Goal: Task Accomplishment & Management: Use online tool/utility

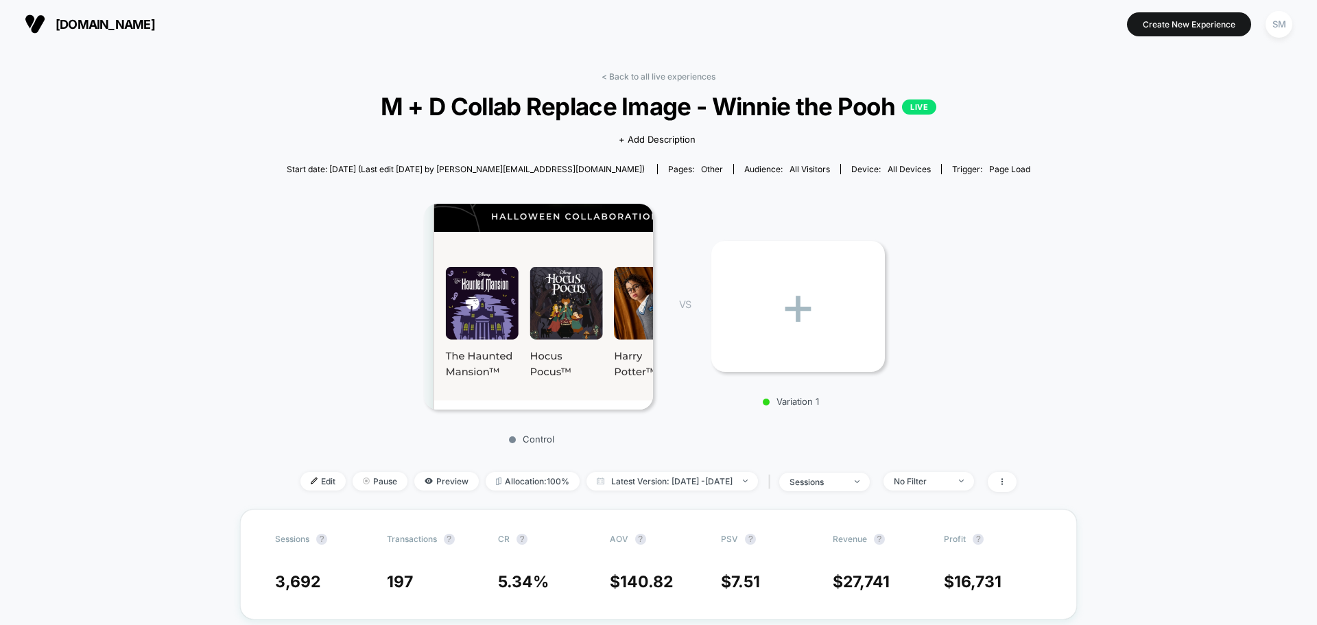
click at [580, 316] on img at bounding box center [538, 307] width 229 height 206
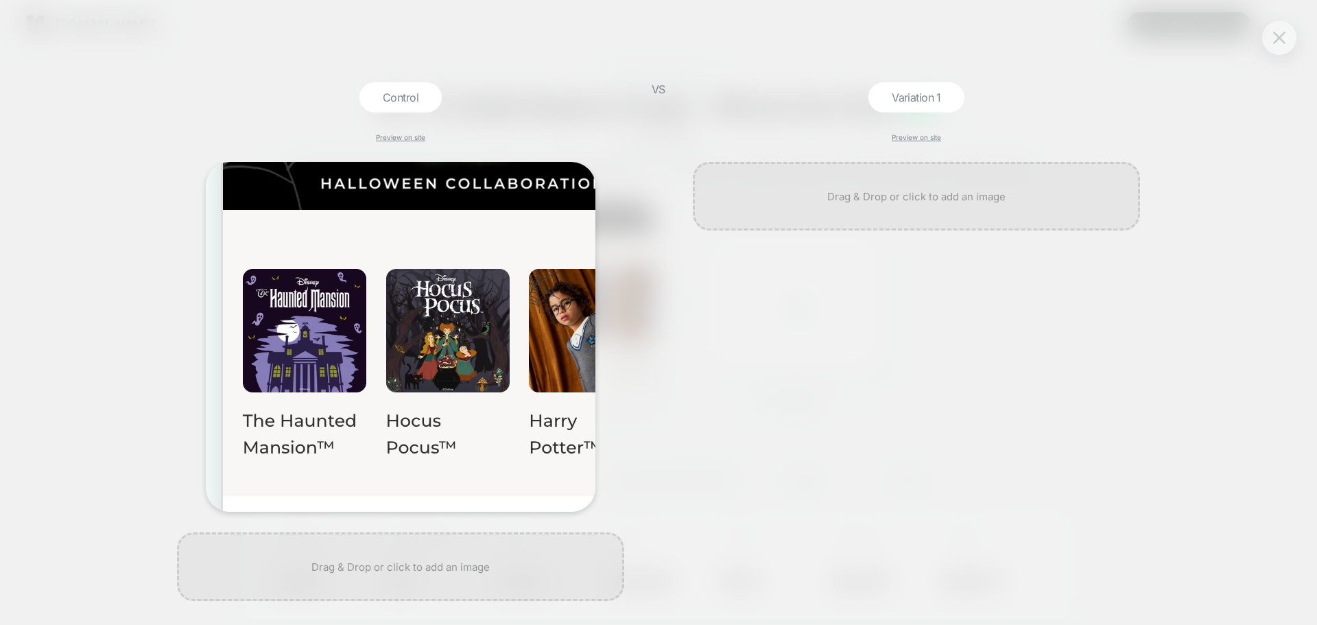
click at [1284, 40] on img at bounding box center [1279, 38] width 12 height 12
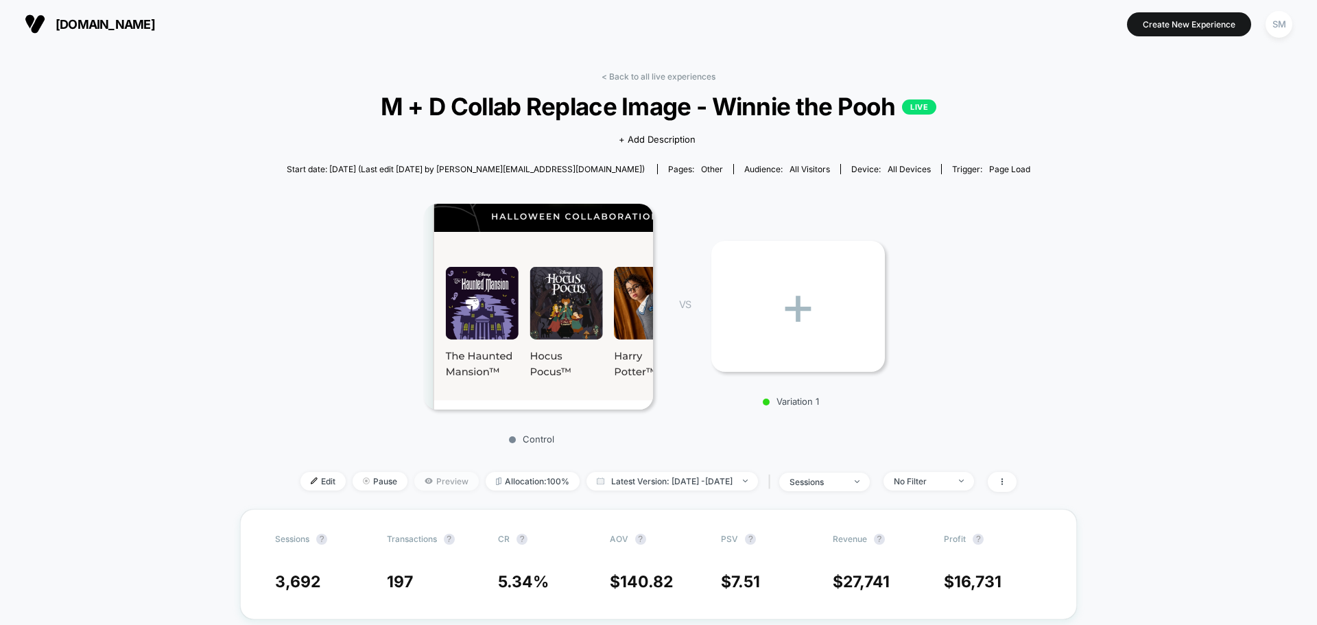
click at [425, 475] on span "Preview" at bounding box center [446, 481] width 64 height 19
click at [623, 72] on link "< Back to all live experiences" at bounding box center [659, 76] width 114 height 10
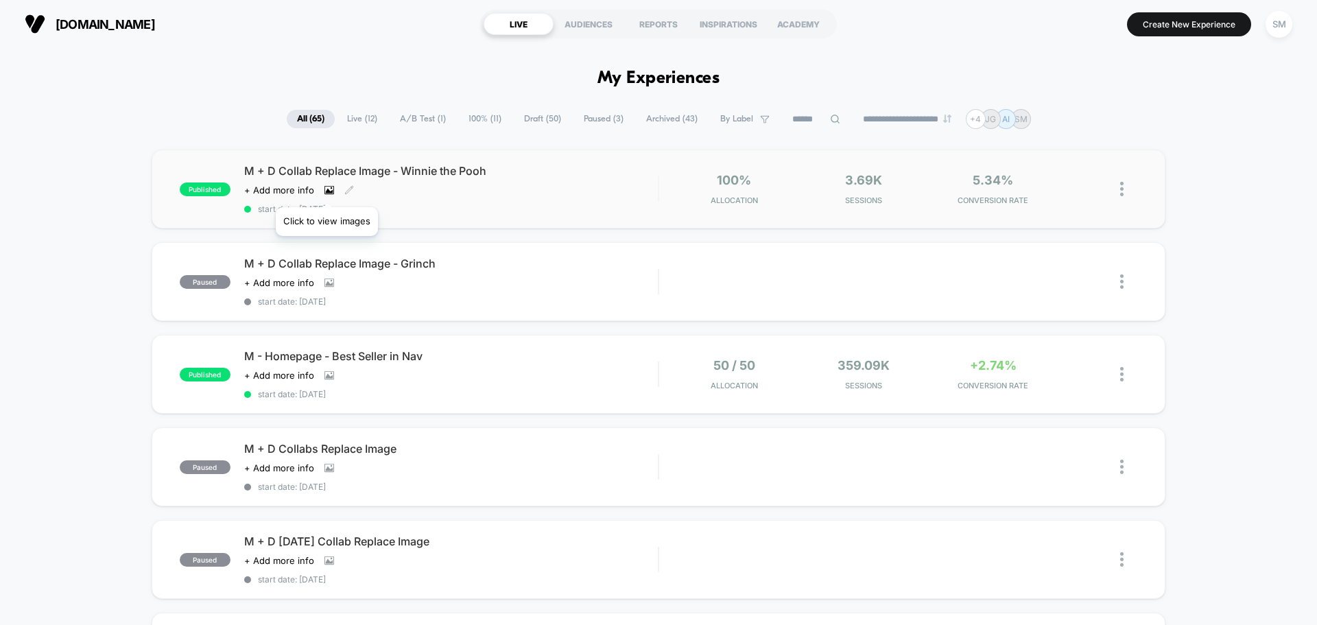
click at [327, 190] on icon at bounding box center [330, 190] width 8 height 5
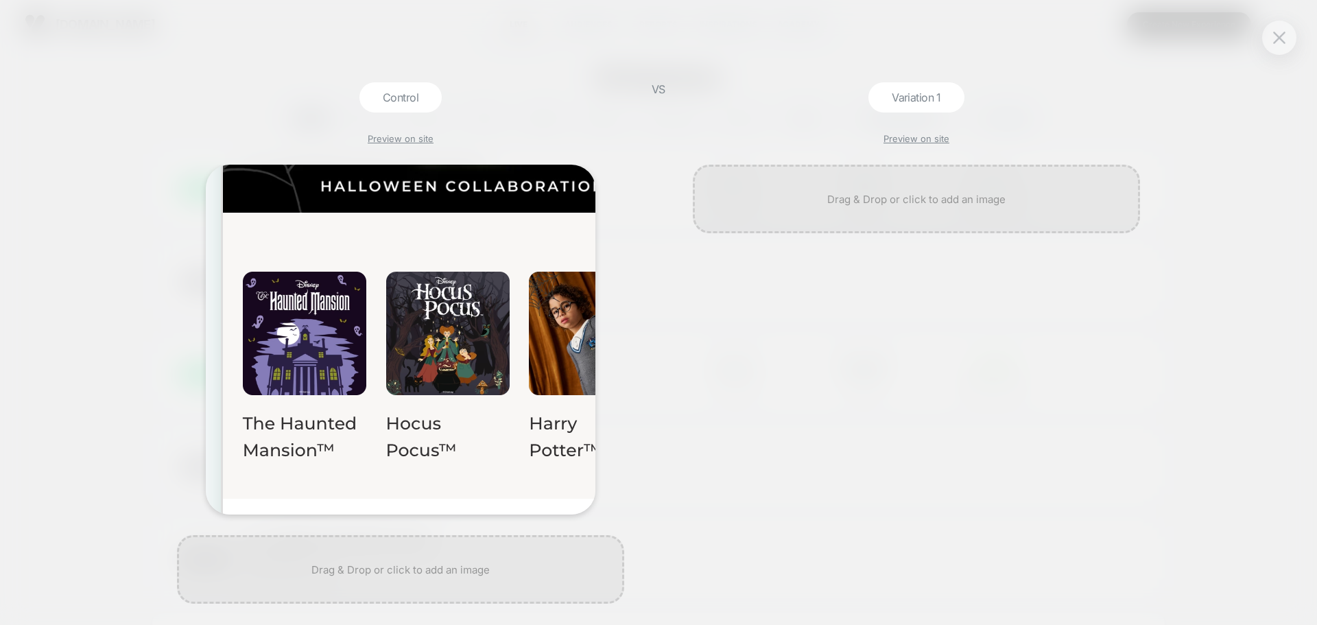
click at [143, 127] on div "Control Preview on site VS Variation 1 Preview on site" at bounding box center [658, 312] width 1317 height 625
click at [1282, 32] on img at bounding box center [1279, 38] width 12 height 12
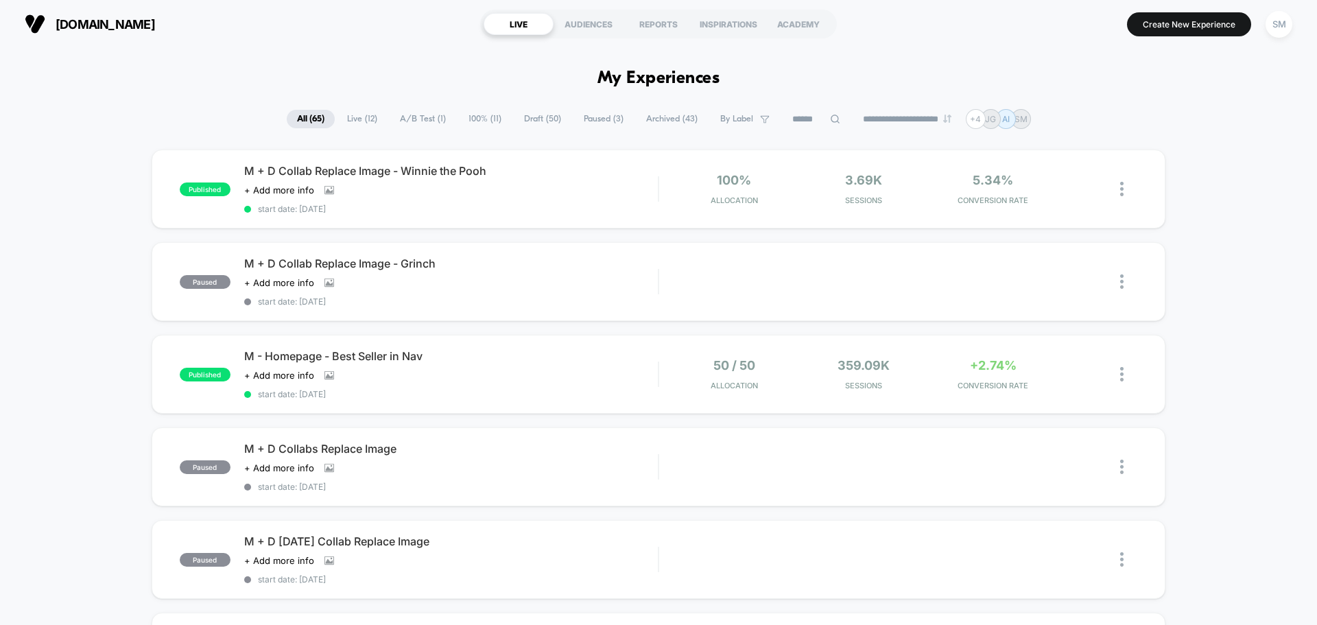
click at [364, 118] on span "Live ( 12 )" at bounding box center [362, 119] width 51 height 19
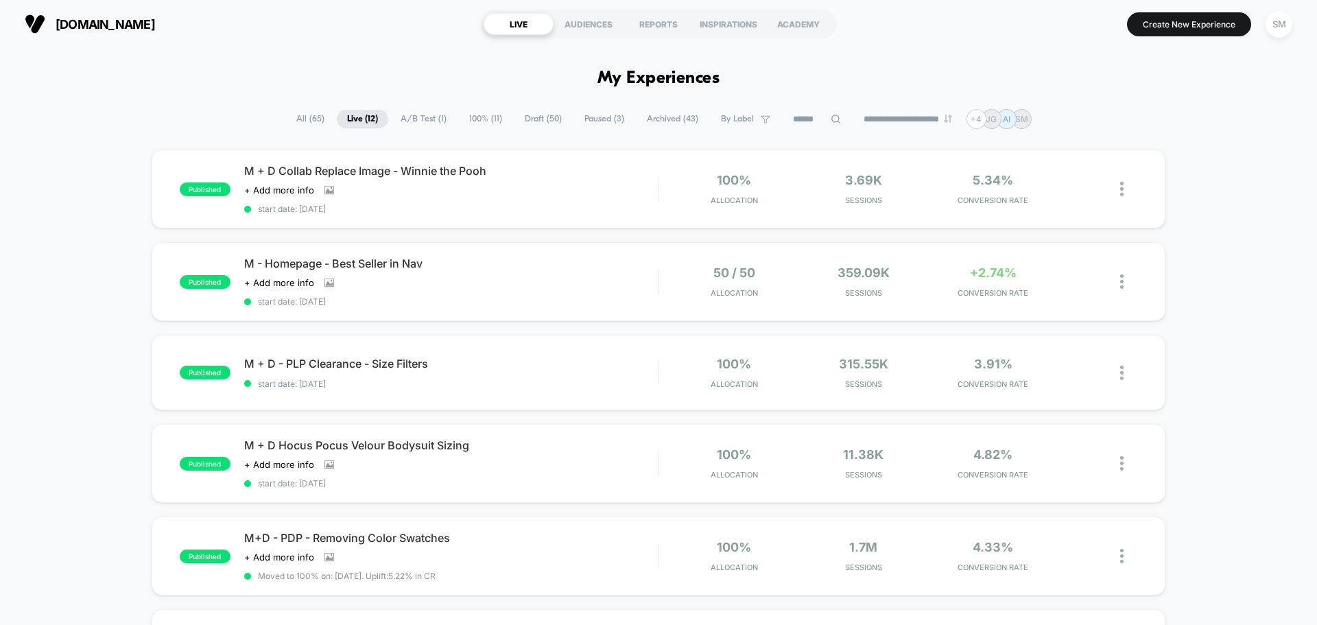
click at [296, 116] on span "All ( 65 )" at bounding box center [310, 119] width 49 height 19
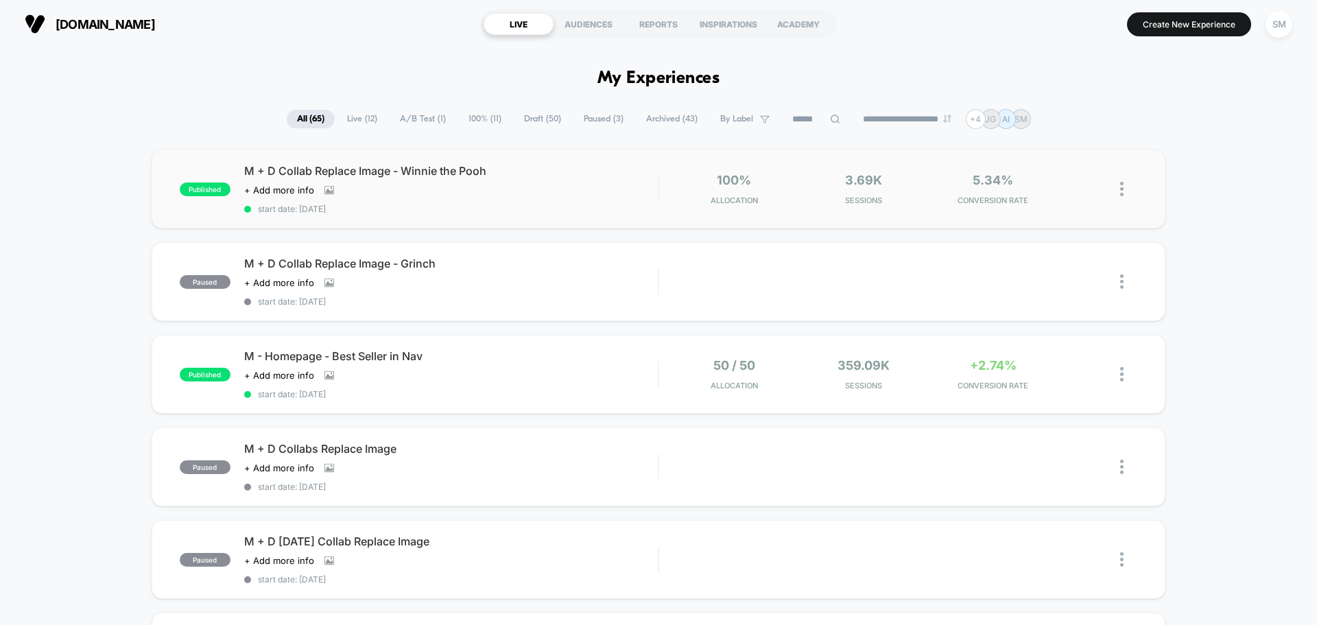
click at [1123, 185] on img at bounding box center [1121, 189] width 3 height 14
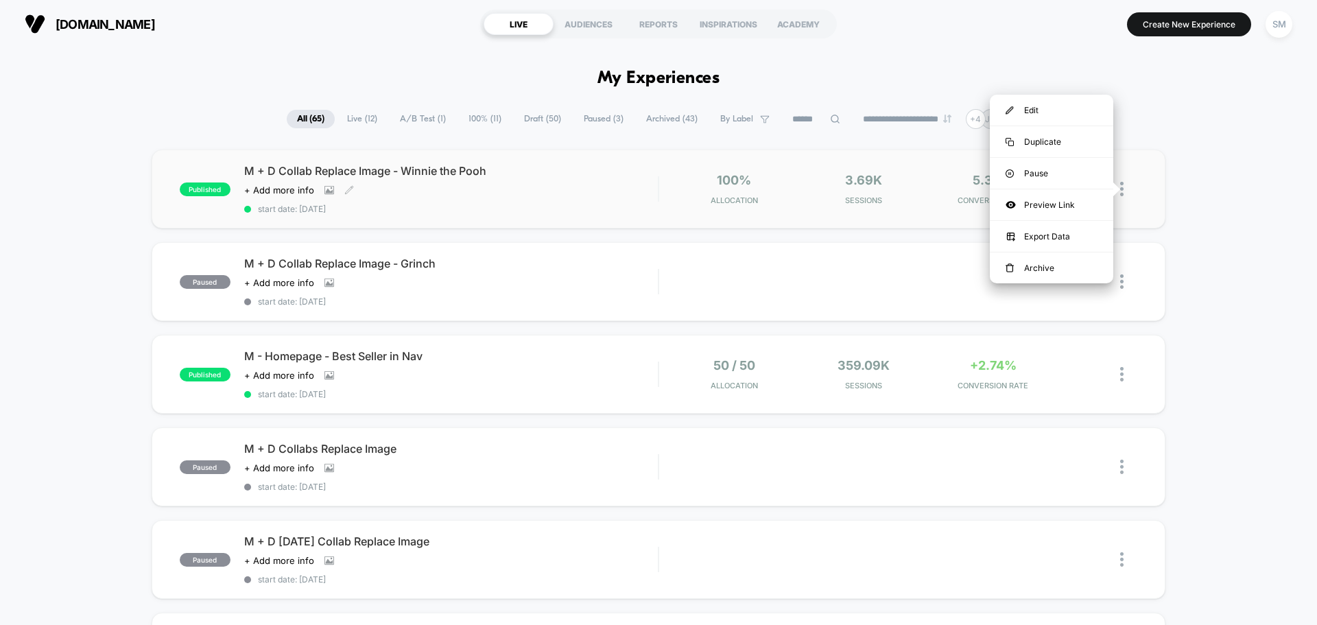
click at [521, 173] on span "M + D Collab Replace Image - Winnie the Pooh" at bounding box center [451, 171] width 414 height 14
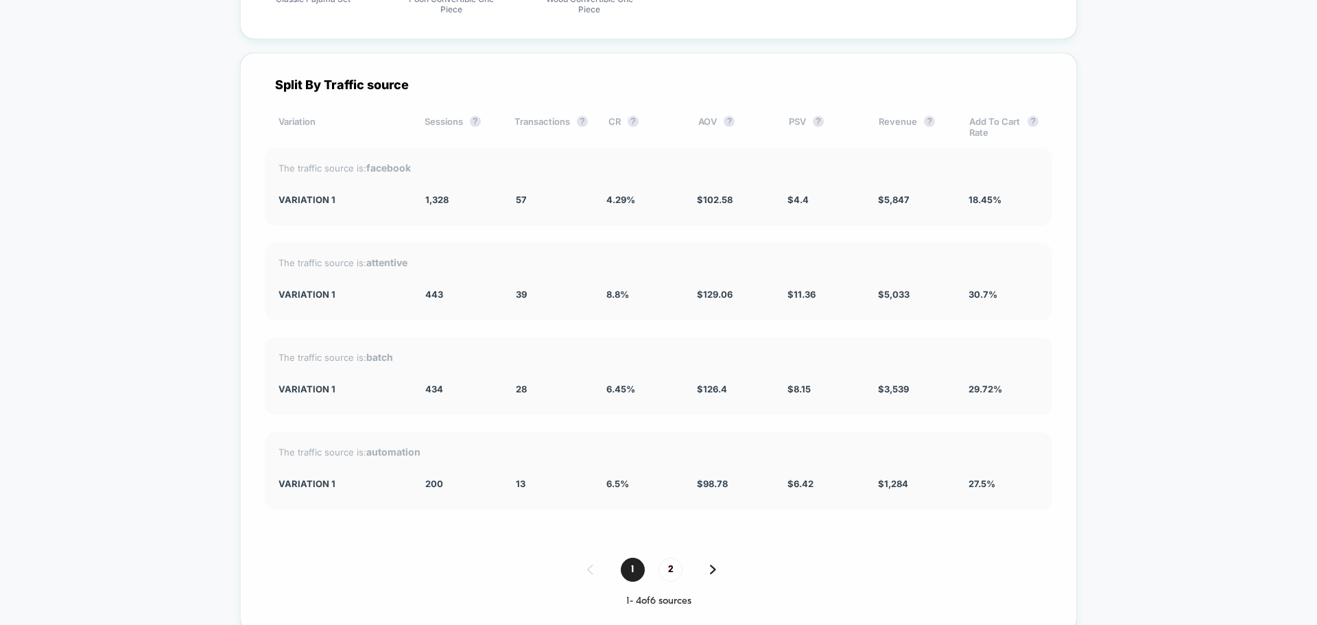
scroll to position [2538, 0]
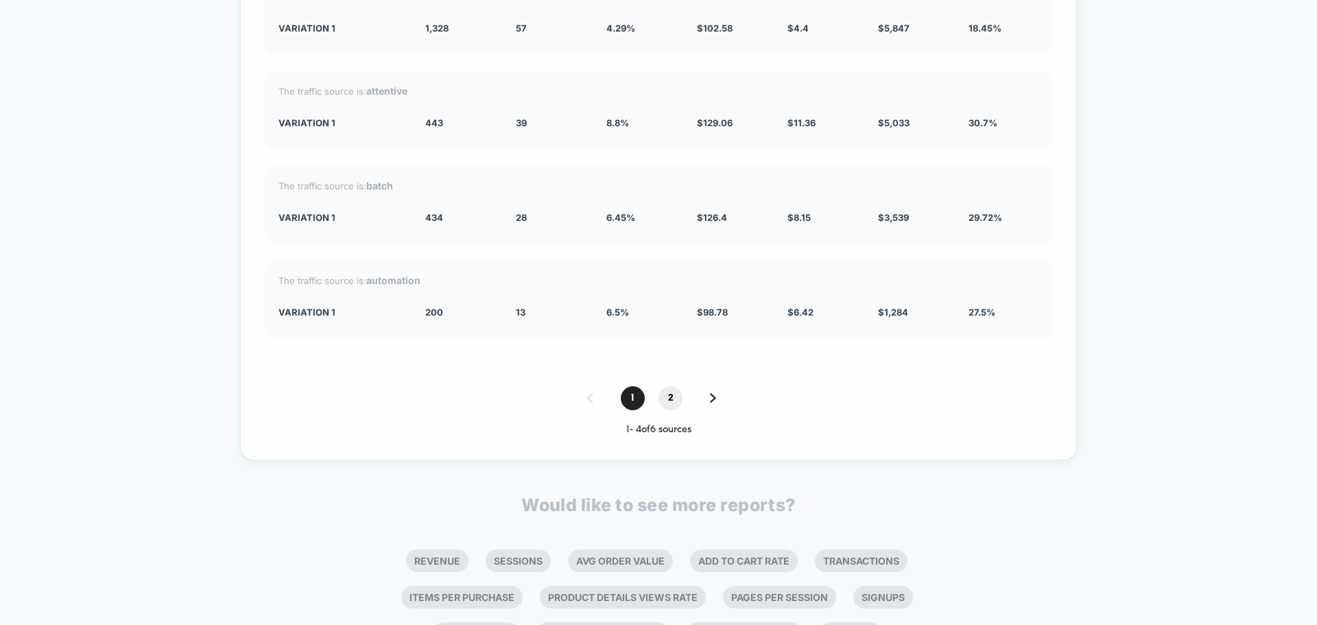
click at [670, 397] on span "2" at bounding box center [671, 398] width 24 height 24
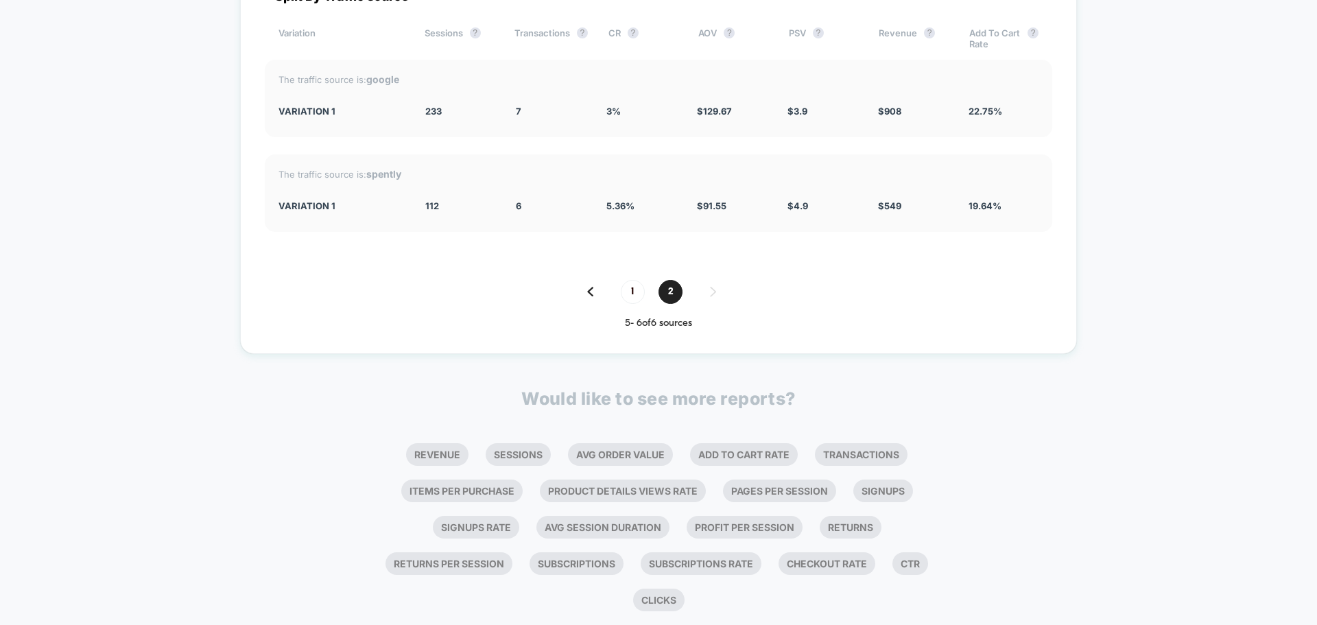
scroll to position [2215, 0]
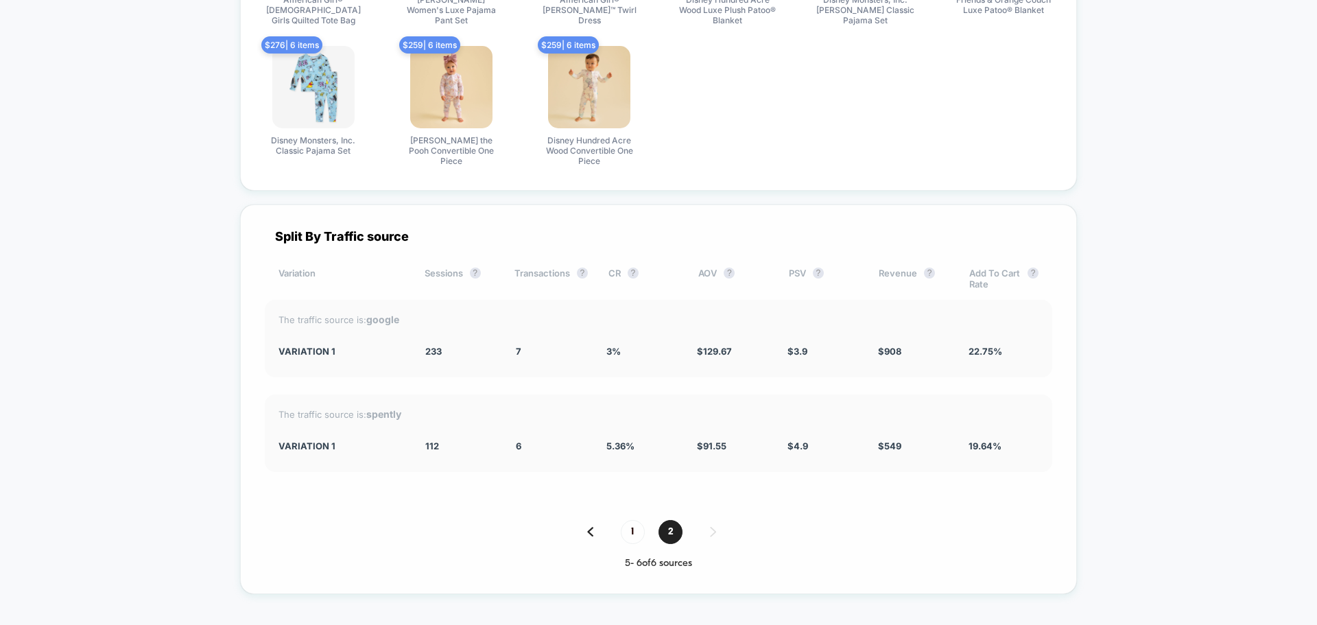
click at [638, 535] on span "1" at bounding box center [633, 532] width 24 height 24
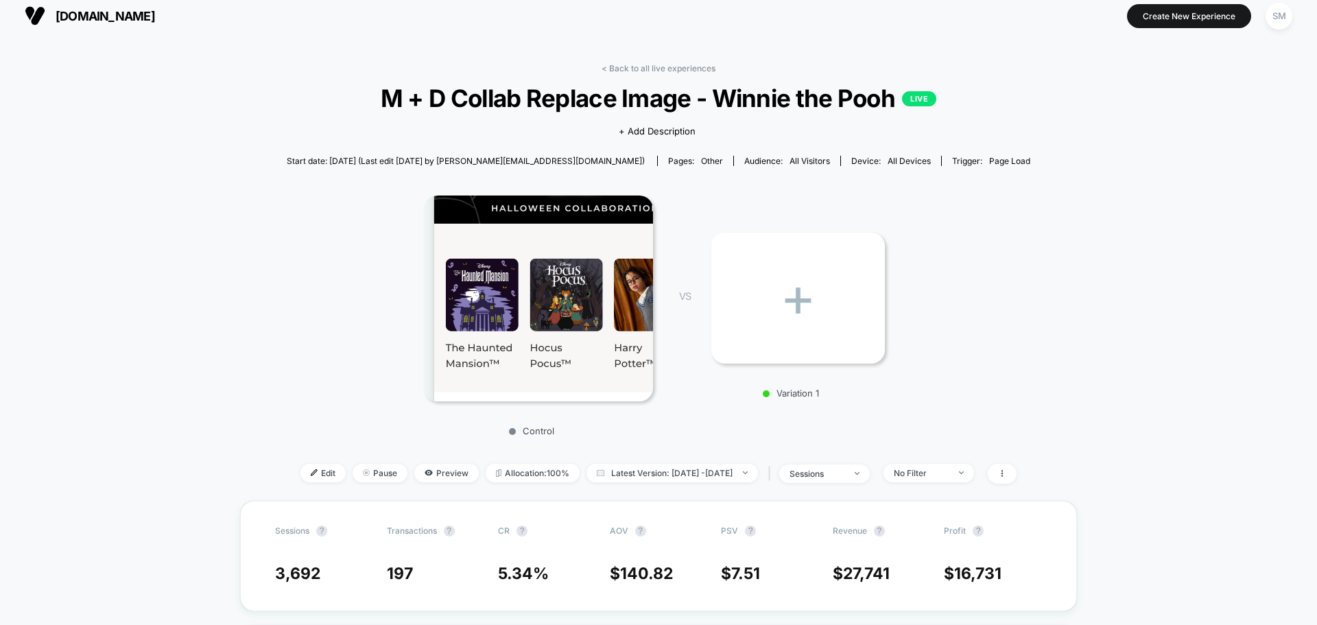
scroll to position [0, 0]
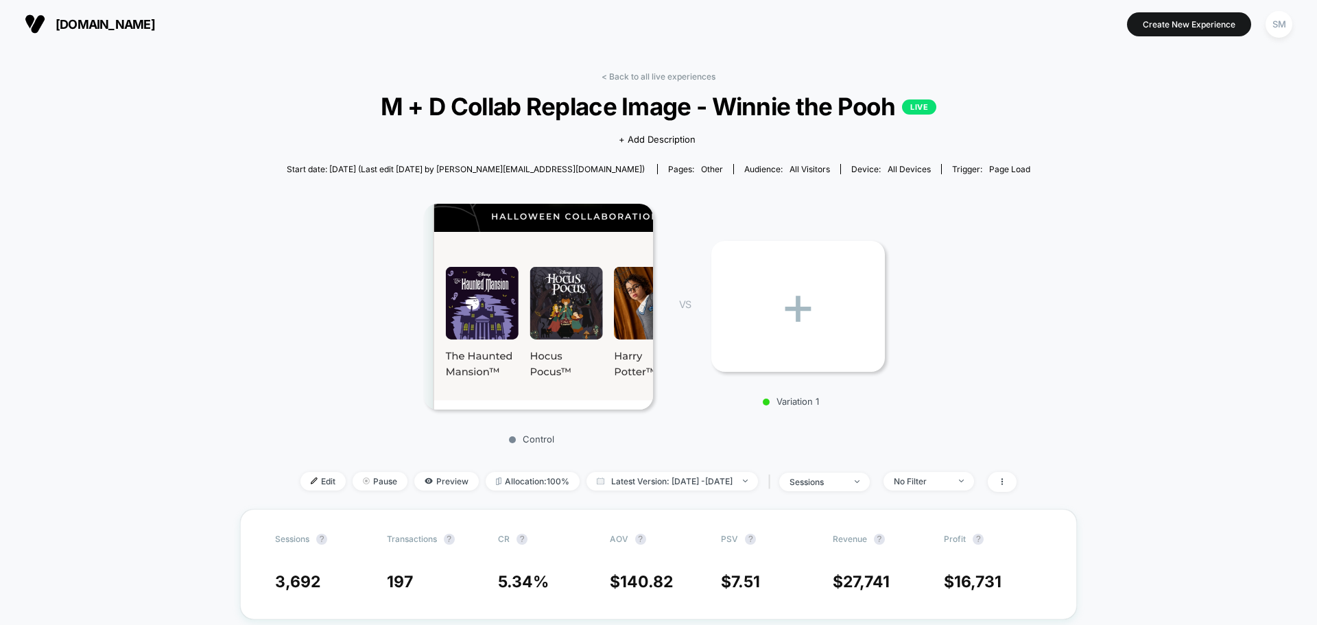
drag, startPoint x: 647, startPoint y: 164, endPoint x: 1095, endPoint y: 253, distance: 456.8
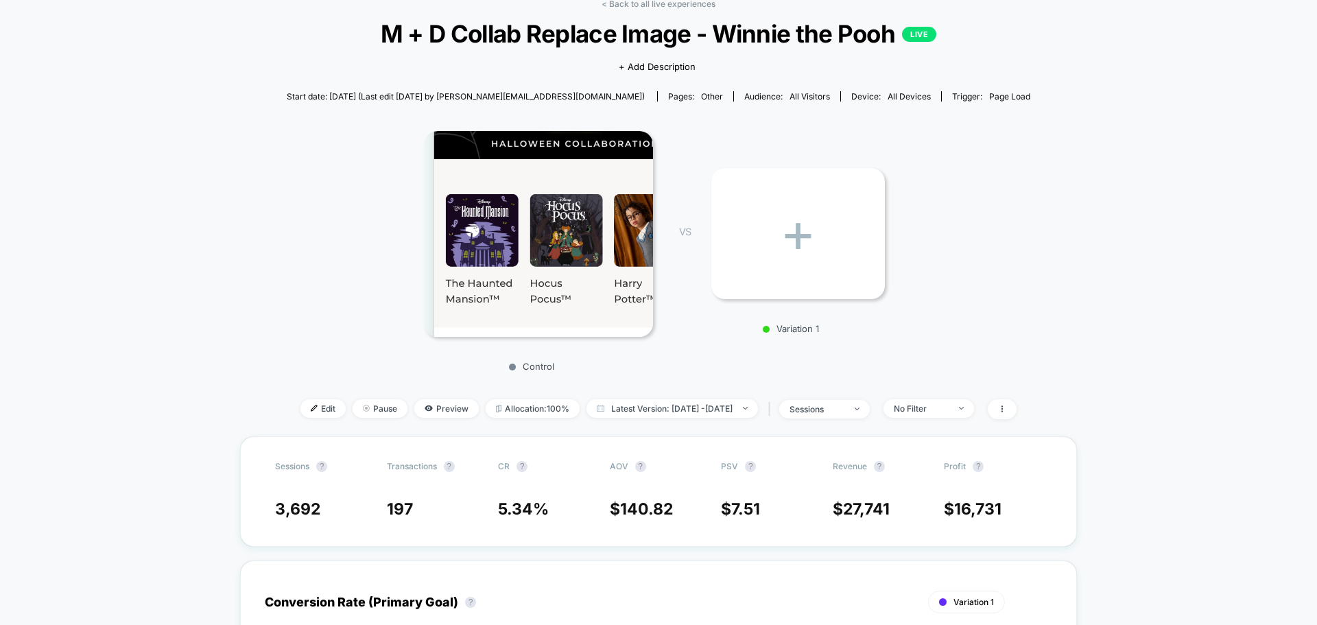
scroll to position [69, 0]
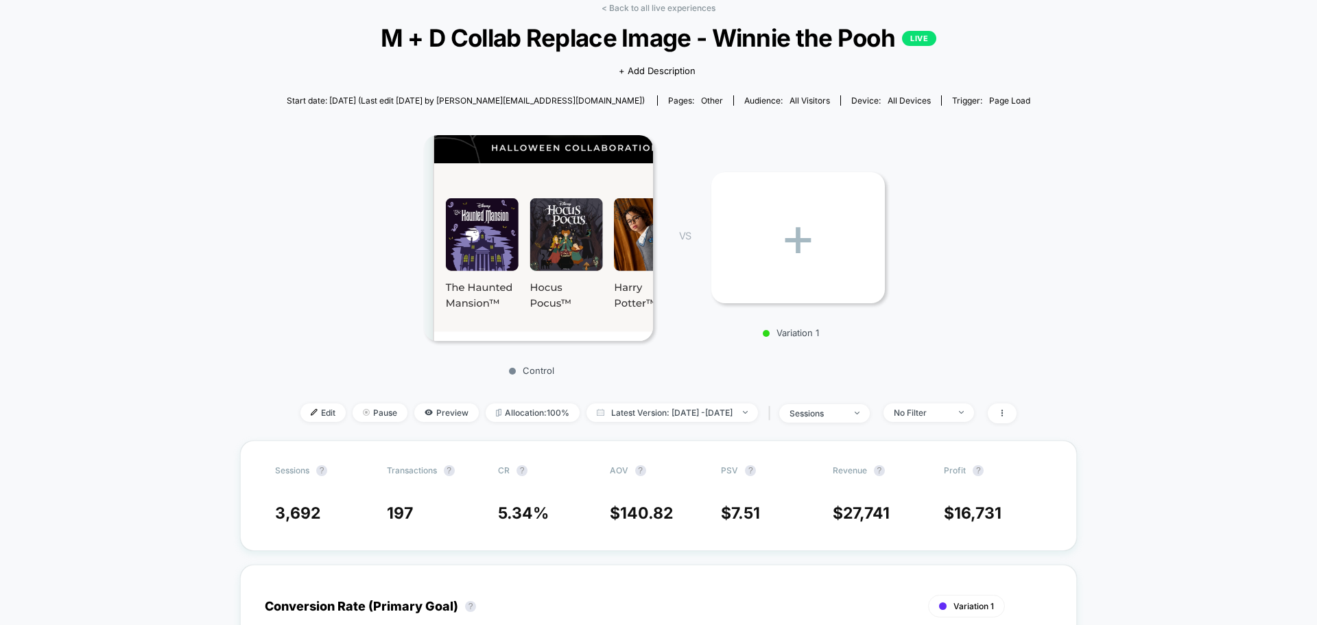
click at [762, 134] on div "Control VS + Variation 1" at bounding box center [652, 250] width 744 height 263
click at [312, 415] on span "Edit" at bounding box center [322, 412] width 45 height 19
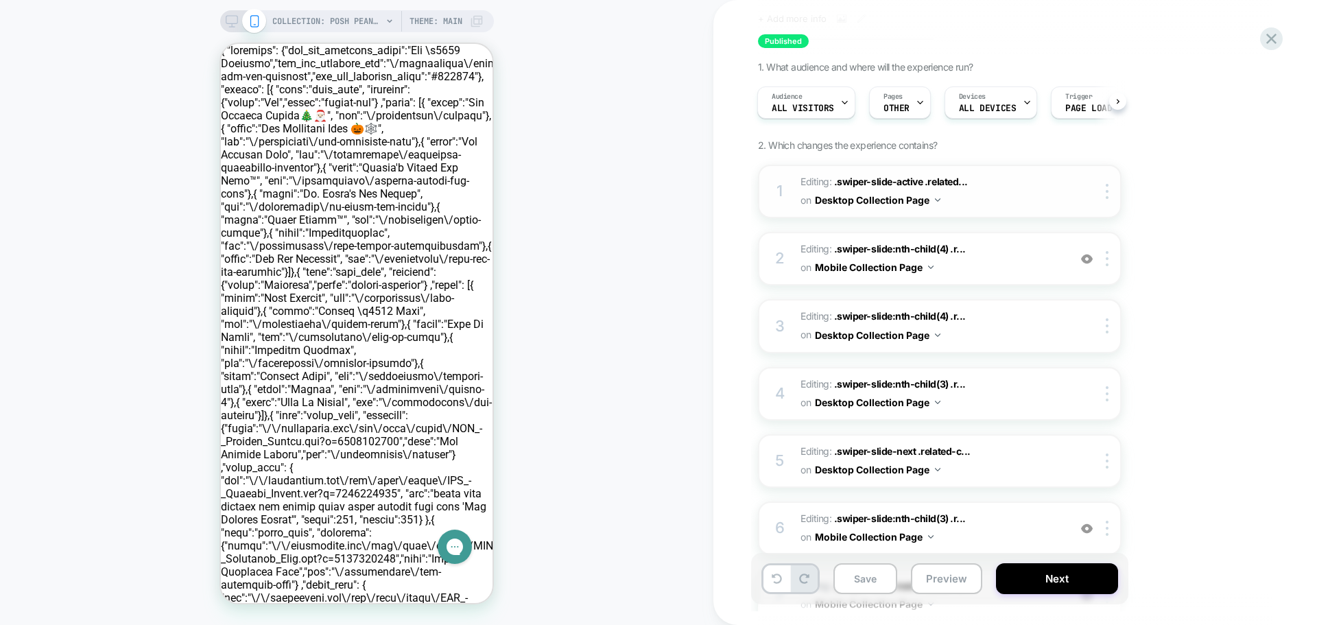
scroll to position [69, 0]
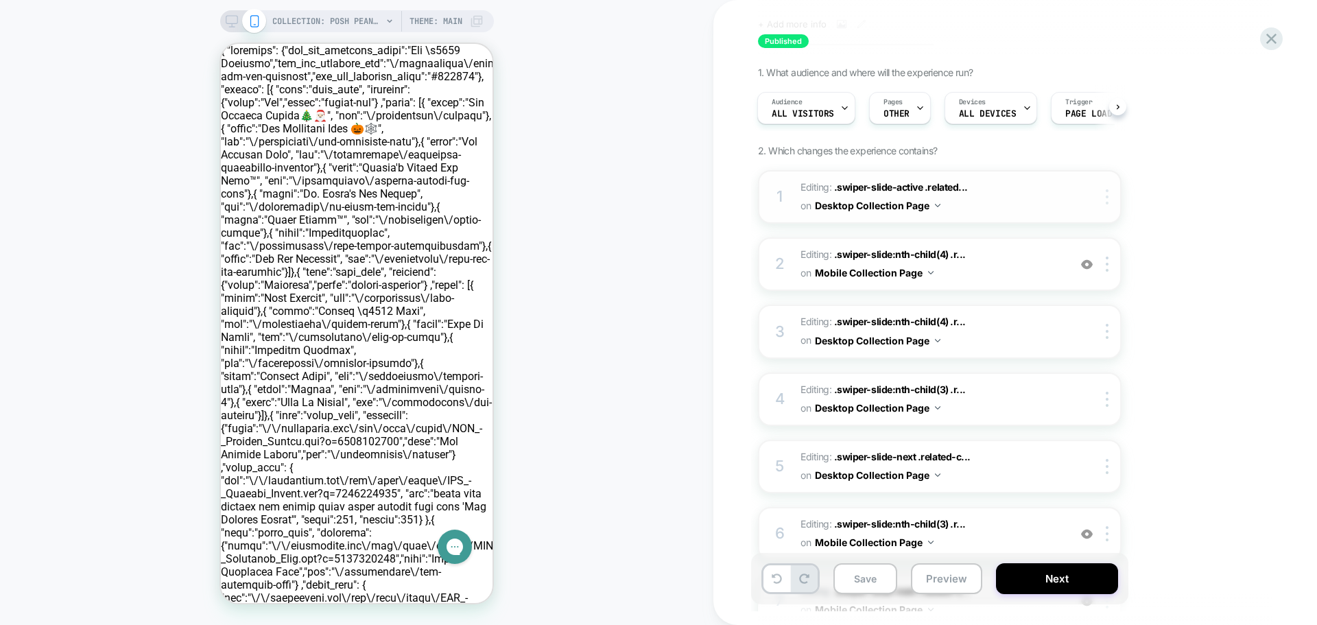
click at [1106, 198] on img at bounding box center [1107, 196] width 3 height 15
click at [1106, 268] on img at bounding box center [1107, 264] width 3 height 15
click at [1107, 267] on img at bounding box center [1107, 264] width 3 height 15
click at [1087, 263] on img at bounding box center [1087, 265] width 12 height 12
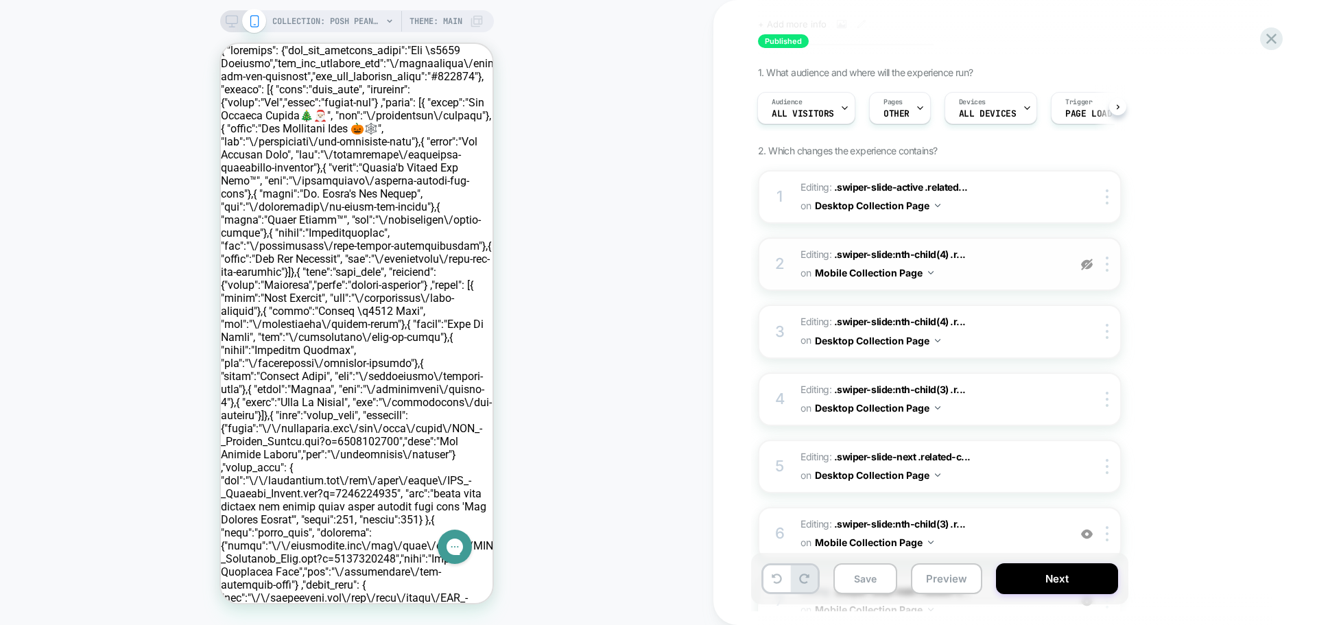
click at [1089, 269] on img at bounding box center [1087, 265] width 12 height 12
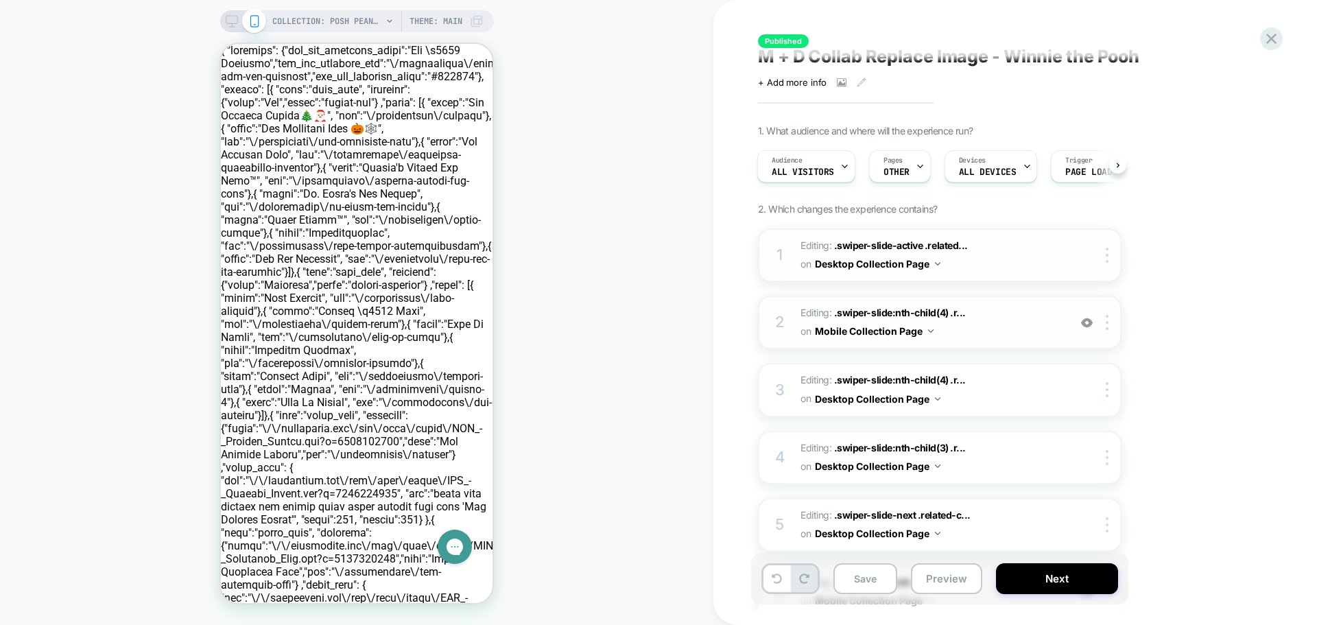
scroll to position [0, 0]
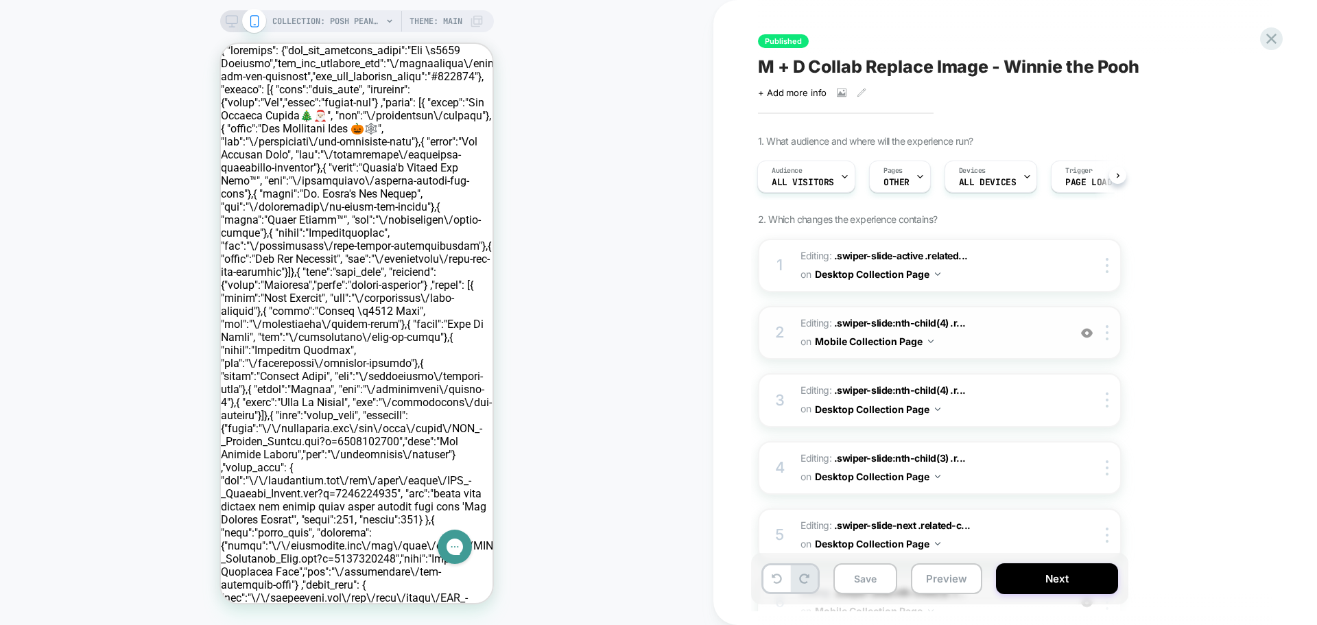
click at [231, 18] on icon at bounding box center [232, 21] width 12 height 12
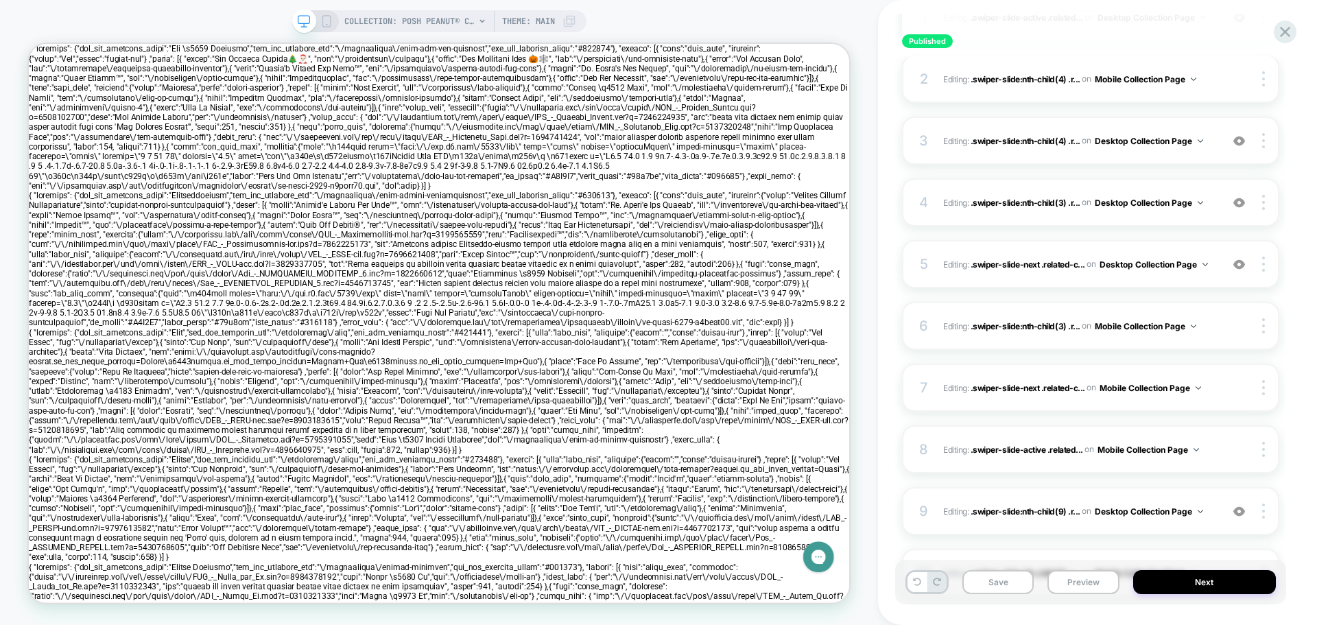
scroll to position [266, 0]
click at [1262, 326] on img at bounding box center [1263, 326] width 3 height 15
click at [1306, 317] on div "Published M + D Collab Replace Image - Winnie the Pooh Click to view images Cli…" at bounding box center [1097, 312] width 439 height 625
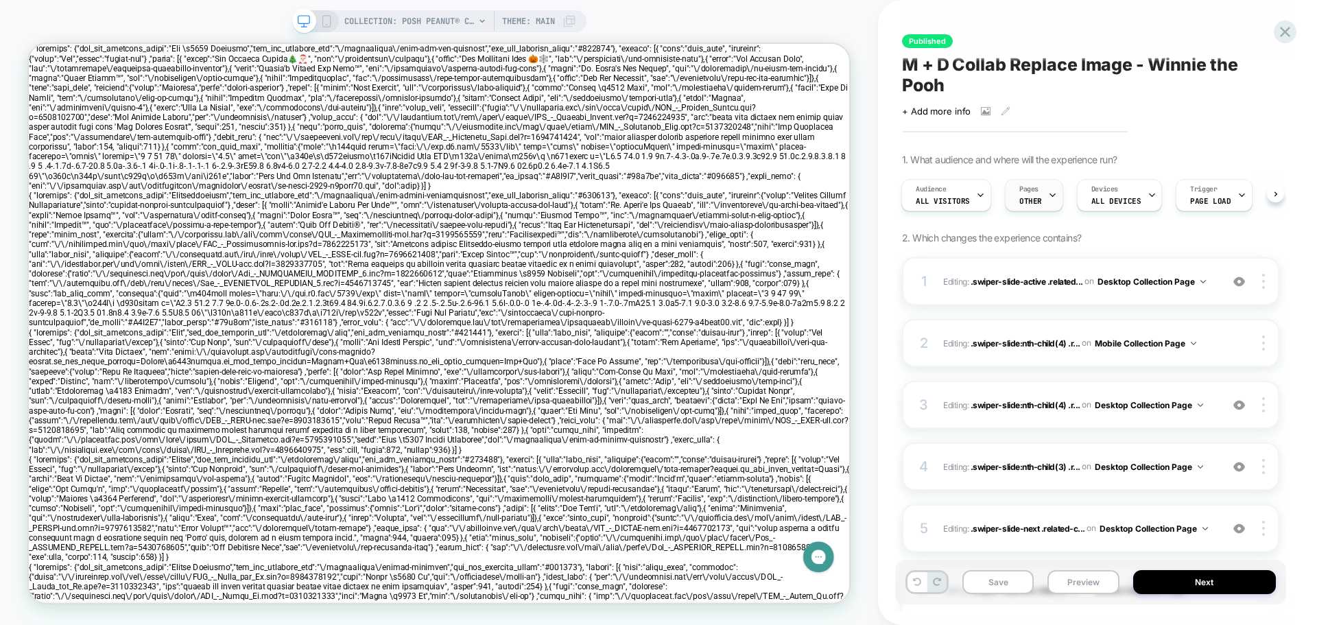
scroll to position [0, 0]
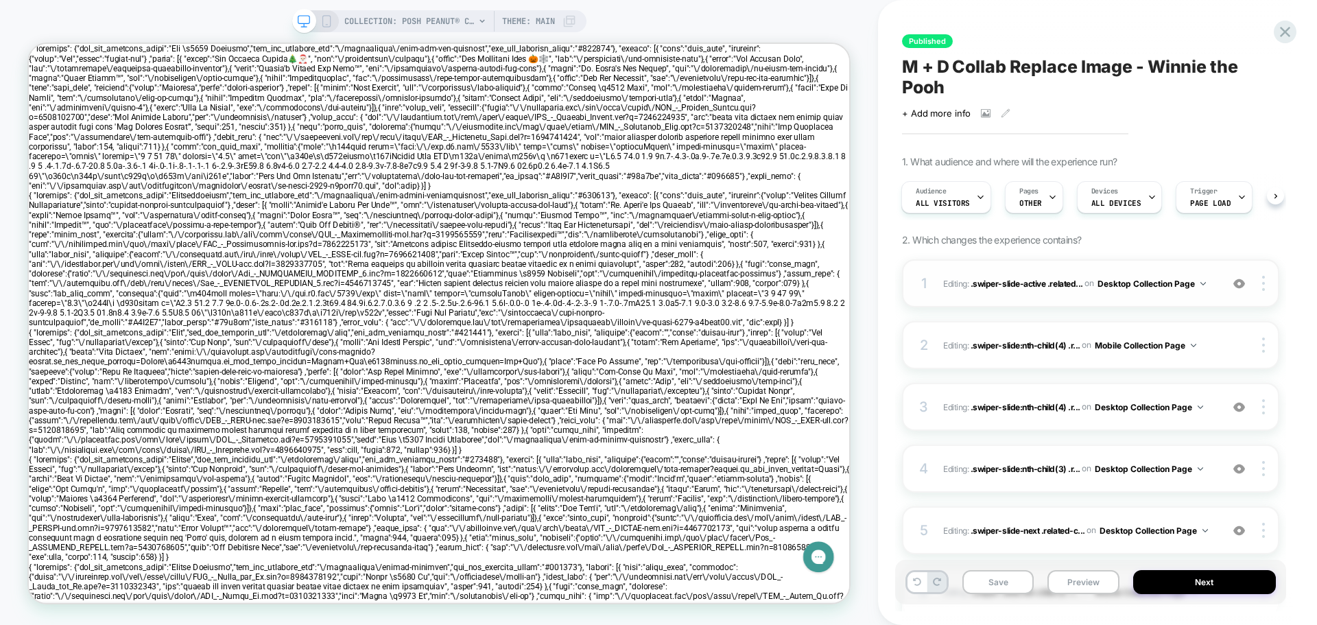
click at [1203, 282] on img at bounding box center [1203, 283] width 5 height 3
click at [1289, 263] on div "Published M + D Collab Replace Image - Winnie the Pooh Click to view images Cli…" at bounding box center [1097, 312] width 391 height 625
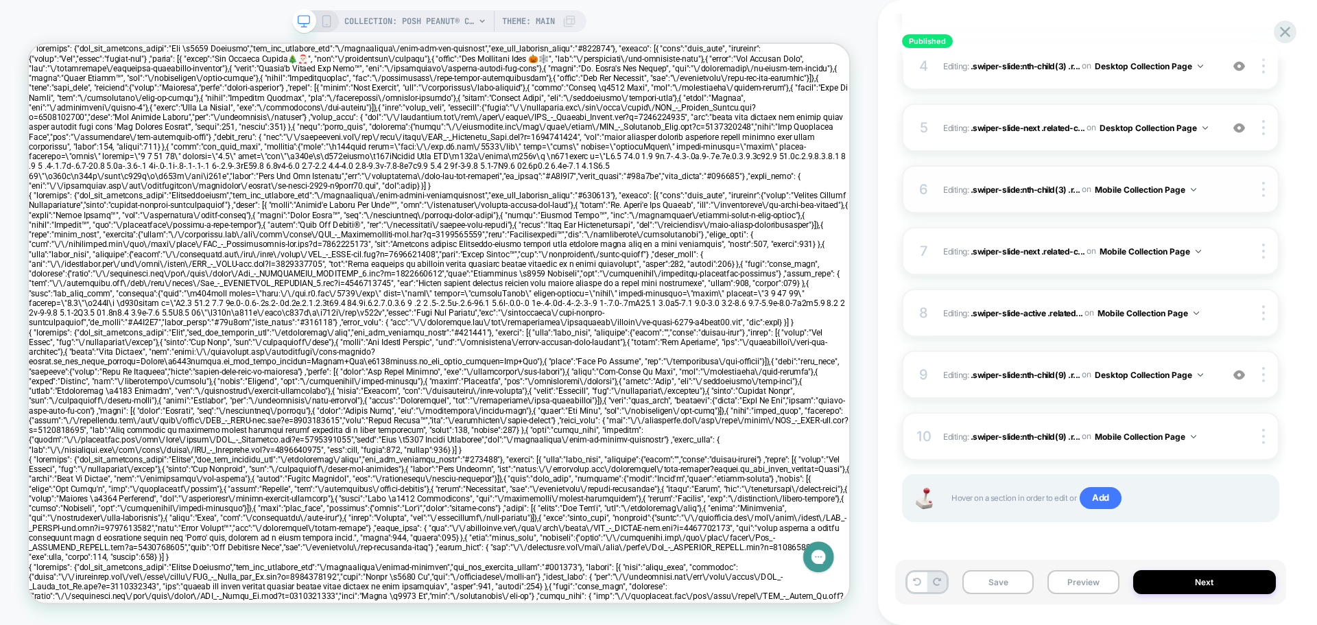
scroll to position [60, 0]
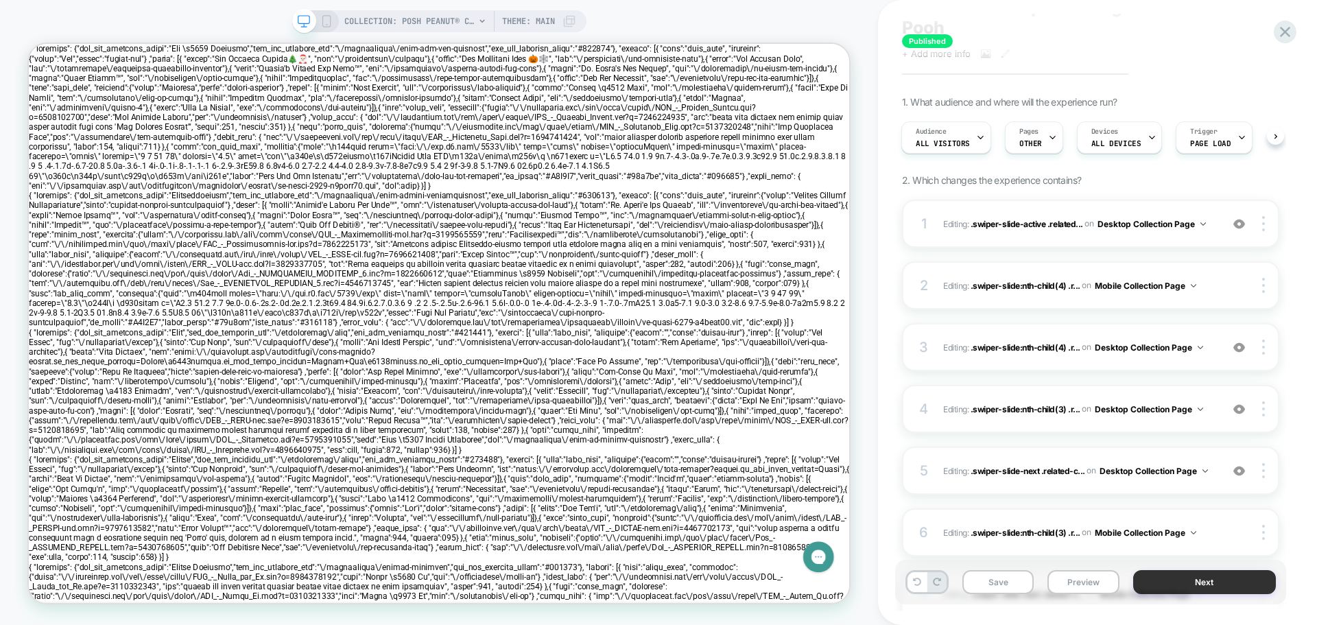
click at [1216, 581] on button "Next" at bounding box center [1204, 582] width 143 height 24
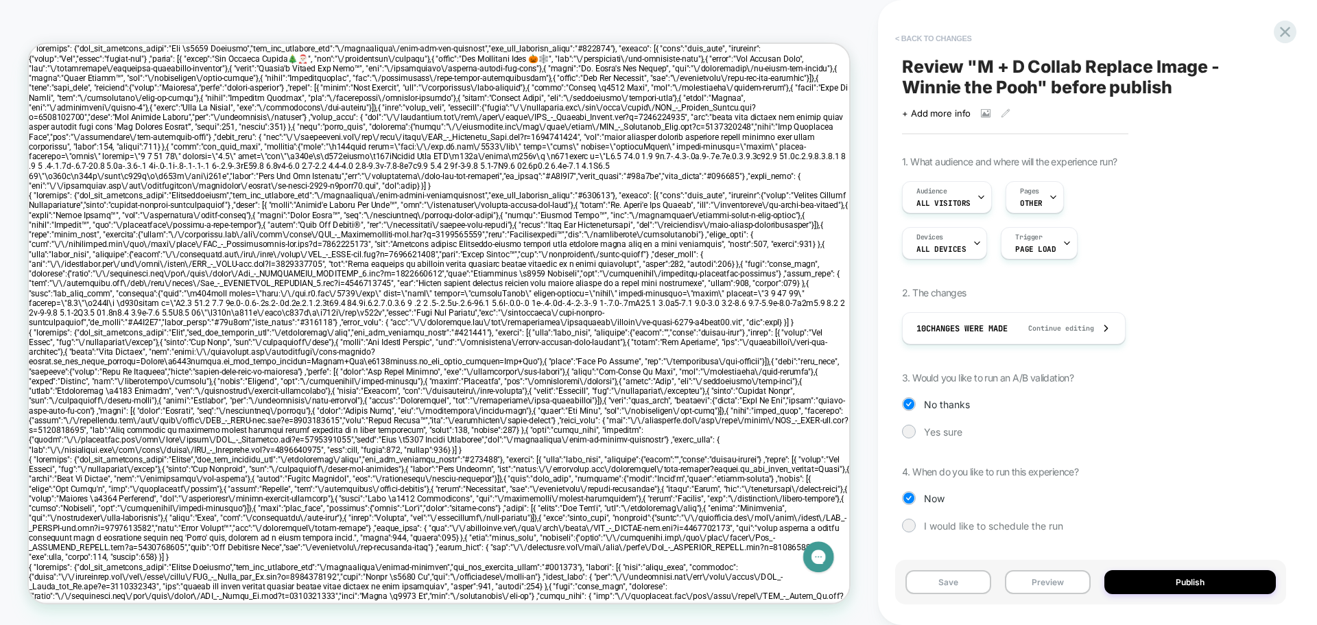
click at [904, 38] on button "< Back to changes" at bounding box center [933, 38] width 91 height 22
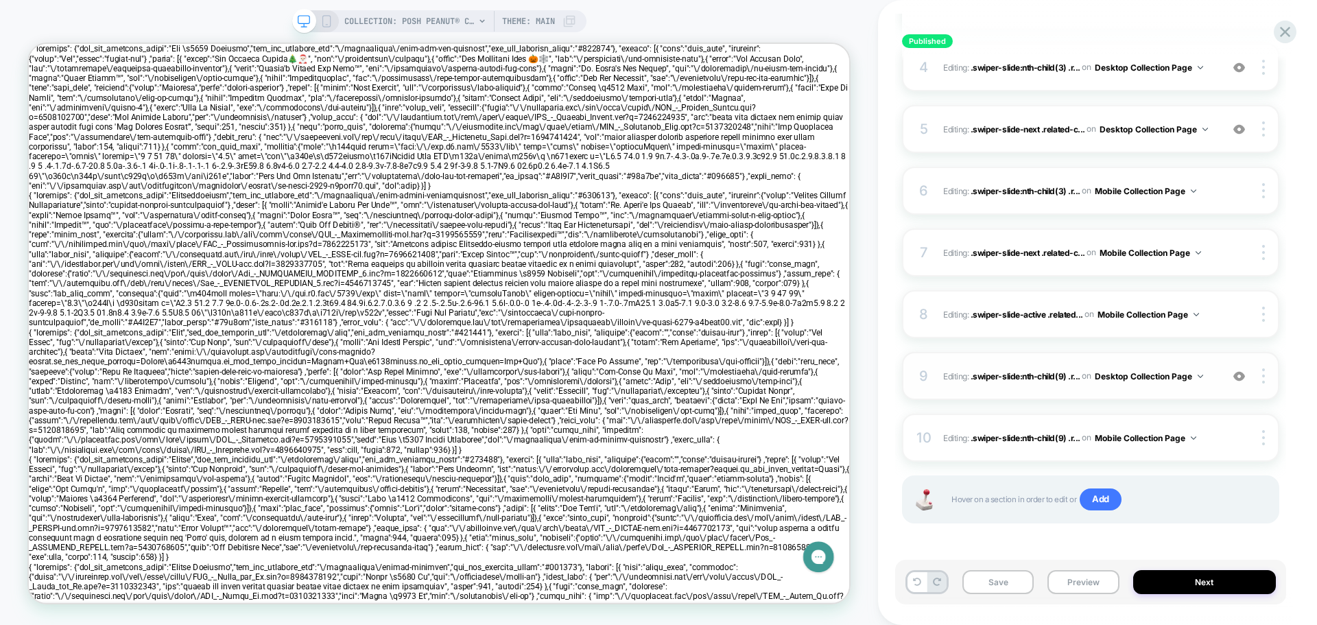
scroll to position [403, 0]
click at [1203, 376] on img at bounding box center [1200, 374] width 5 height 3
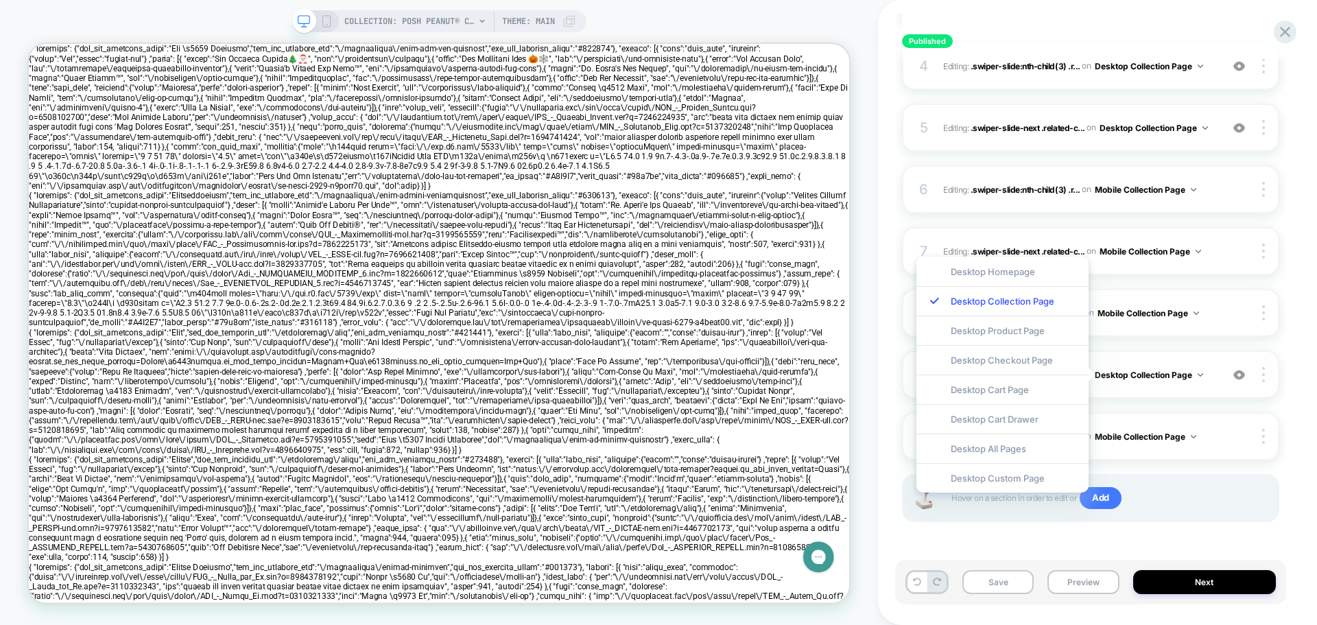
click at [1203, 376] on img at bounding box center [1200, 374] width 5 height 3
click at [1292, 369] on div "Published M + D Collab Replace Image - Winnie the Pooh Click to view images Cli…" at bounding box center [1097, 312] width 391 height 625
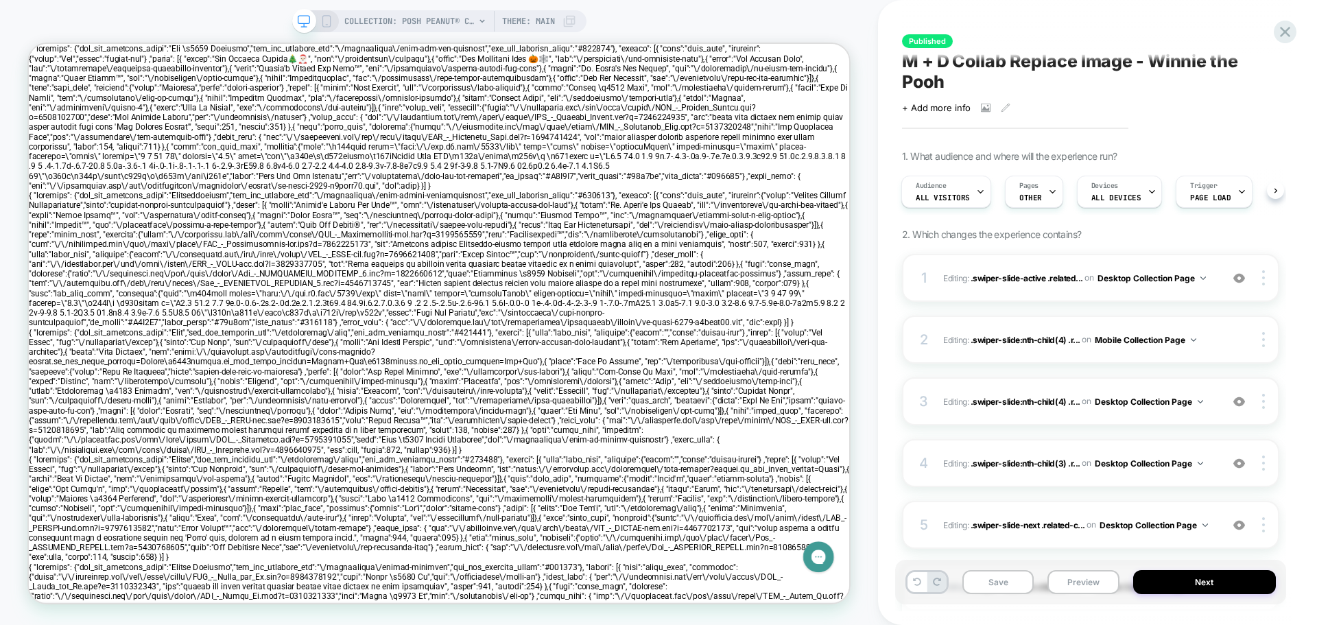
scroll to position [0, 0]
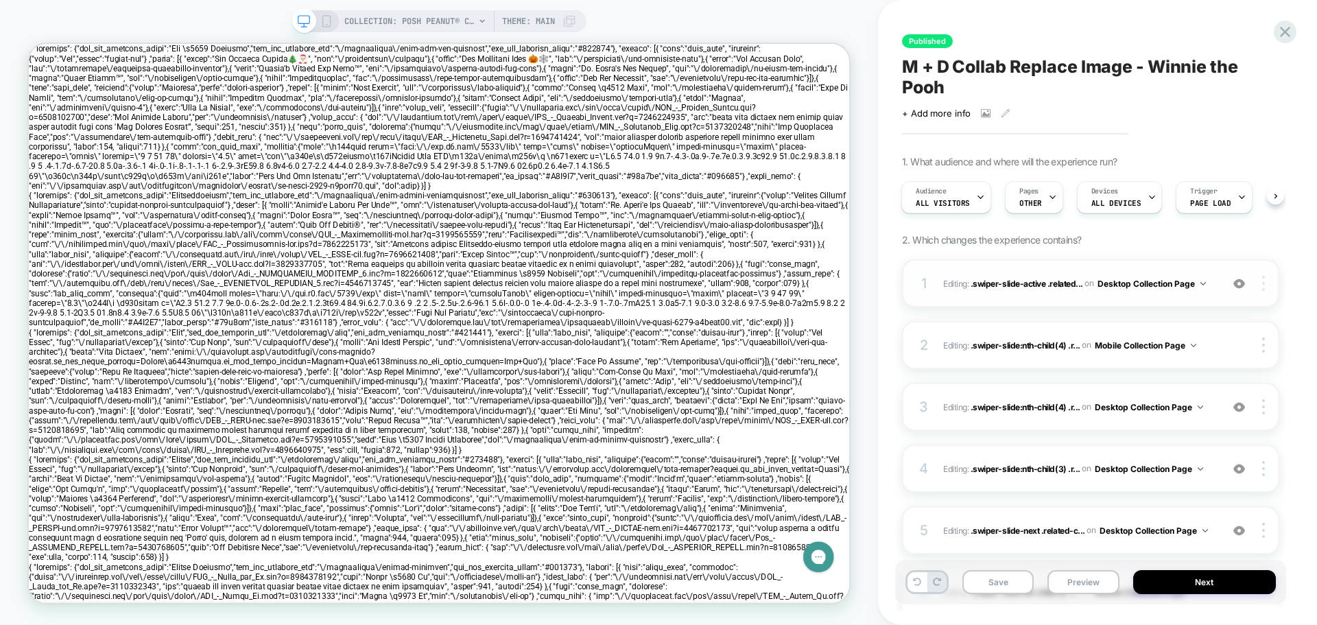
click at [1264, 284] on img at bounding box center [1263, 283] width 3 height 15
click at [1312, 289] on div "Published M + D Collab Replace Image - Winnie the Pooh Click to view images Cli…" at bounding box center [1097, 312] width 439 height 625
click at [952, 283] on span "Editing : .swiper-slide-active .related... .swiper-slide-active .related-collec…" at bounding box center [1078, 283] width 271 height 17
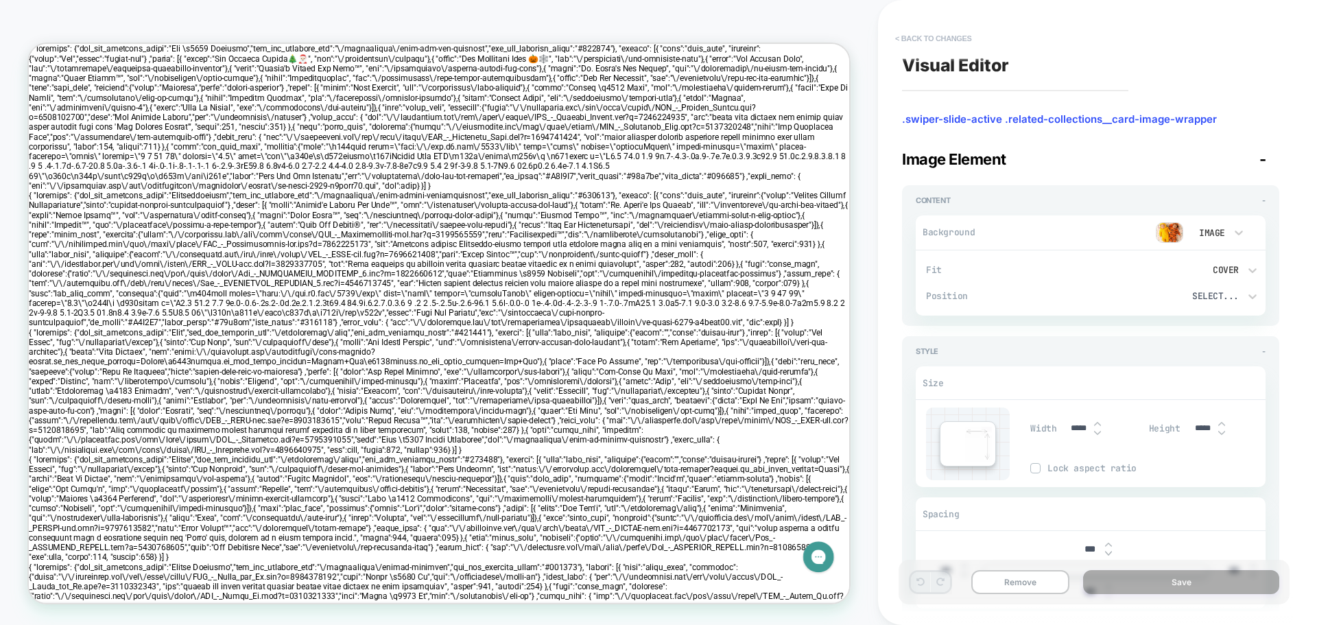
click at [901, 36] on button "< Back to changes" at bounding box center [933, 38] width 91 height 22
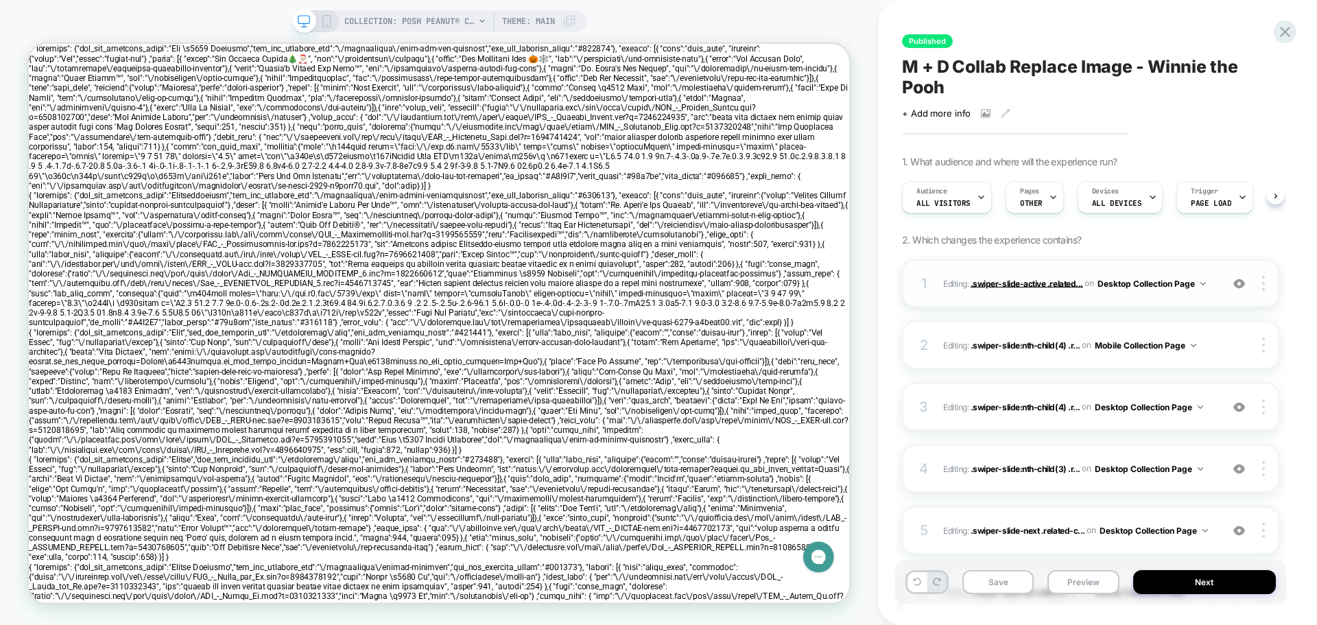
scroll to position [0, 1]
click at [300, 19] on icon at bounding box center [304, 21] width 12 height 12
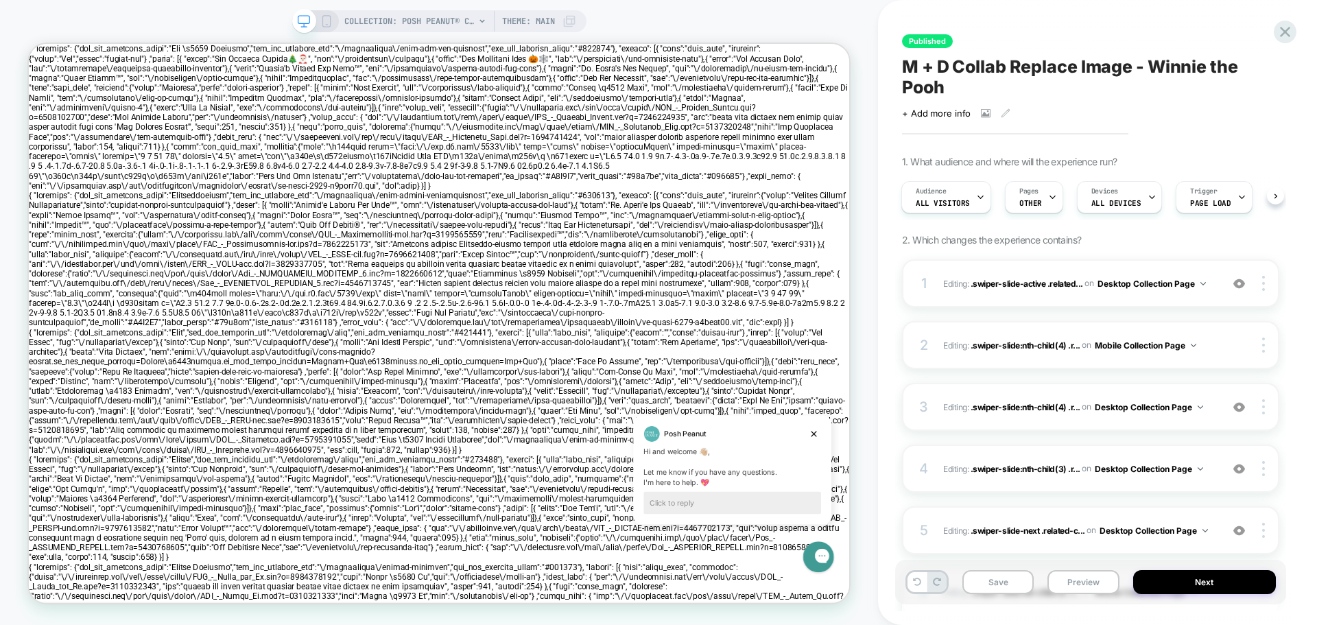
click at [303, 23] on icon at bounding box center [304, 21] width 12 height 12
click at [928, 278] on div "1" at bounding box center [924, 283] width 14 height 25
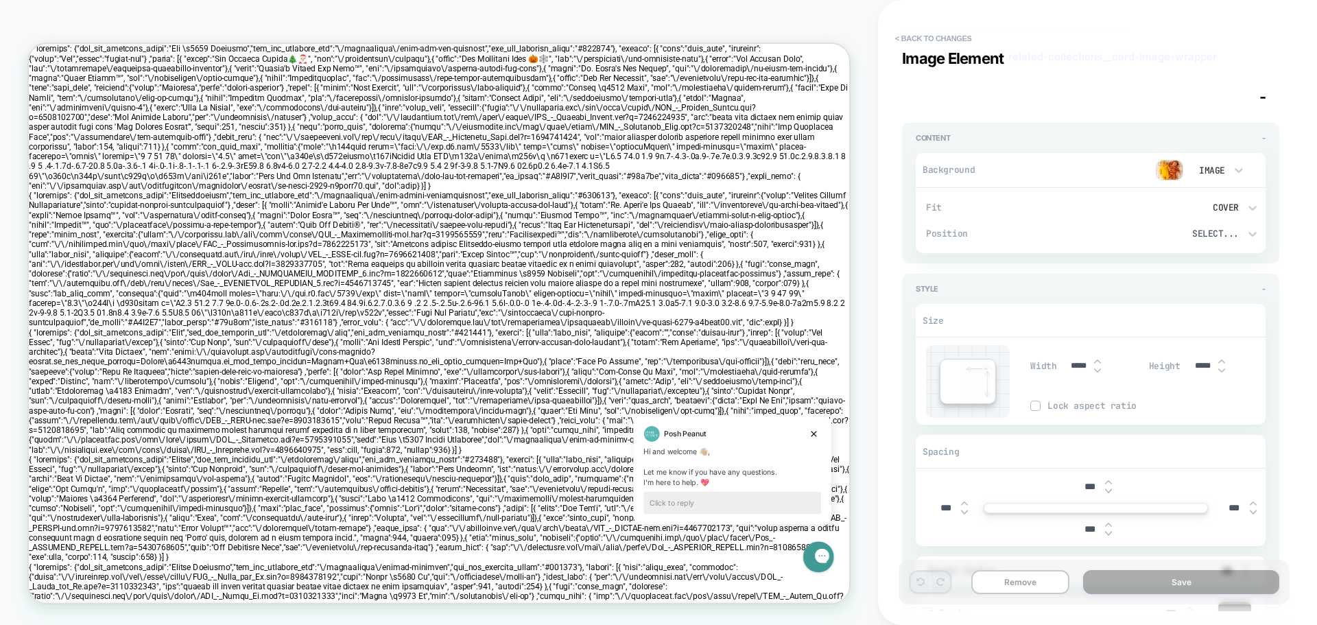
scroll to position [0, 0]
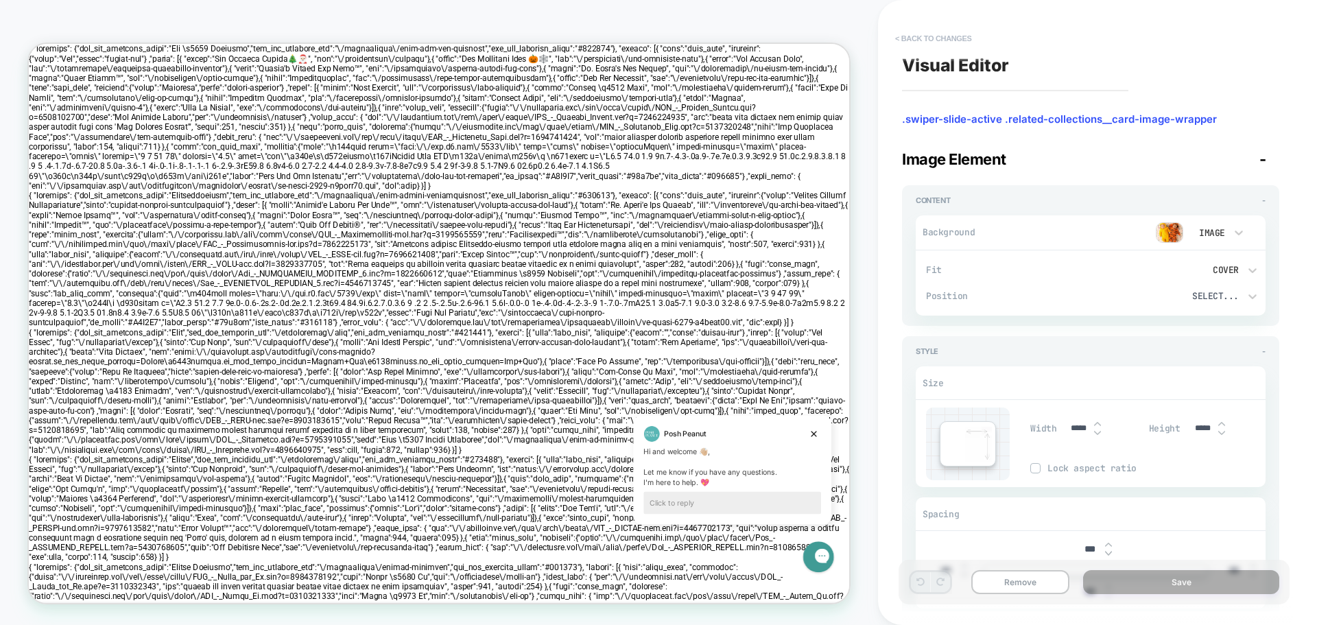
click at [897, 36] on button "< Back to changes" at bounding box center [933, 38] width 91 height 22
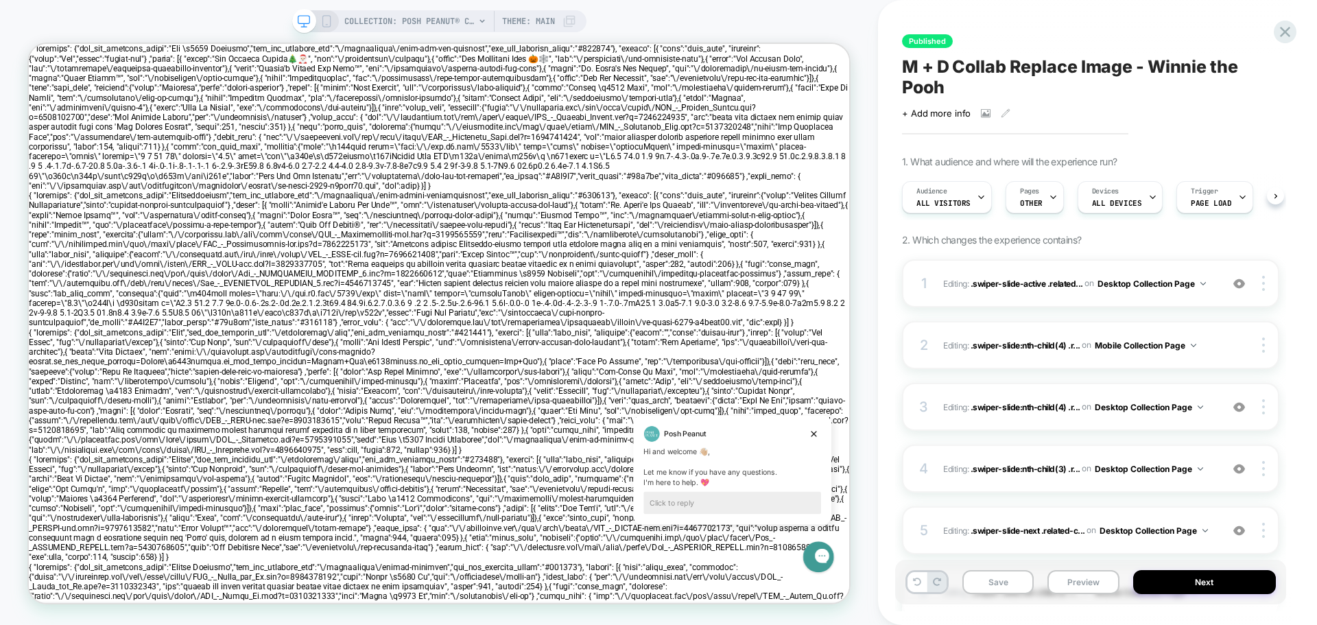
scroll to position [0, 1]
click at [937, 456] on div "4 Editing : .swiper-slide:nth-child(3) .r... .swiper-slide:nth-child(3) .relate…" at bounding box center [1090, 469] width 377 height 48
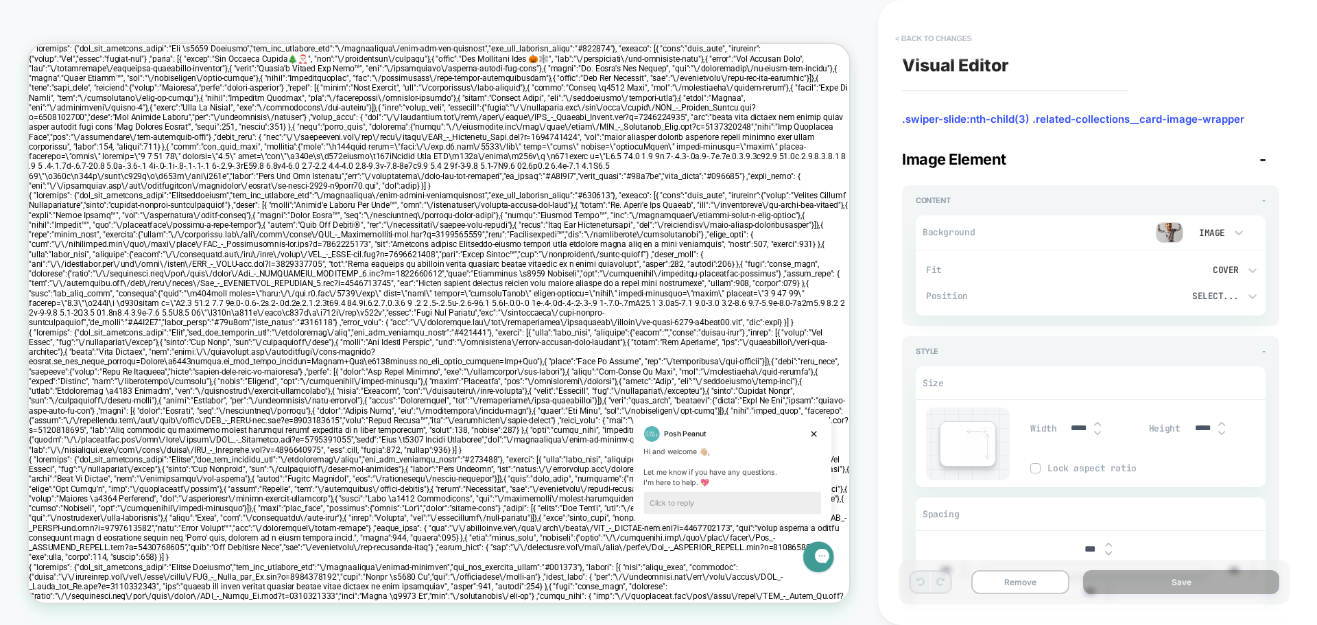
click at [900, 41] on button "< Back to changes" at bounding box center [933, 38] width 91 height 22
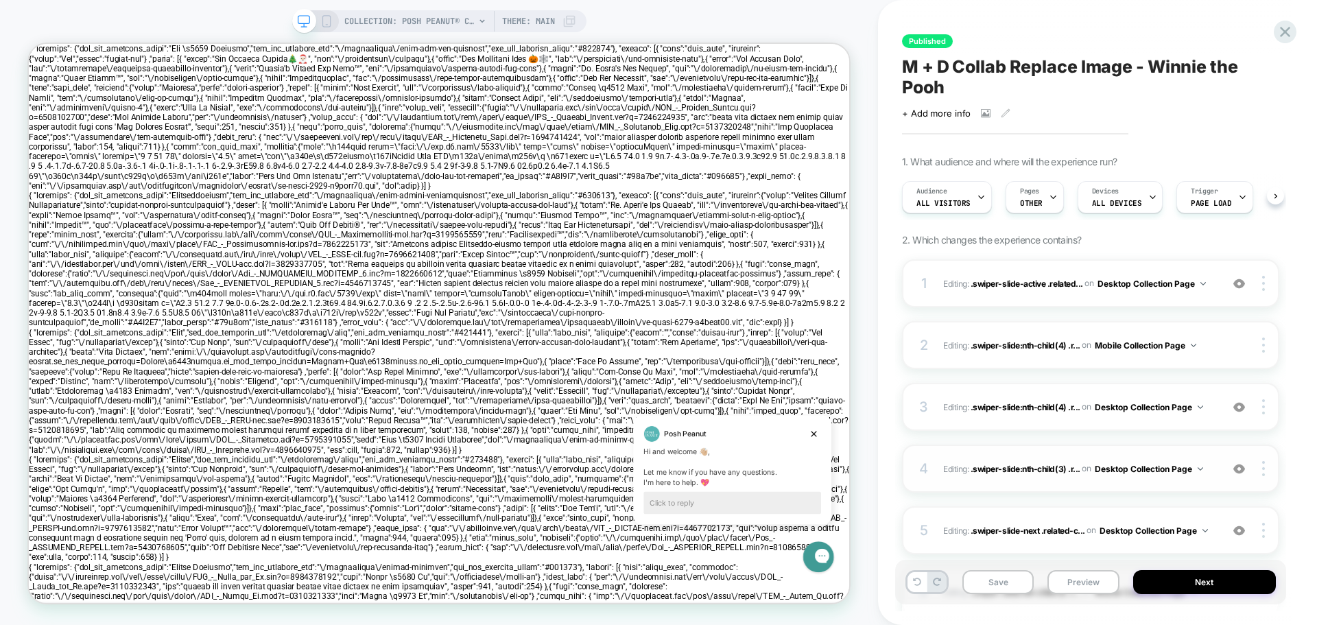
scroll to position [0, 1]
click at [928, 465] on div "4" at bounding box center [924, 468] width 14 height 25
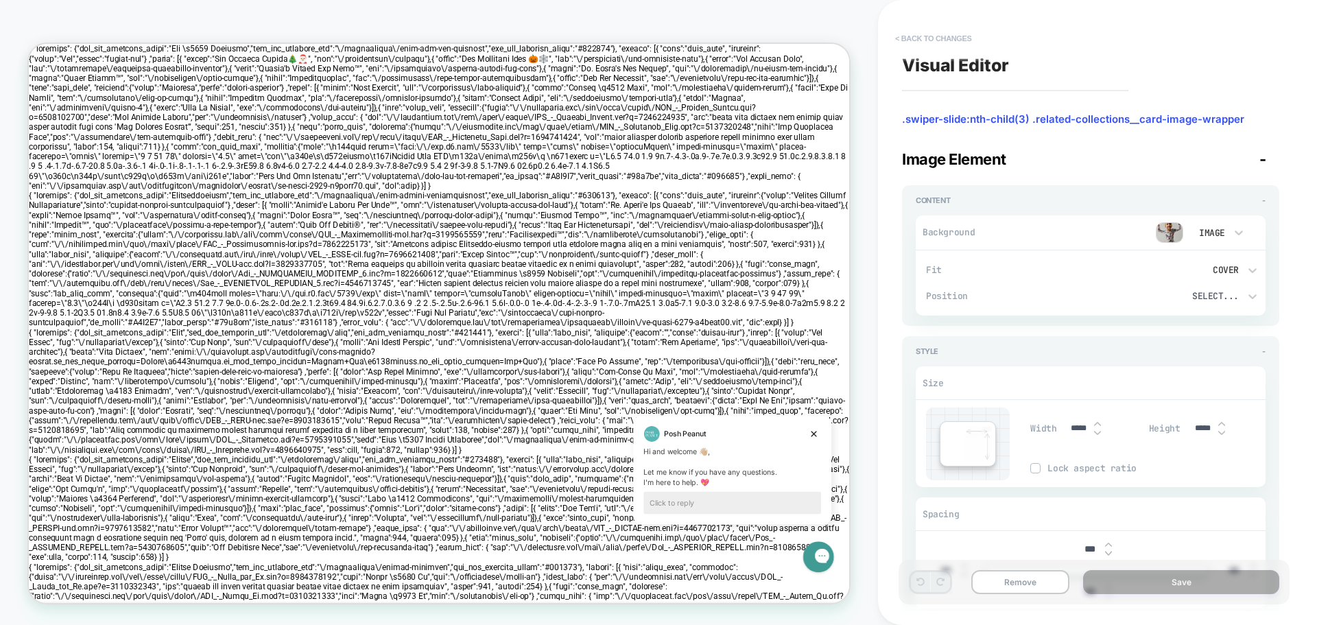
click at [906, 38] on button "< Back to changes" at bounding box center [933, 38] width 91 height 22
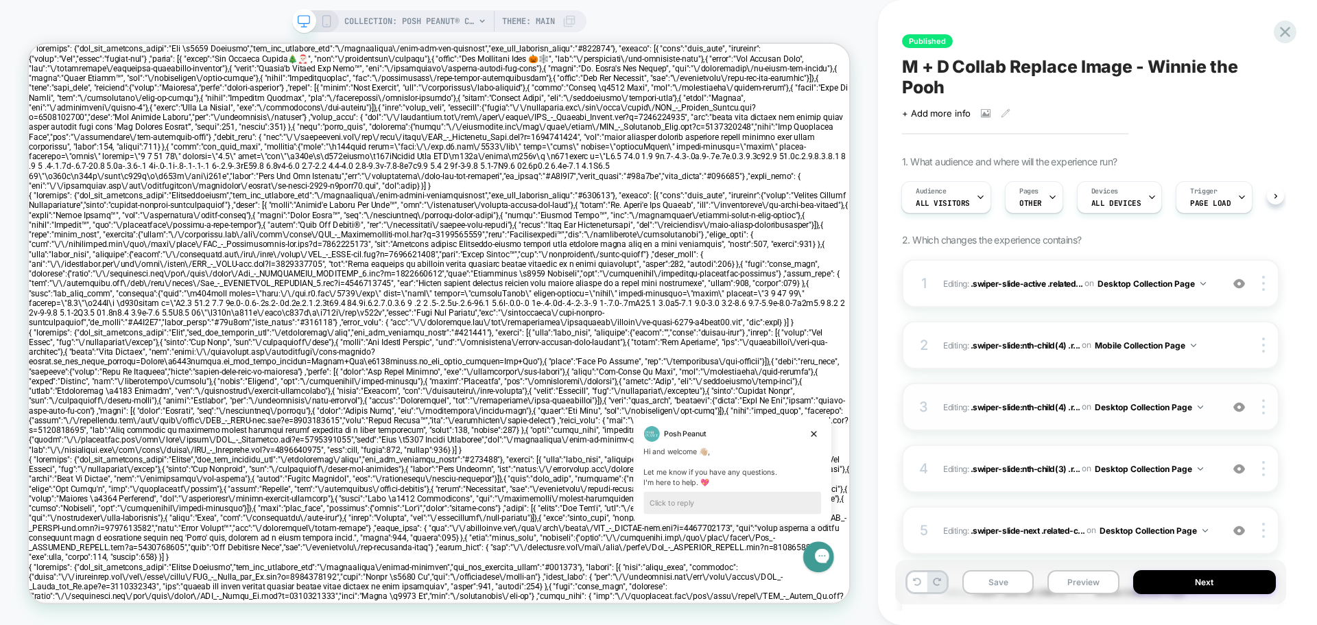
click at [923, 399] on div "3" at bounding box center [924, 406] width 14 height 25
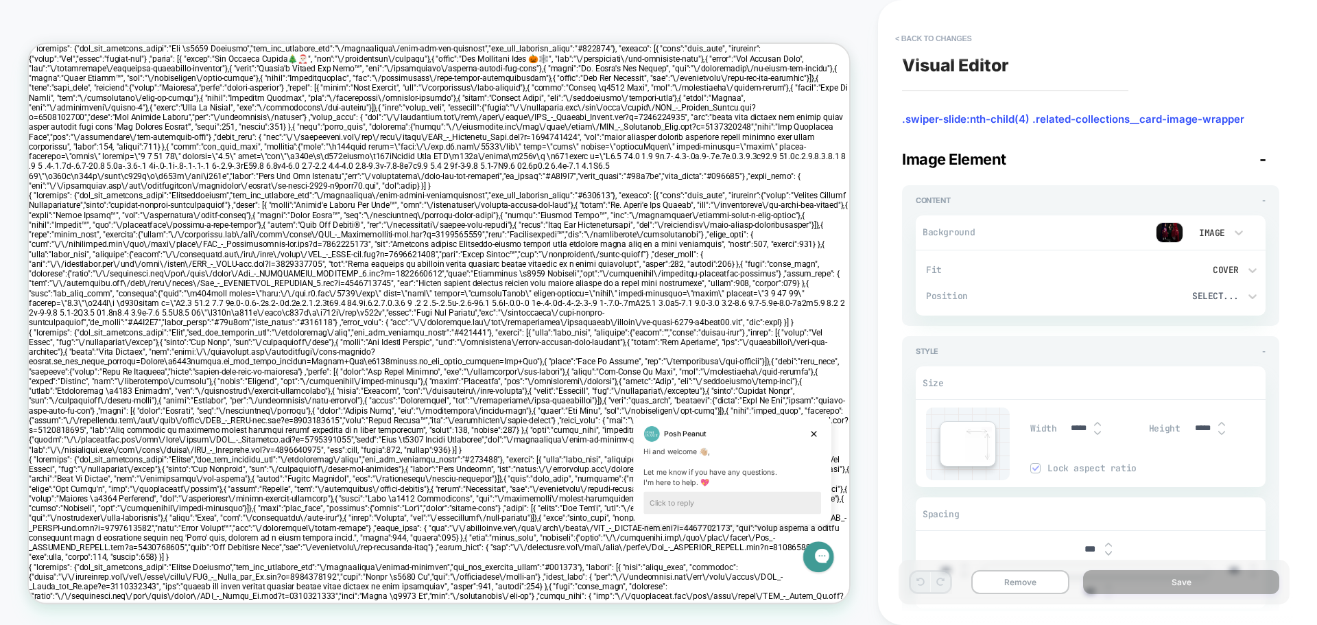
scroll to position [0, 250]
click at [913, 37] on button "< Back to changes" at bounding box center [933, 38] width 91 height 22
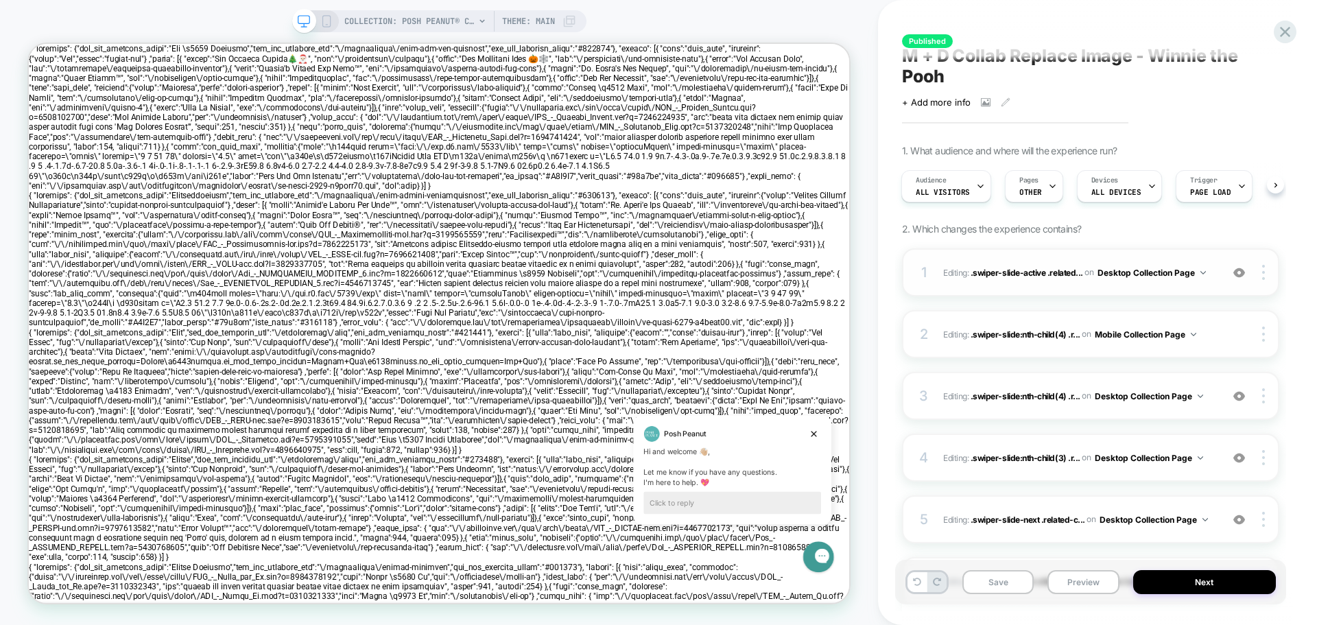
scroll to position [0, 0]
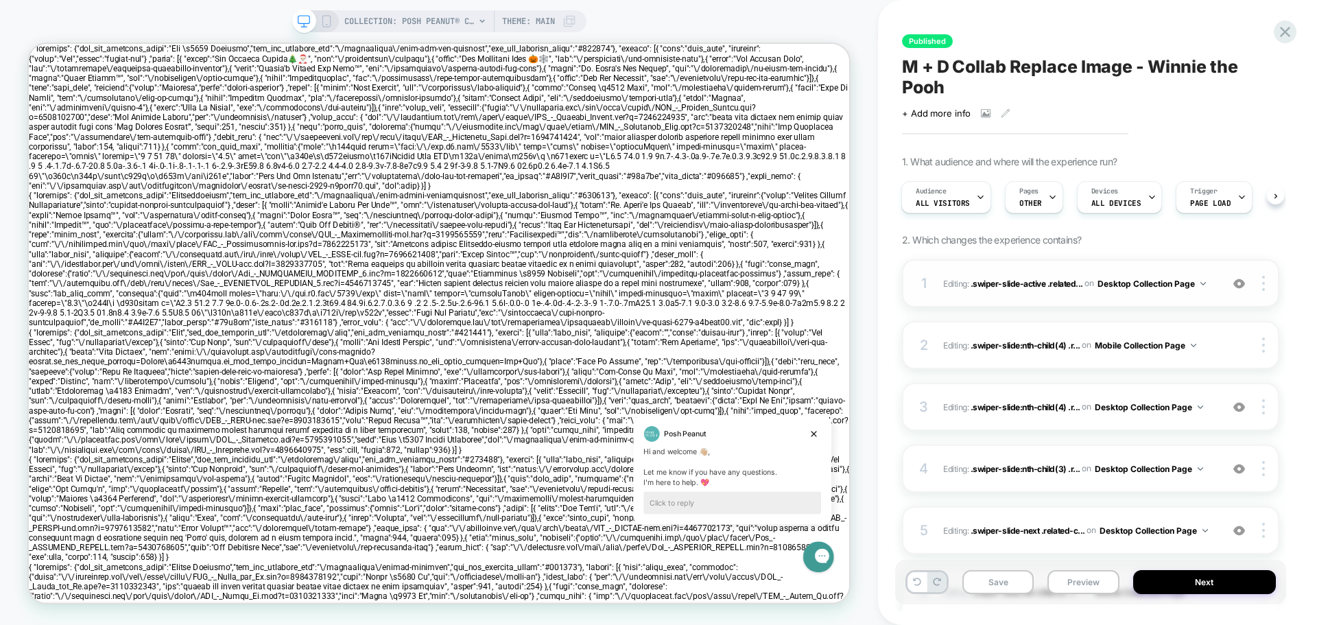
click at [936, 273] on div "1 Editing : .swiper-slide-active .related... .swiper-slide-active .related-coll…" at bounding box center [1090, 283] width 377 height 48
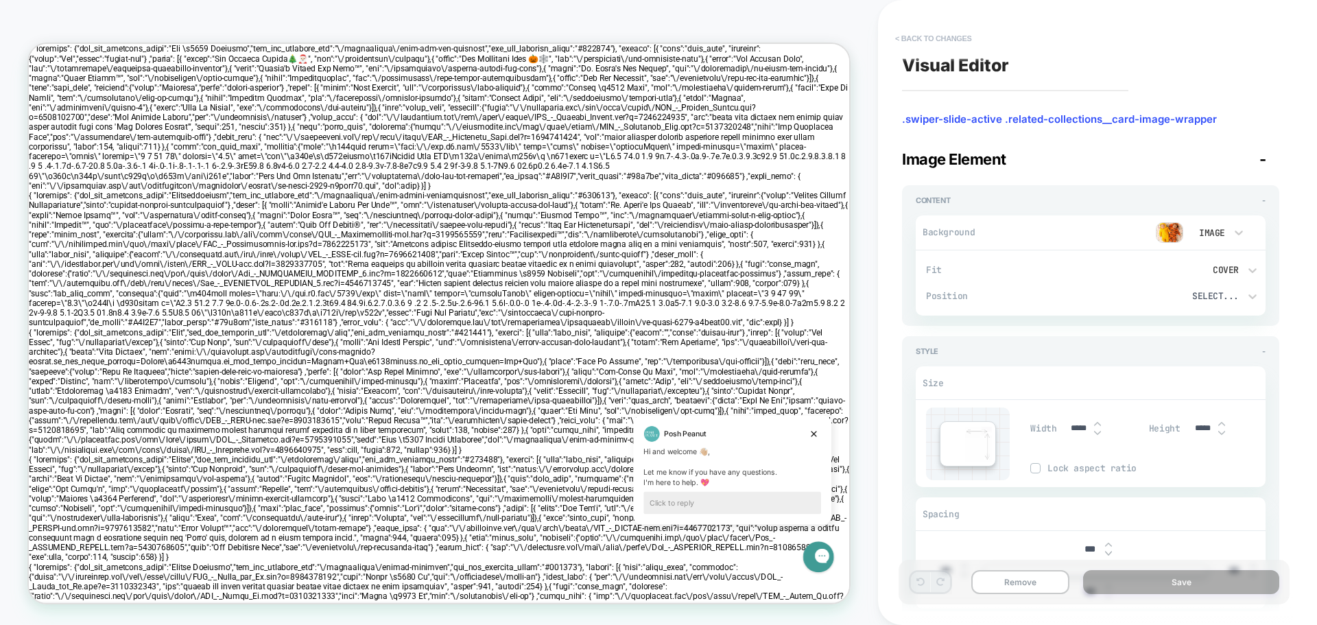
click at [910, 40] on button "< Back to changes" at bounding box center [933, 38] width 91 height 22
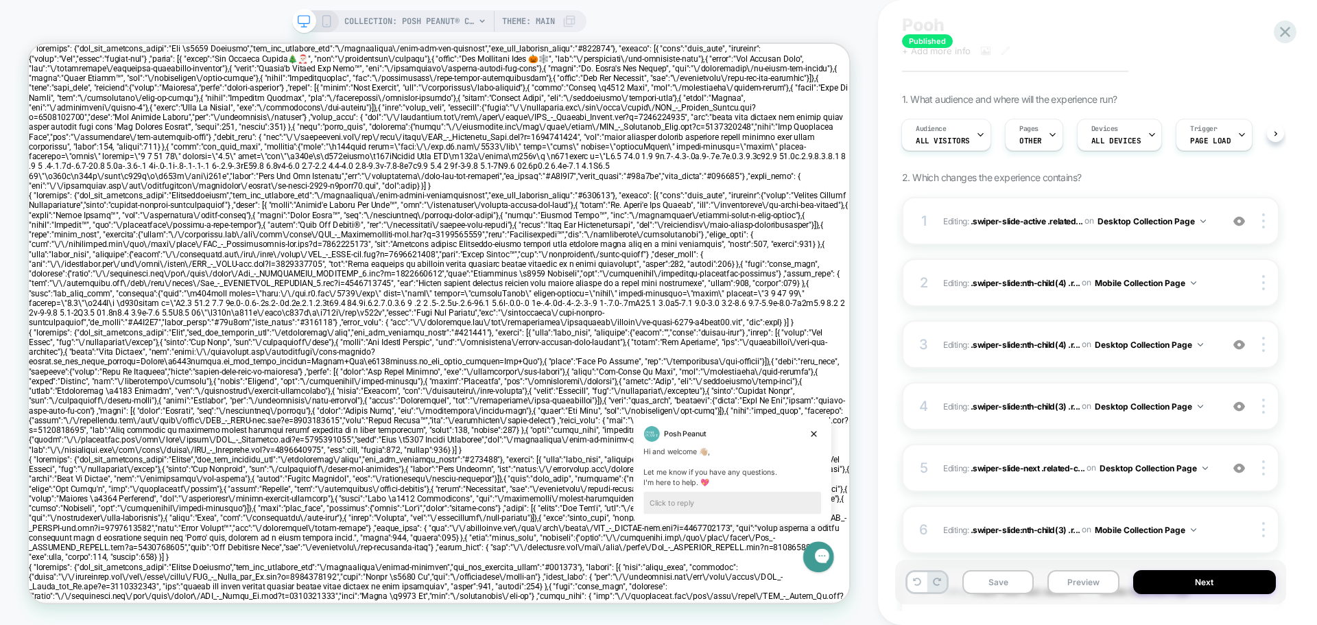
scroll to position [69, 0]
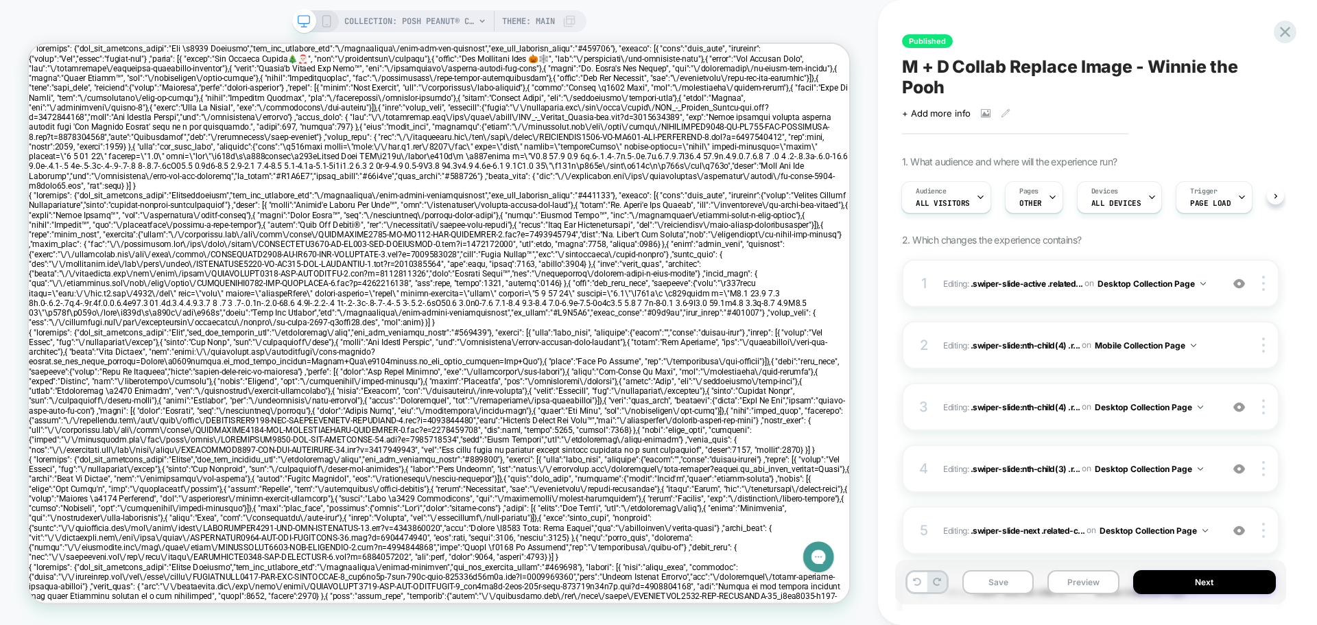
click at [327, 23] on icon at bounding box center [326, 21] width 12 height 12
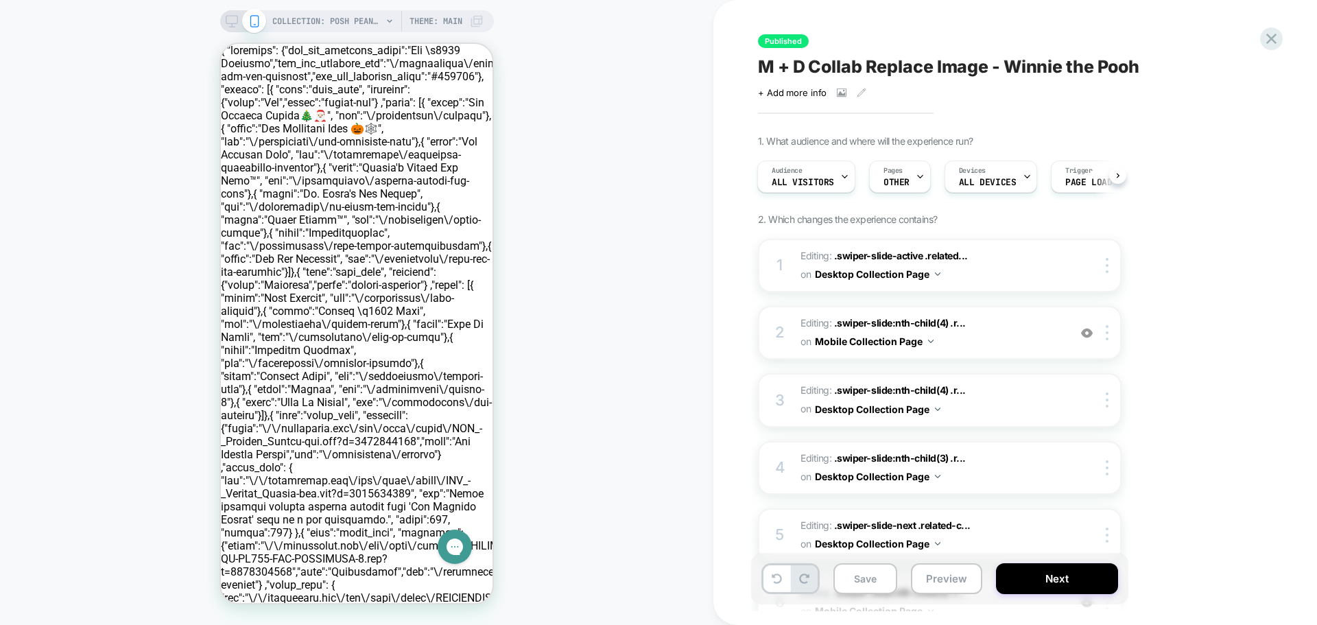
scroll to position [0, 1]
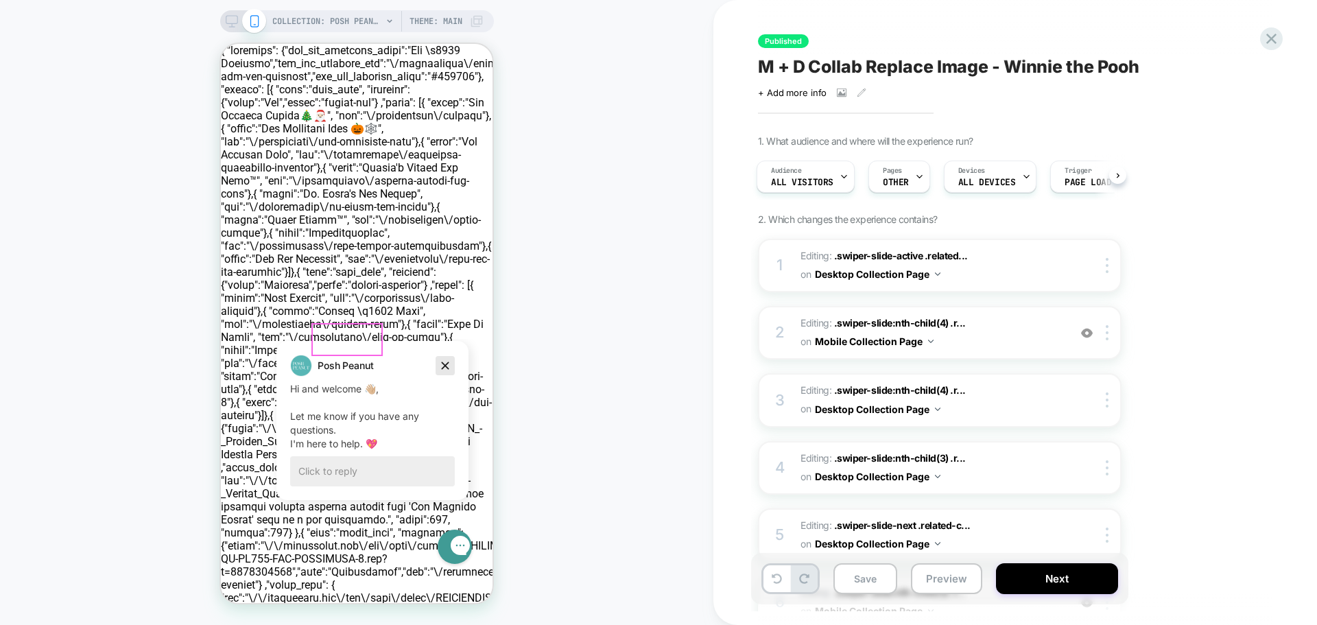
click at [445, 368] on icon "Dismiss campaign" at bounding box center [445, 365] width 14 height 16
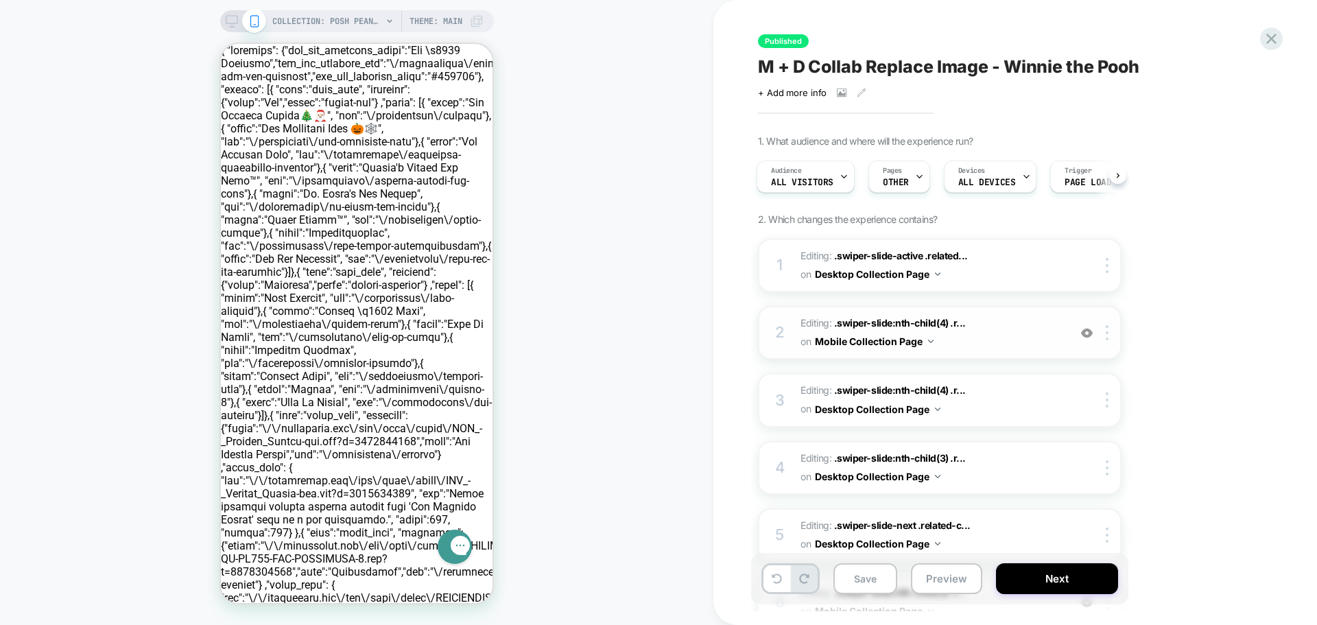
click at [800, 331] on div "2 Editing : .swiper-slide:nth-child(4) .r... .swiper-slide:nth-child(4) .relate…" at bounding box center [940, 333] width 364 height 54
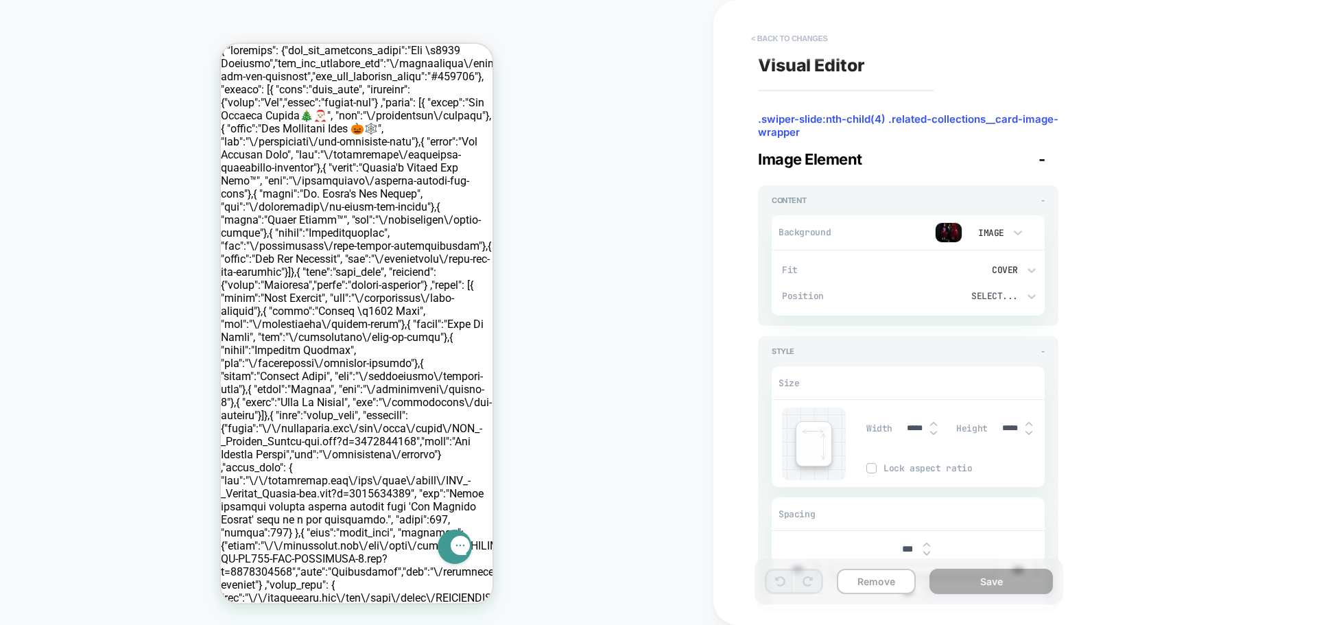
click at [761, 36] on button "< Back to changes" at bounding box center [789, 38] width 91 height 22
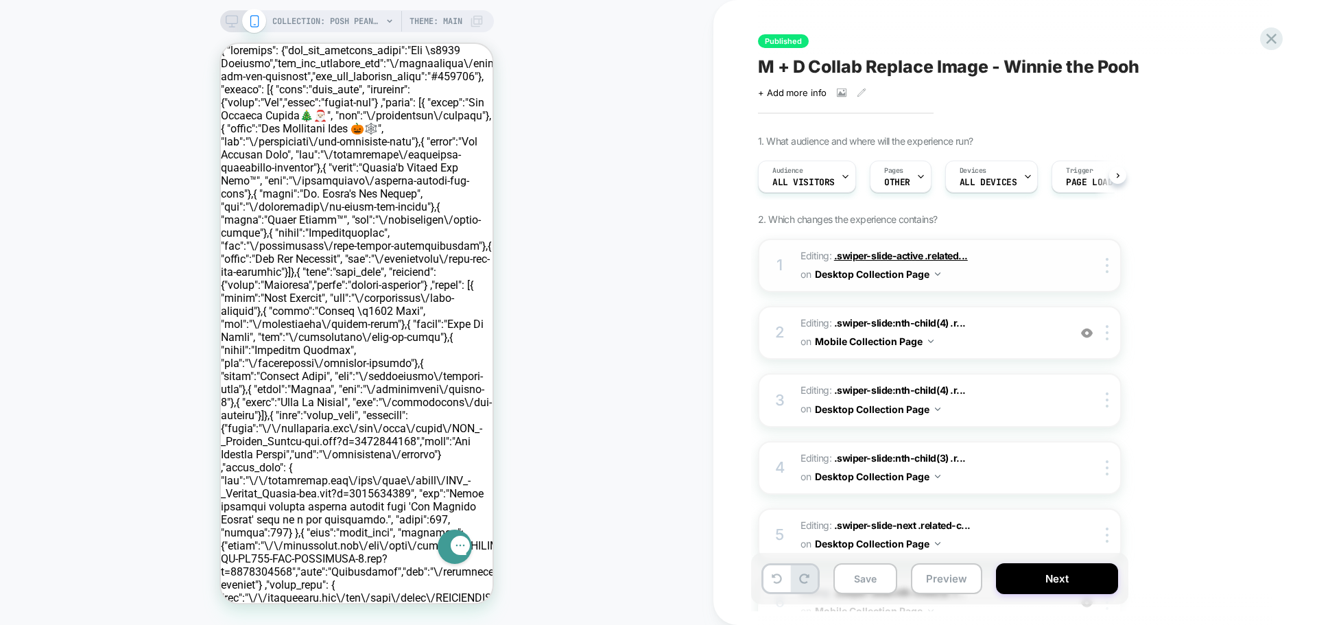
scroll to position [0, 1]
click at [809, 322] on span "Editing : .swiper-slide:nth-child(4) .r... .swiper-slide:nth-child(4) .related-…" at bounding box center [931, 332] width 261 height 37
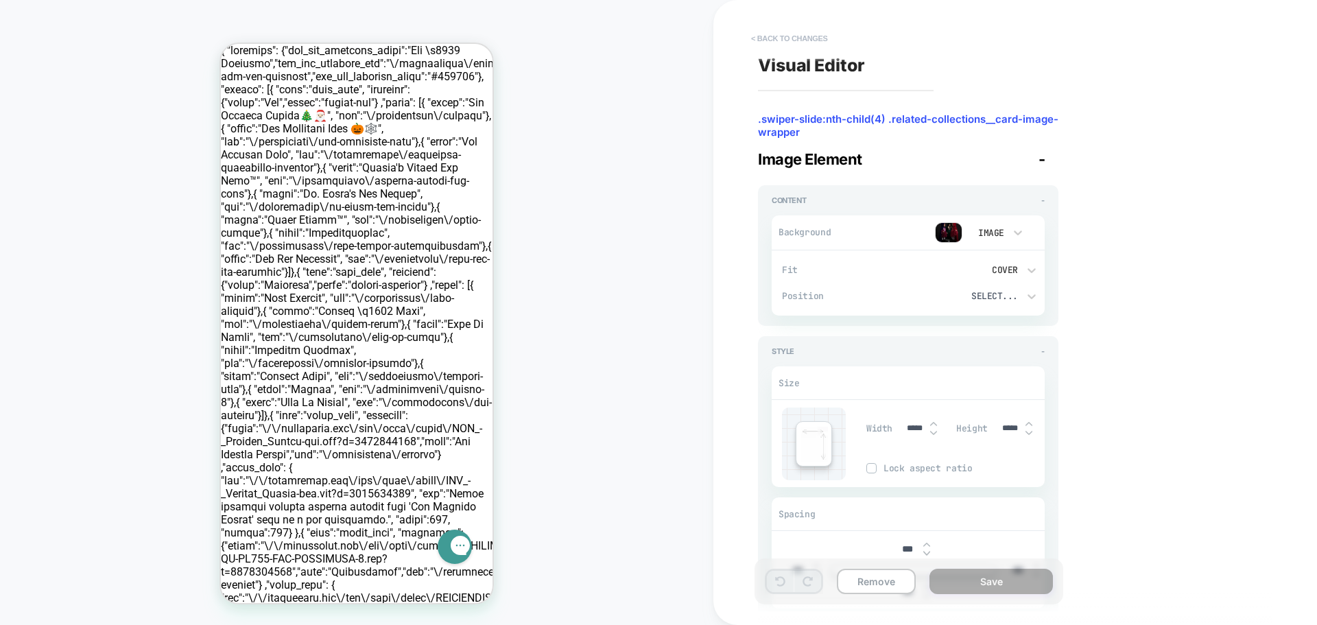
click at [768, 33] on button "< Back to changes" at bounding box center [789, 38] width 91 height 22
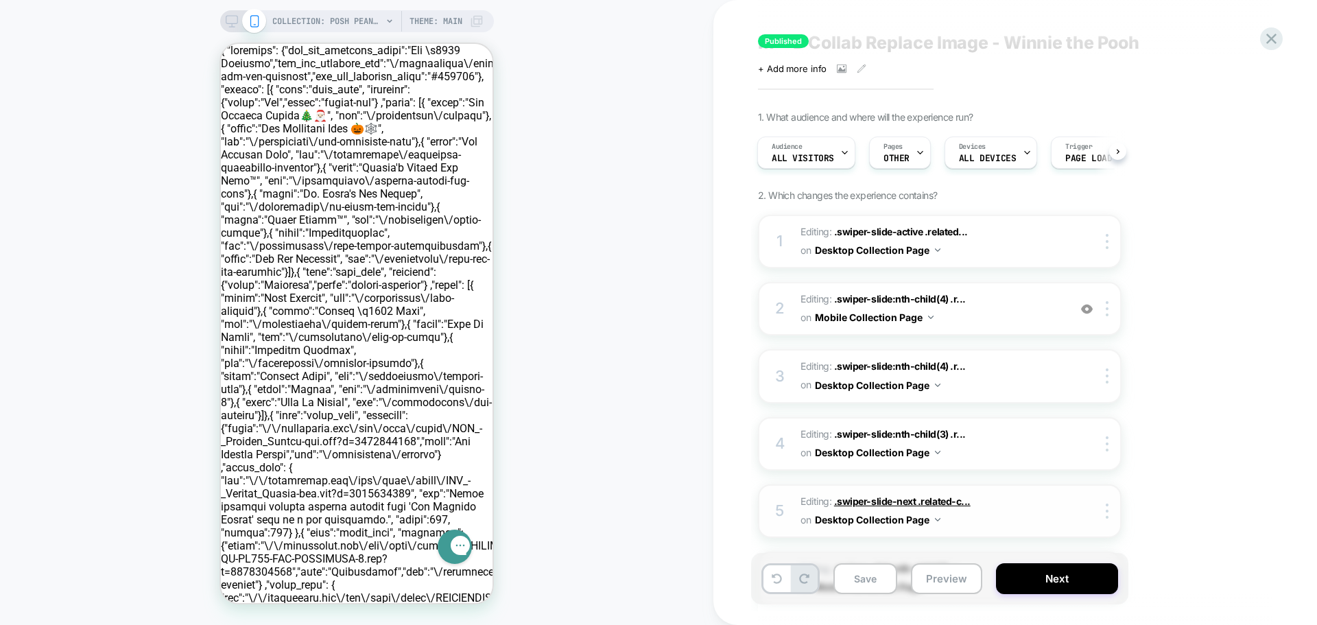
scroll to position [137, 0]
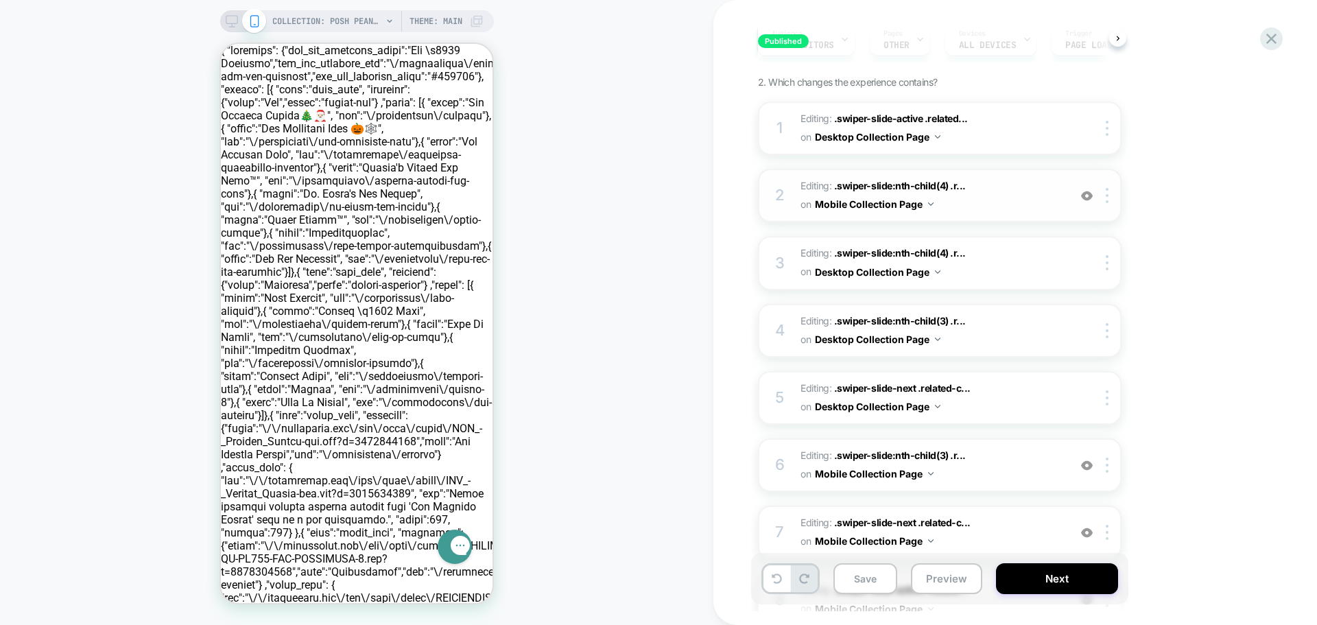
click at [797, 186] on div "2 Editing : .swiper-slide:nth-child(4) .r... .swiper-slide:nth-child(4) .relate…" at bounding box center [940, 196] width 364 height 54
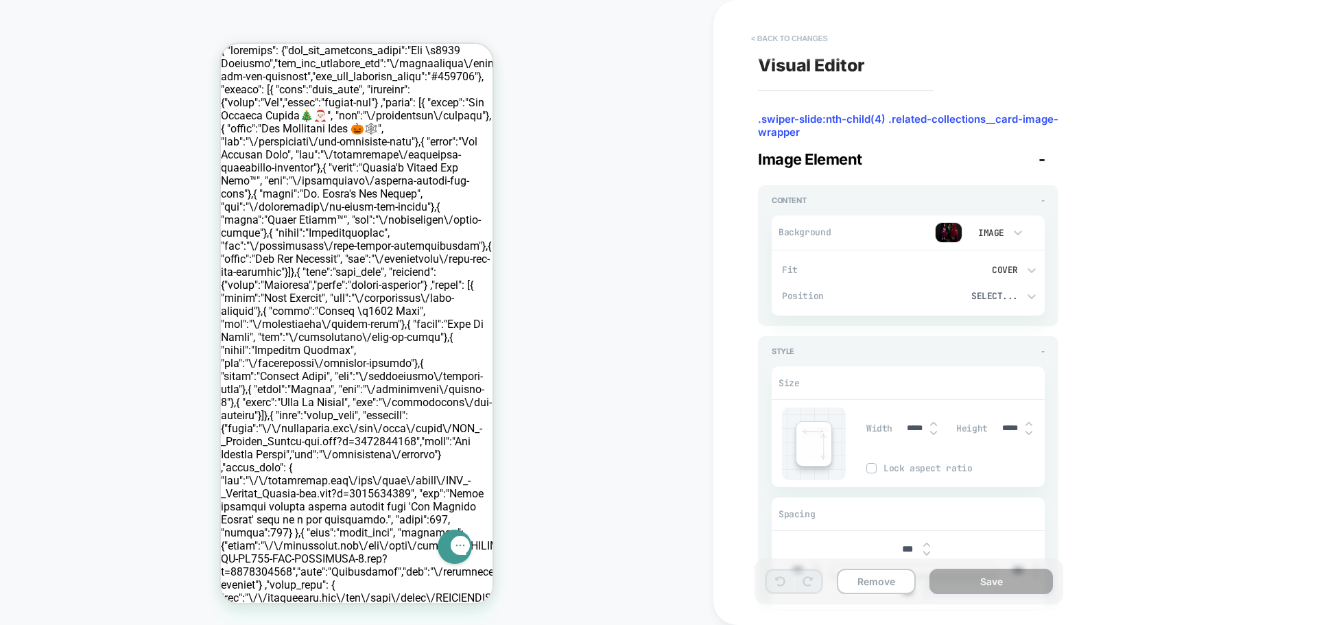
click at [766, 39] on button "< Back to changes" at bounding box center [789, 38] width 91 height 22
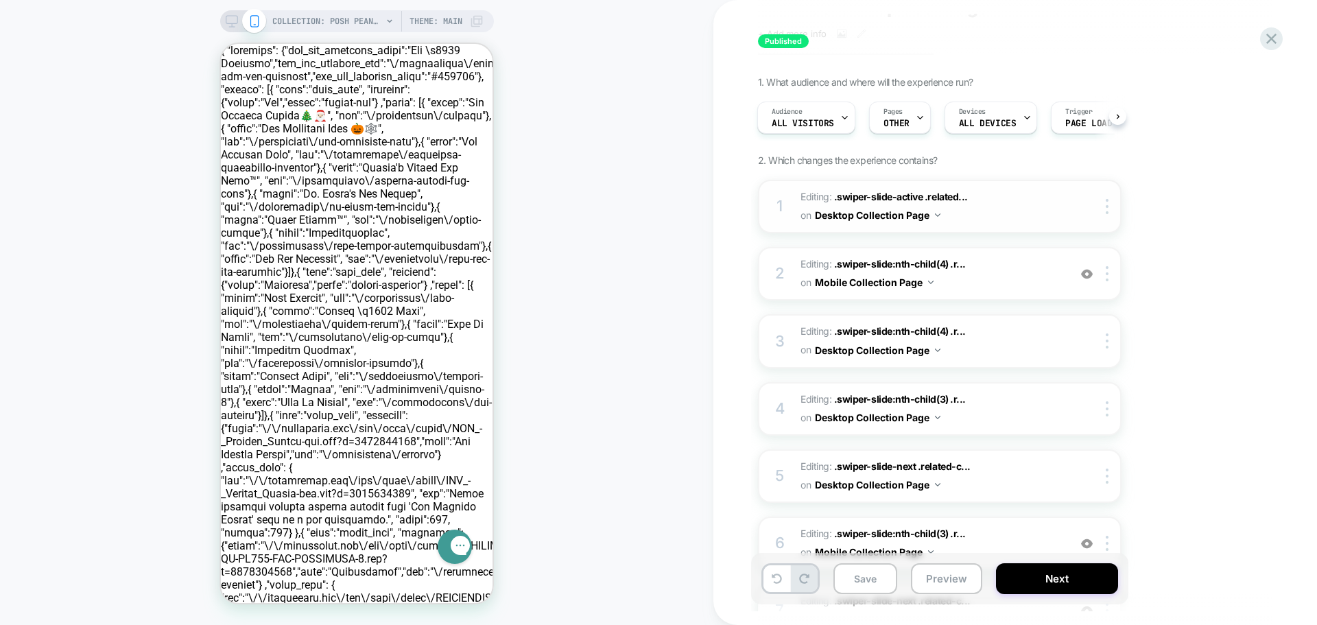
scroll to position [95, 0]
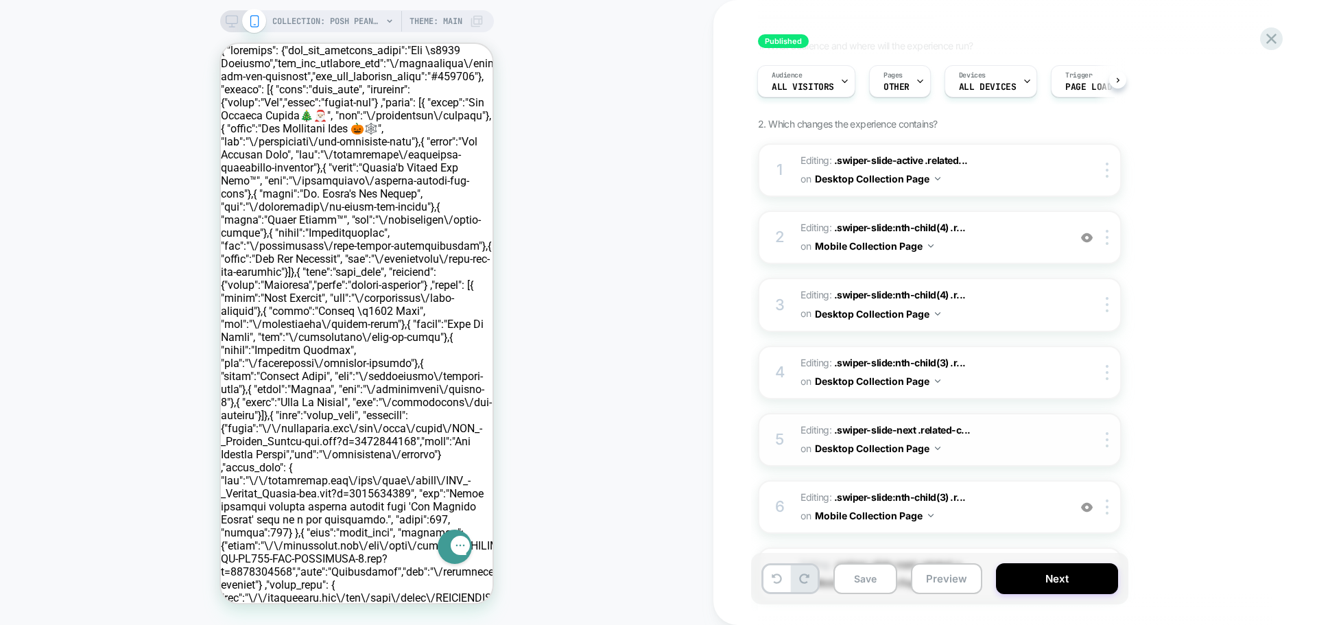
click at [1018, 431] on span "Editing : .swiper-slide-next .related-c... .swiper-slide-next .related-collecti…" at bounding box center [931, 439] width 261 height 37
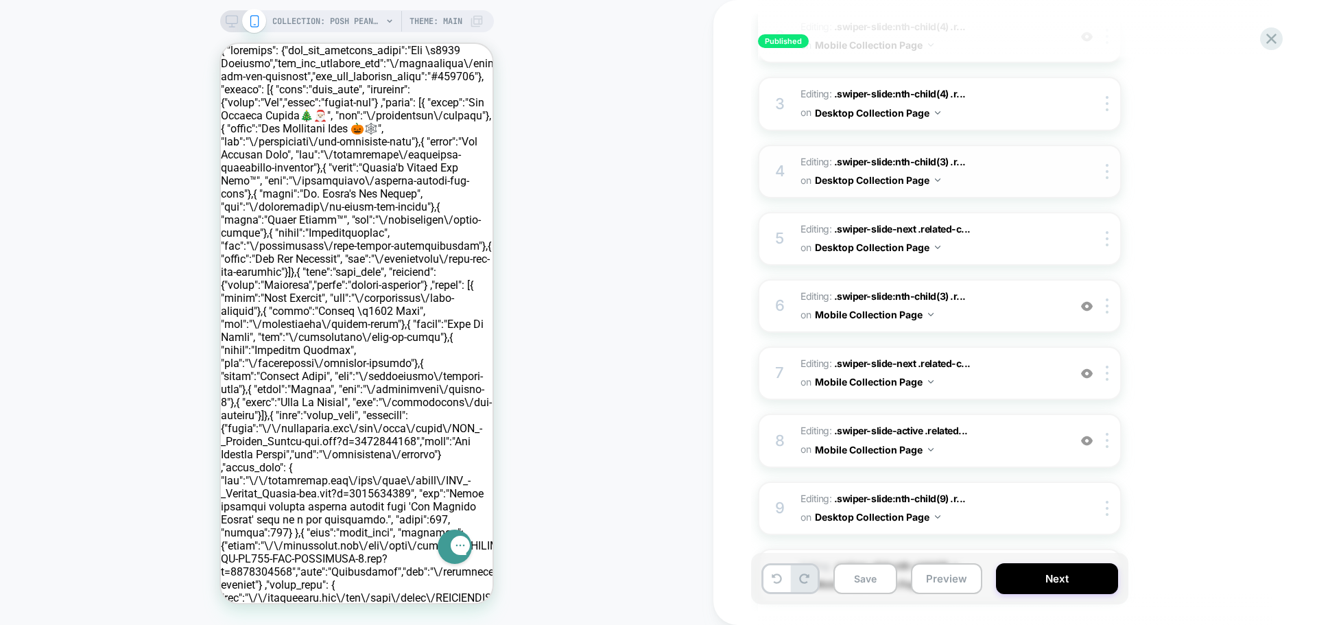
scroll to position [301, 0]
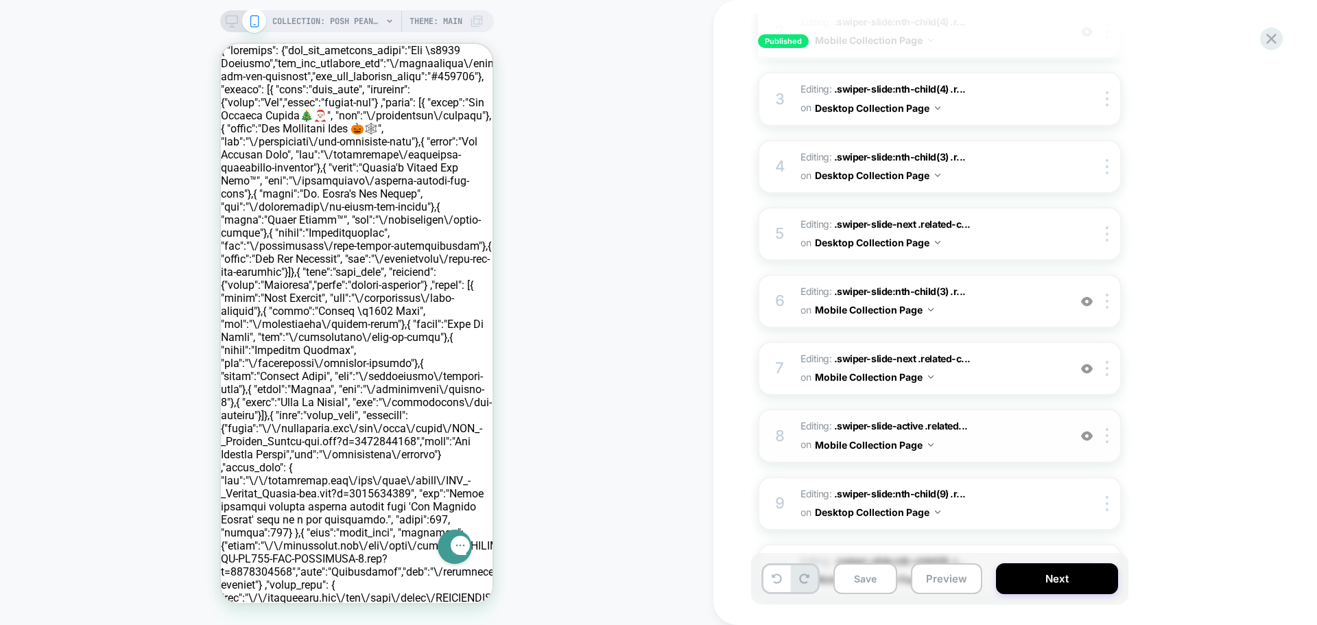
click at [1011, 429] on span "Editing : .swiper-slide-active .related... .swiper-slide-active .related-collec…" at bounding box center [931, 435] width 261 height 37
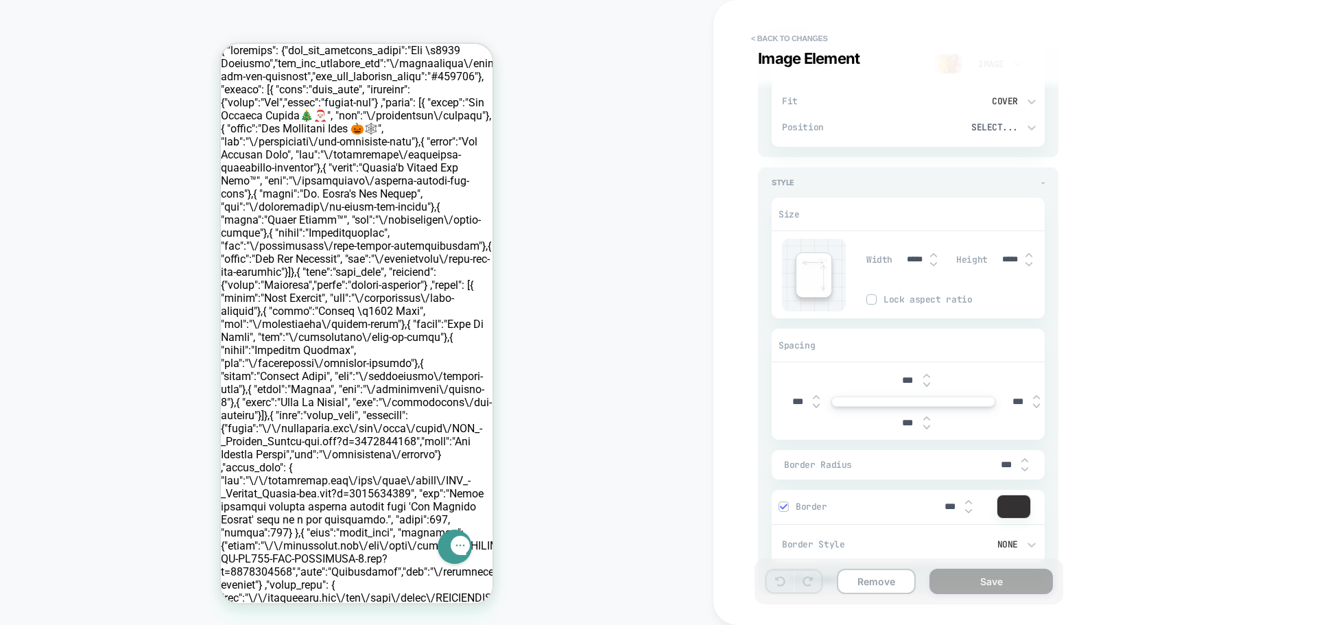
scroll to position [0, 0]
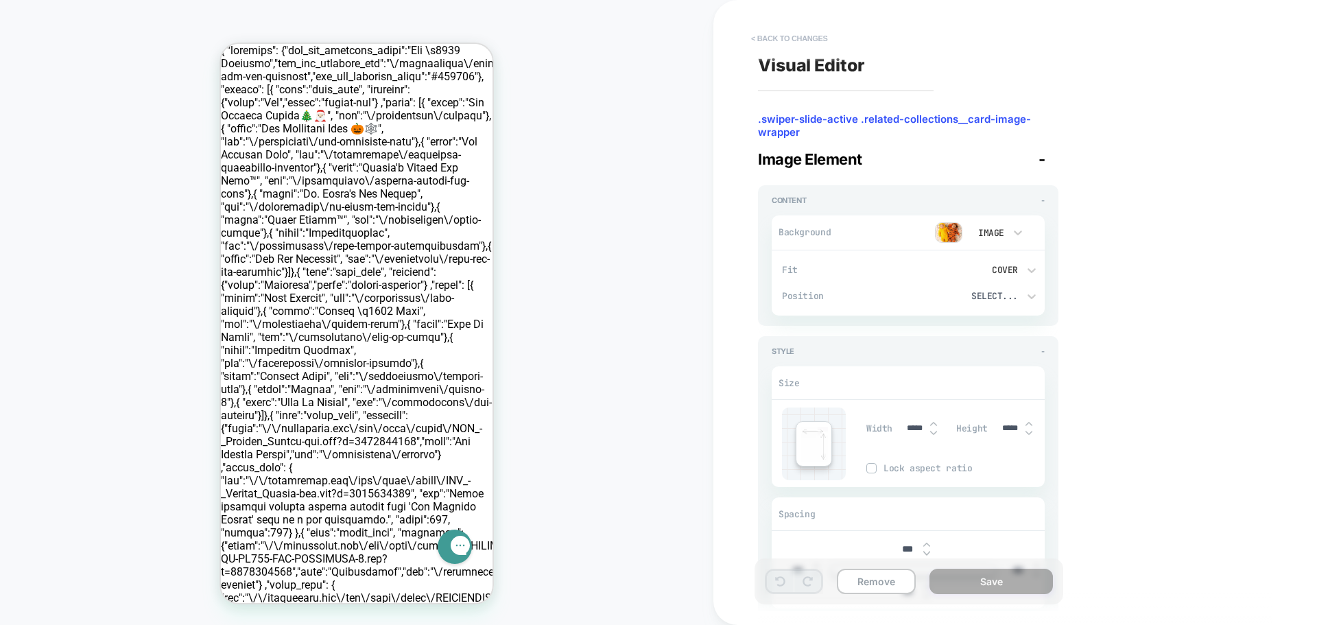
click at [758, 43] on button "< Back to changes" at bounding box center [789, 38] width 91 height 22
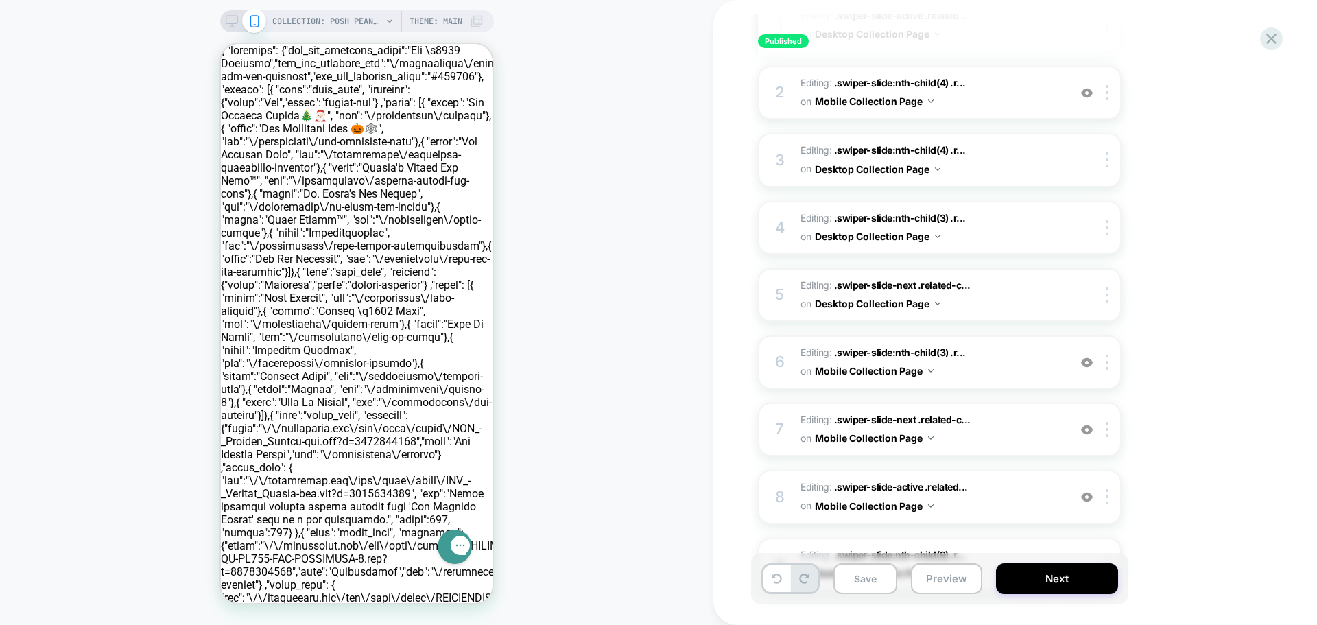
scroll to position [233, 0]
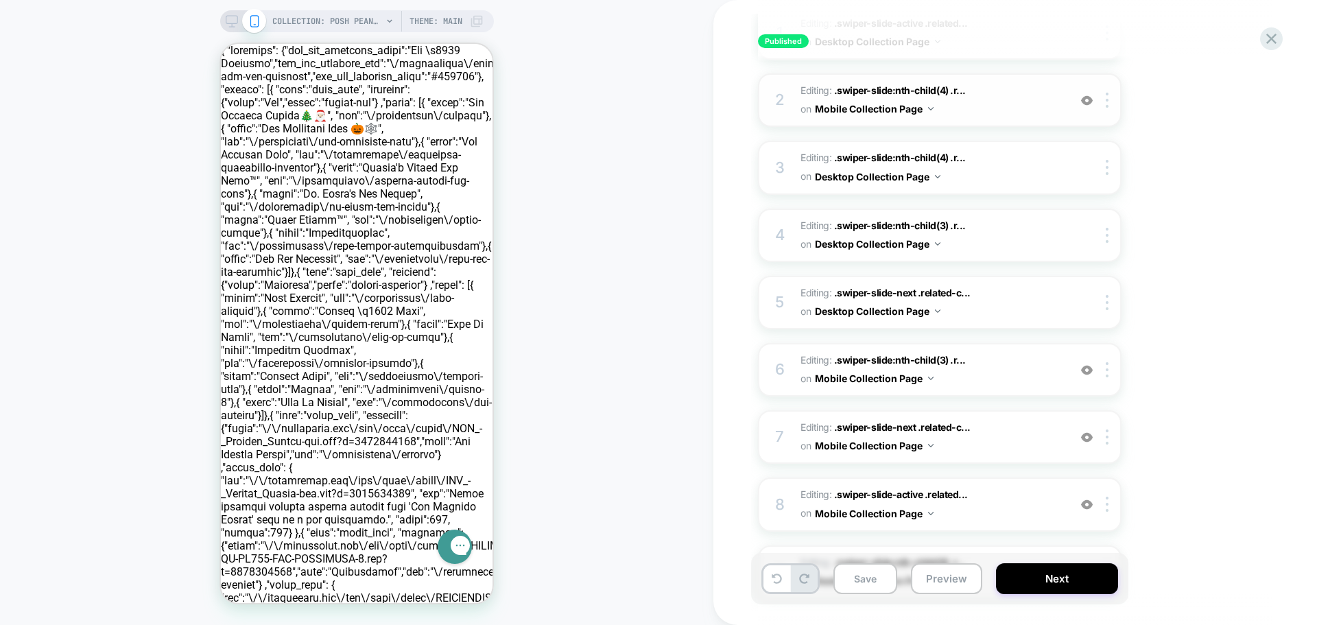
click at [1019, 90] on span "Editing : .swiper-slide:nth-child(4) .r... .swiper-slide:nth-child(4) .related-…" at bounding box center [931, 100] width 261 height 37
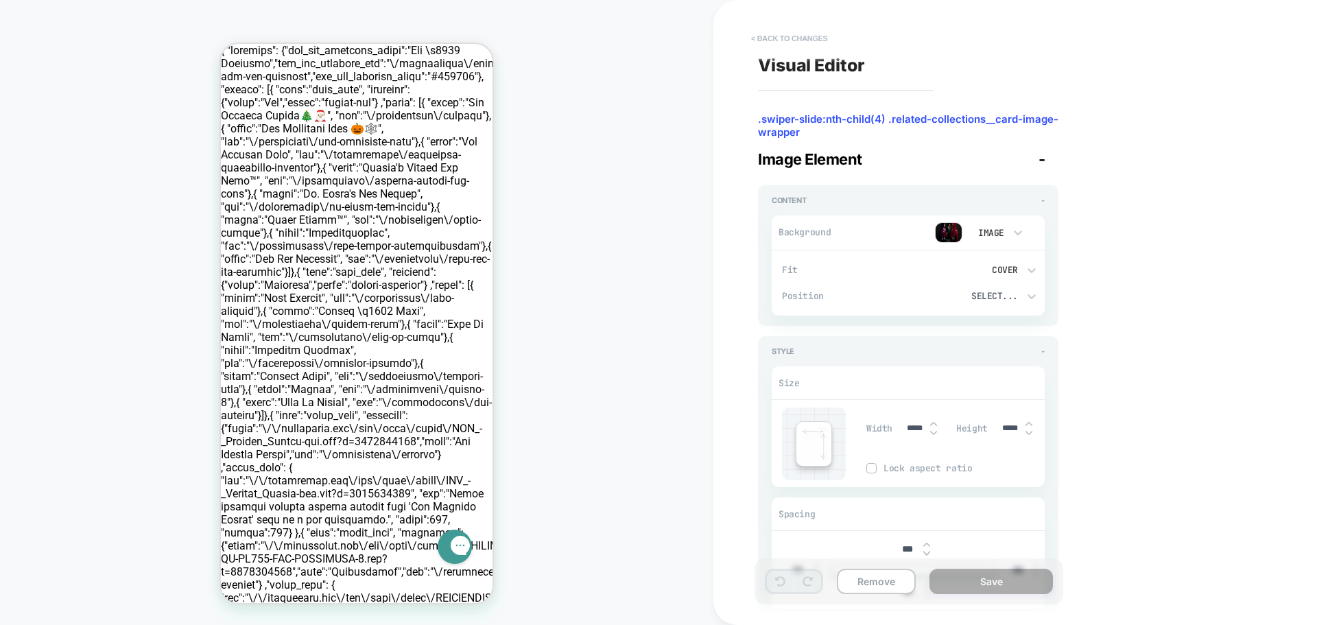
click at [756, 43] on button "< Back to changes" at bounding box center [789, 38] width 91 height 22
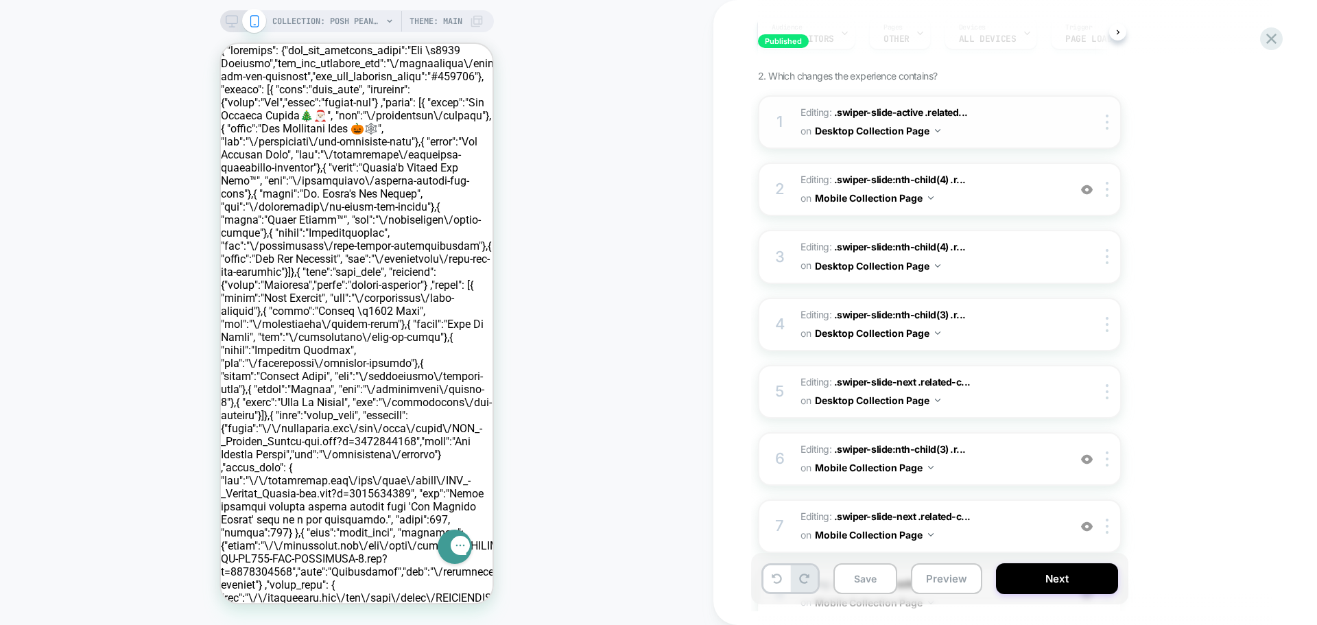
scroll to position [137, 0]
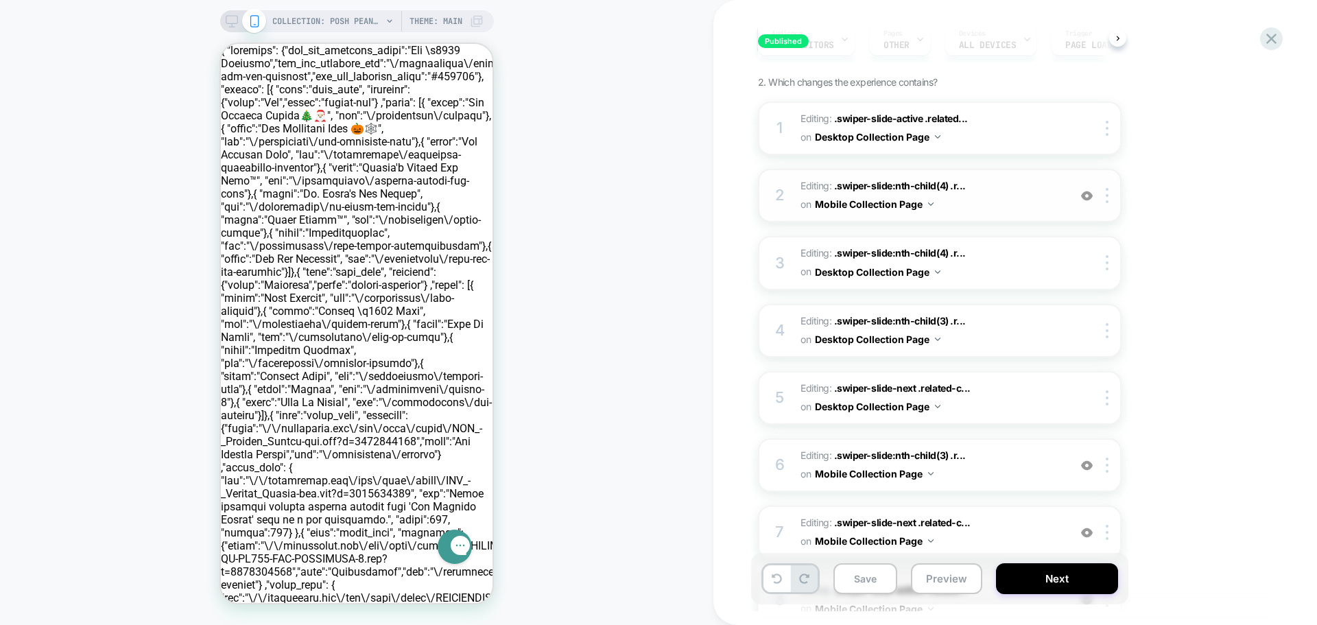
click at [1011, 193] on span "Editing : .swiper-slide:nth-child(4) .r... .swiper-slide:nth-child(4) .related-…" at bounding box center [931, 195] width 261 height 37
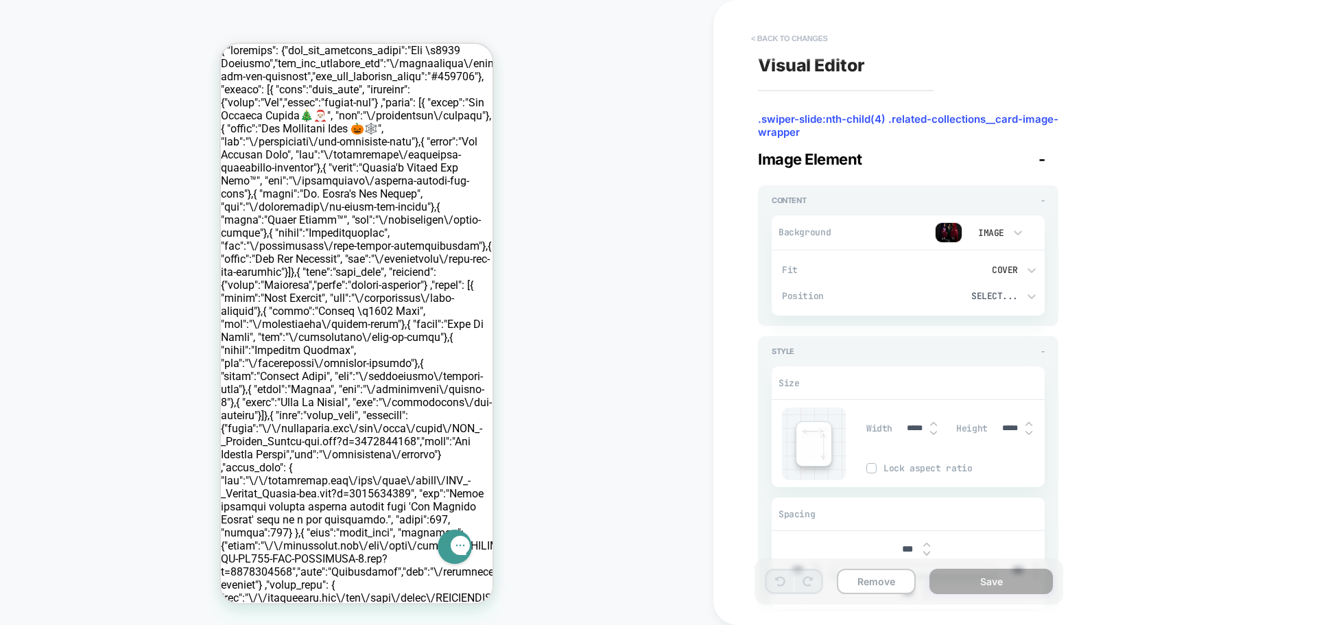
click at [757, 36] on button "< Back to changes" at bounding box center [789, 38] width 91 height 22
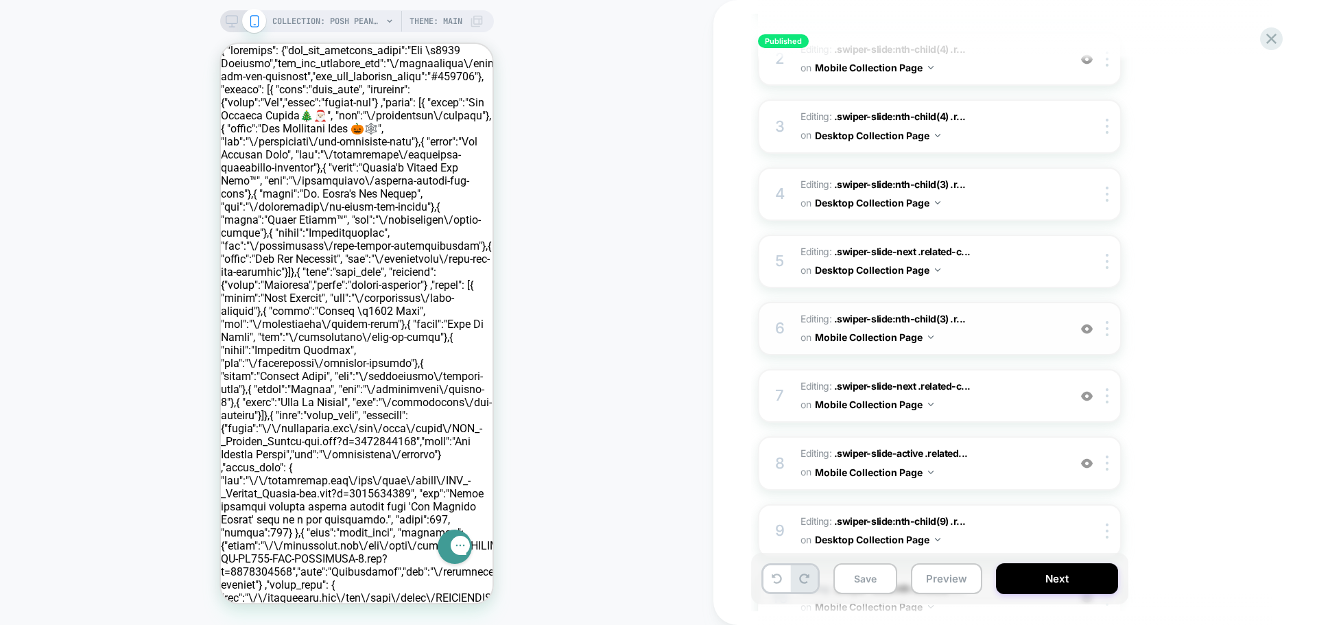
scroll to position [274, 0]
click at [1006, 328] on span "Editing : .swiper-slide:nth-child(3) .r... .swiper-slide:nth-child(3) .related-…" at bounding box center [931, 327] width 261 height 37
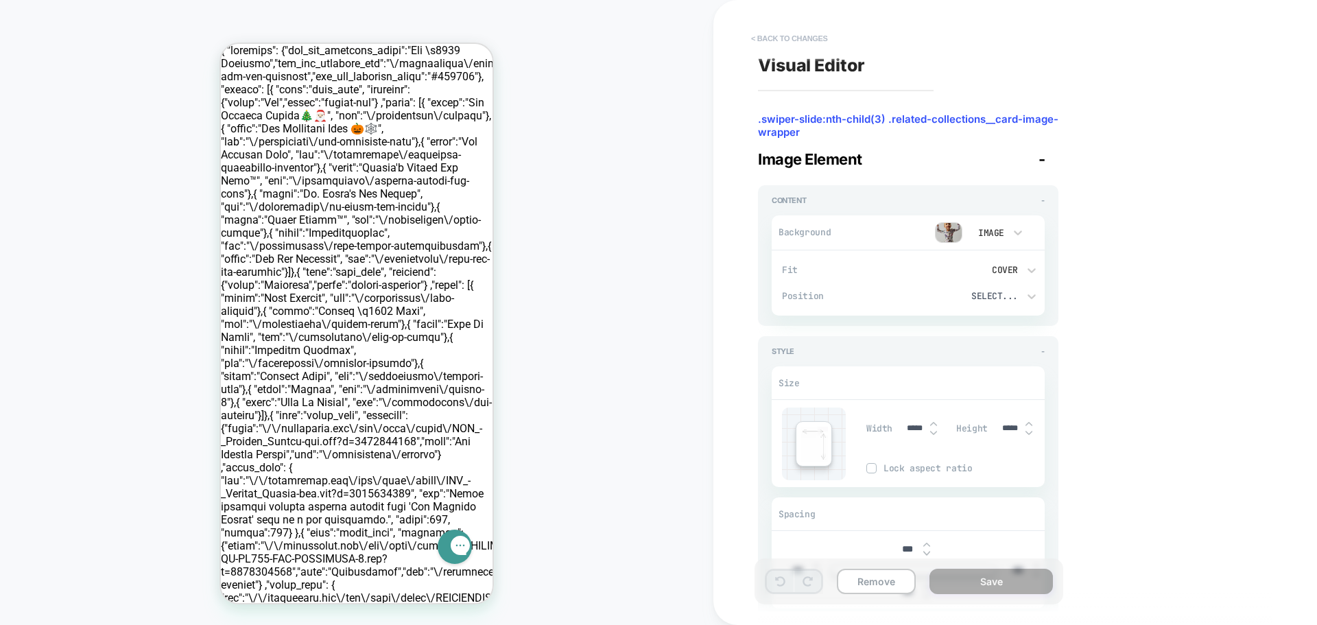
click at [765, 36] on button "< Back to changes" at bounding box center [789, 38] width 91 height 22
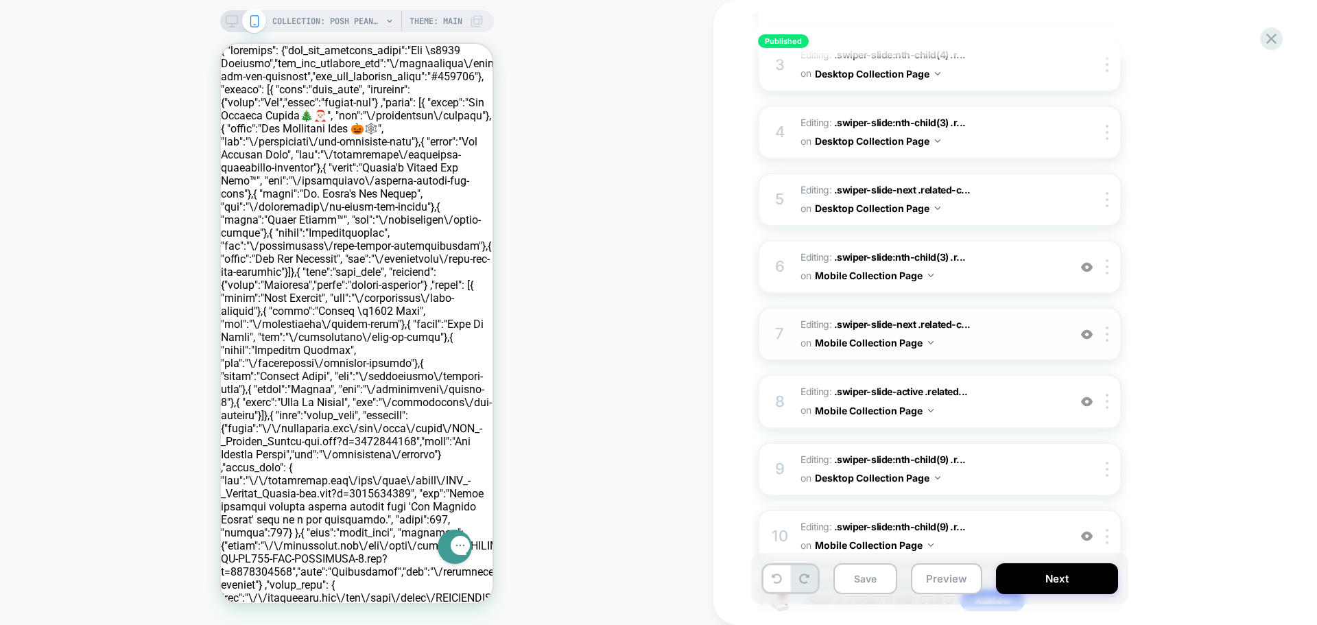
scroll to position [343, 0]
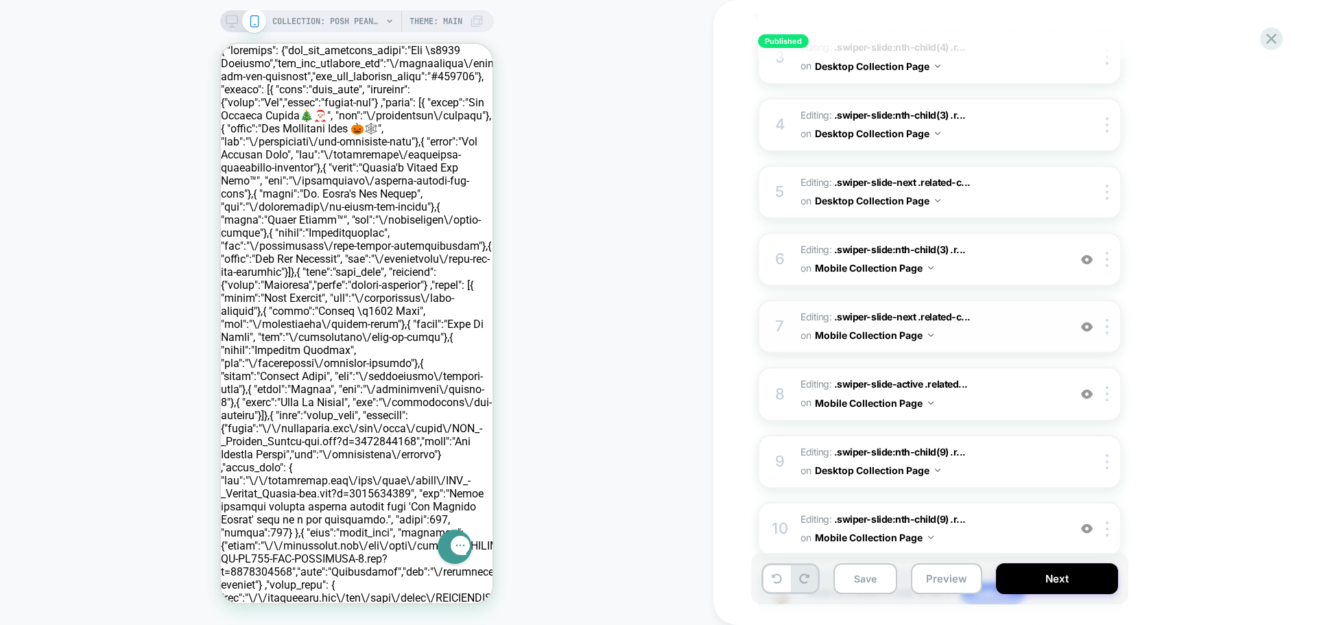
click at [1011, 333] on span "Editing : .swiper-slide-next .related-c... .swiper-slide-next .related-collecti…" at bounding box center [931, 326] width 261 height 37
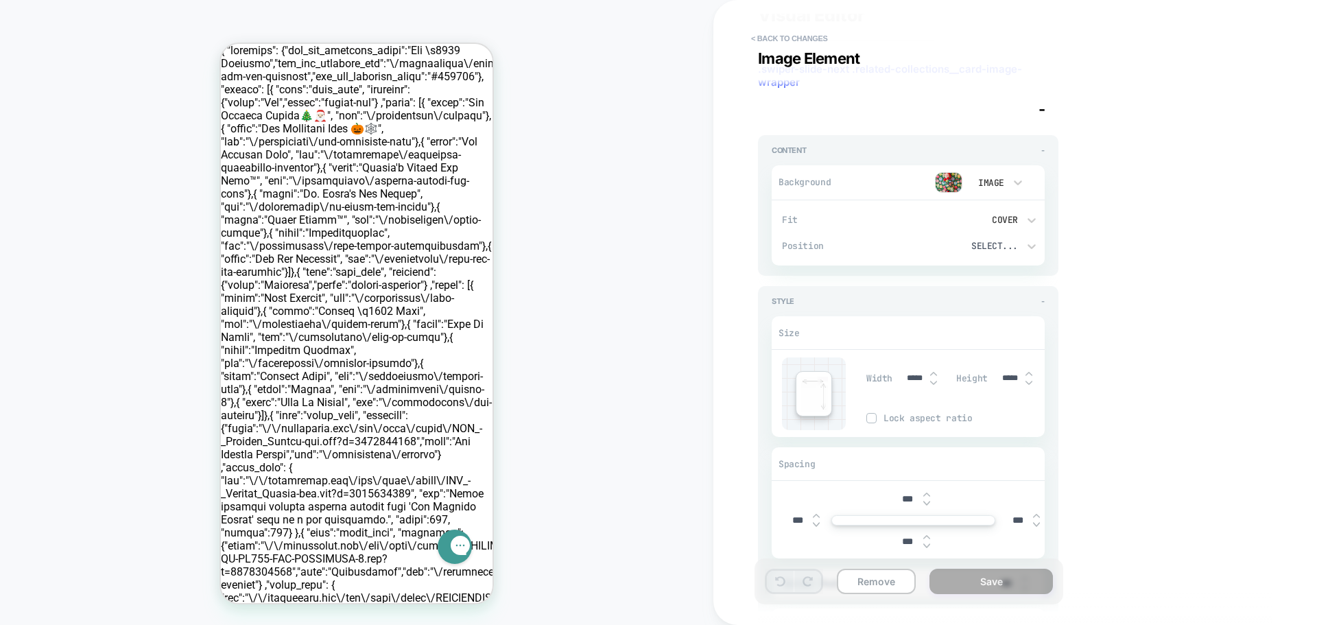
scroll to position [0, 0]
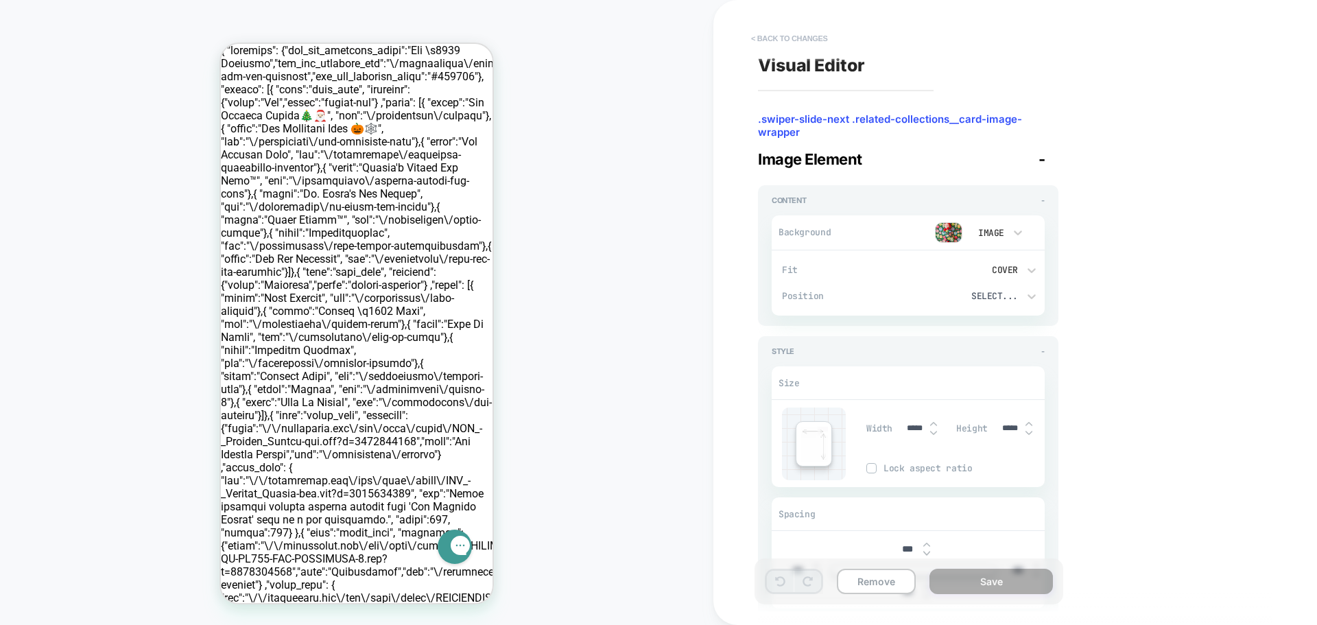
click at [759, 36] on button "< Back to changes" at bounding box center [789, 38] width 91 height 22
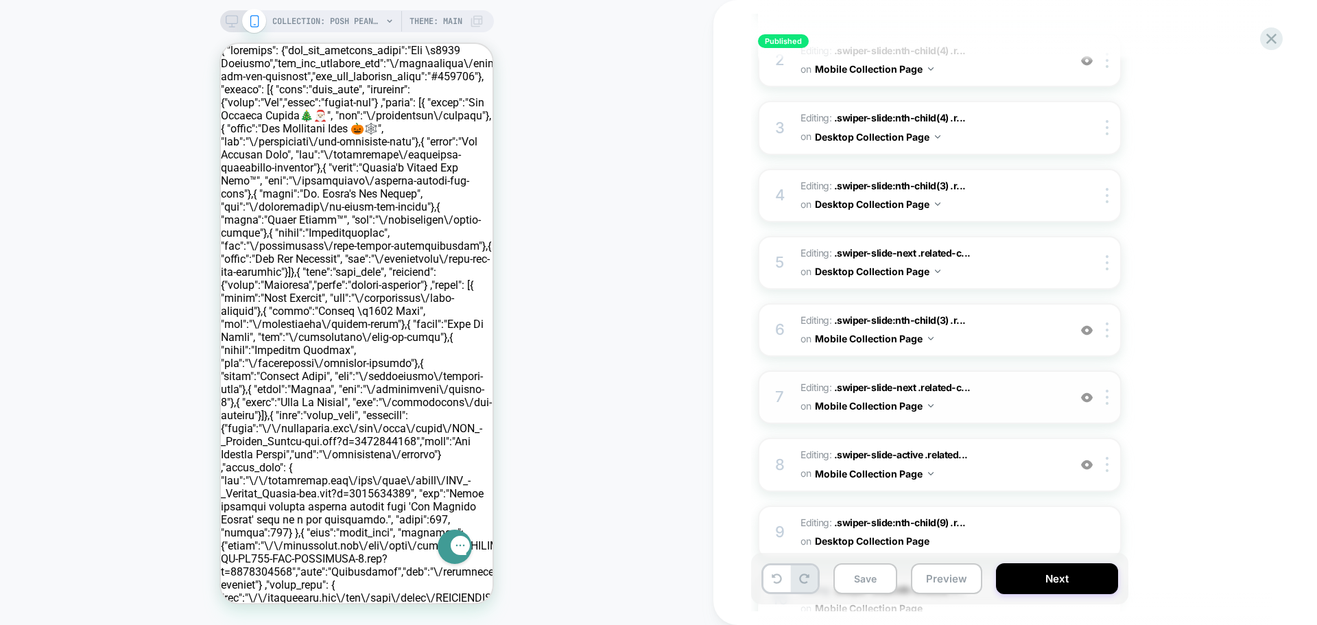
scroll to position [274, 0]
click at [1021, 399] on span "Editing : .swiper-slide-next .related-c... .swiper-slide-next .related-collecti…" at bounding box center [931, 395] width 261 height 37
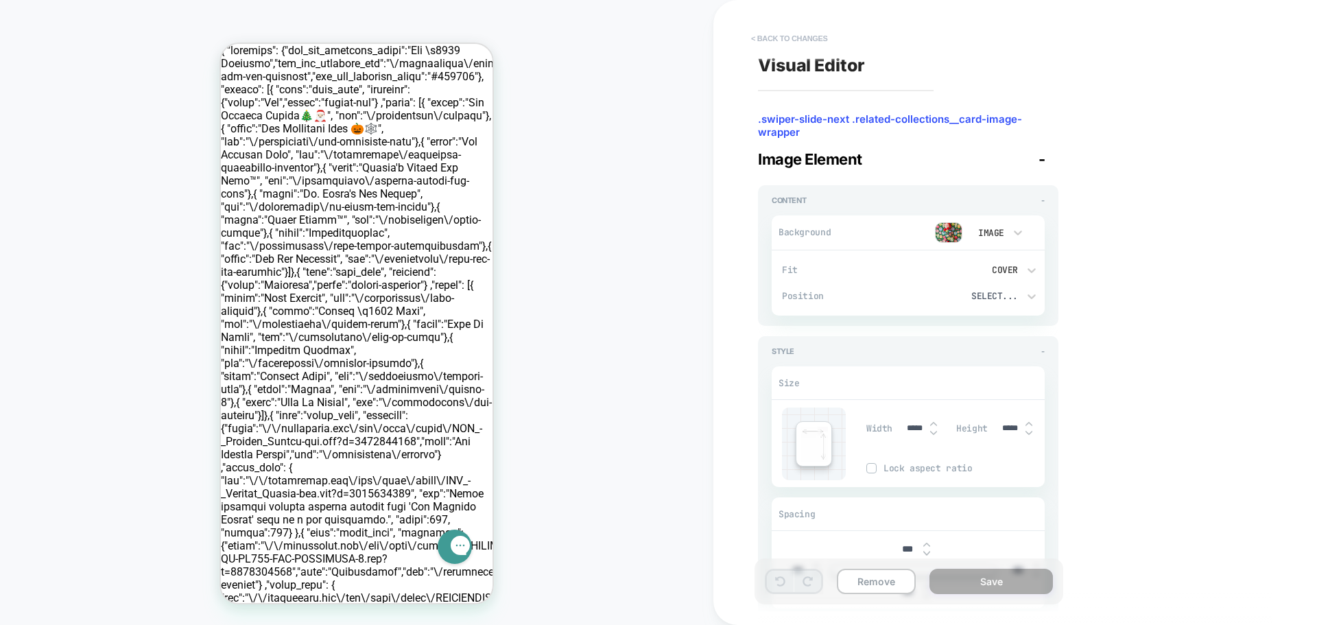
click at [758, 38] on button "< Back to changes" at bounding box center [789, 38] width 91 height 22
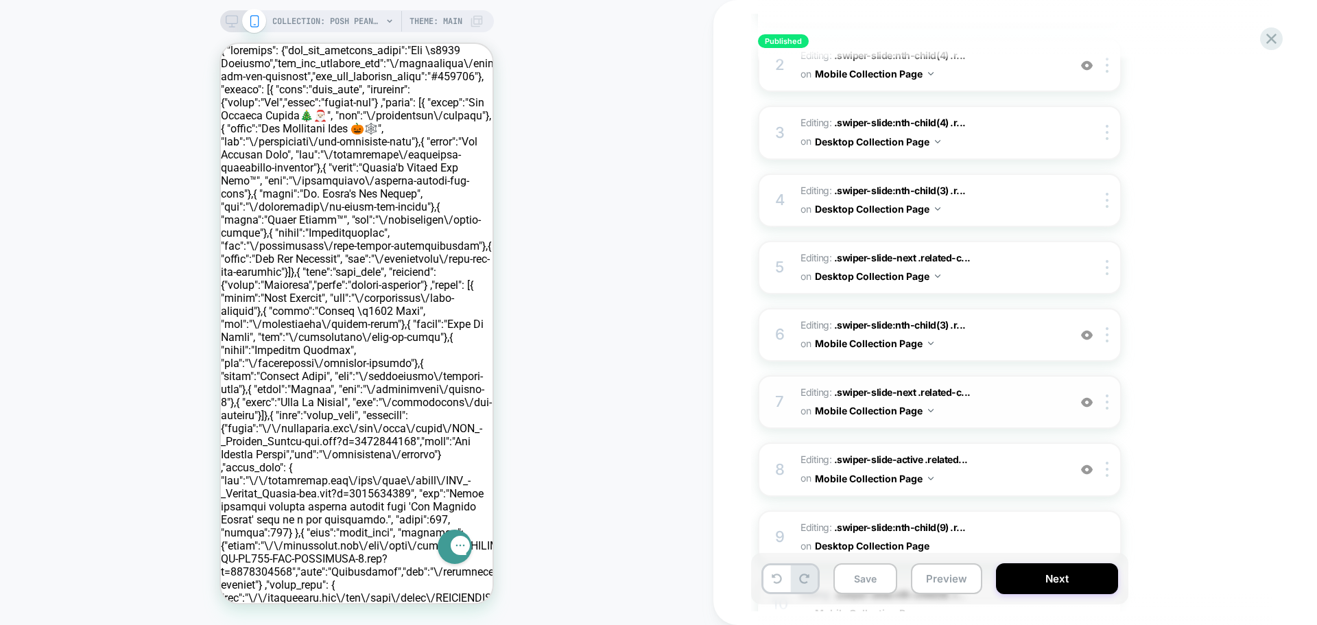
scroll to position [0, 1]
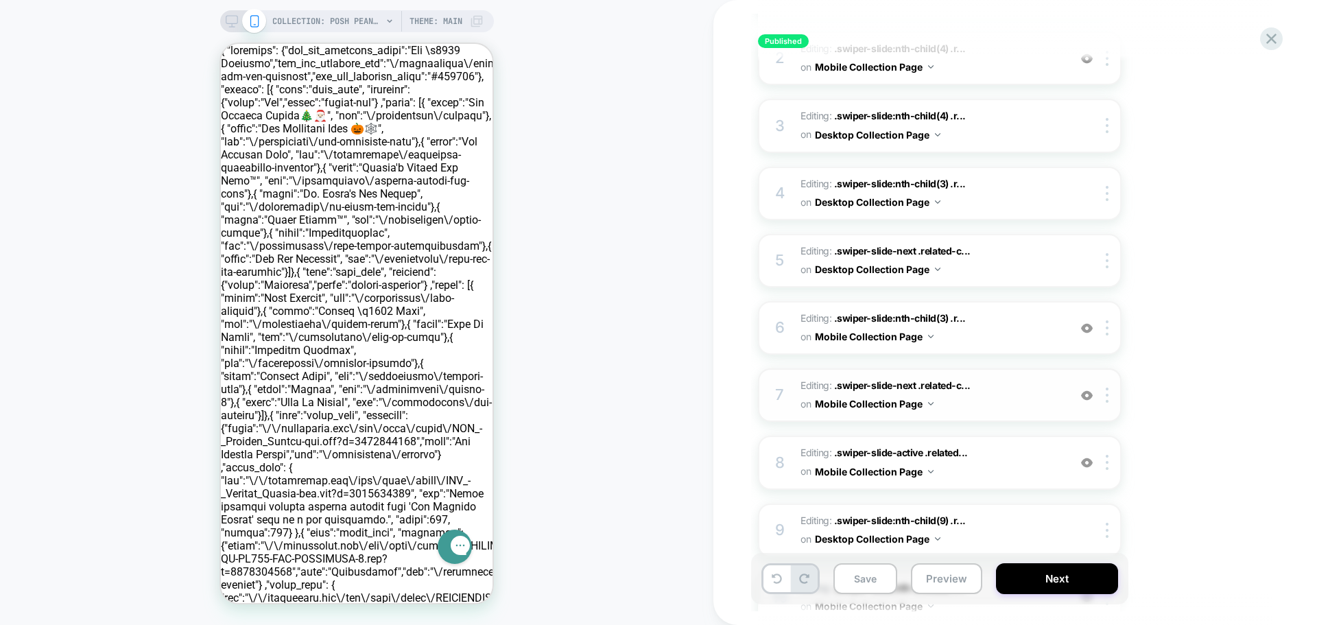
click at [1026, 397] on span "Editing : .swiper-slide-next .related-c... .swiper-slide-next .related-collecti…" at bounding box center [931, 395] width 261 height 37
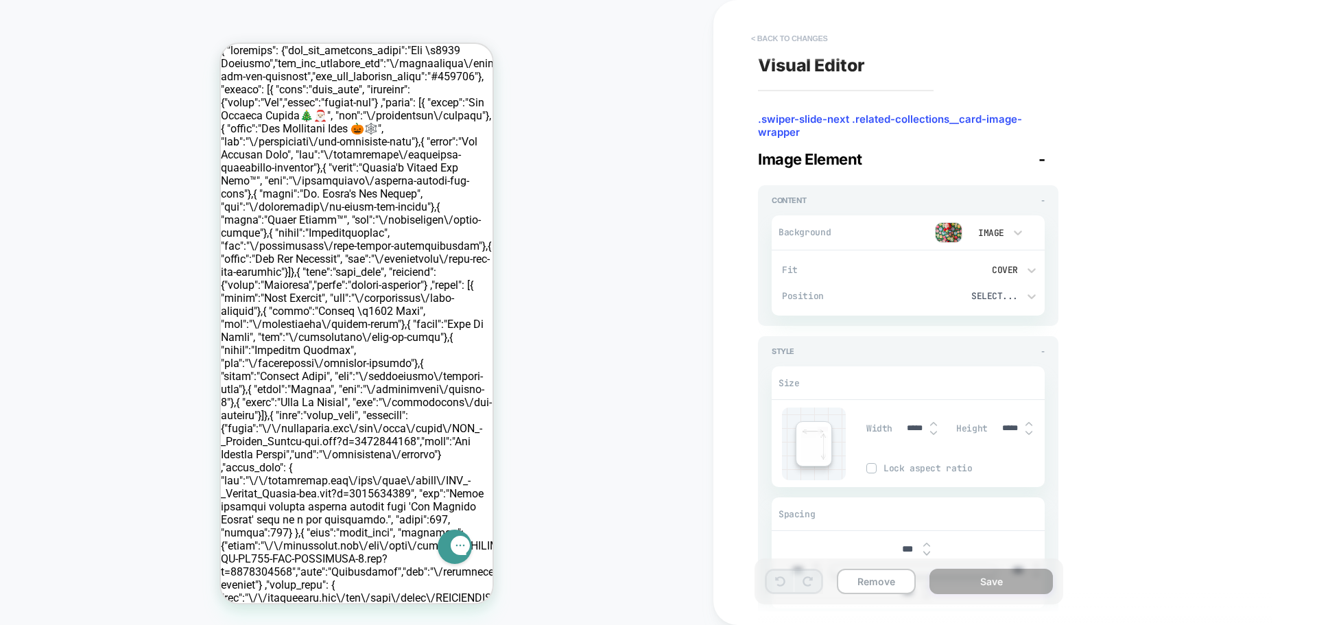
click at [753, 38] on button "< Back to changes" at bounding box center [789, 38] width 91 height 22
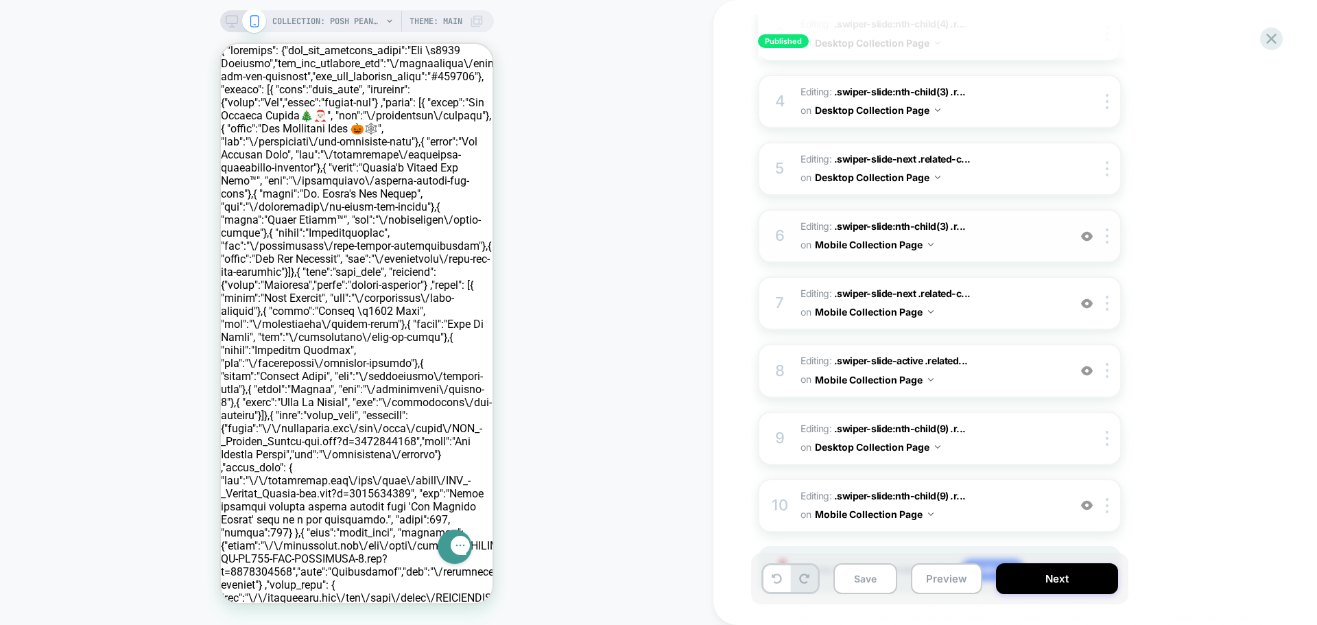
scroll to position [438, 0]
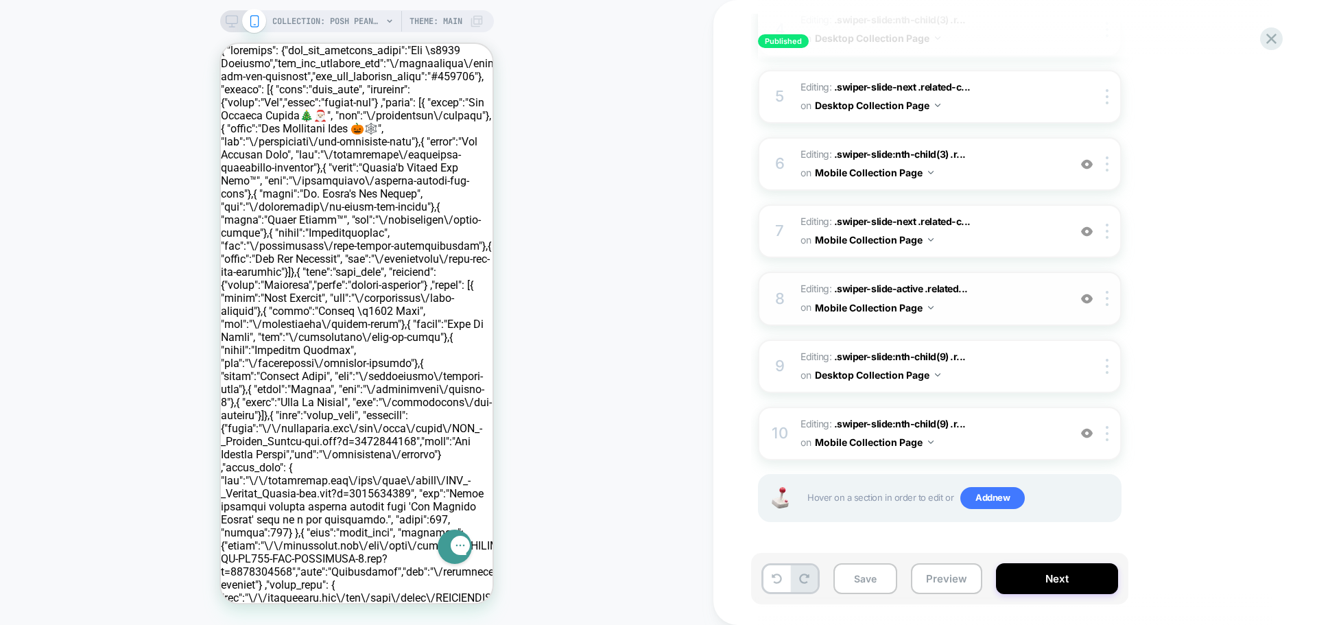
click at [983, 298] on span "Editing : .swiper-slide-active .related... .swiper-slide-active .related-collec…" at bounding box center [931, 298] width 261 height 37
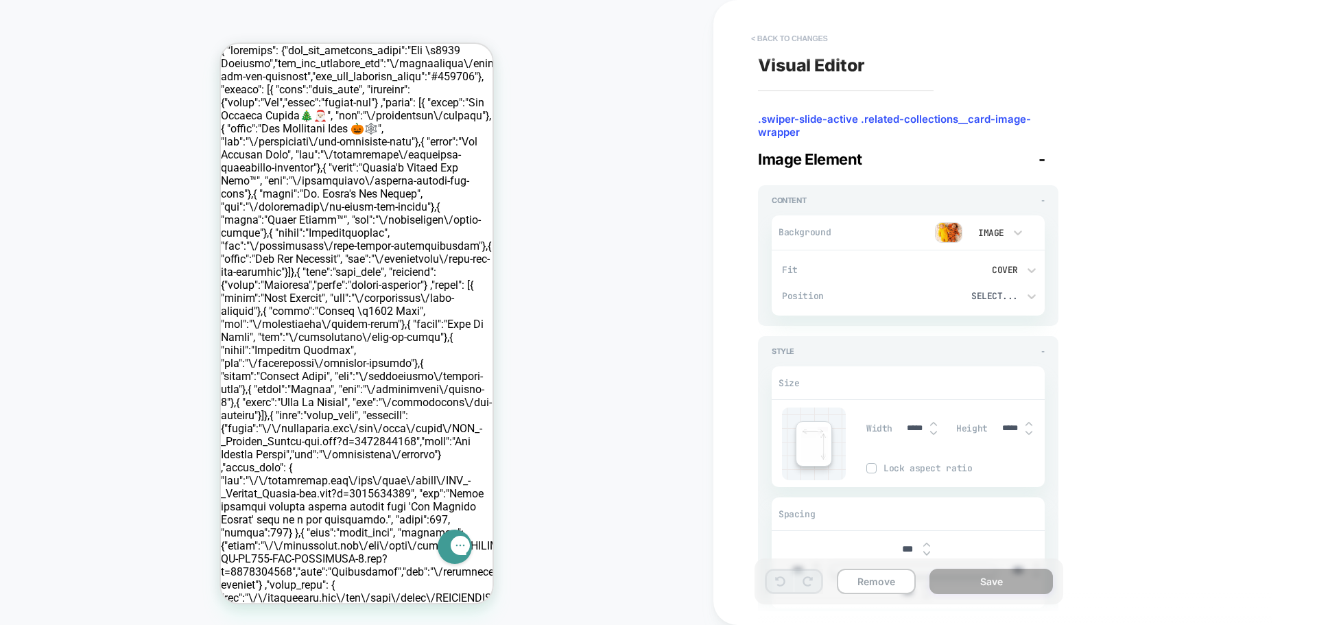
click at [768, 40] on button "< Back to changes" at bounding box center [789, 38] width 91 height 22
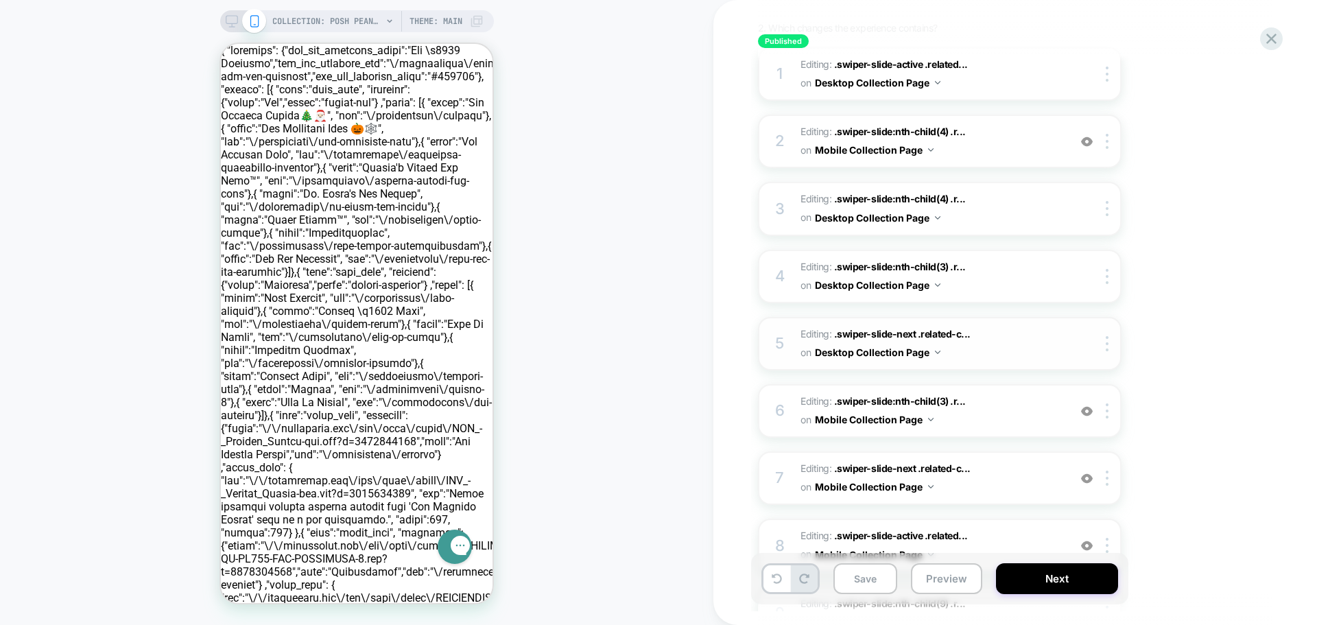
scroll to position [206, 0]
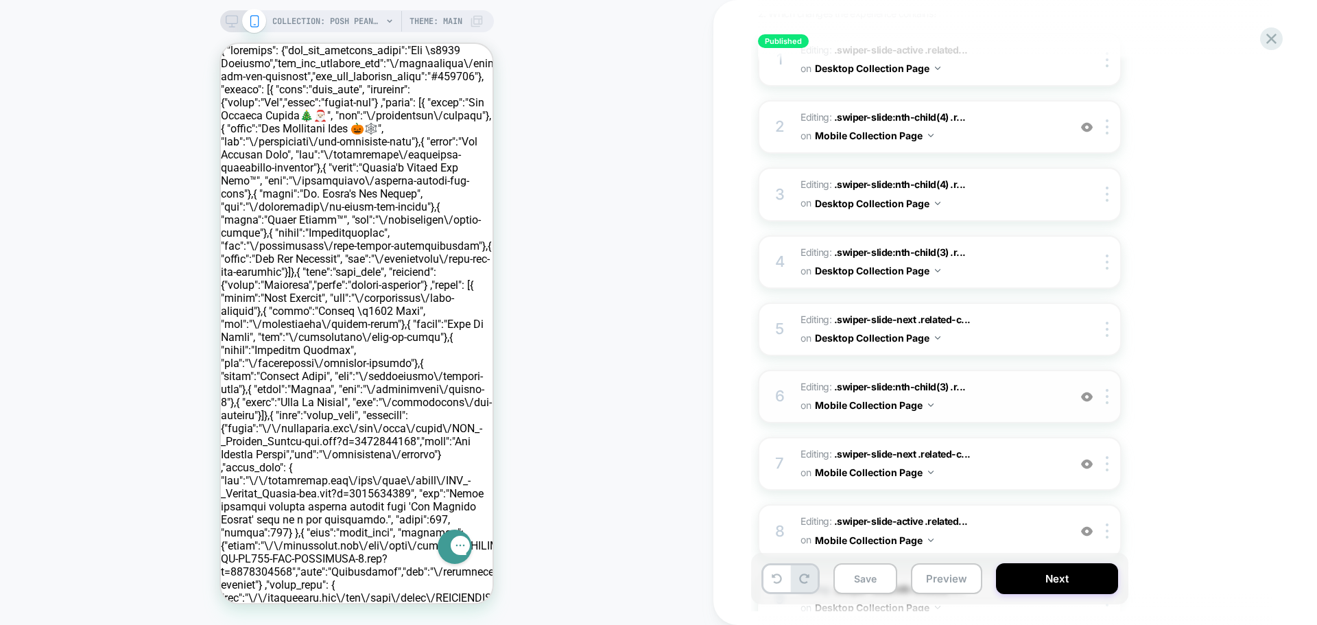
click at [1043, 405] on span "Editing : .swiper-slide:nth-child(3) .r... .swiper-slide:nth-child(3) .related-…" at bounding box center [931, 396] width 261 height 37
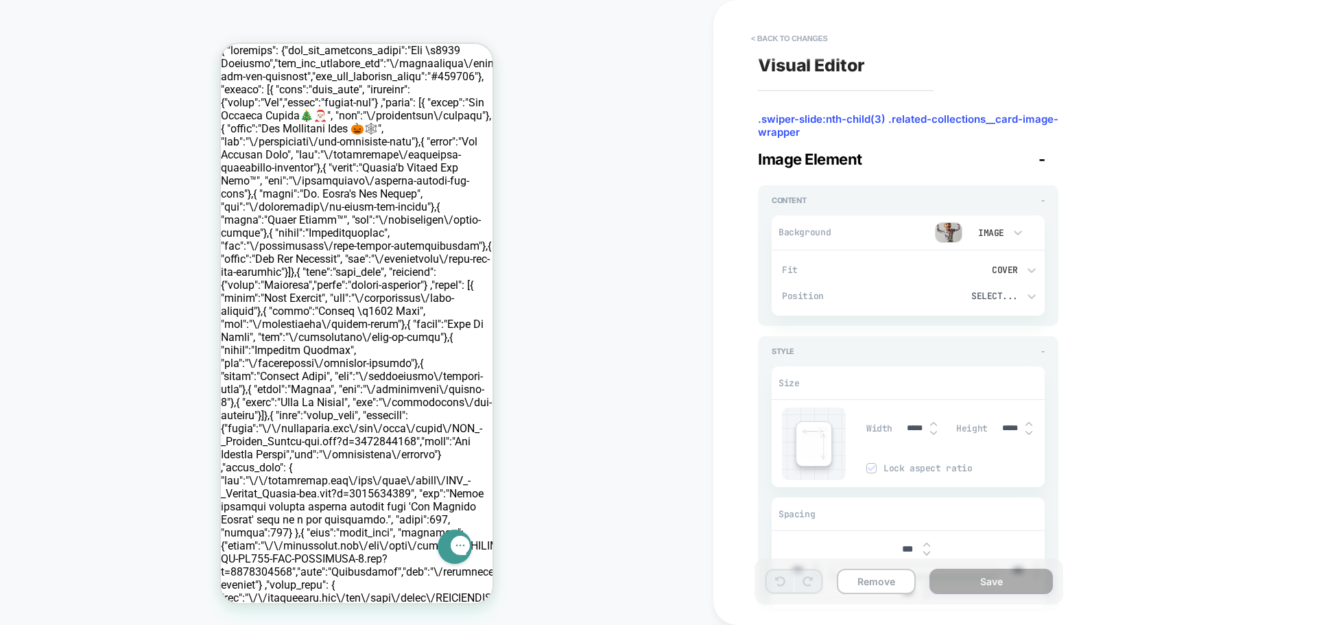
scroll to position [0, 69]
click at [762, 38] on button "< Back to changes" at bounding box center [789, 38] width 91 height 22
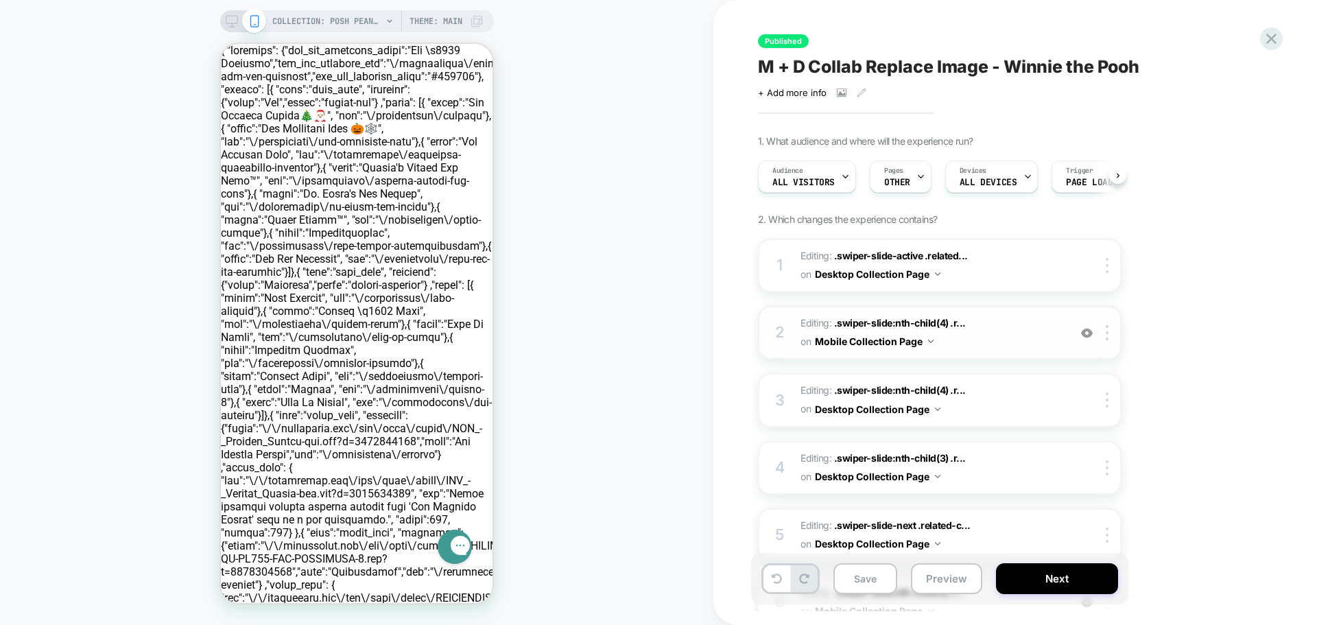
scroll to position [0, 1]
click at [1034, 317] on span "Editing : .swiper-slide:nth-child(4) .r... .swiper-slide:nth-child(4) .related-…" at bounding box center [931, 332] width 261 height 37
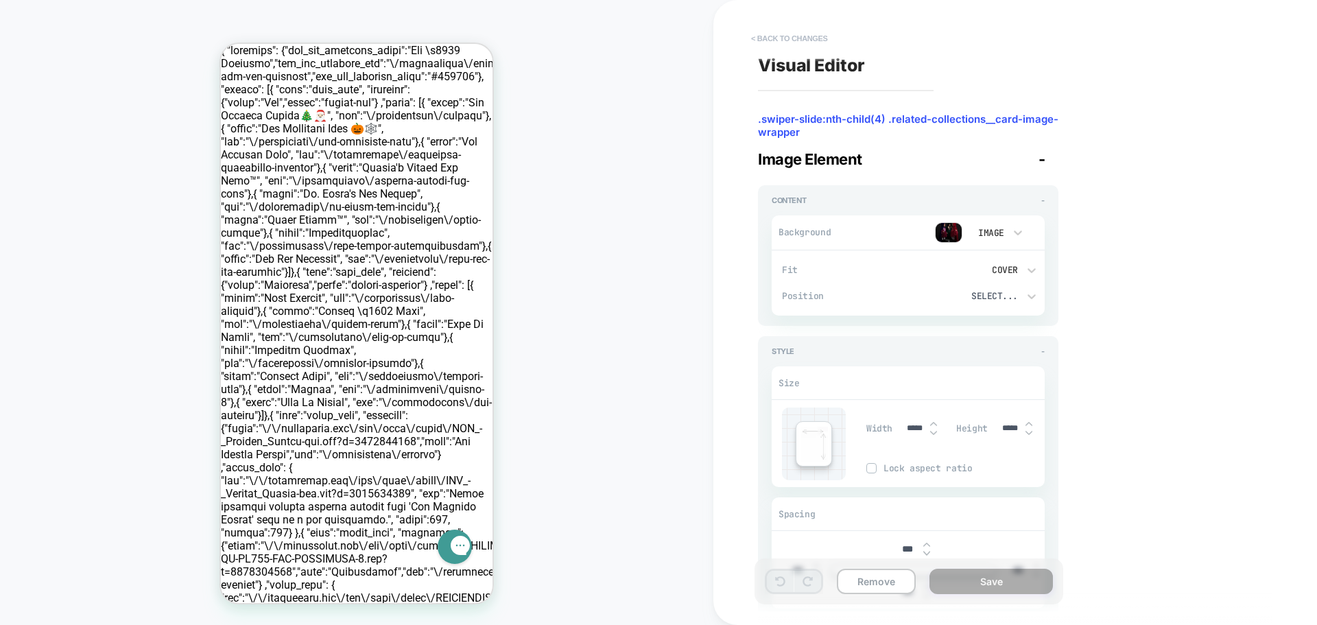
click at [775, 41] on button "< Back to changes" at bounding box center [789, 38] width 91 height 22
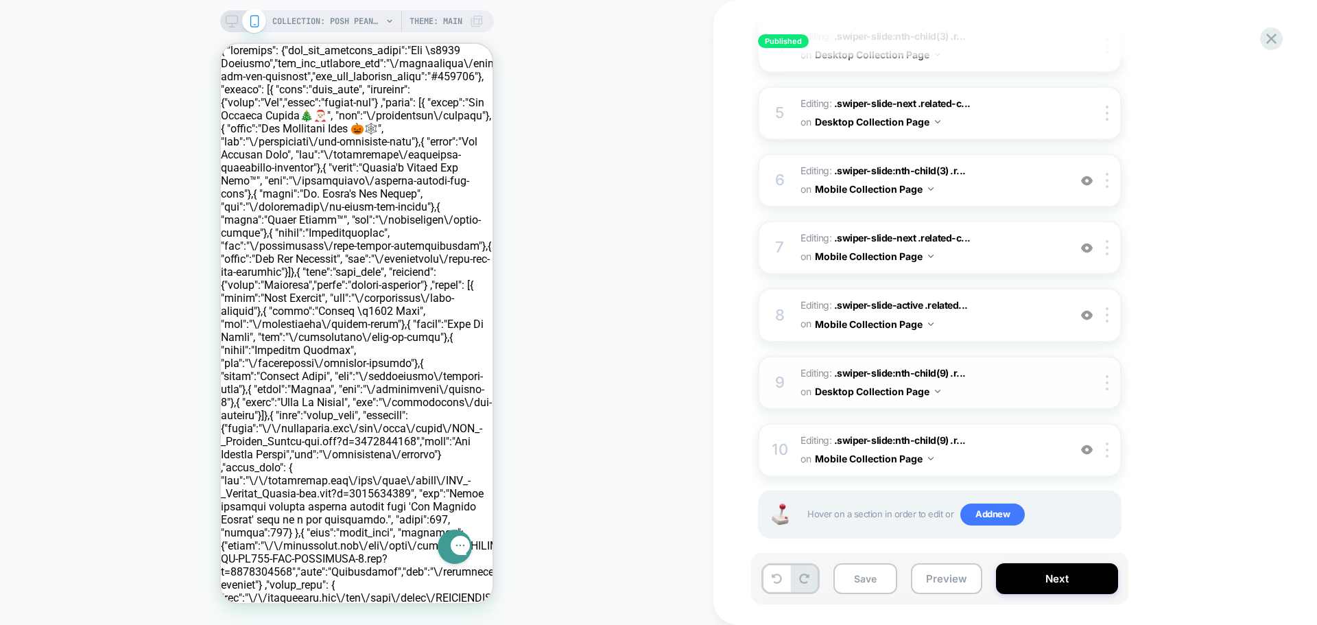
scroll to position [0, 1]
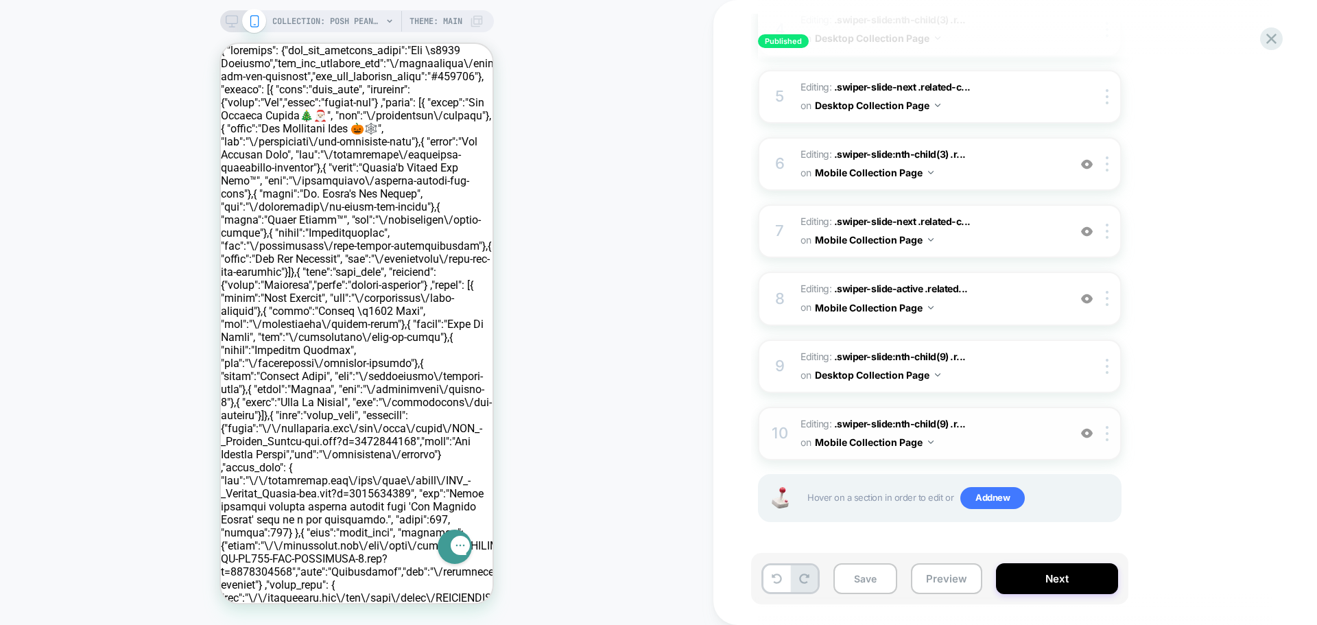
click at [1018, 419] on span "Editing : .swiper-slide:nth-child(9) .r... .swiper-slide:nth-child(9) .related-…" at bounding box center [931, 433] width 261 height 37
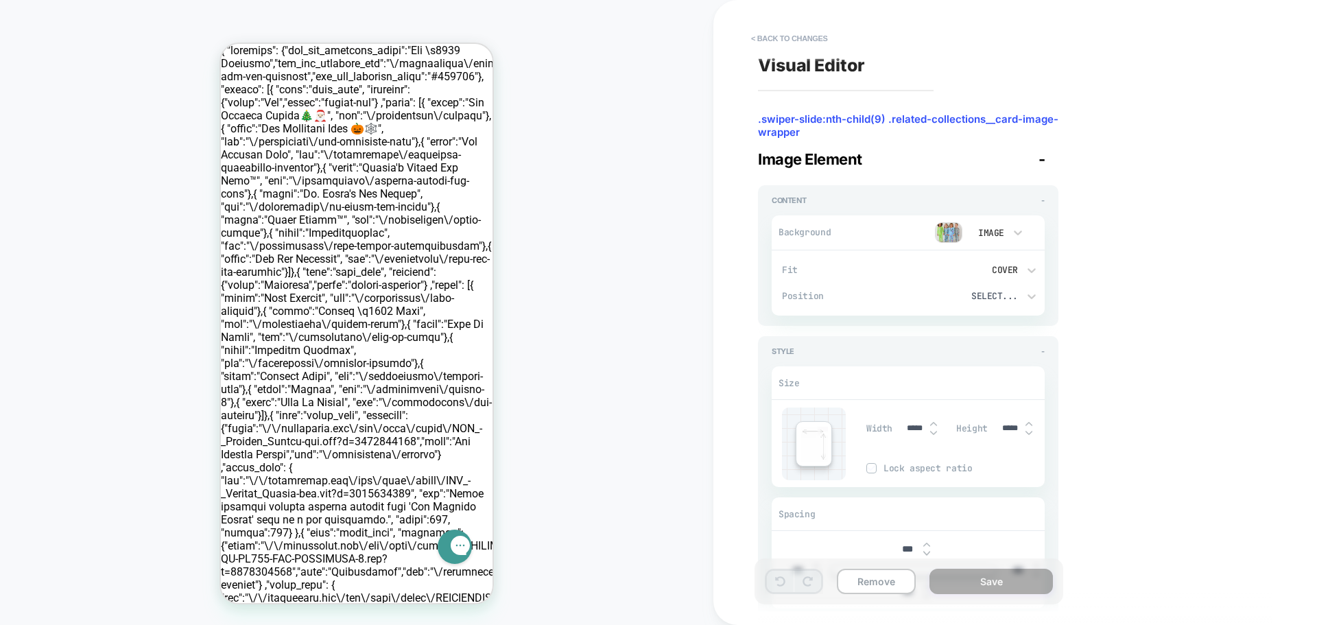
scroll to position [0, 546]
click at [777, 36] on button "< Back to changes" at bounding box center [789, 38] width 91 height 22
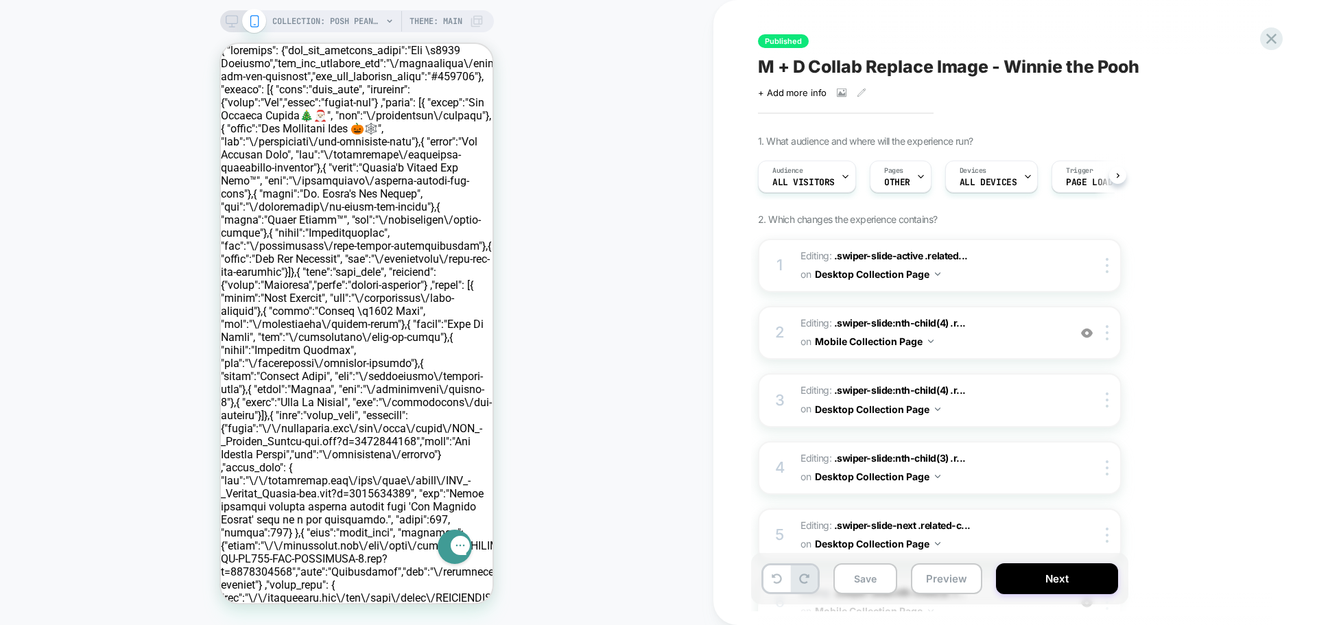
scroll to position [0, 1]
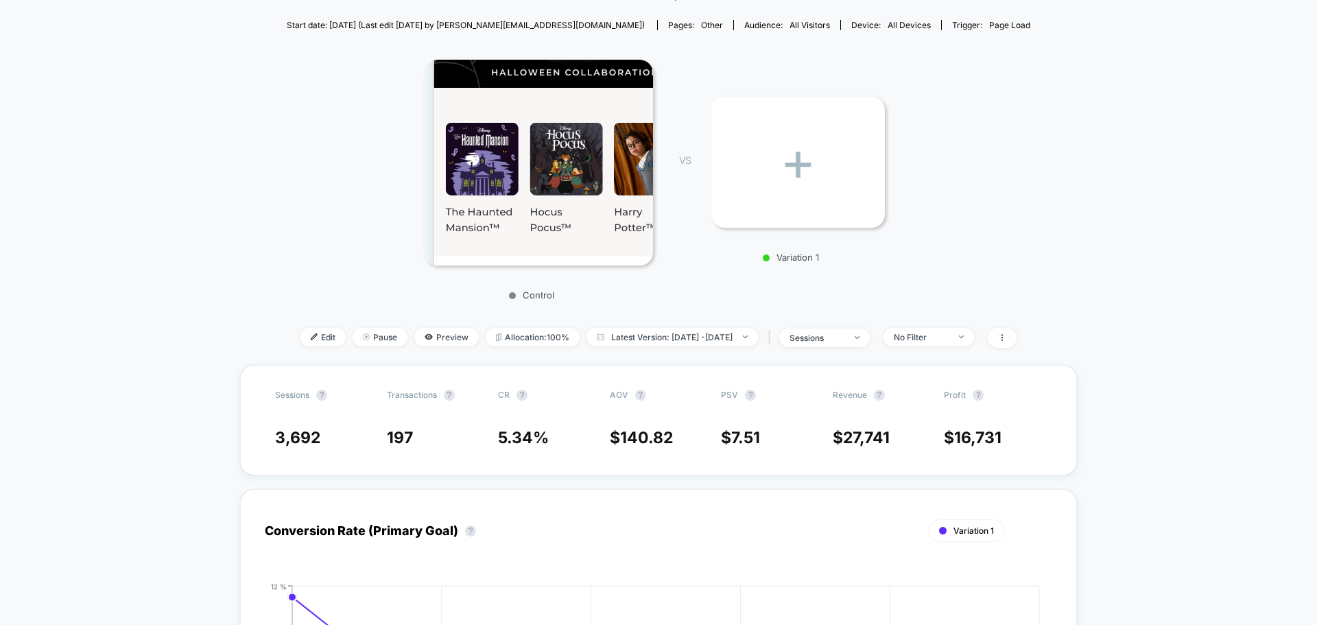
scroll to position [137, 0]
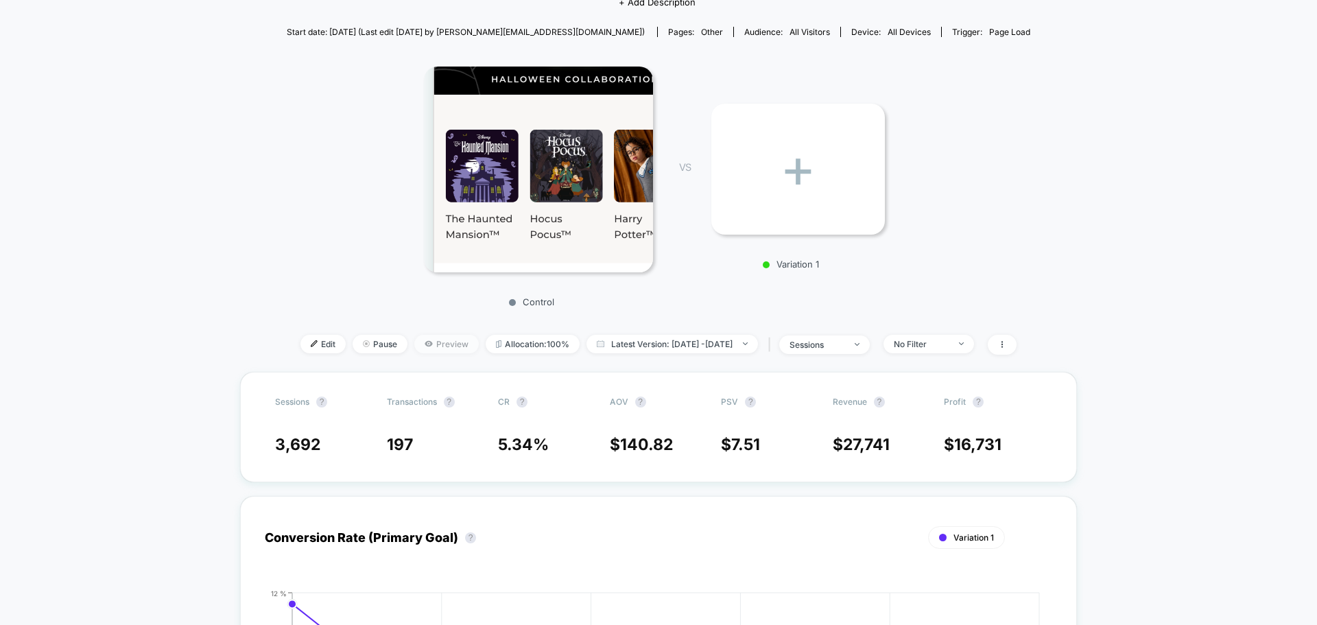
click at [431, 336] on span "Preview" at bounding box center [446, 344] width 64 height 19
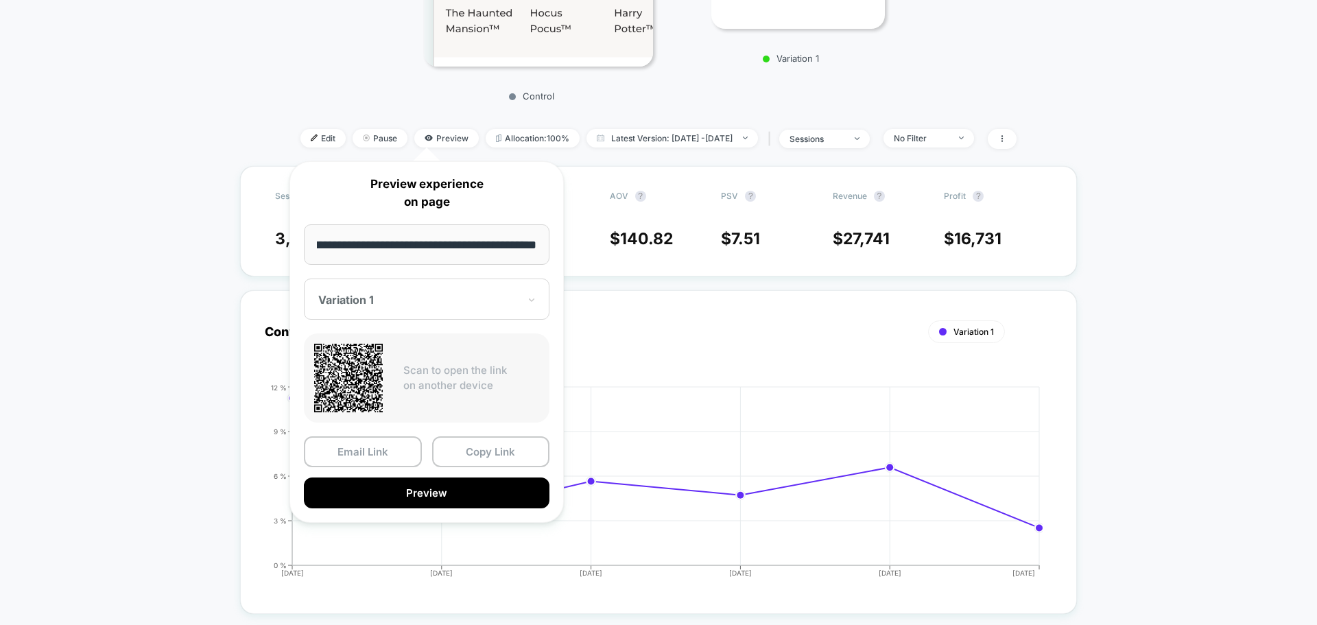
scroll to position [0, 0]
click at [415, 302] on div at bounding box center [418, 300] width 200 height 14
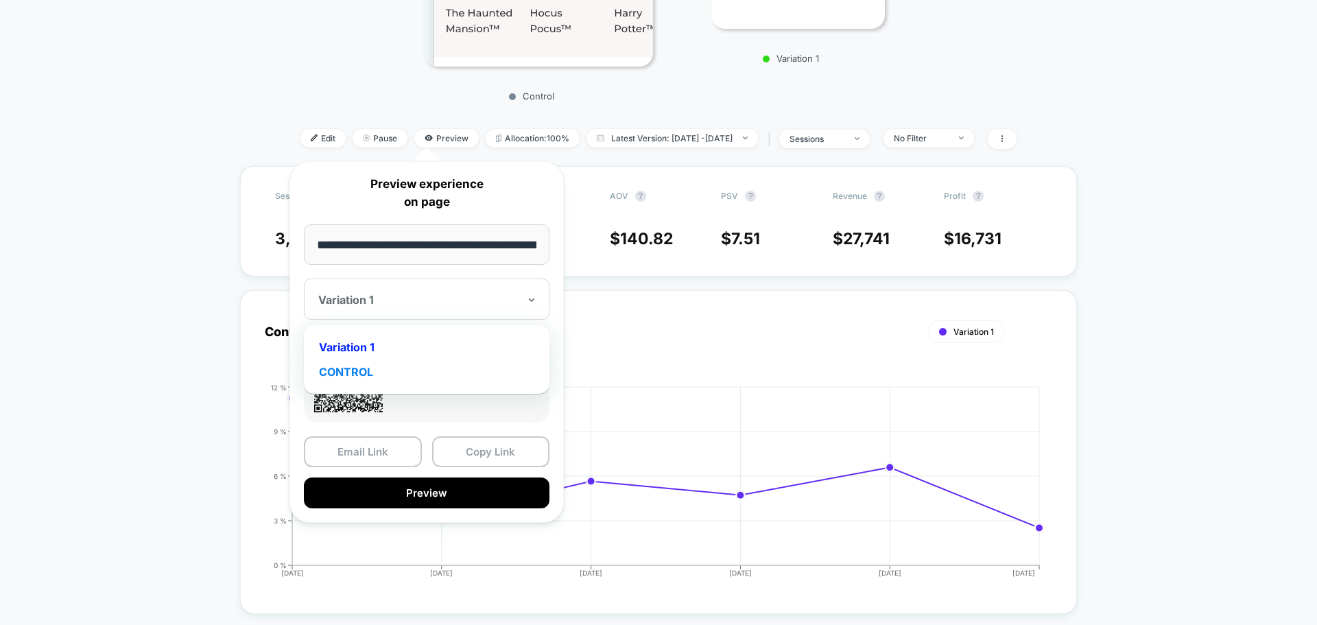
click at [369, 370] on div "CONTROL" at bounding box center [427, 371] width 232 height 25
click at [493, 453] on button "Copy Link" at bounding box center [491, 451] width 118 height 31
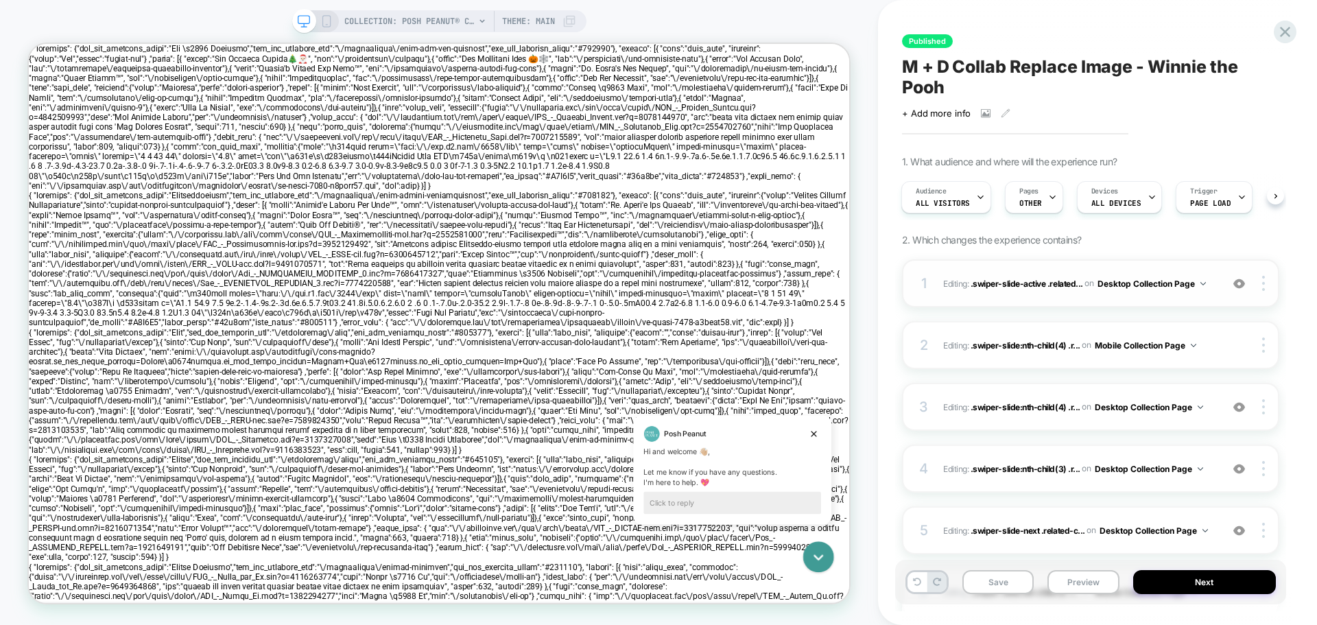
click at [937, 269] on div "1 Editing : .swiper-slide-active .related... .swiper-slide-active .related-coll…" at bounding box center [1090, 283] width 377 height 48
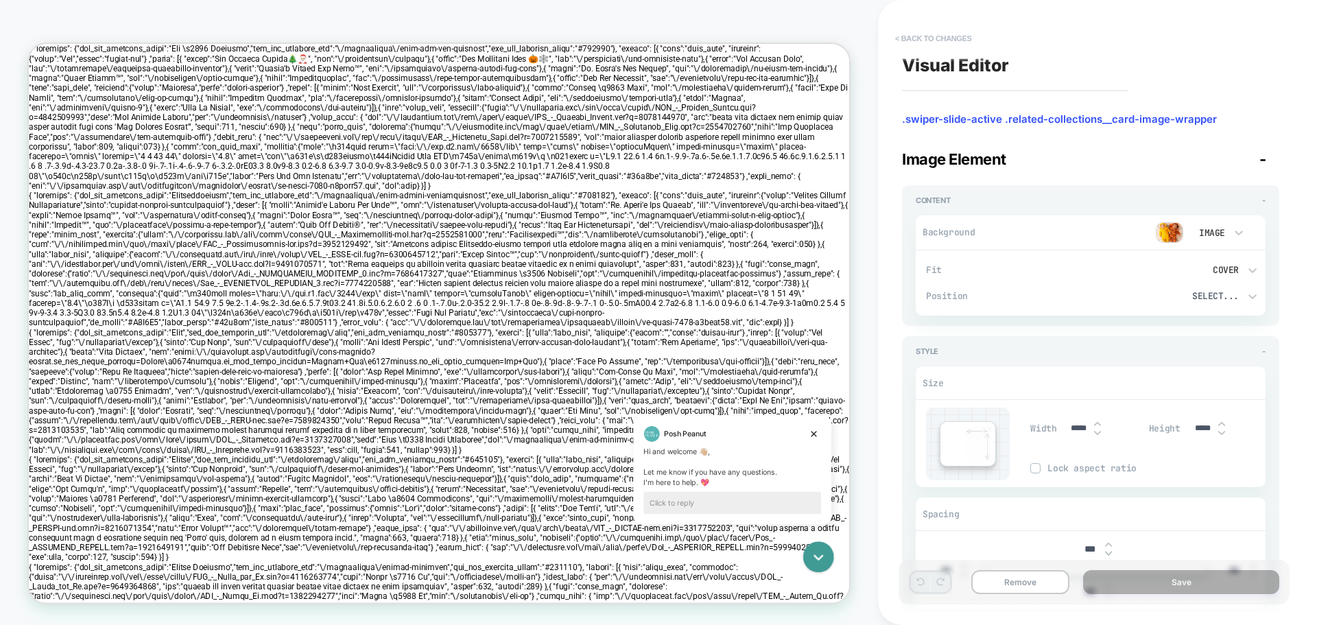
click at [906, 36] on button "< Back to changes" at bounding box center [933, 38] width 91 height 22
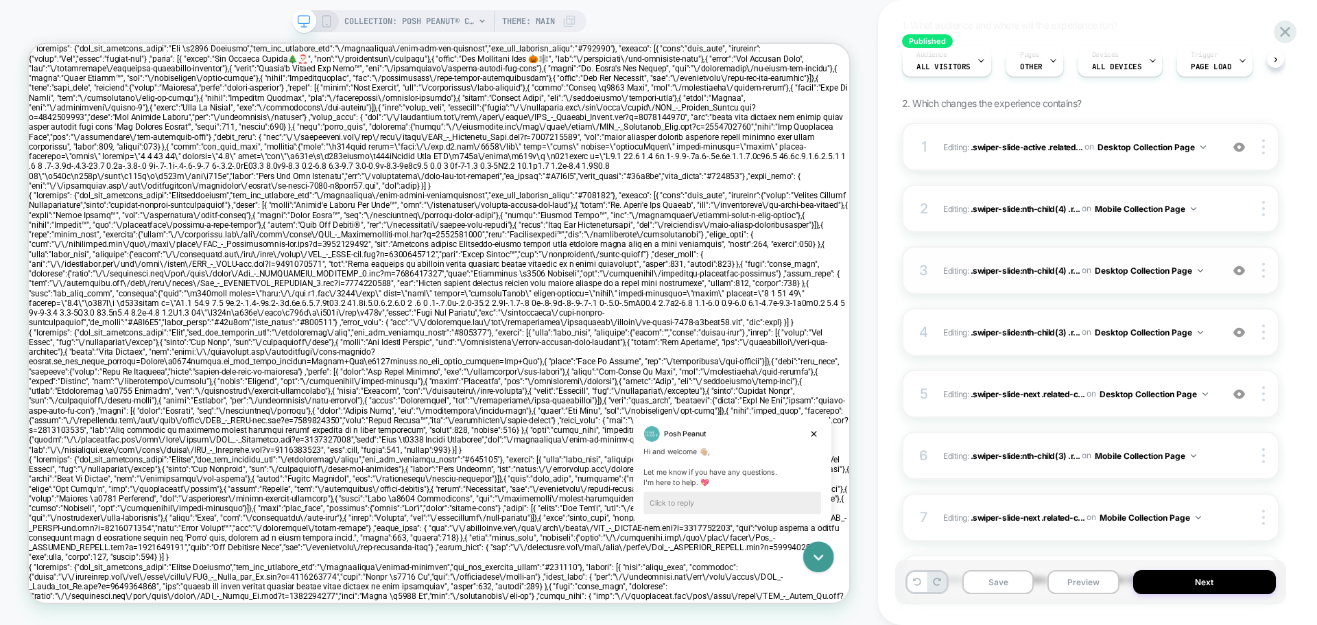
scroll to position [0, 1]
click at [936, 263] on div "3 Editing : .swiper-slide:nth-child(4) .r... .swiper-slide:nth-child(4) .relate…" at bounding box center [1090, 270] width 377 height 48
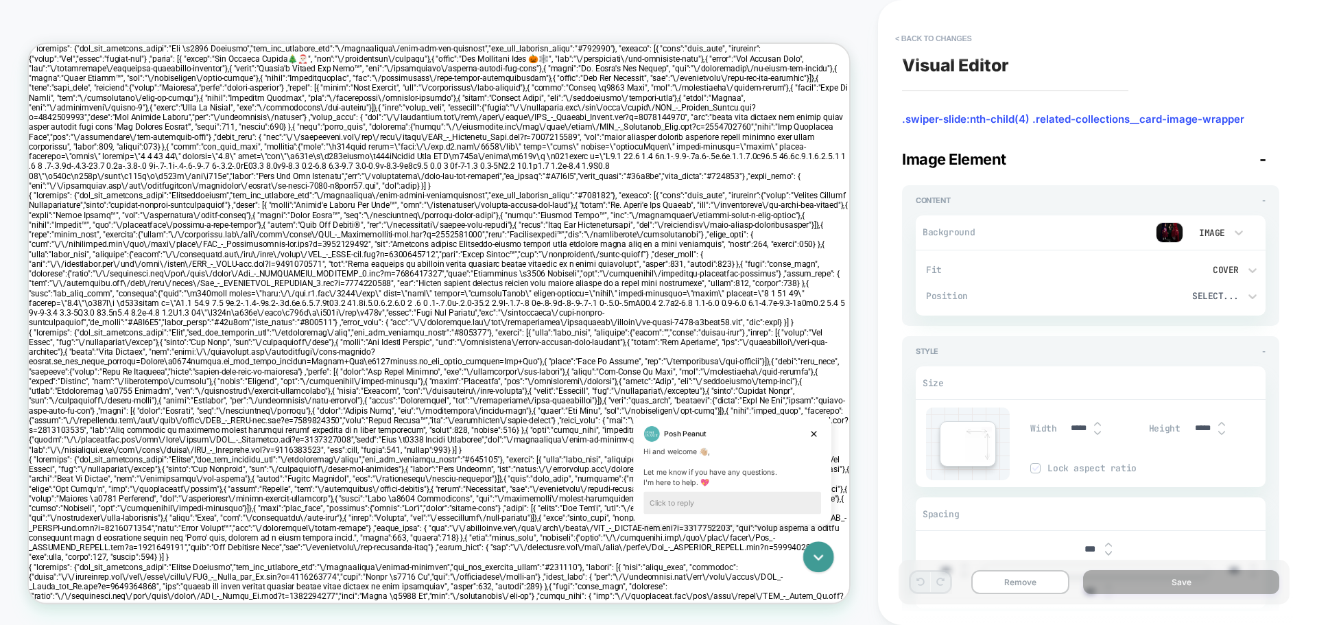
scroll to position [0, 250]
click at [901, 35] on button "< Back to changes" at bounding box center [933, 38] width 91 height 22
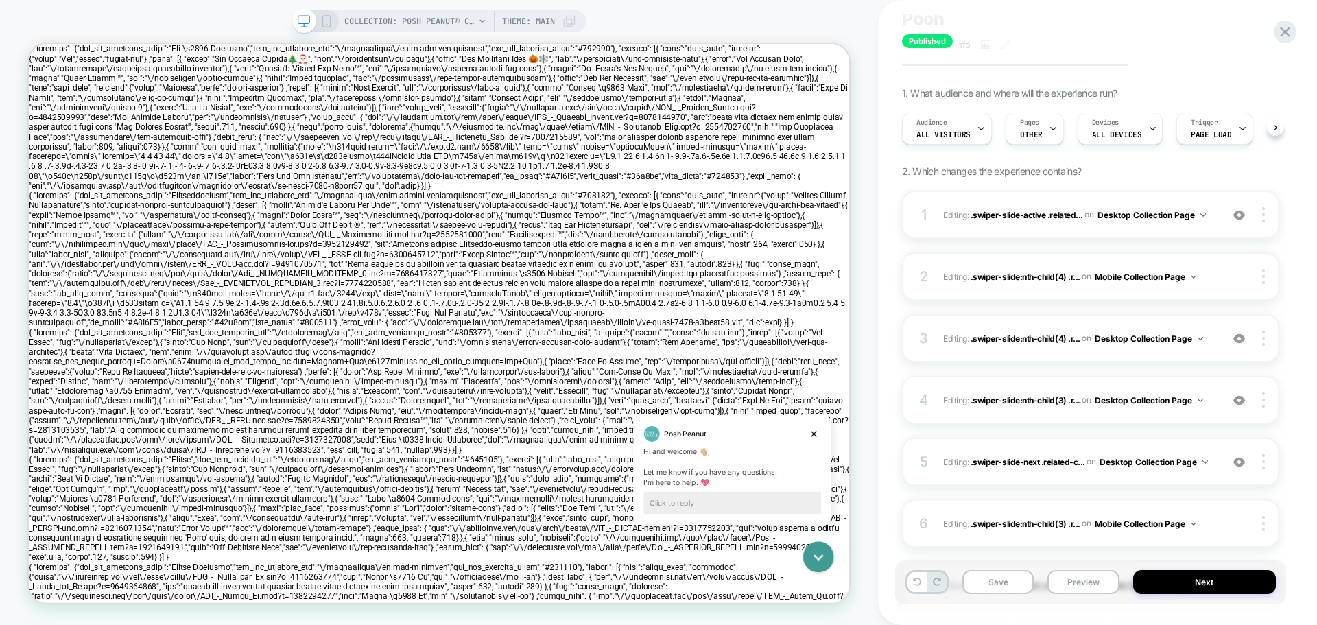
scroll to position [0, 1]
click at [949, 395] on span "Editing : .swiper-slide:nth-child(3) .r... .swiper-slide:nth-child(3) .related-…" at bounding box center [1078, 400] width 271 height 17
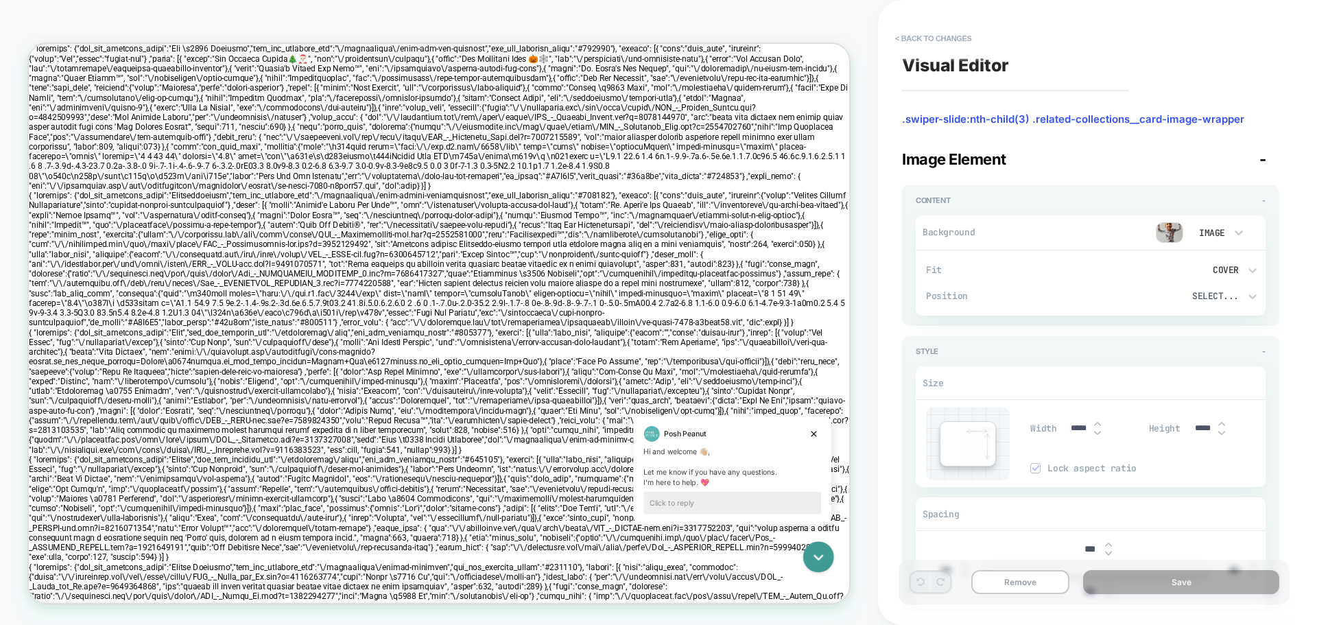
scroll to position [0, 47]
click at [897, 34] on button "< Back to changes" at bounding box center [933, 38] width 91 height 22
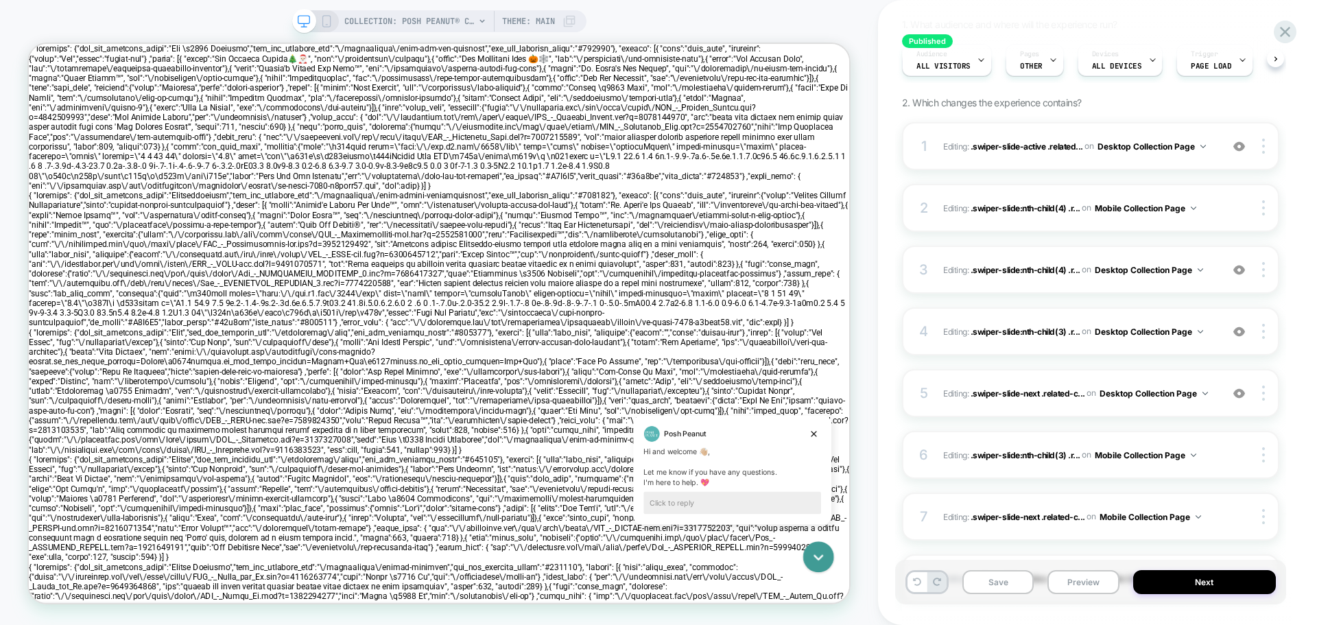
scroll to position [0, 1]
click at [942, 385] on div "5 Editing : .swiper-slide-next .related-c... .swiper-slide-next .related-collec…" at bounding box center [1090, 393] width 377 height 48
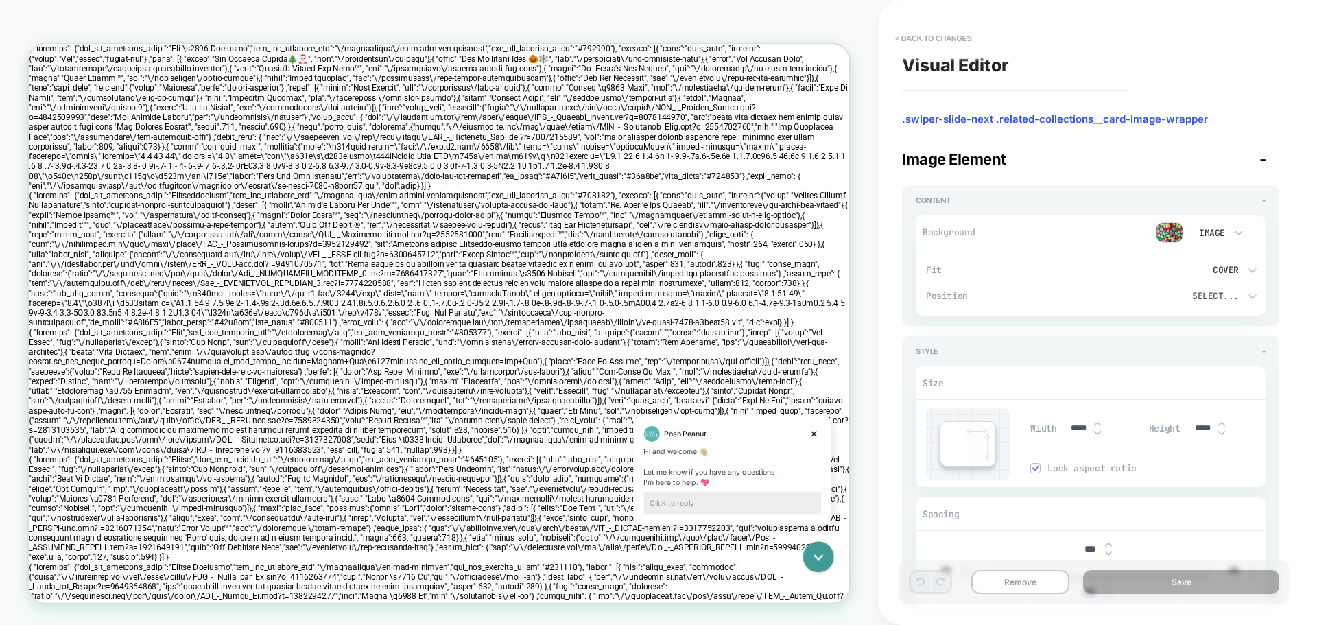
scroll to position [0, 0]
click at [903, 36] on button "< Back to changes" at bounding box center [933, 38] width 91 height 22
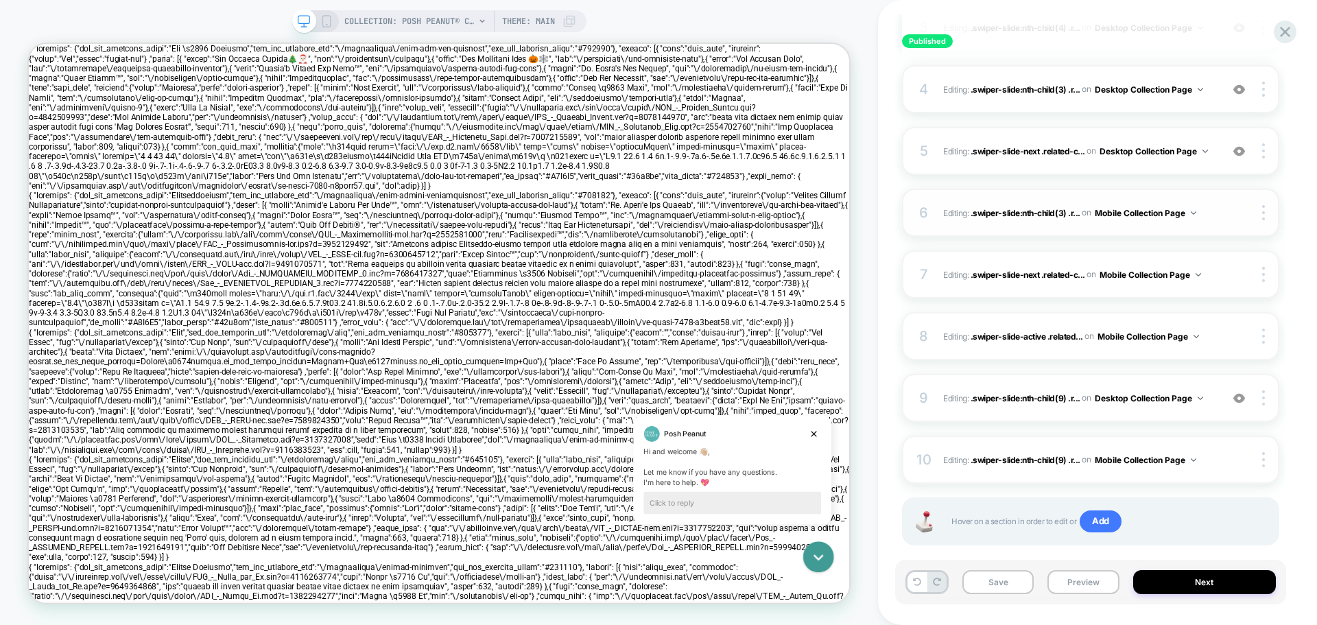
scroll to position [334, 0]
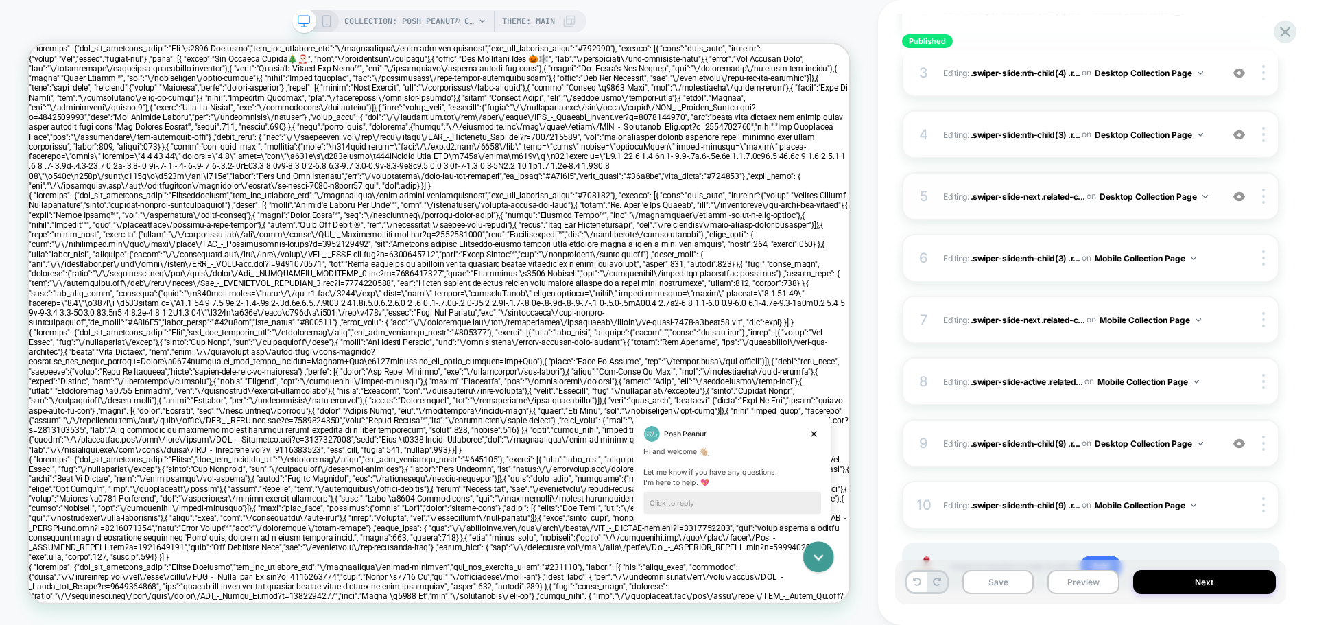
click at [939, 186] on div "5 Editing : .swiper-slide-next .related-c... .swiper-slide-next .related-collec…" at bounding box center [1090, 196] width 377 height 48
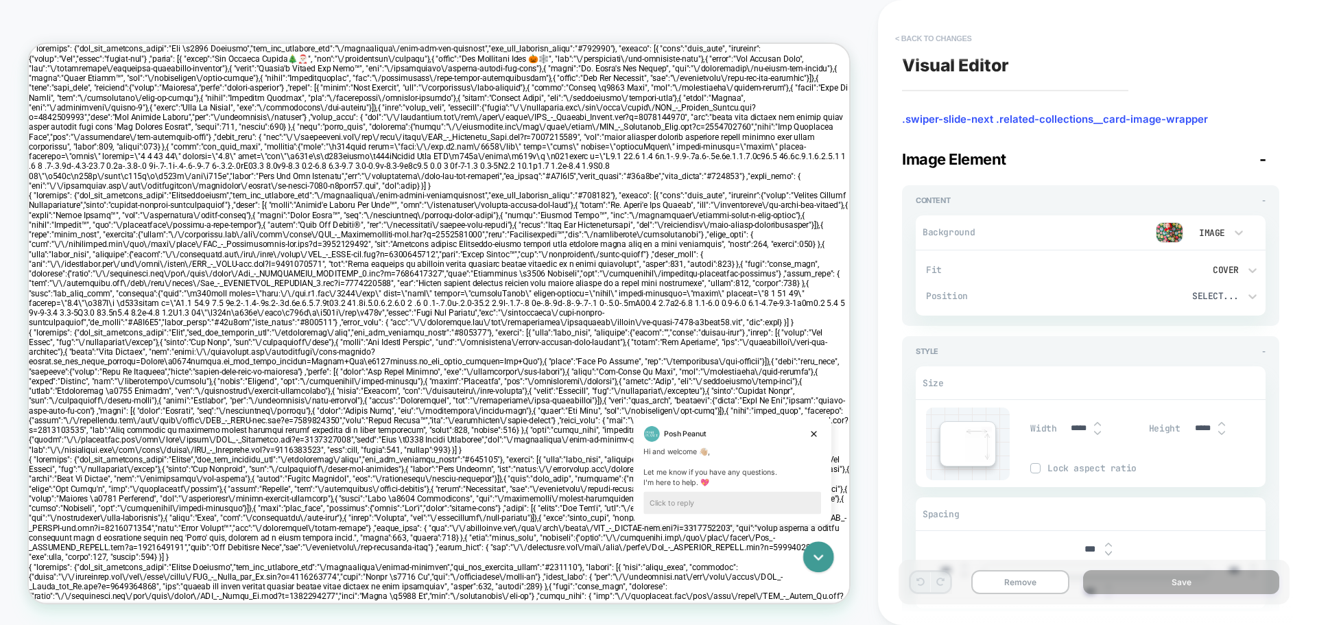
click at [908, 32] on button "< Back to changes" at bounding box center [933, 38] width 91 height 22
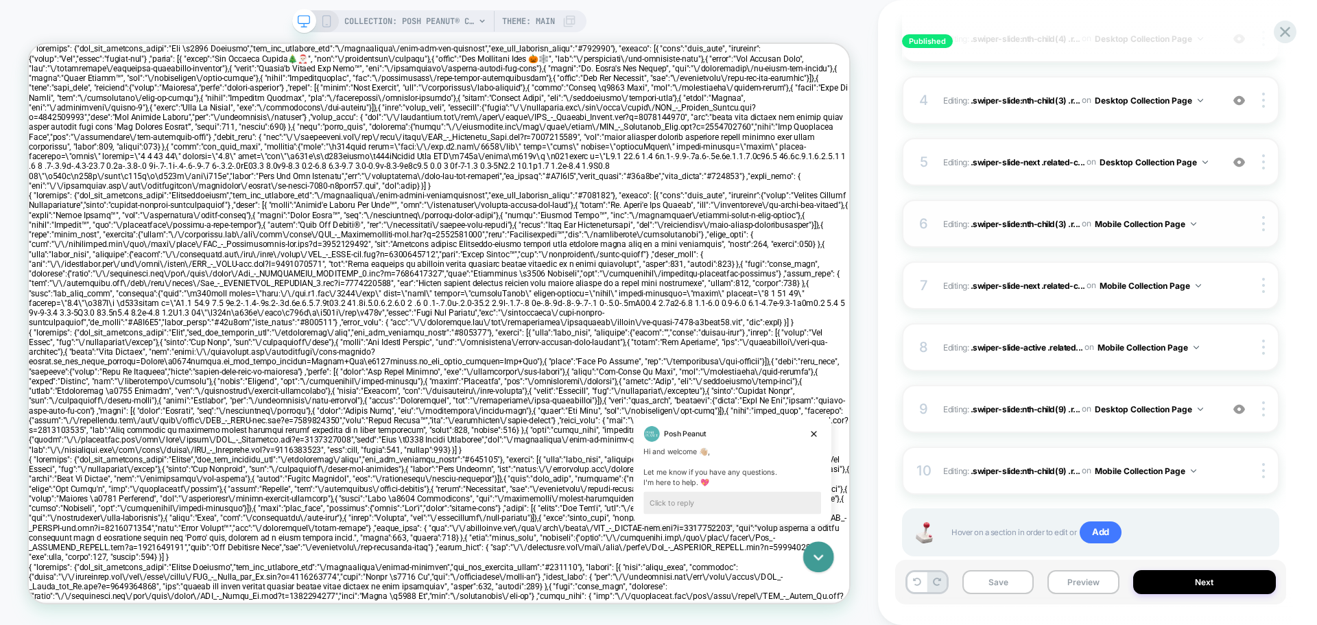
scroll to position [403, 0]
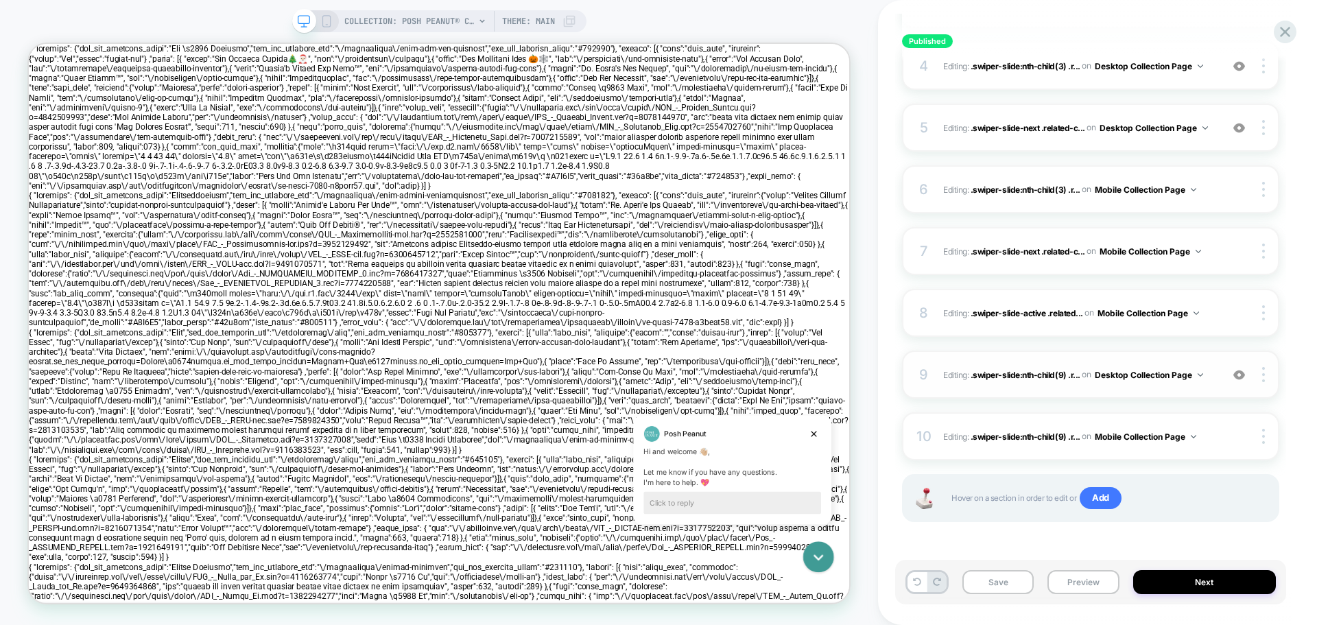
click at [932, 369] on div "9 Editing : .swiper-slide:nth-child(9) .r... .swiper-slide:nth-child(9) .relate…" at bounding box center [1090, 375] width 377 height 48
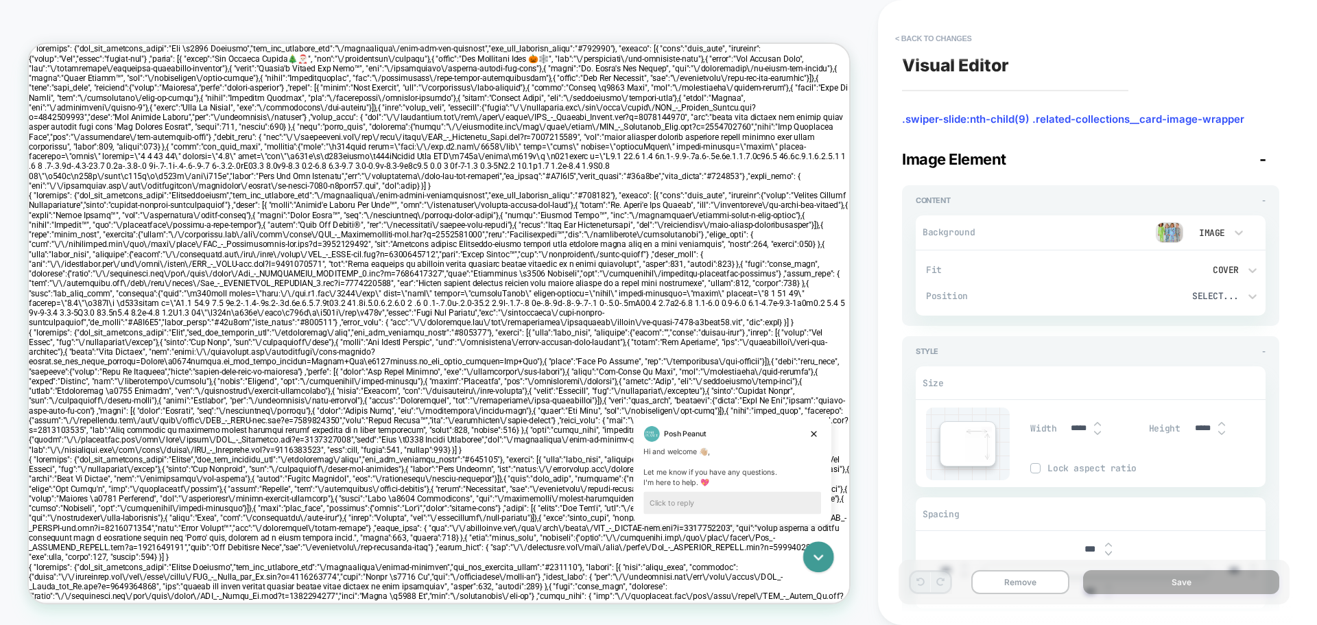
scroll to position [0, 1265]
click at [896, 34] on button "< Back to changes" at bounding box center [933, 38] width 91 height 22
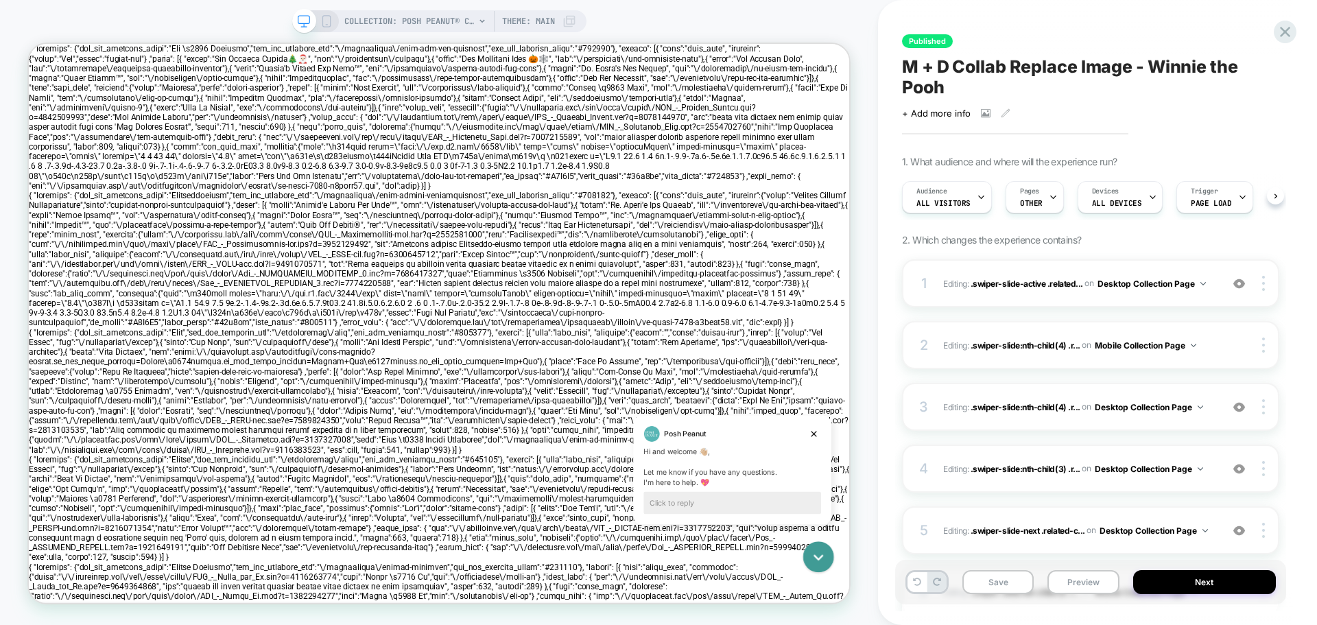
scroll to position [0, 1]
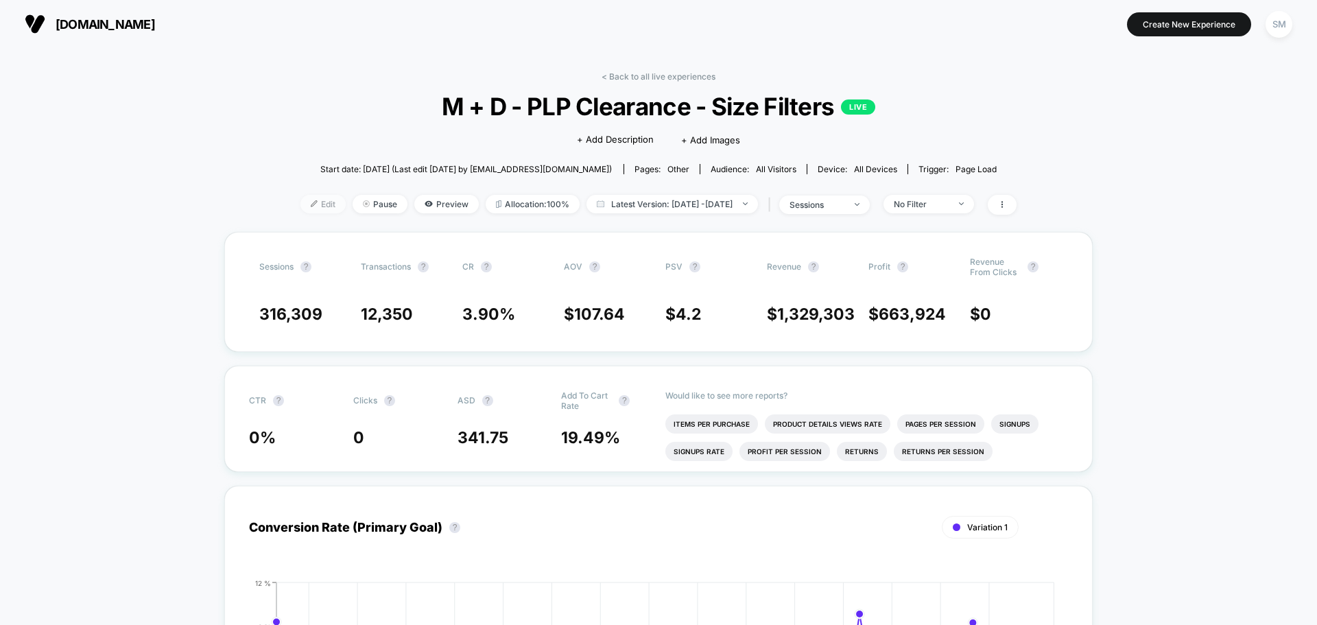
click at [300, 203] on span "Edit" at bounding box center [322, 204] width 45 height 19
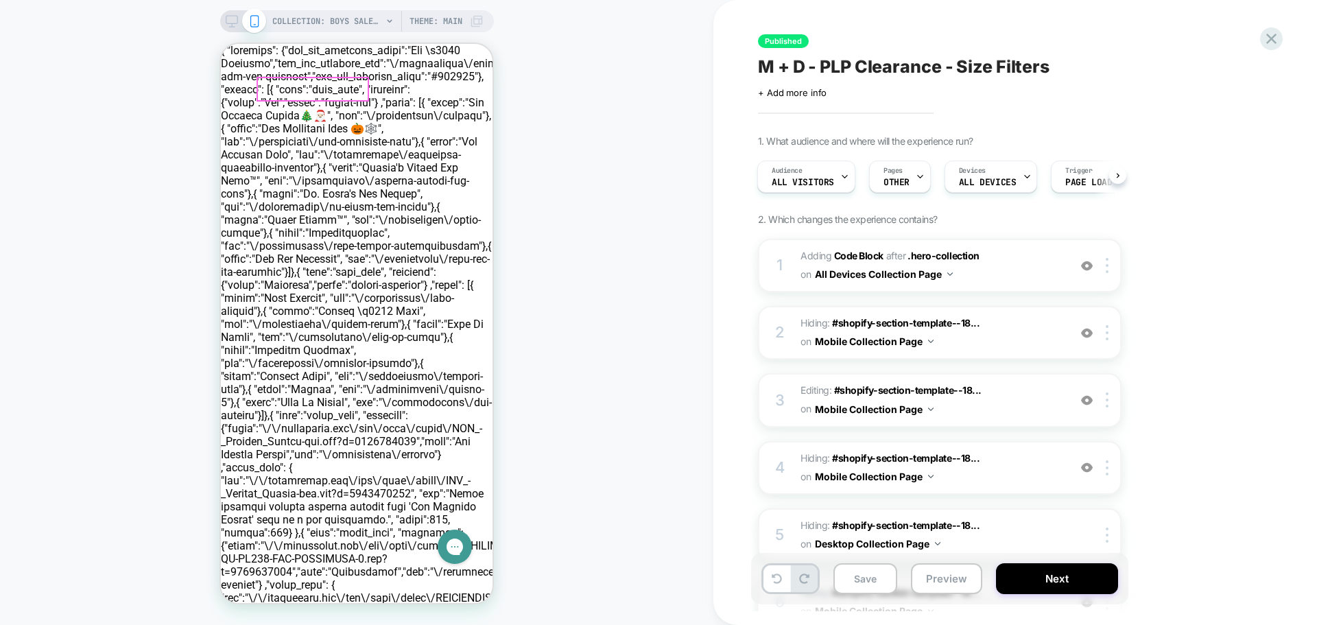
click at [65, 67] on div "COLLECTION: Boys Sale (Category) COLLECTION: Boys Sale (Category) Theme: MAIN" at bounding box center [356, 313] width 713 height 598
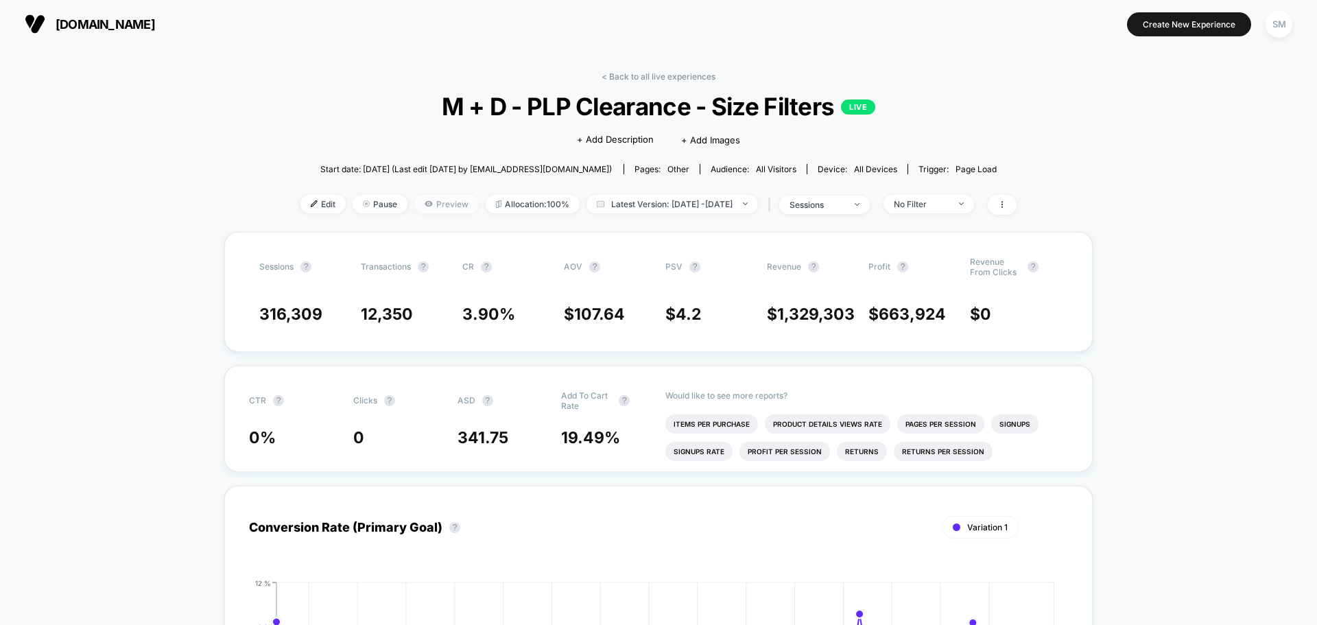
click at [431, 200] on span "Preview" at bounding box center [446, 204] width 64 height 19
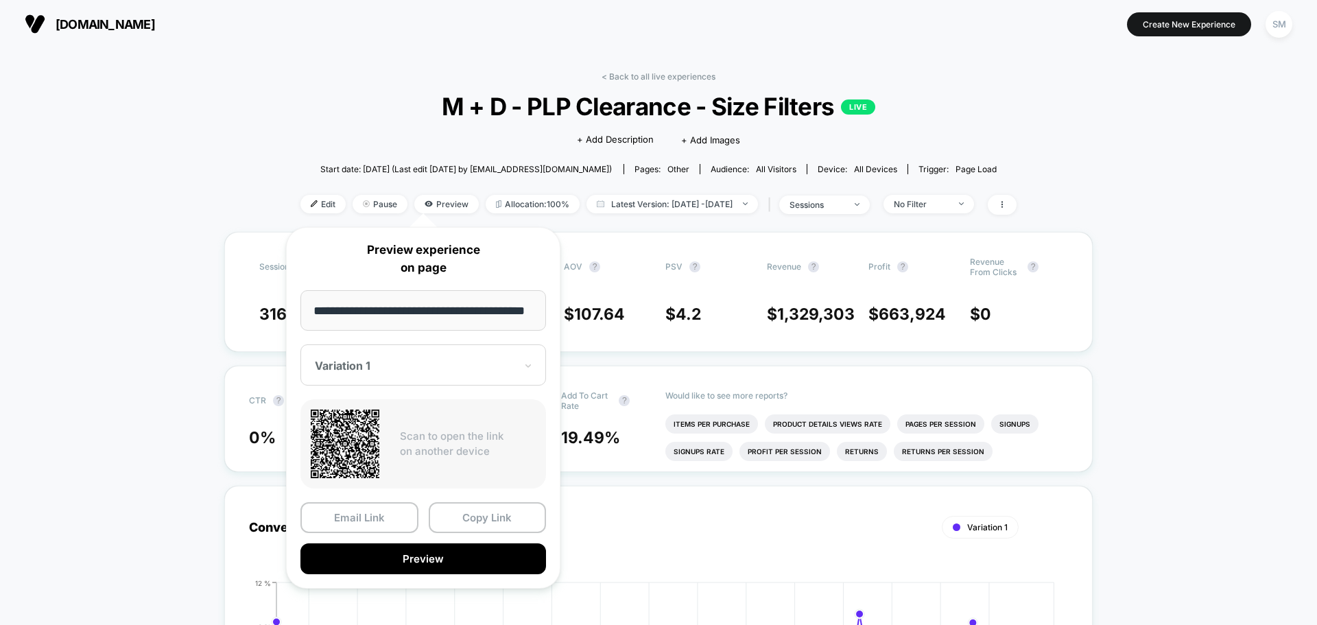
click at [439, 353] on div "Variation 1" at bounding box center [423, 364] width 246 height 41
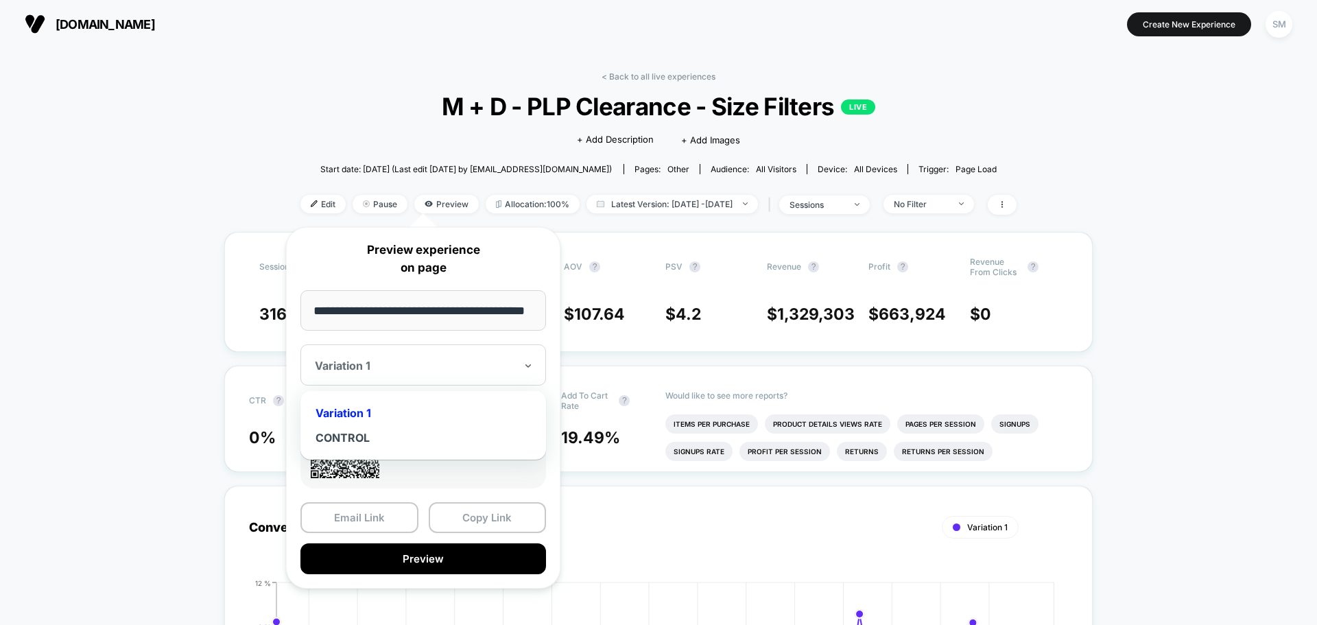
click at [364, 410] on div "Variation 1" at bounding box center [423, 413] width 232 height 25
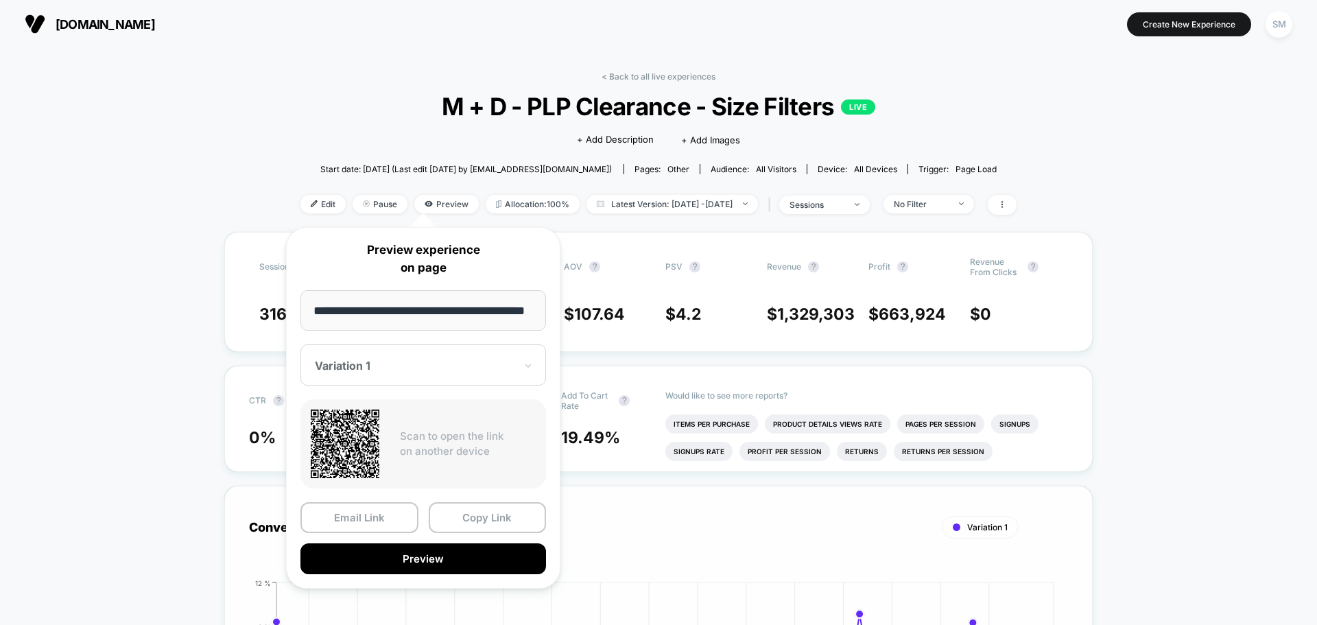
drag, startPoint x: 500, startPoint y: 520, endPoint x: 519, endPoint y: 510, distance: 21.5
click at [502, 520] on button "Copy Link" at bounding box center [488, 517] width 118 height 31
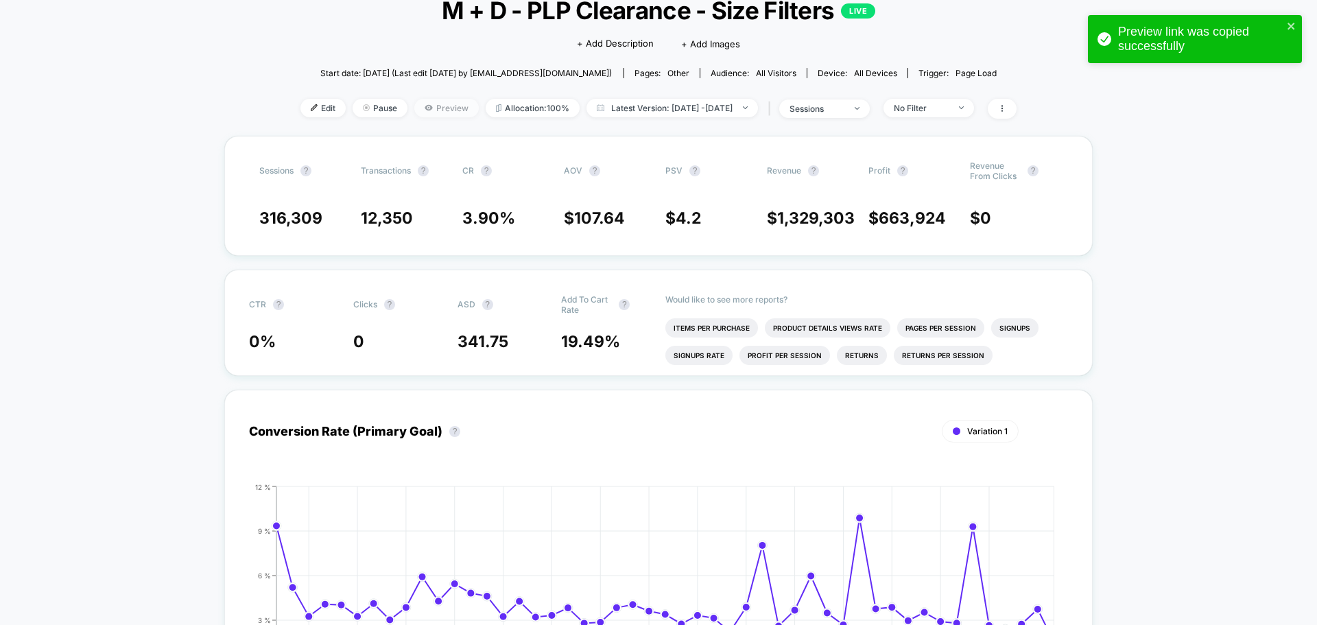
scroll to position [69, 0]
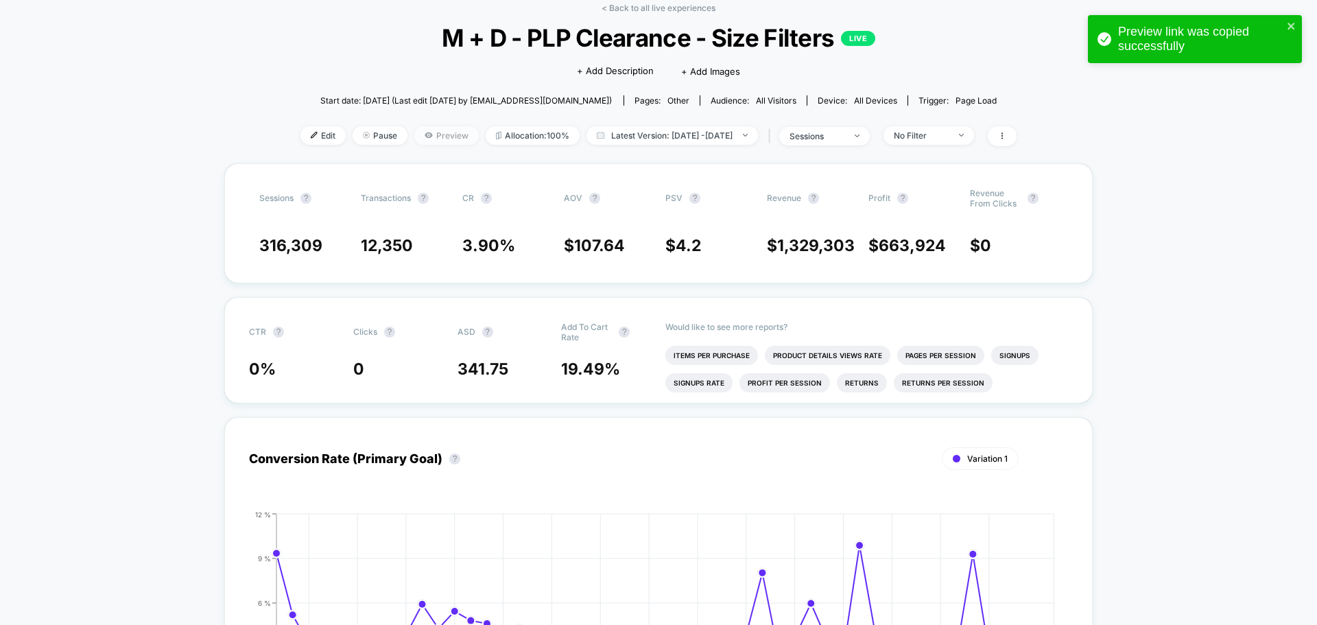
click at [420, 137] on span "Preview" at bounding box center [446, 135] width 64 height 19
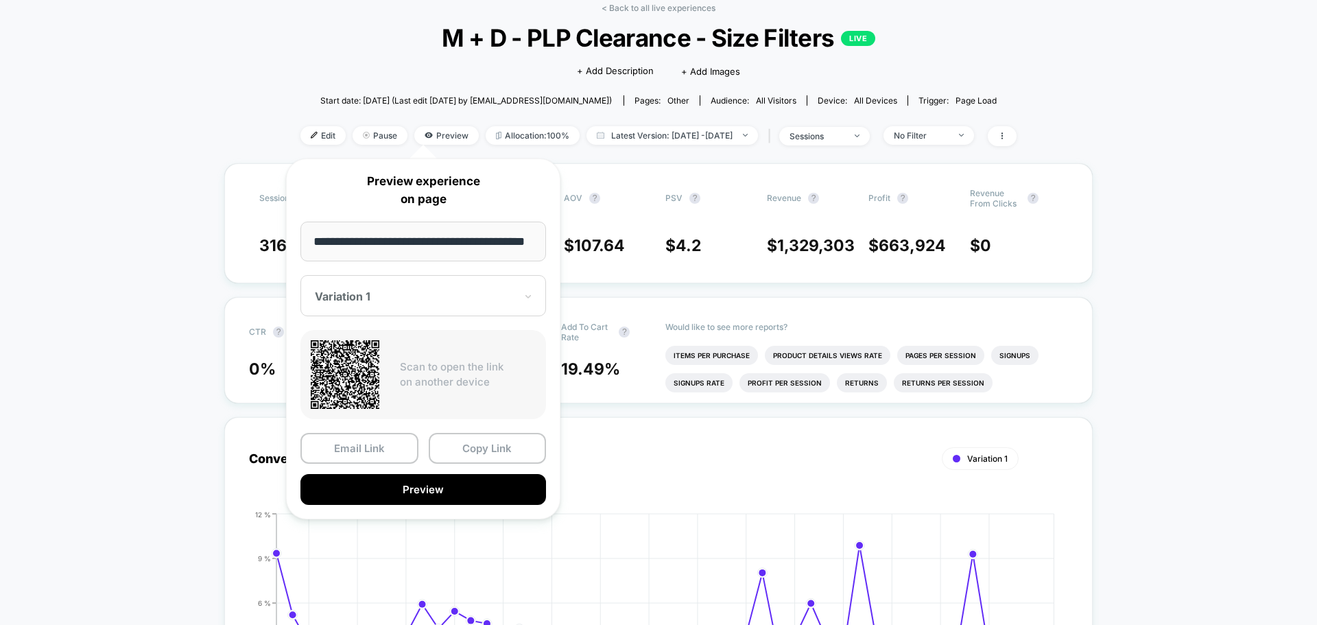
scroll to position [0, 26]
click at [419, 299] on div at bounding box center [415, 297] width 200 height 14
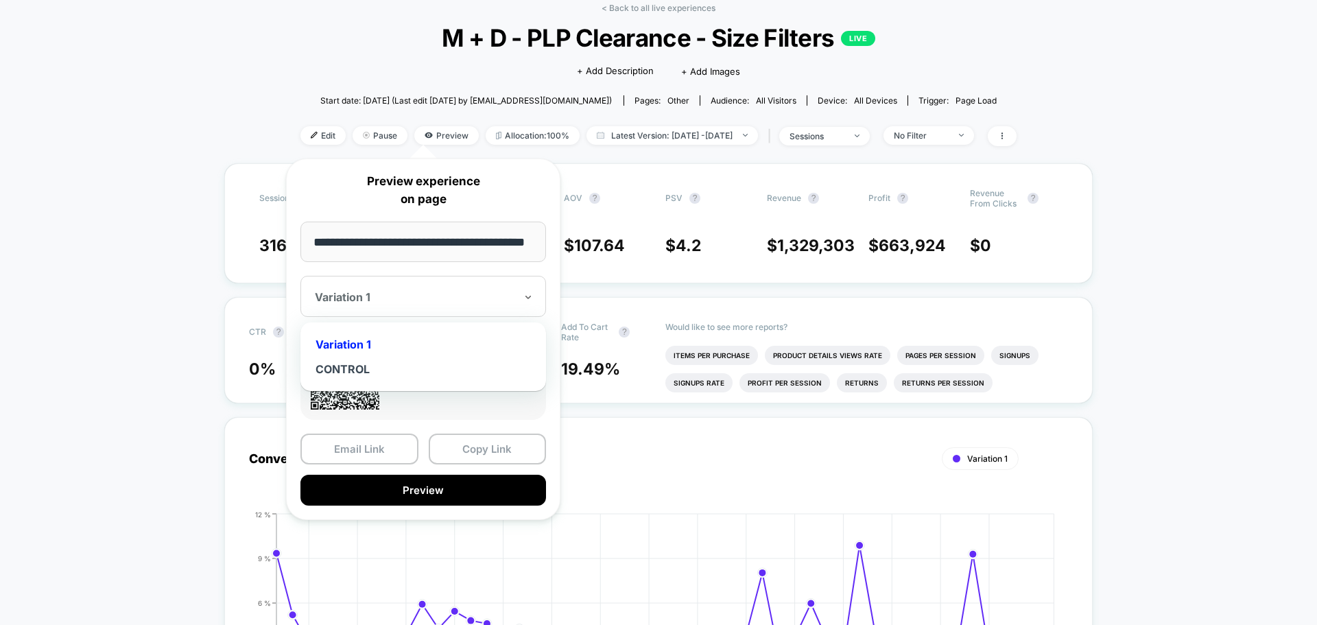
scroll to position [0, 0]
click at [356, 362] on div "CONTROL" at bounding box center [423, 369] width 232 height 25
click at [517, 447] on button "Copy Link" at bounding box center [488, 449] width 118 height 31
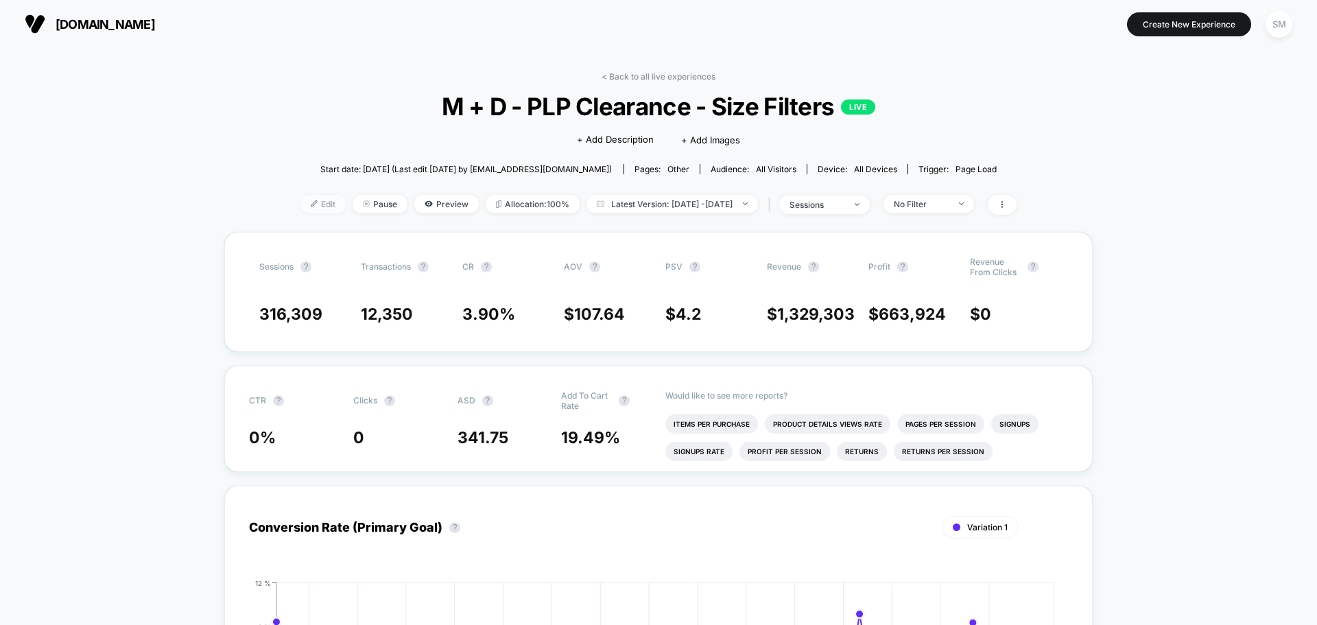
click at [307, 203] on span "Edit" at bounding box center [322, 204] width 45 height 19
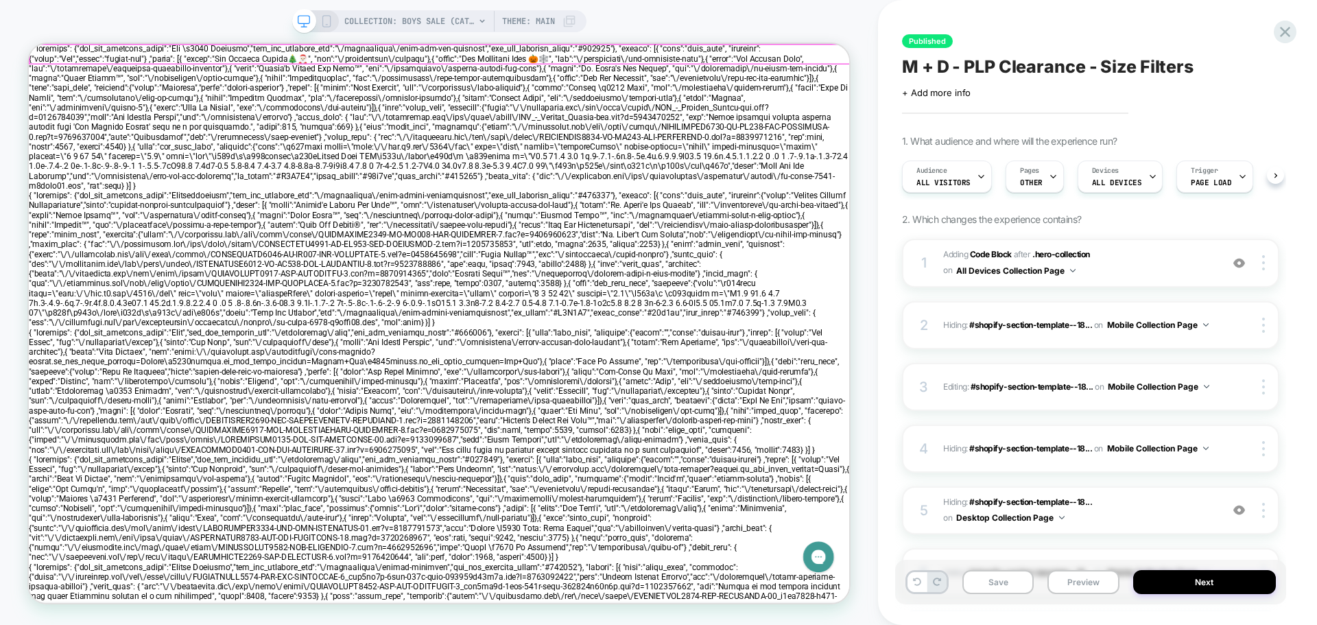
scroll to position [0, 1]
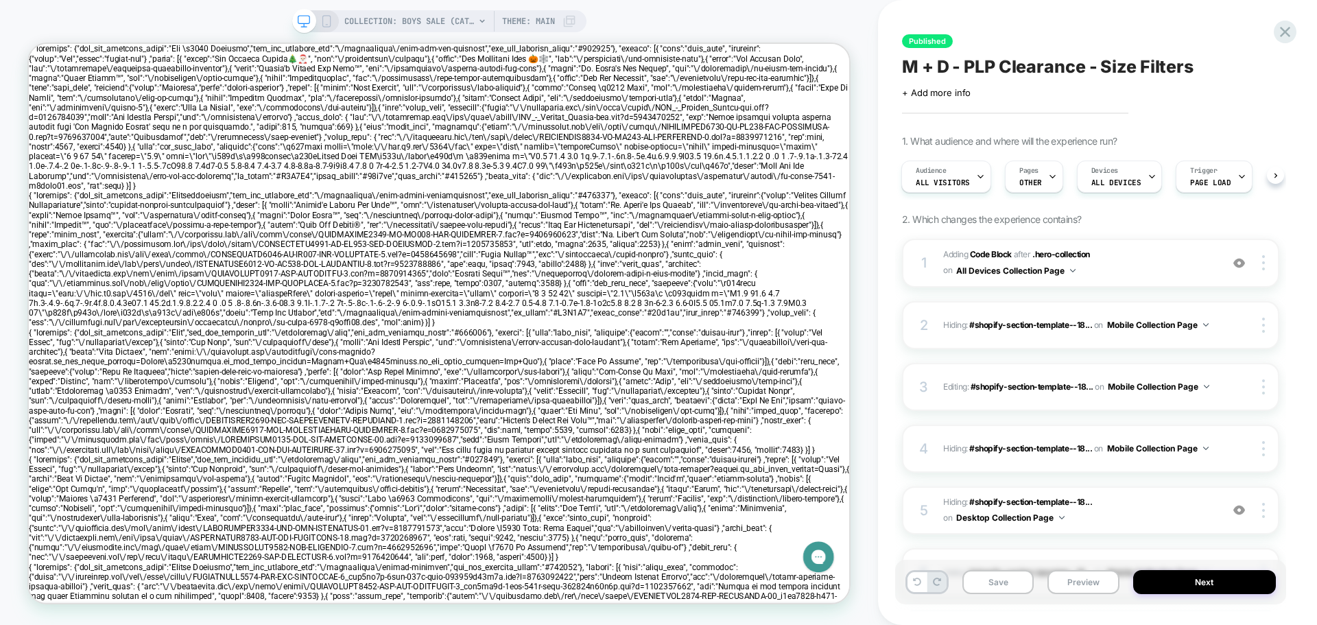
click at [481, 21] on icon at bounding box center [482, 20] width 5 height 3
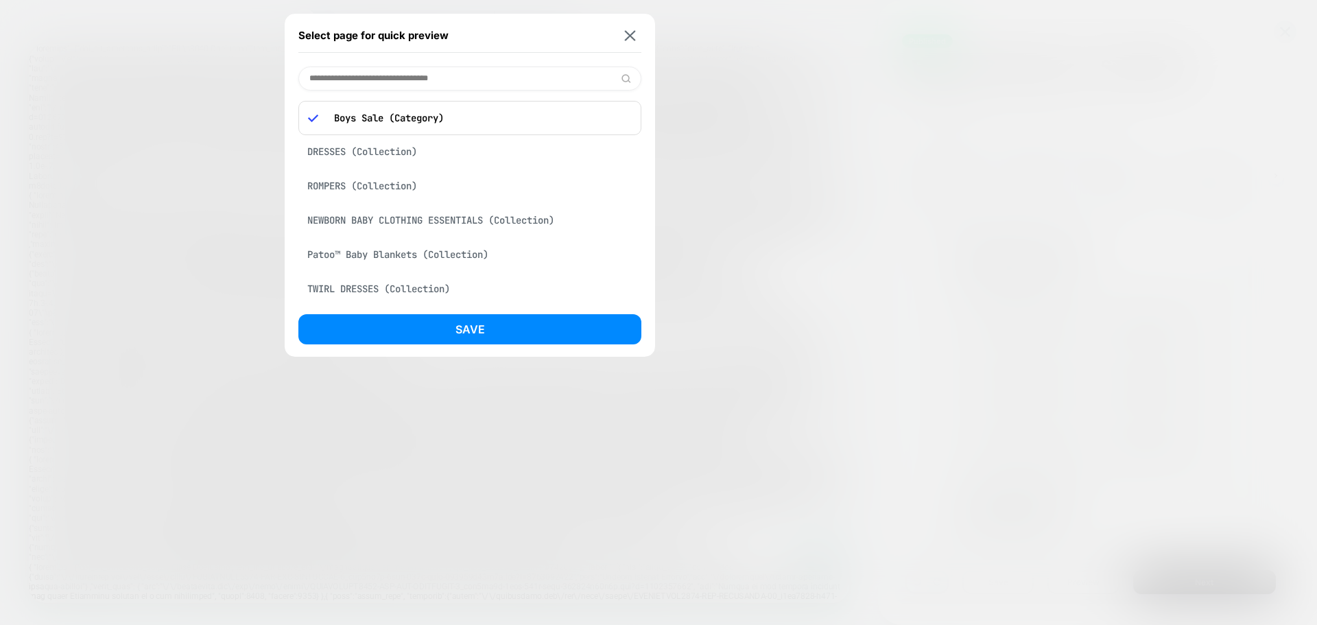
click at [808, 57] on div at bounding box center [658, 312] width 1317 height 625
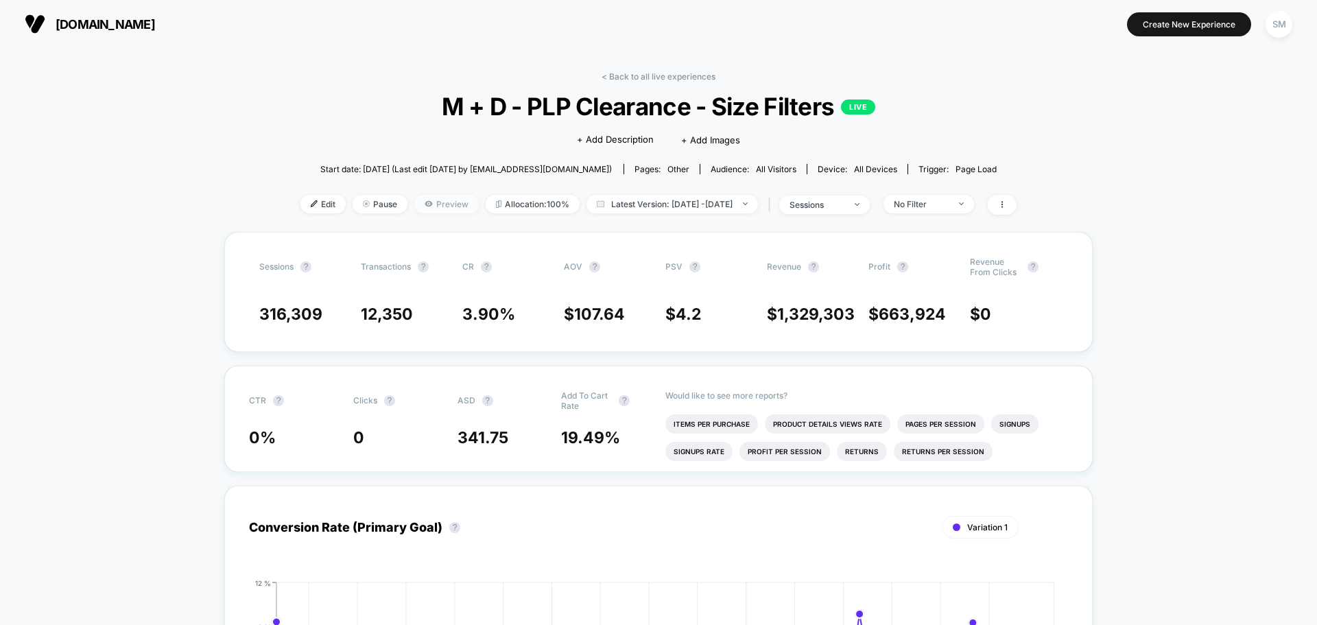
click at [424, 203] on span "Preview" at bounding box center [446, 204] width 64 height 19
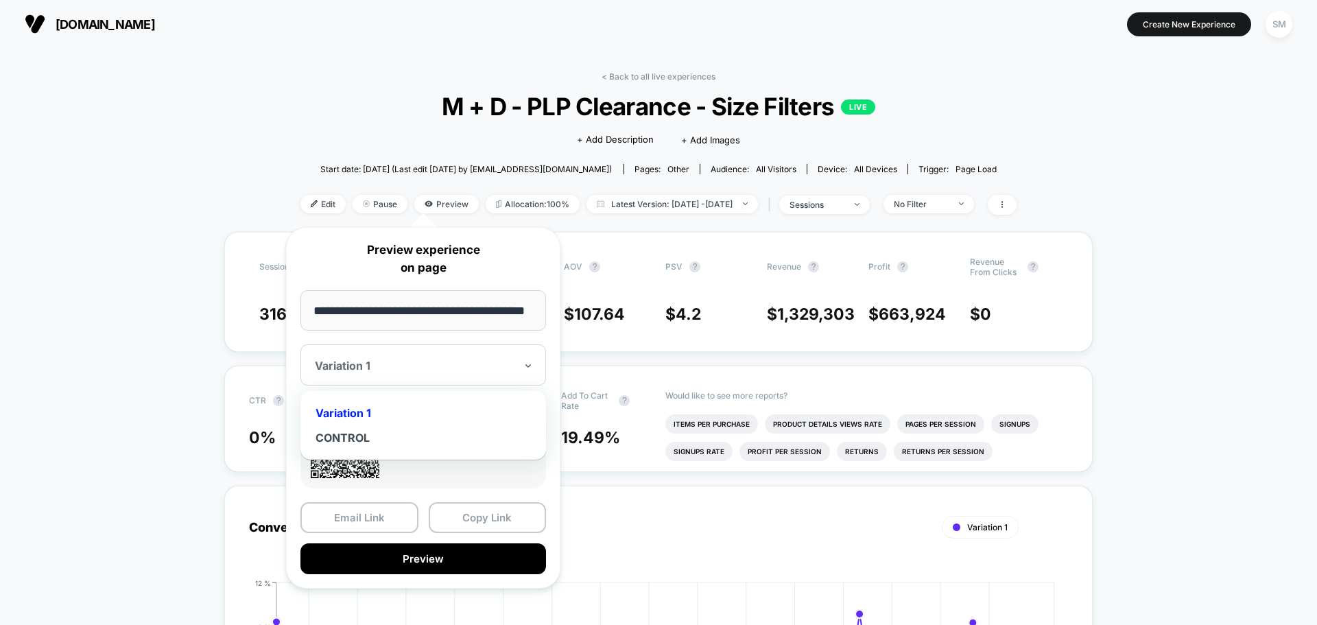
click at [456, 369] on div at bounding box center [415, 366] width 200 height 14
click at [350, 438] on div "CONTROL" at bounding box center [423, 437] width 232 height 25
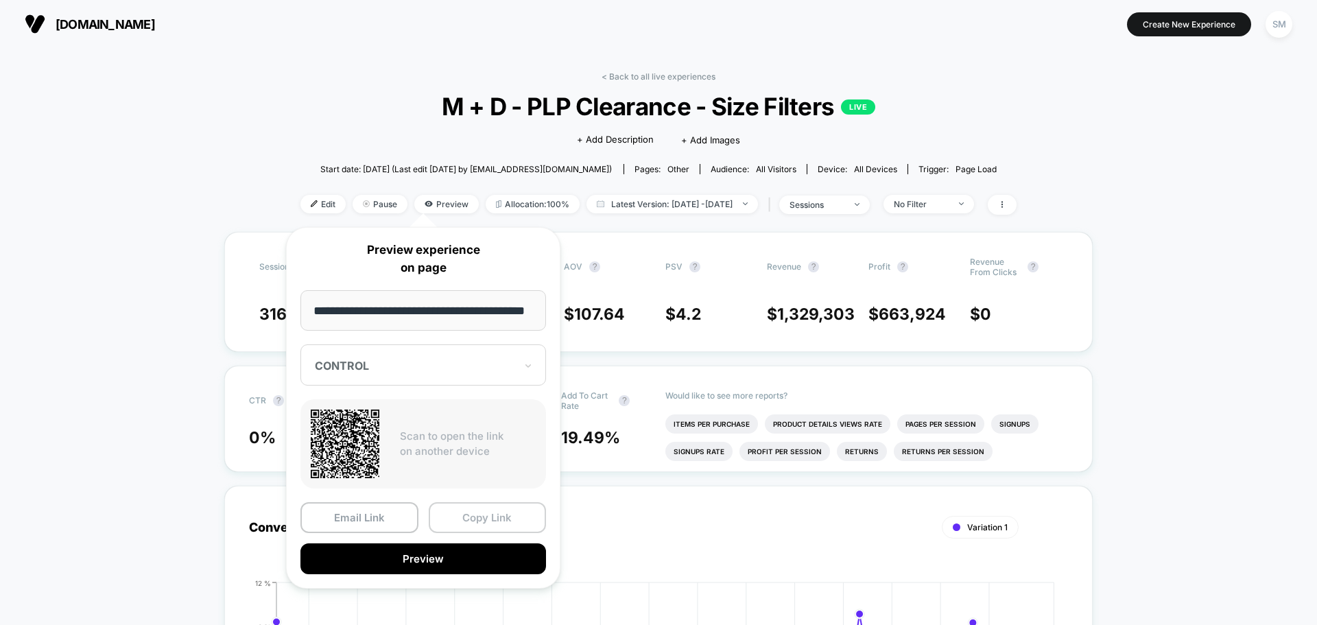
click at [491, 517] on button "Copy Link" at bounding box center [488, 517] width 118 height 31
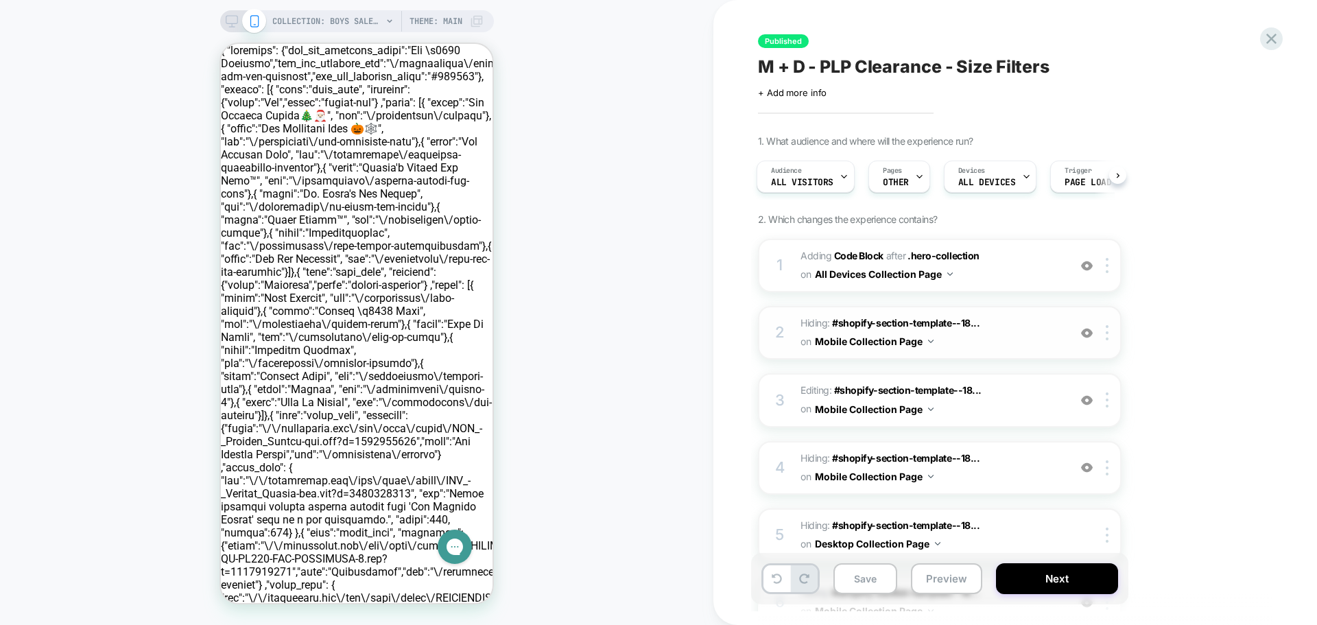
click at [1019, 329] on span "Hiding : #shopify-section-template--18... #shopify-section-template--1810614616…" at bounding box center [931, 332] width 261 height 37
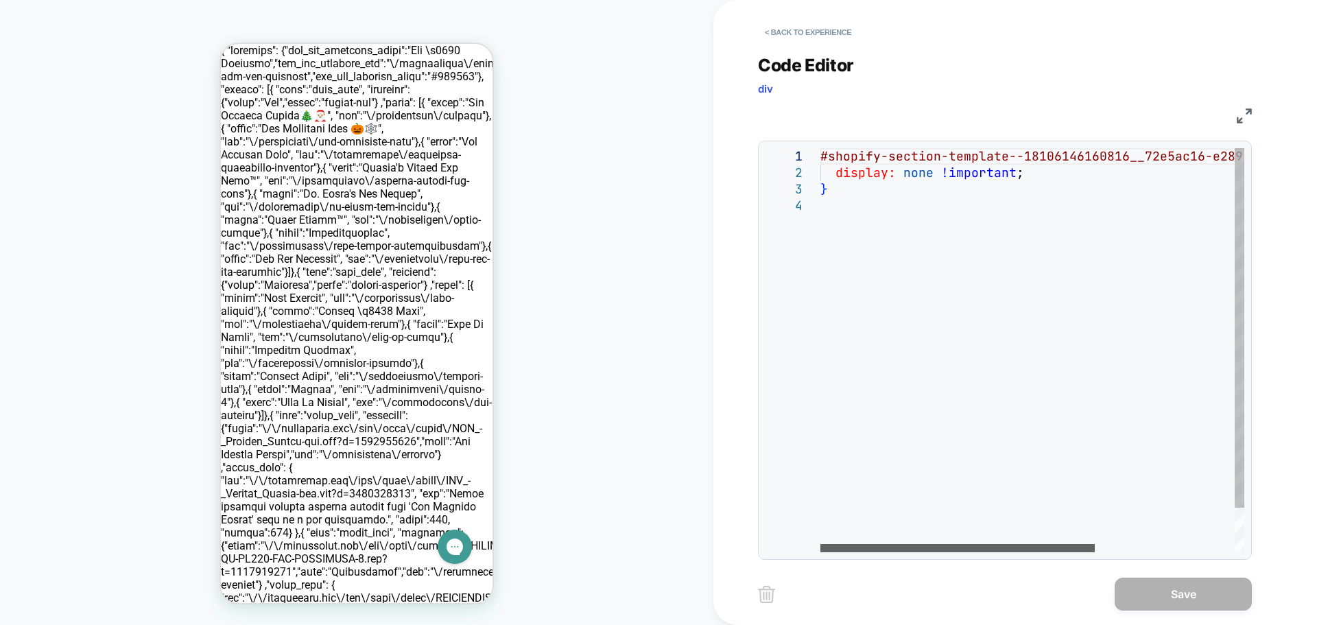
click at [821, 544] on div at bounding box center [958, 548] width 274 height 8
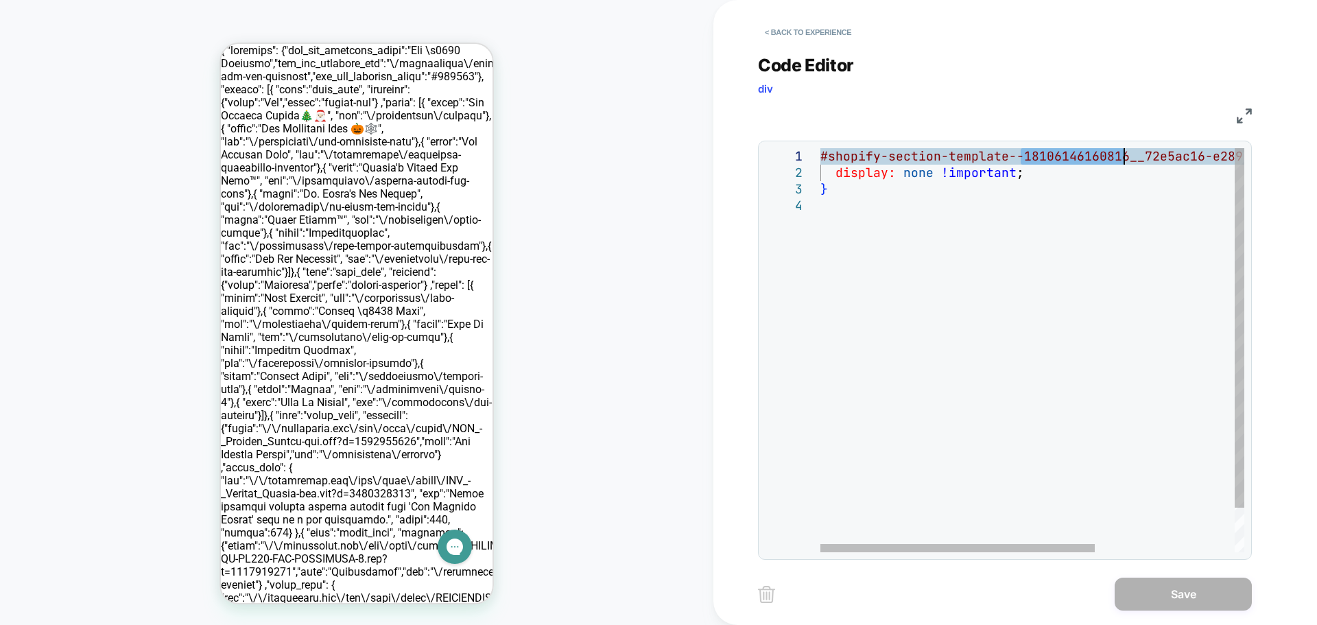
drag, startPoint x: 1026, startPoint y: 156, endPoint x: 1123, endPoint y: 155, distance: 97.4
click at [1123, 155] on div "#shopify-section-template--18106146160816__72e5ac1 6-e289-407d-9c48-7456f3cd8cf…" at bounding box center [1140, 374] width 639 height 453
click at [908, 217] on div "#shopify-section-template--18106146160816__72e5ac1 6-e289-407d-9c48-7456f3cd8cf…" at bounding box center [1140, 374] width 639 height 453
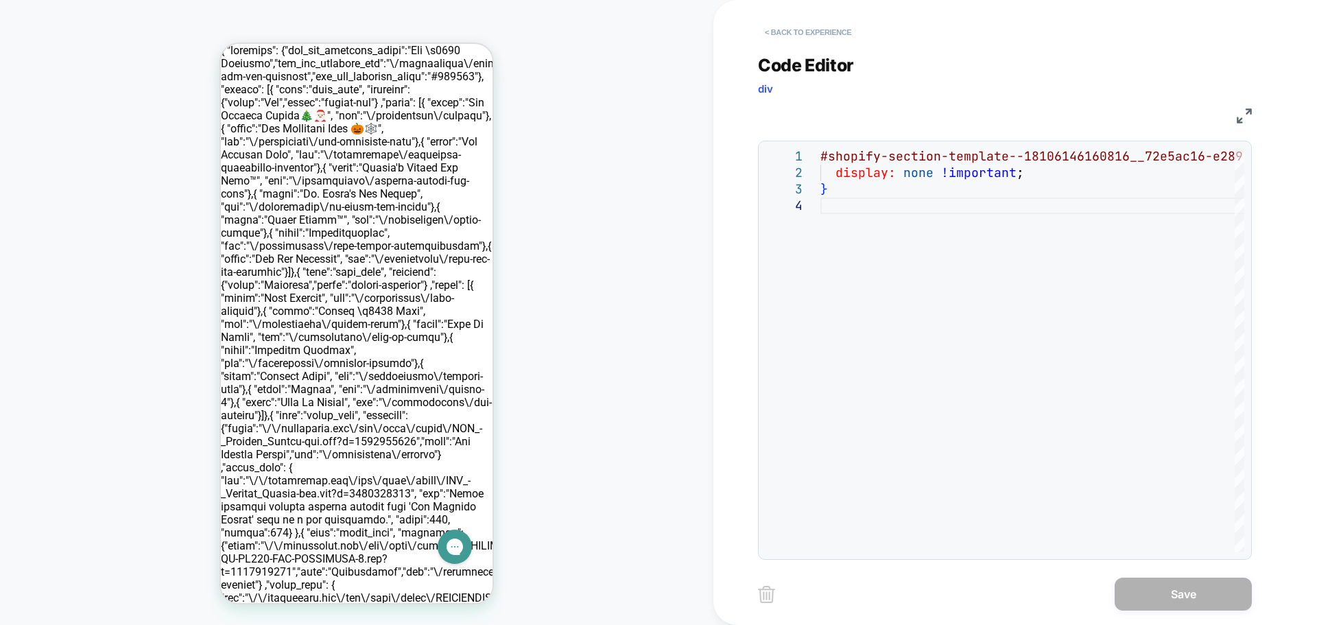
click at [793, 30] on button "< Back to experience" at bounding box center [808, 32] width 100 height 22
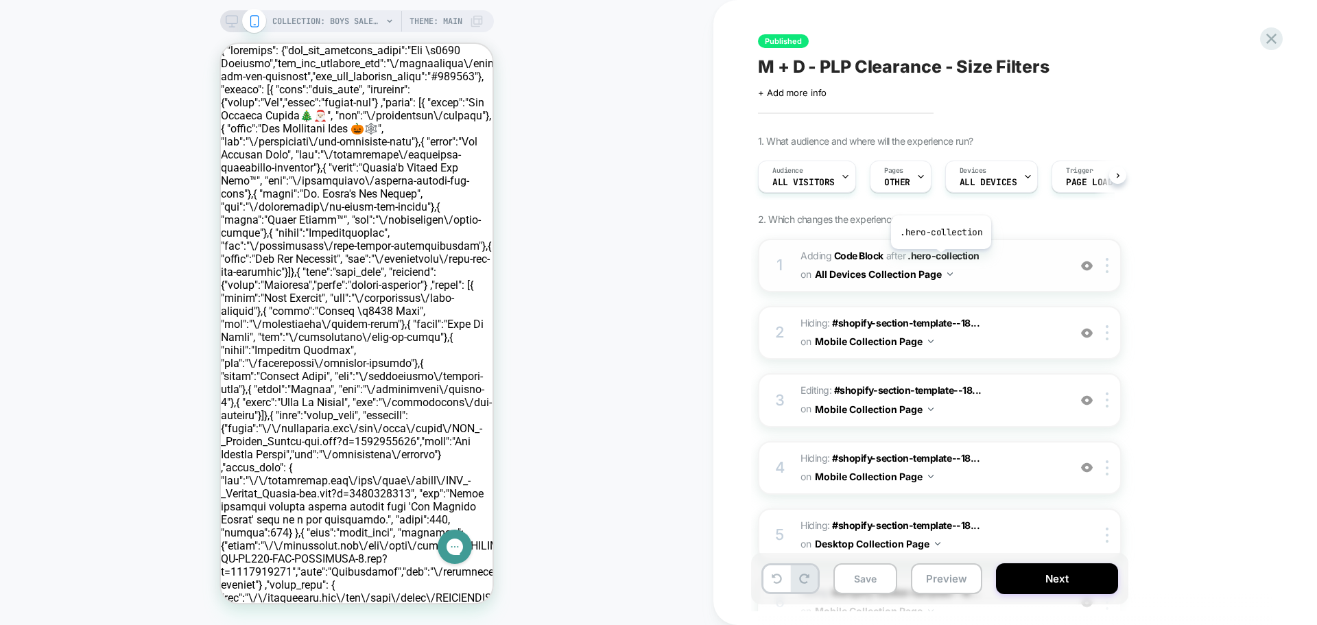
scroll to position [0, 1]
click at [1019, 334] on span "Hiding : #shopify-section-template--18... #shopify-section-template--1810614616…" at bounding box center [931, 332] width 261 height 37
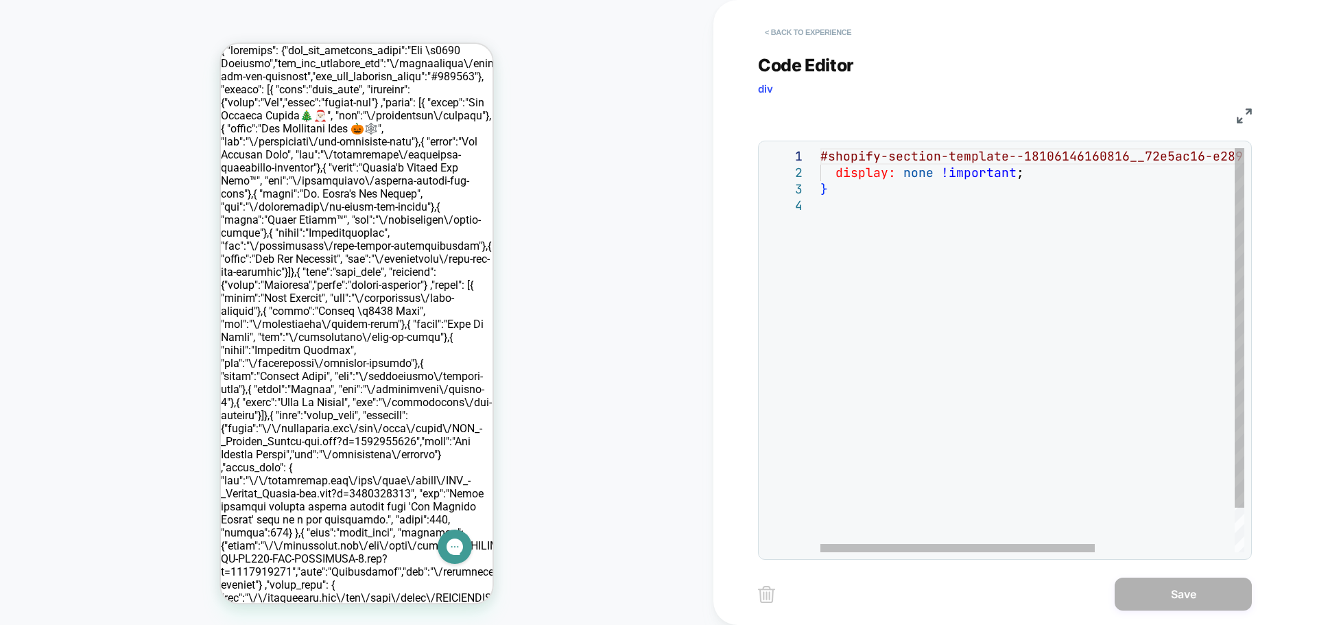
click at [781, 36] on button "< Back to experience" at bounding box center [808, 32] width 100 height 22
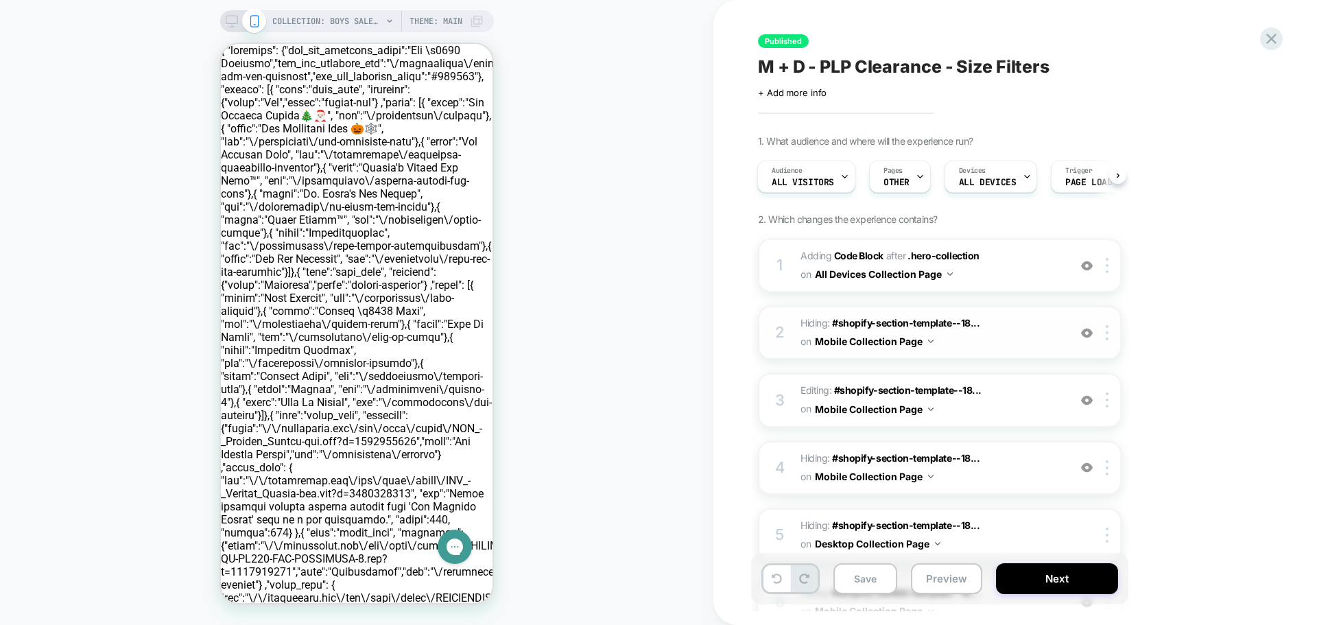
click at [991, 338] on span "Hiding : #shopify-section-template--18... #shopify-section-template--1810614616…" at bounding box center [931, 332] width 261 height 37
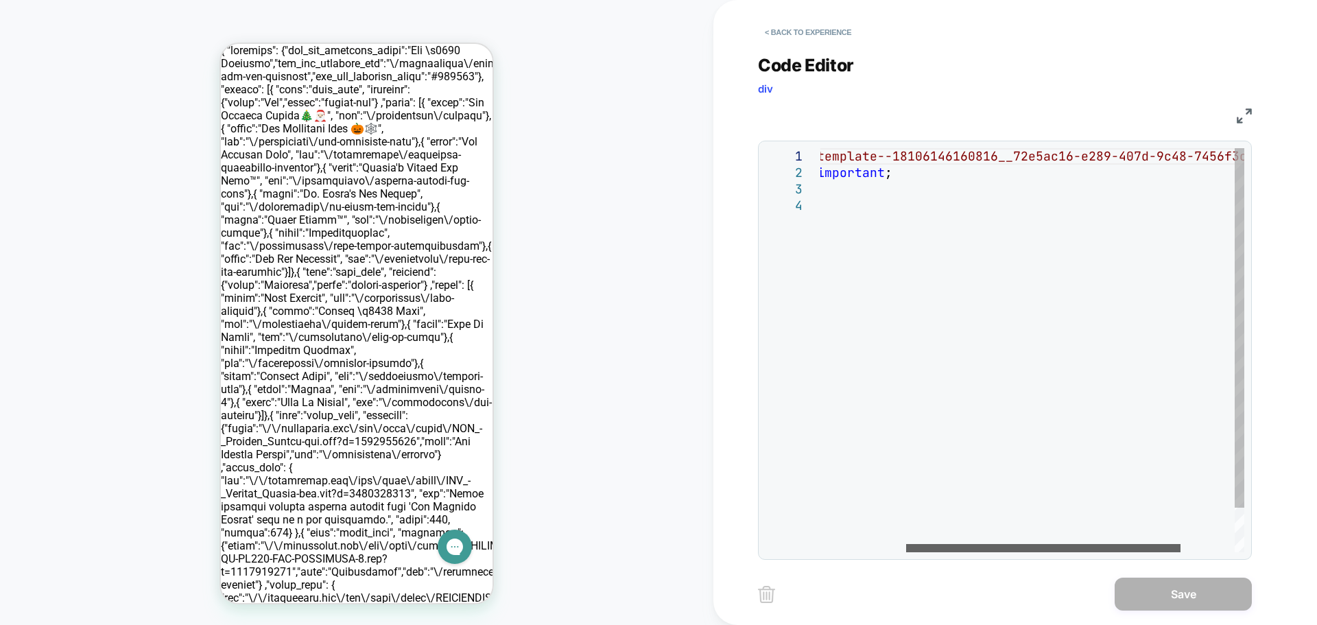
click at [1105, 544] on div at bounding box center [1043, 548] width 274 height 8
click at [989, 155] on div "#shopify-section-template--18106146160816__72e5ac1 6-e289-407d-9c48-7456f3cd8cf…" at bounding box center [924, 374] width 639 height 453
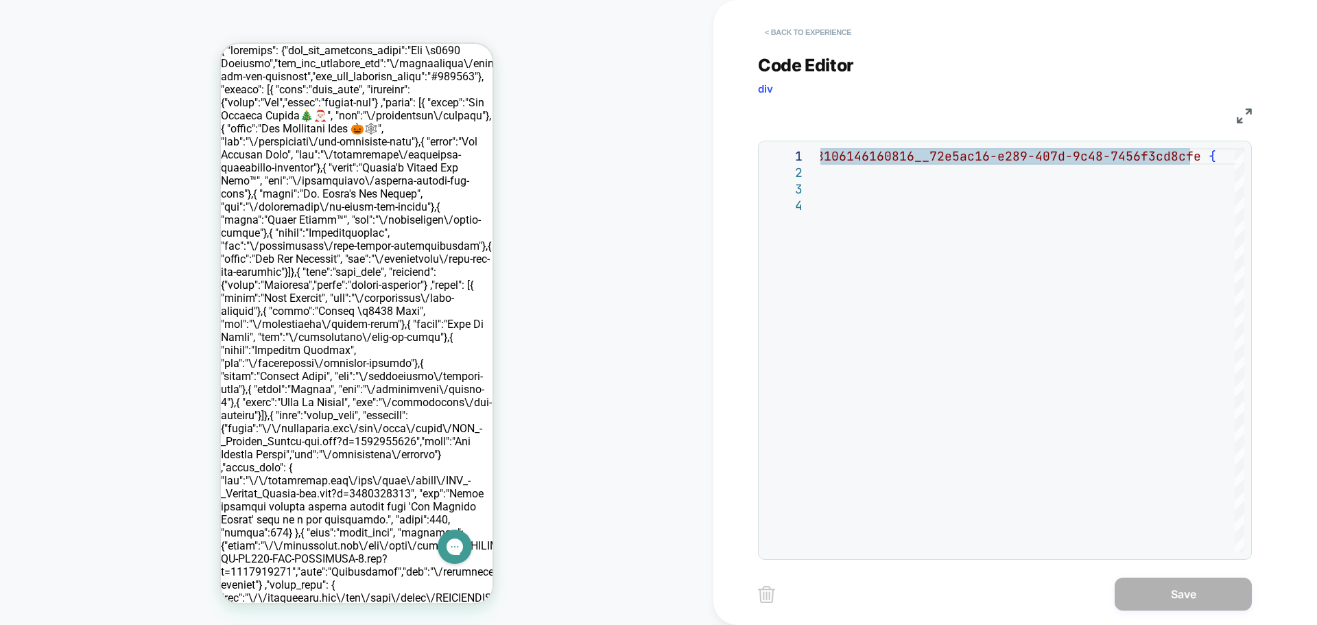
click at [788, 36] on button "< Back to experience" at bounding box center [808, 32] width 100 height 22
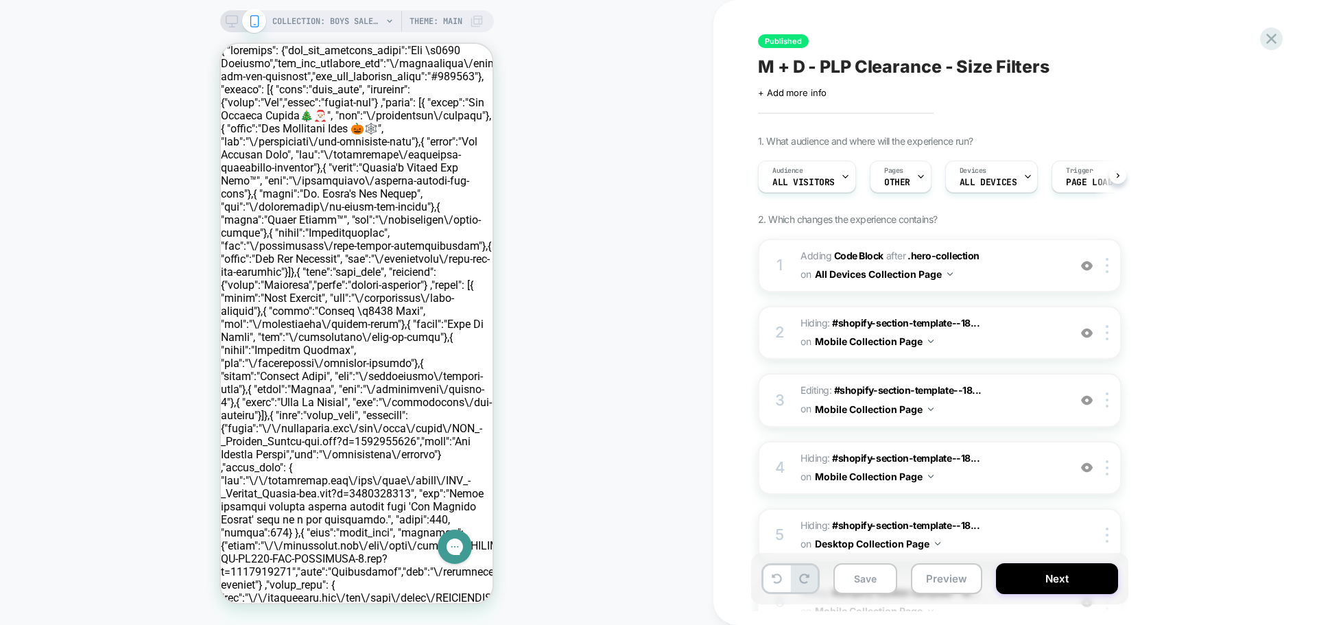
scroll to position [0, 1]
click at [998, 401] on span "Editing : #shopify-section-template--18... #shopify-section-template--181061461…" at bounding box center [931, 399] width 261 height 37
click at [801, 389] on span "Editing : #shopify-section-template--18... #shopify-section-template--181061461…" at bounding box center [931, 399] width 261 height 37
click at [811, 391] on span "Editing : #shopify-section-template--18... #shopify-section-template--181061461…" at bounding box center [931, 399] width 261 height 37
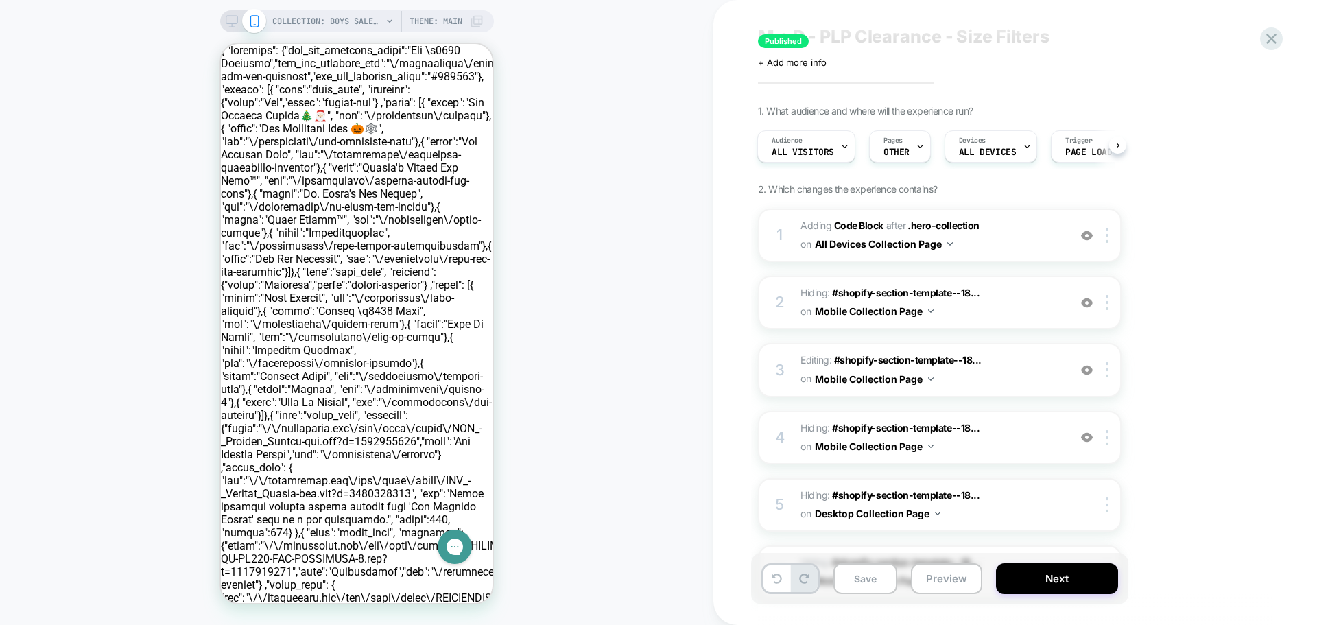
scroll to position [69, 0]
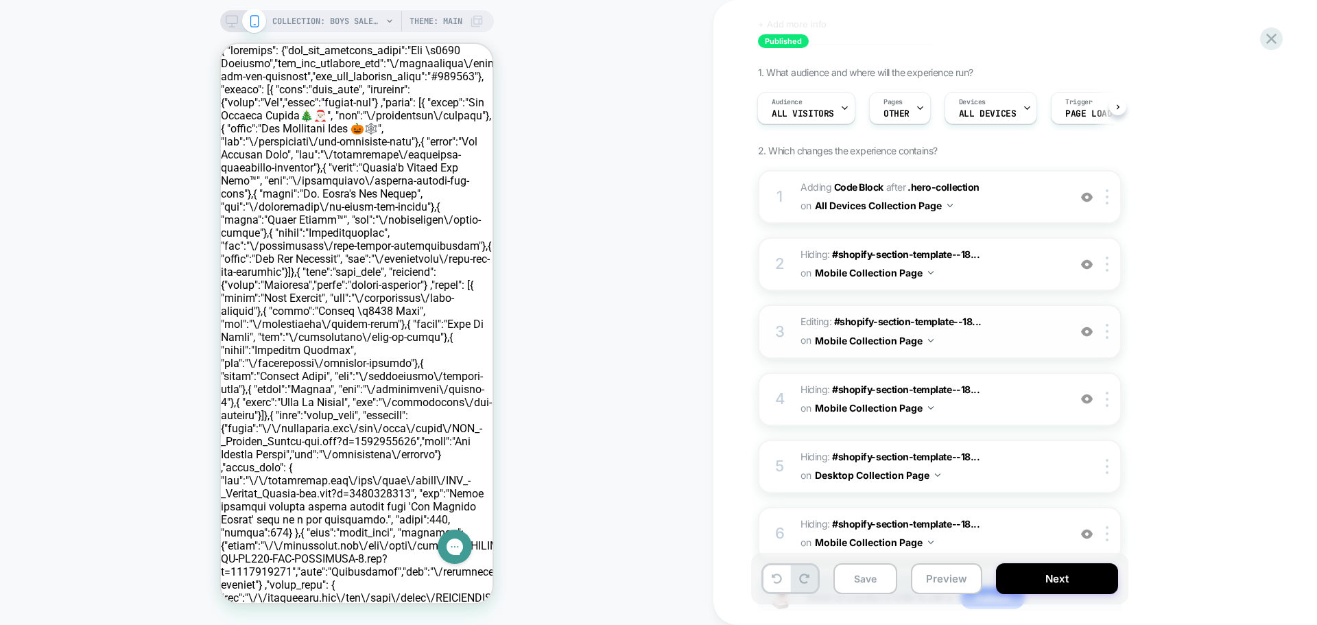
click at [1023, 322] on span "Editing : #shopify-section-template--18... #shopify-section-template--181061461…" at bounding box center [931, 331] width 261 height 37
click at [999, 400] on span "Hiding : #shopify-section-template--18... #shopify-section-template--1810614616…" at bounding box center [931, 399] width 261 height 37
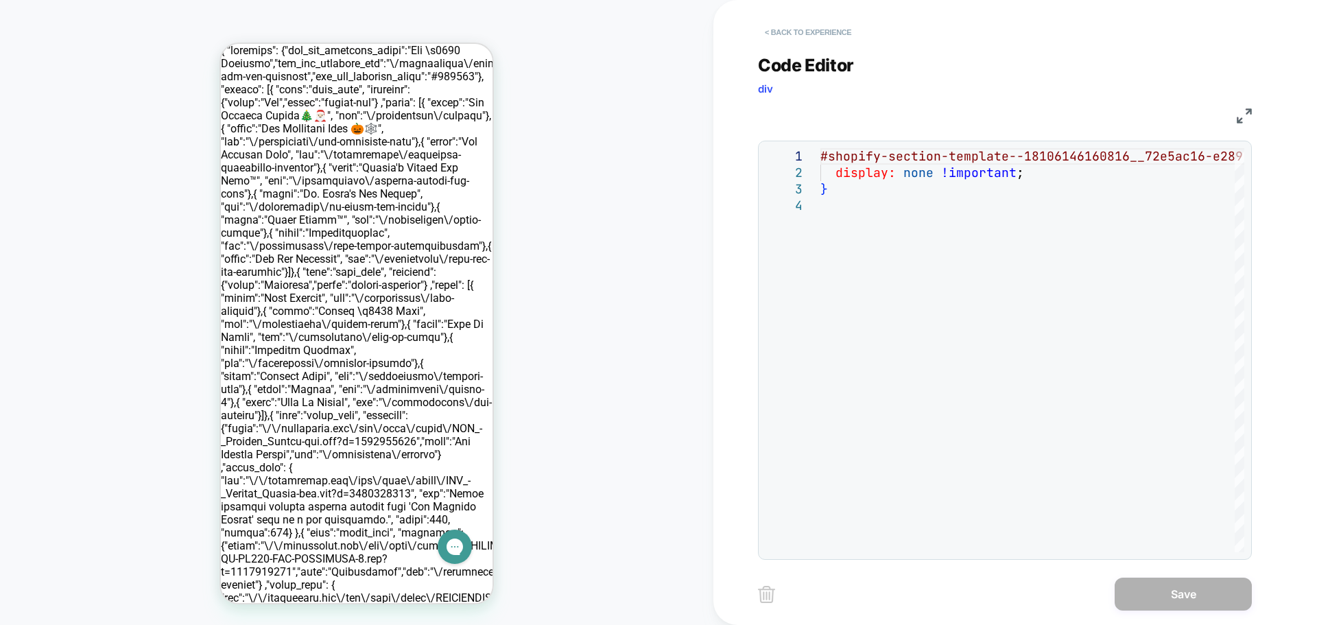
click at [782, 34] on button "< Back to experience" at bounding box center [808, 32] width 100 height 22
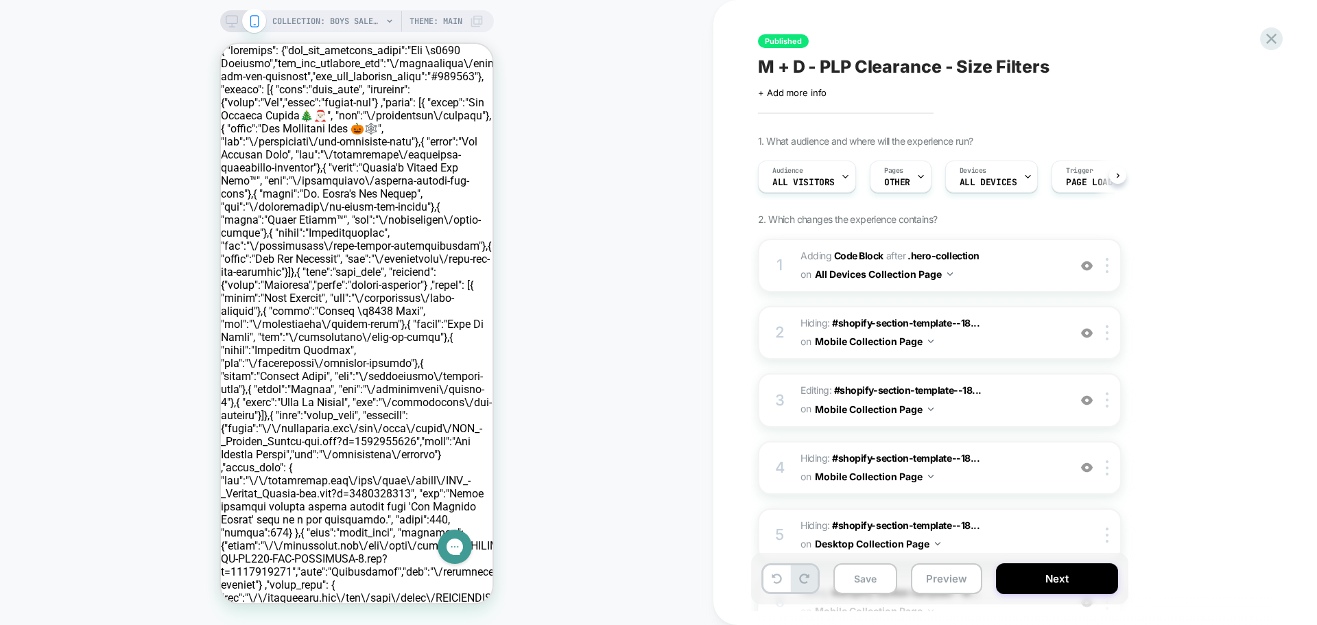
scroll to position [0, 1]
click at [1027, 387] on span "Editing : #shopify-section-template--18... #shopify-section-template--181061461…" at bounding box center [931, 399] width 261 height 37
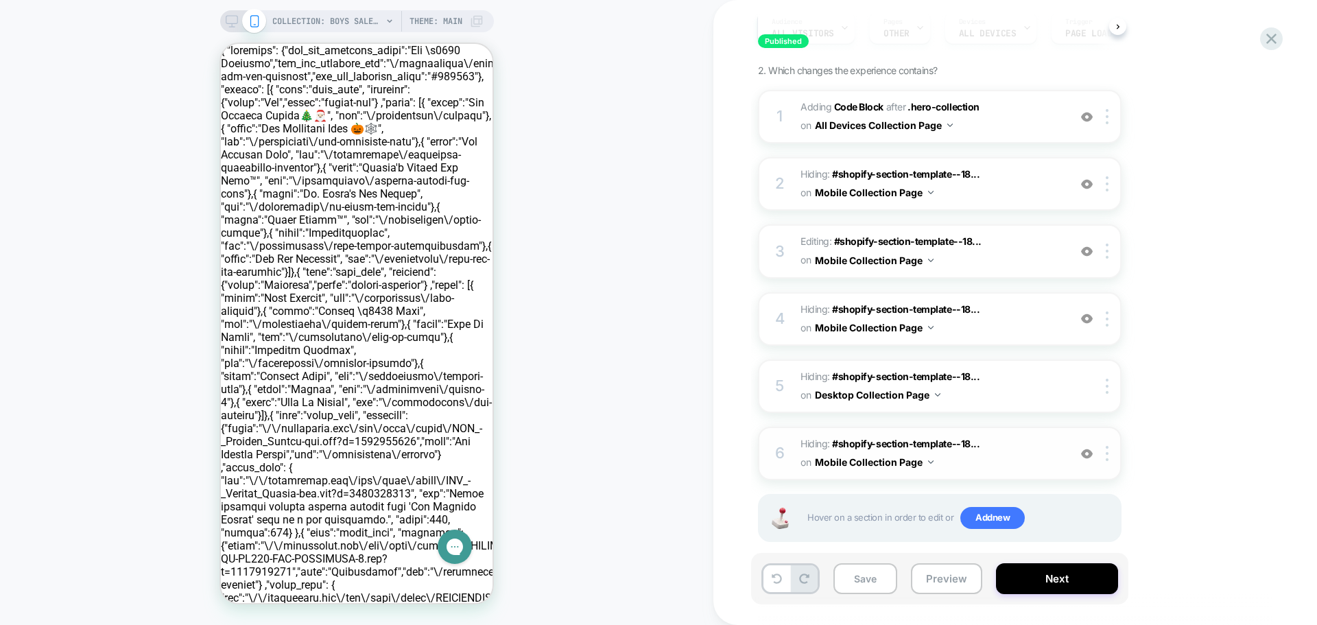
scroll to position [169, 0]
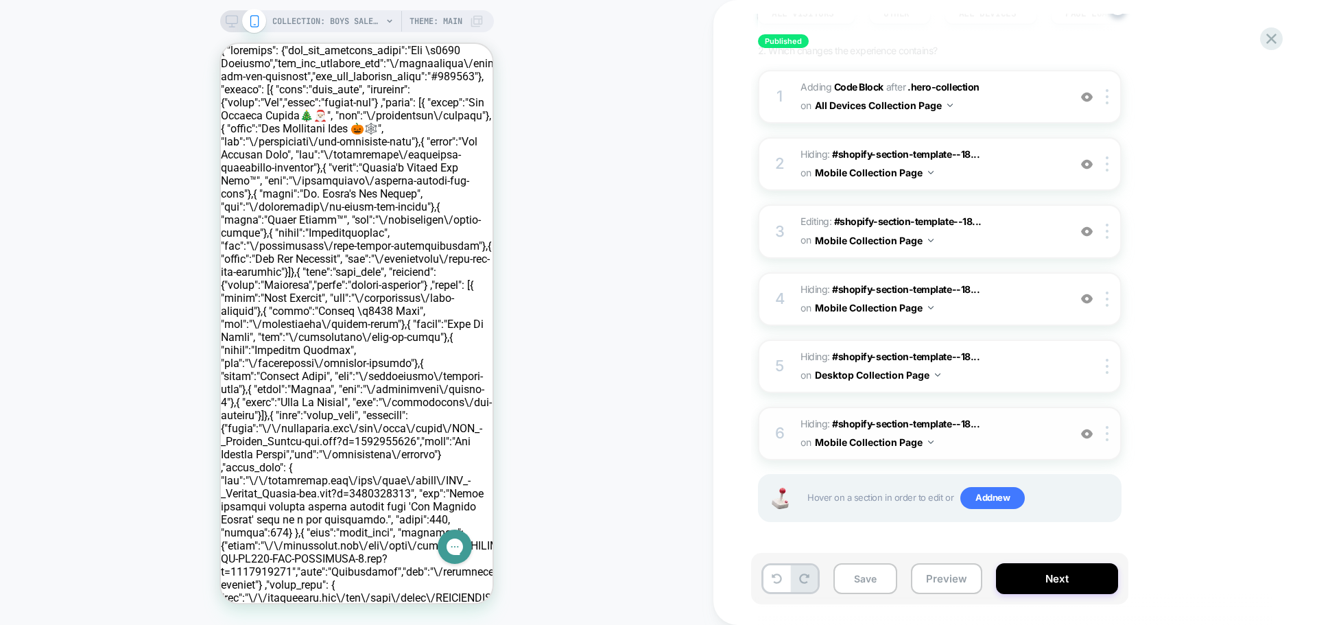
click at [1018, 420] on span "Hiding : #shopify-section-template--18... #shopify-section-template--1810612895…" at bounding box center [931, 433] width 261 height 37
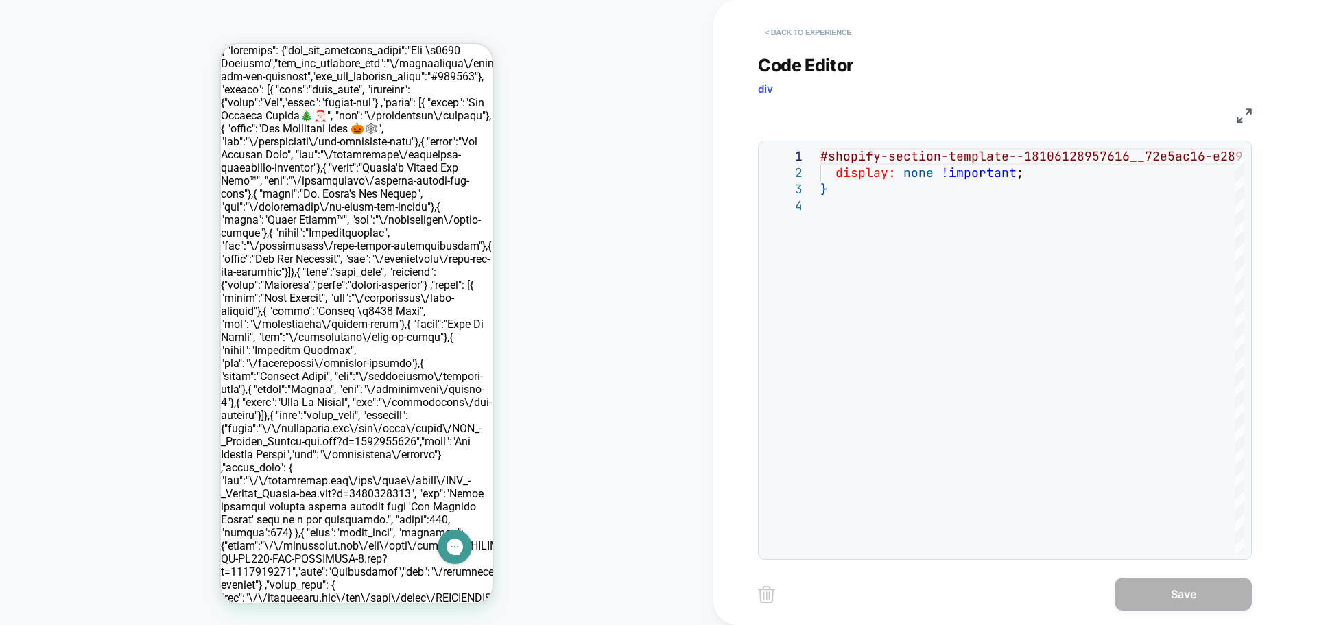
click at [793, 28] on button "< Back to experience" at bounding box center [808, 32] width 100 height 22
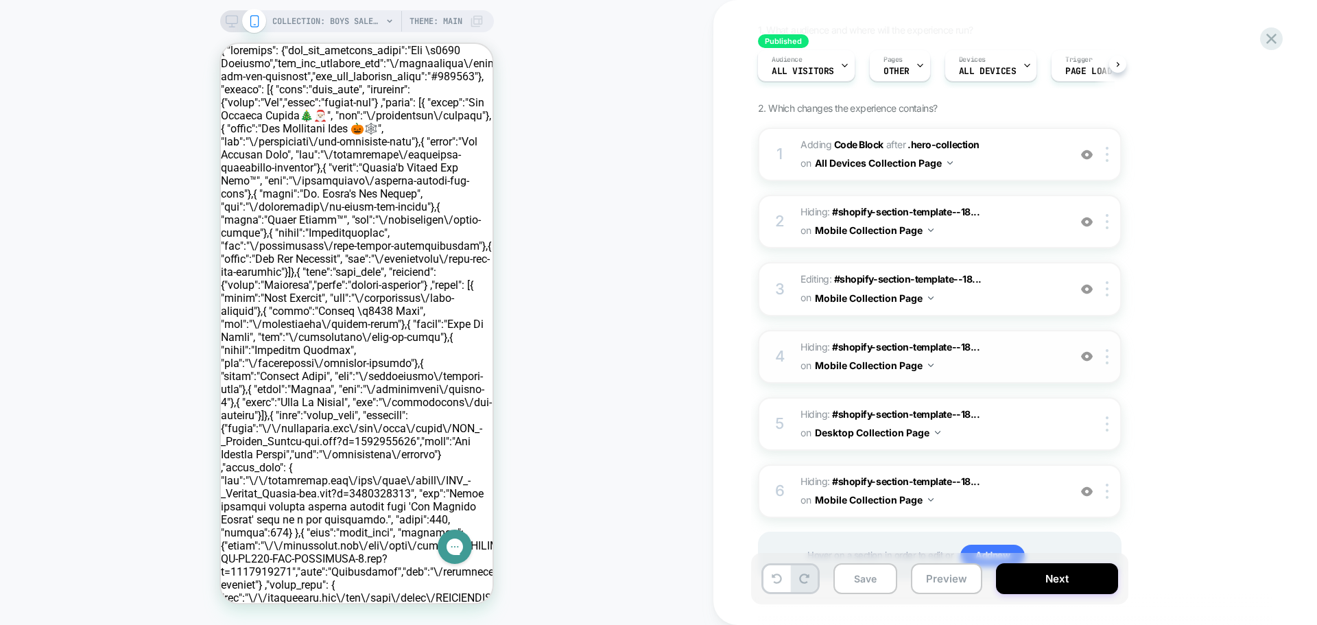
scroll to position [137, 0]
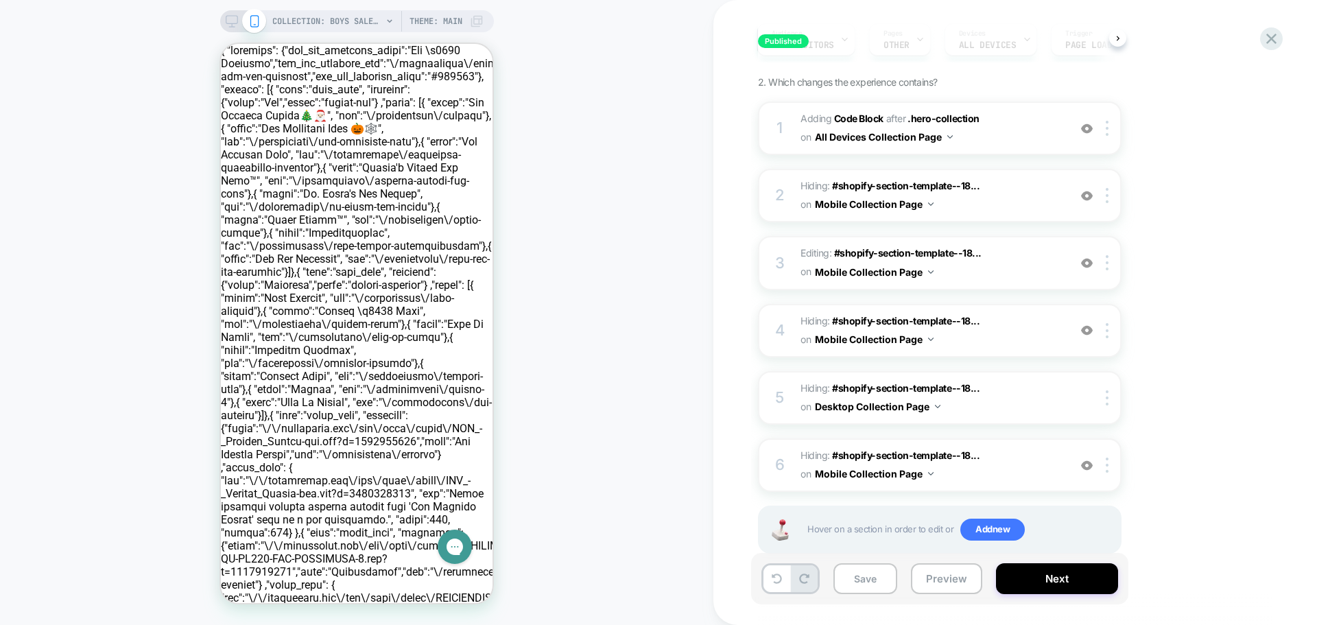
drag, startPoint x: 234, startPoint y: 19, endPoint x: 316, endPoint y: 21, distance: 81.7
click at [235, 18] on icon at bounding box center [232, 21] width 12 height 12
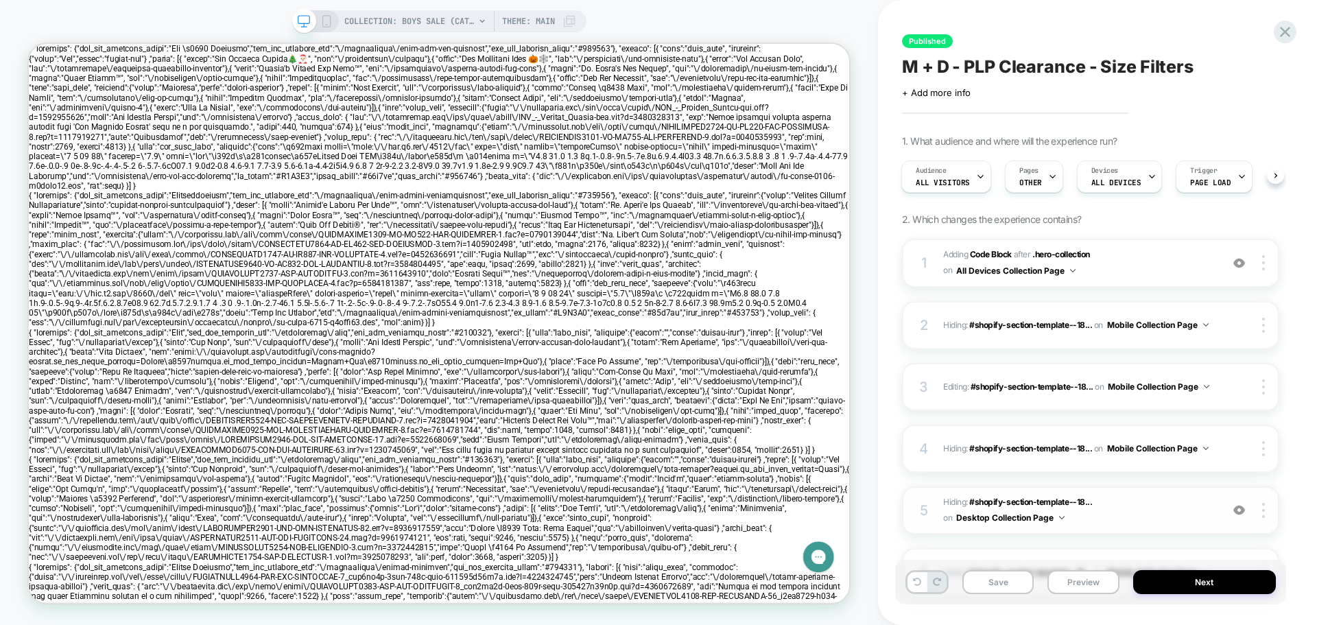
click at [1118, 519] on span "Hiding : #shopify-section-template--18... #shopify-section-template--1810612895…" at bounding box center [1078, 511] width 271 height 32
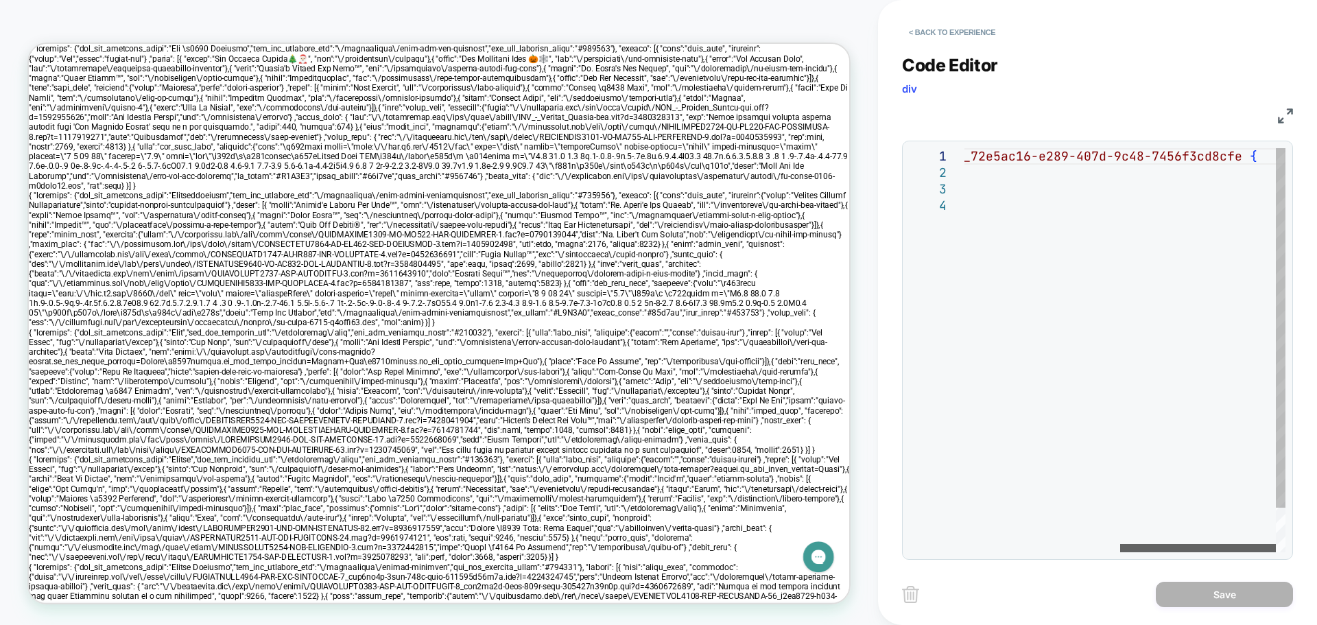
click at [1120, 544] on div at bounding box center [1198, 548] width 156 height 8
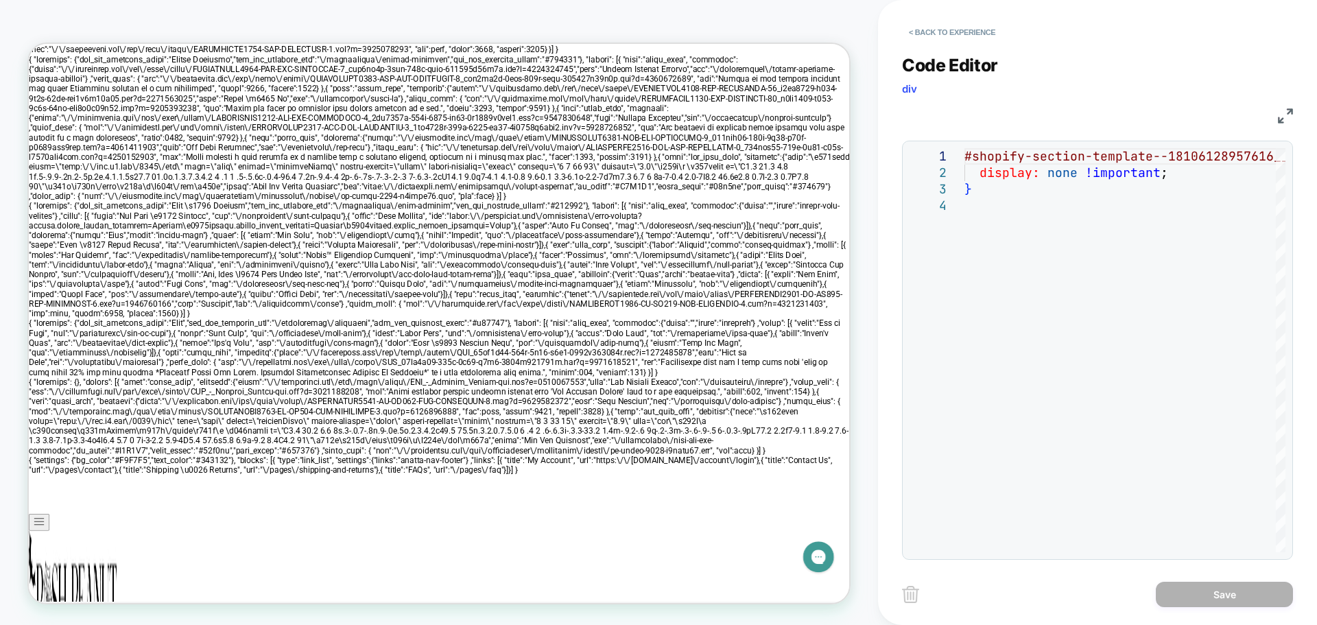
scroll to position [343, 0]
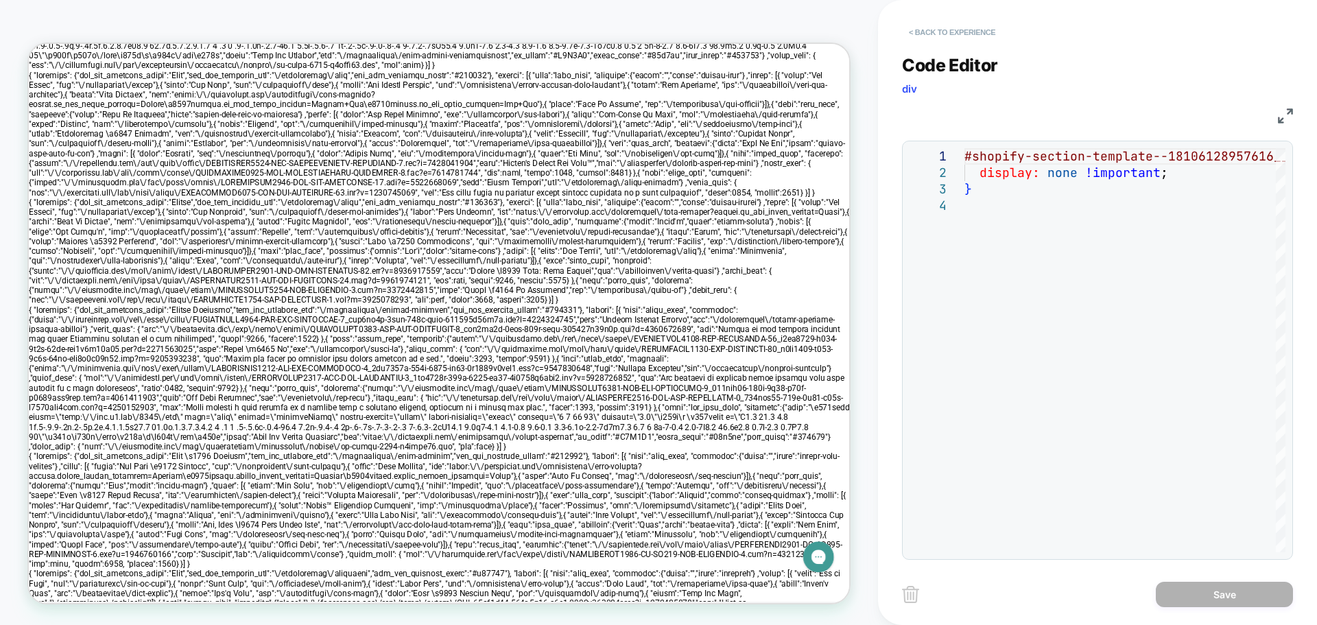
click at [928, 26] on button "< Back to experience" at bounding box center [952, 32] width 100 height 22
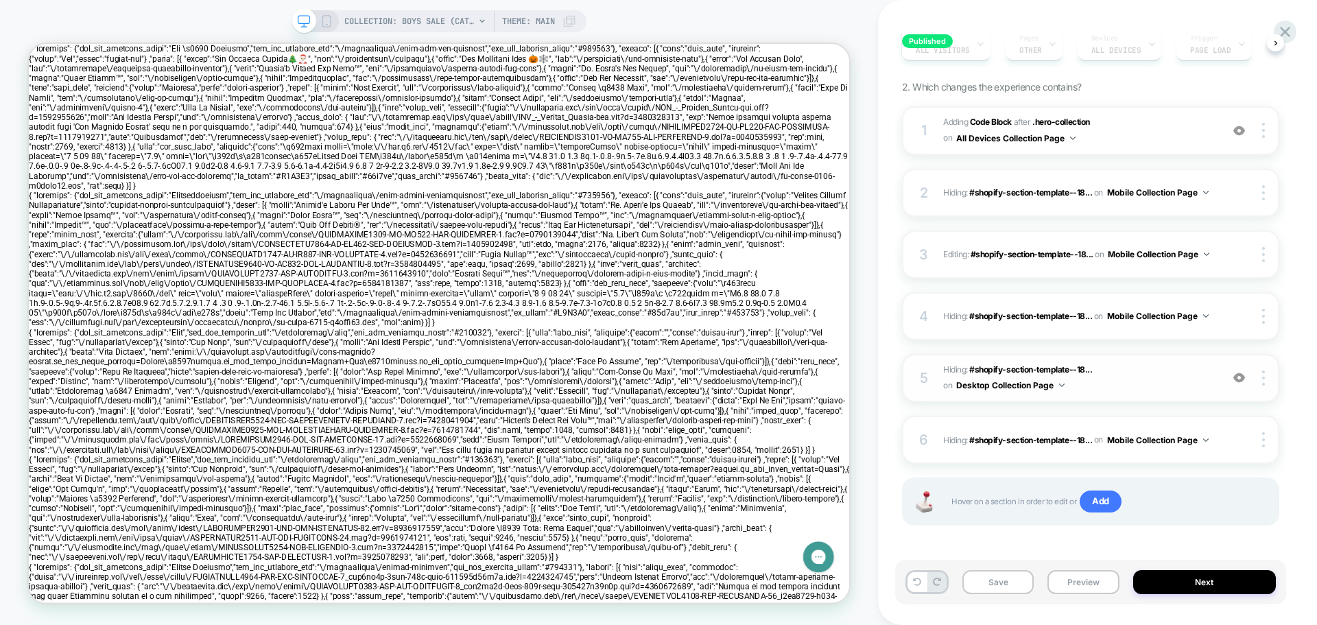
scroll to position [136, 0]
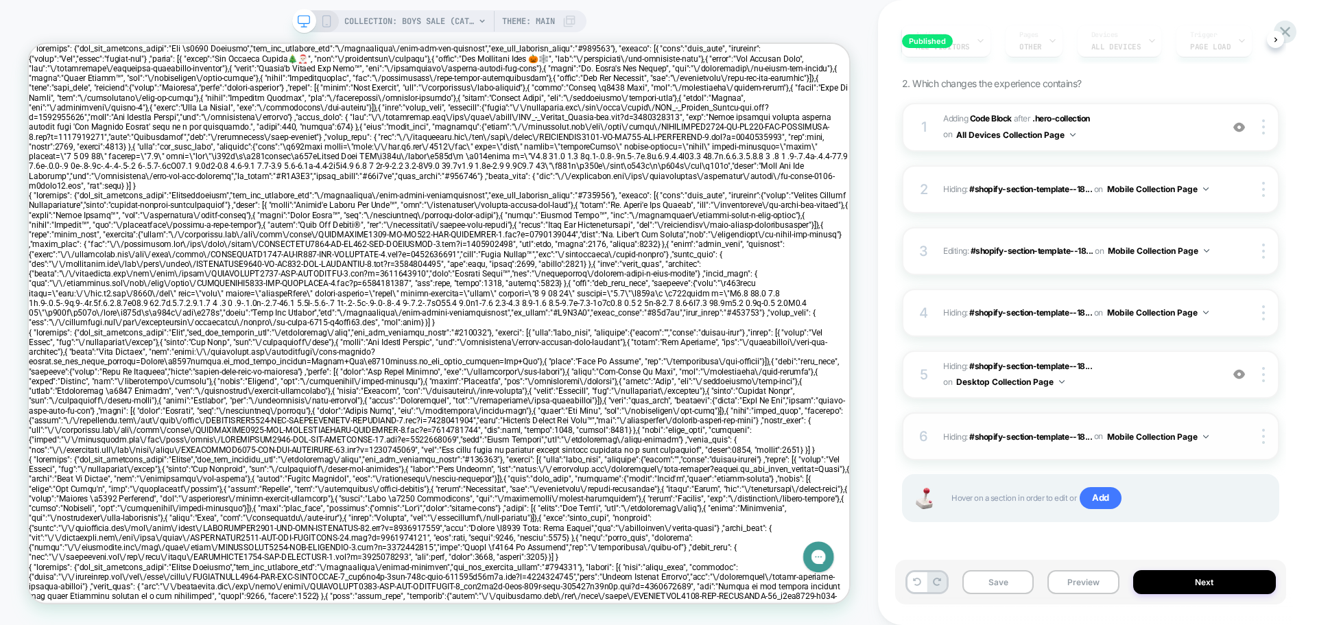
click at [1216, 430] on div "6 Hiding : #shopify-section-template--18... #shopify-section-template--18106128…" at bounding box center [1090, 436] width 377 height 48
click at [1121, 379] on span "Hiding : #shopify-section-template--18... #shopify-section-template--1810612895…" at bounding box center [1078, 375] width 271 height 32
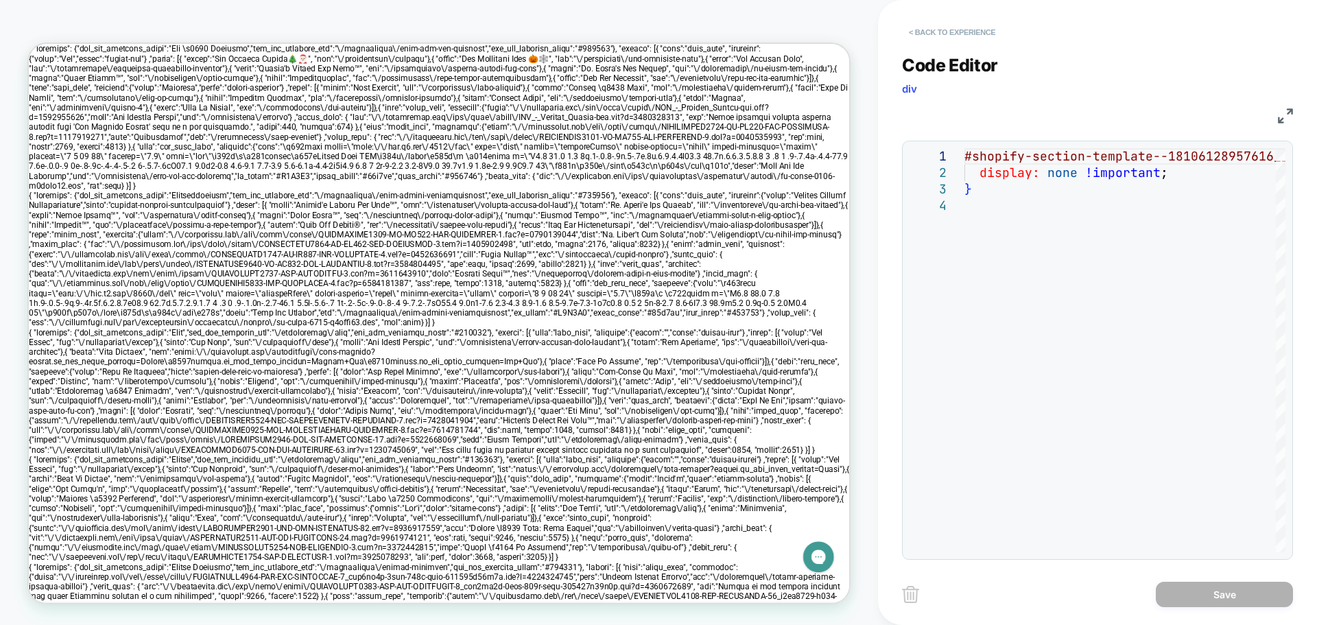
click at [923, 34] on button "< Back to experience" at bounding box center [952, 32] width 100 height 22
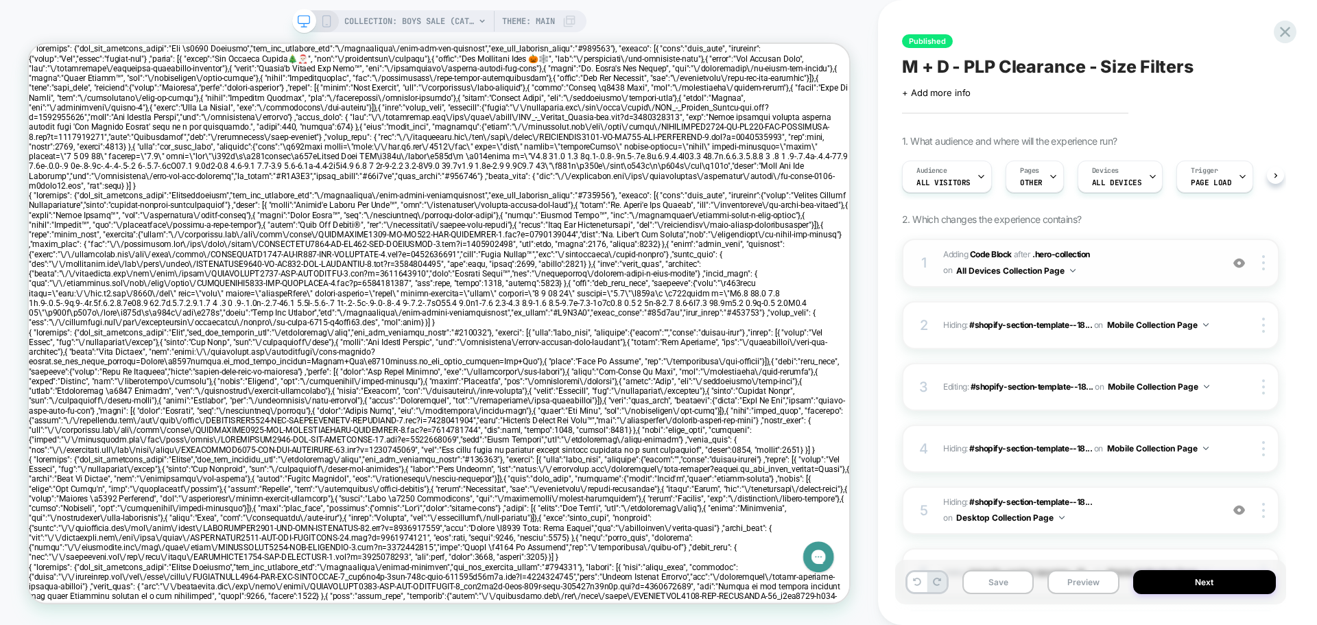
scroll to position [0, 1]
click at [447, 21] on span "COLLECTION: Boys Sale (Category)" at bounding box center [409, 21] width 130 height 22
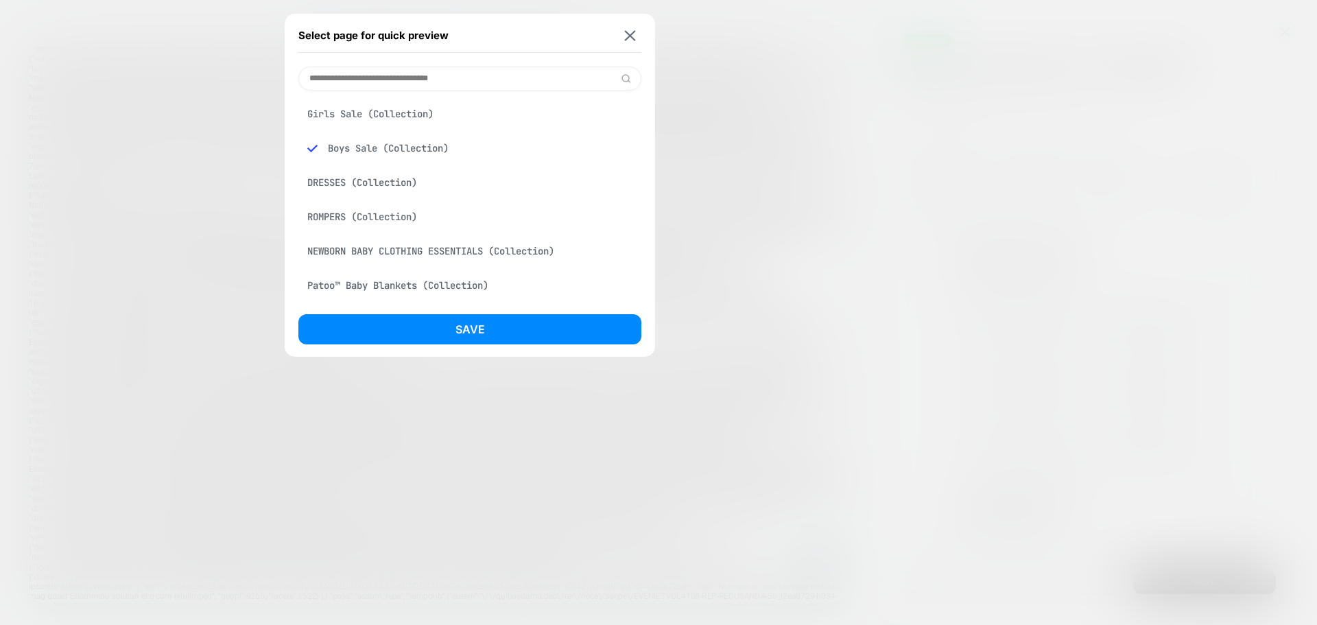
click at [388, 69] on input at bounding box center [469, 79] width 343 height 24
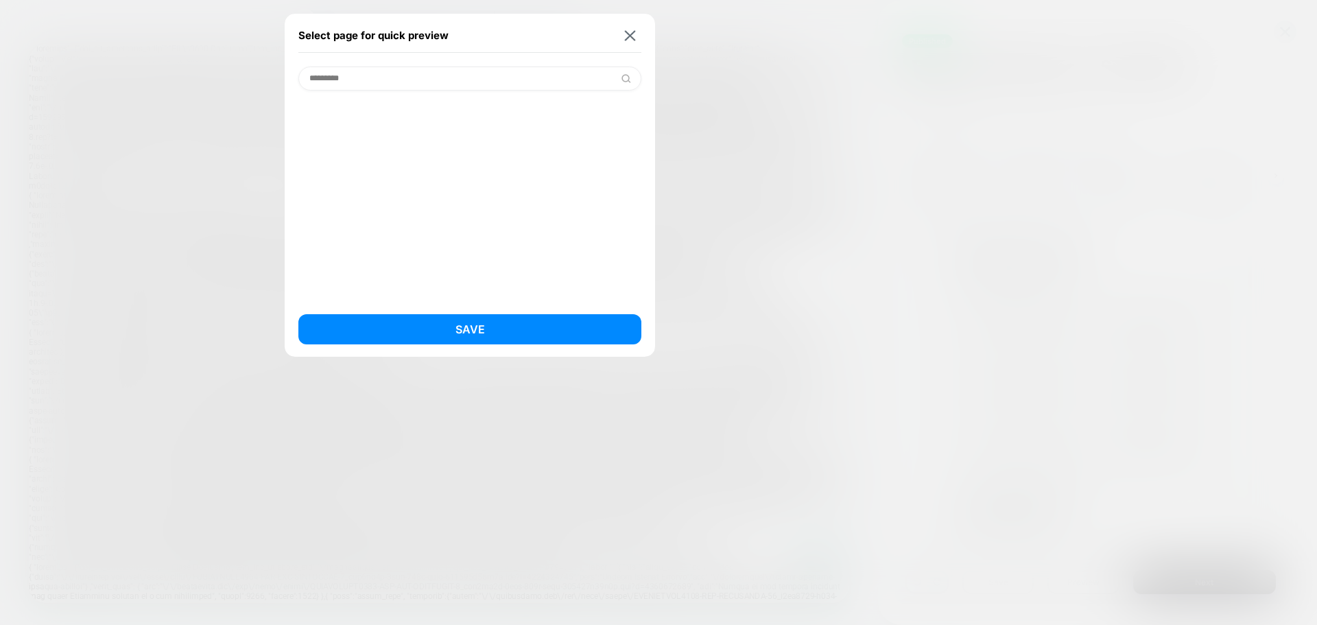
drag, startPoint x: 383, startPoint y: 80, endPoint x: 225, endPoint y: 69, distance: 158.2
click at [292, 32] on div "Select page for quick preview ********* Save COLLECTION: Boys Sale (Category) T…" at bounding box center [439, 21] width 294 height 22
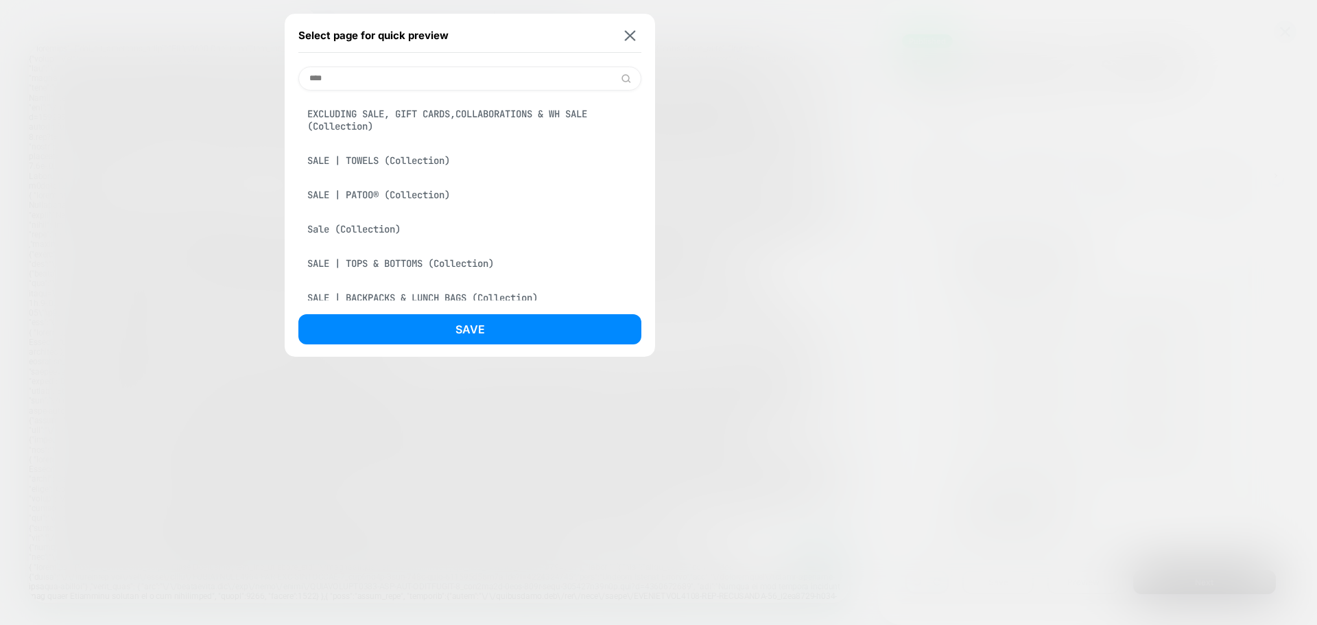
type input "****"
click at [370, 229] on div "Sale (Collection)" at bounding box center [469, 229] width 343 height 26
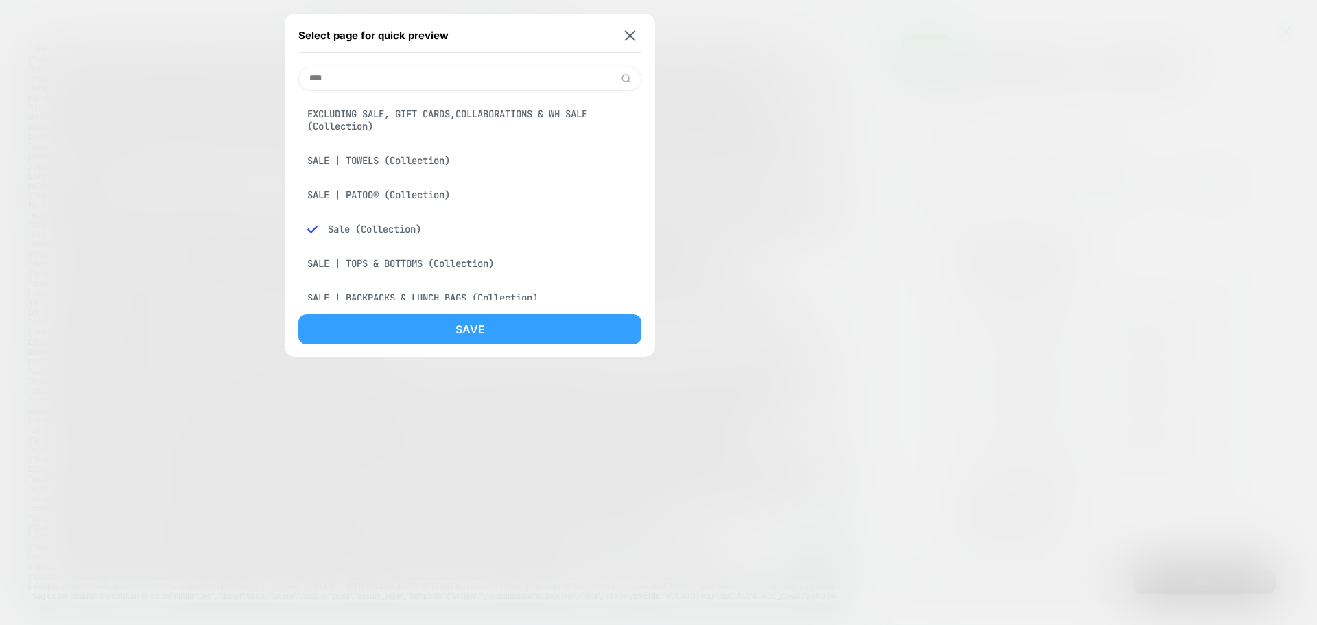
click at [438, 337] on button "Save" at bounding box center [469, 329] width 343 height 30
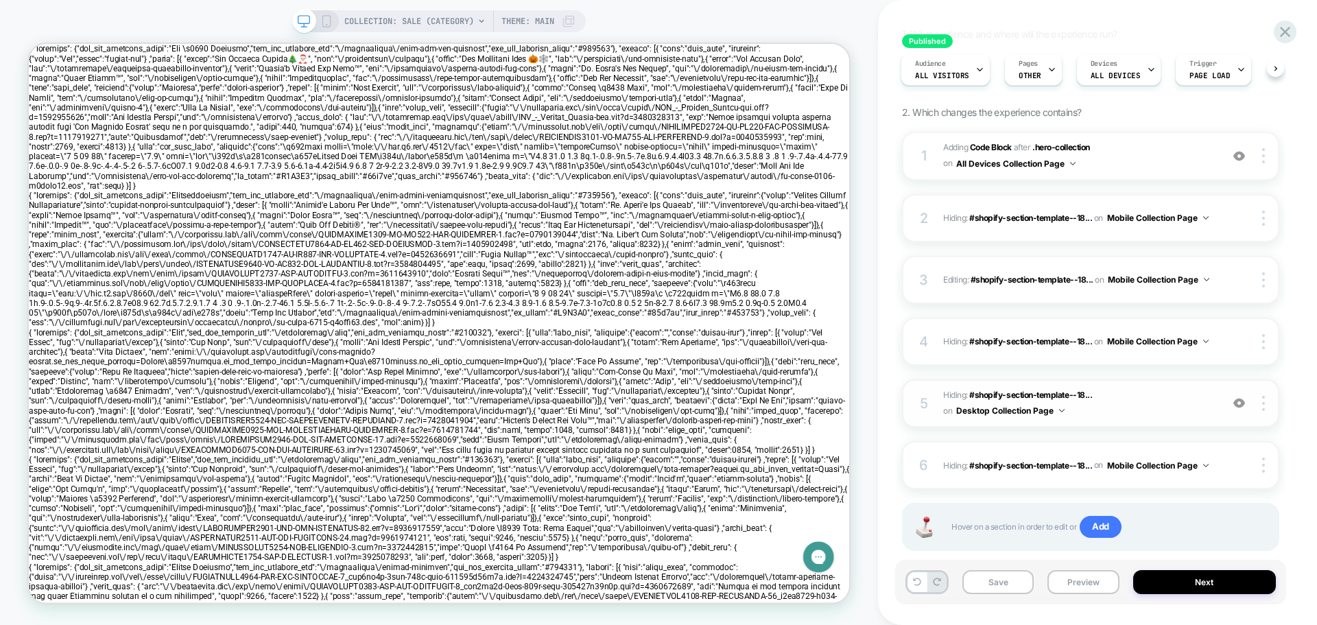
scroll to position [136, 0]
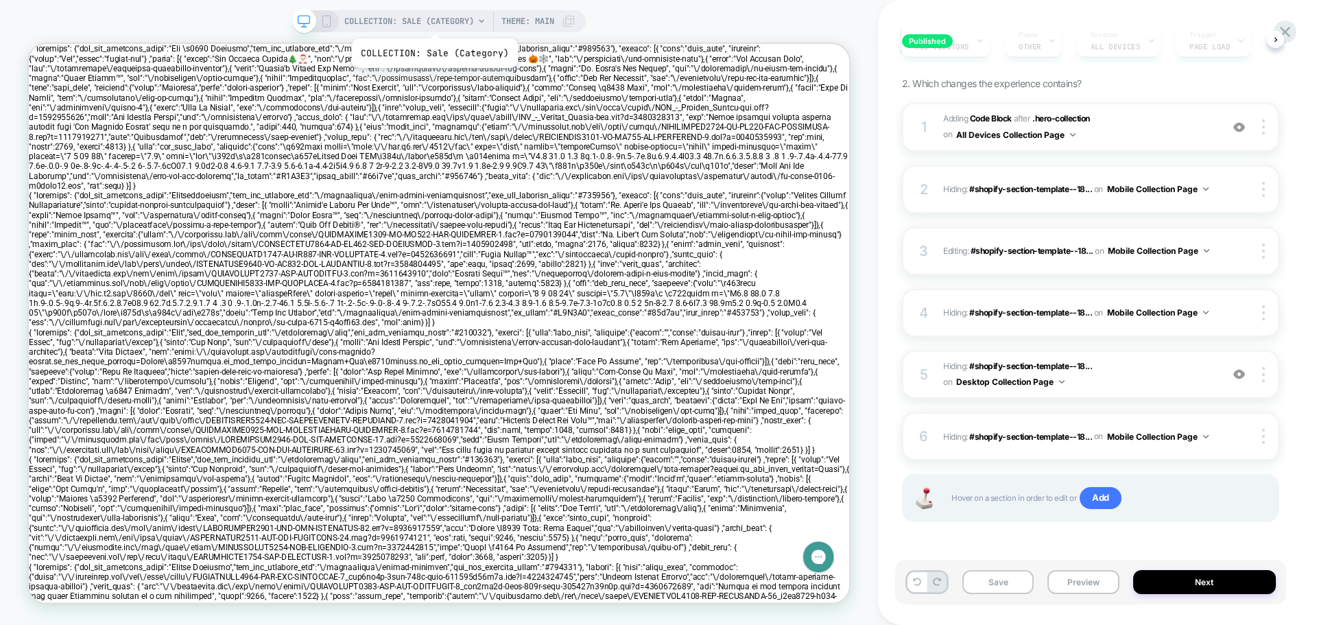
click at [447, 21] on span "COLLECTION: Sale (Category)" at bounding box center [409, 21] width 130 height 22
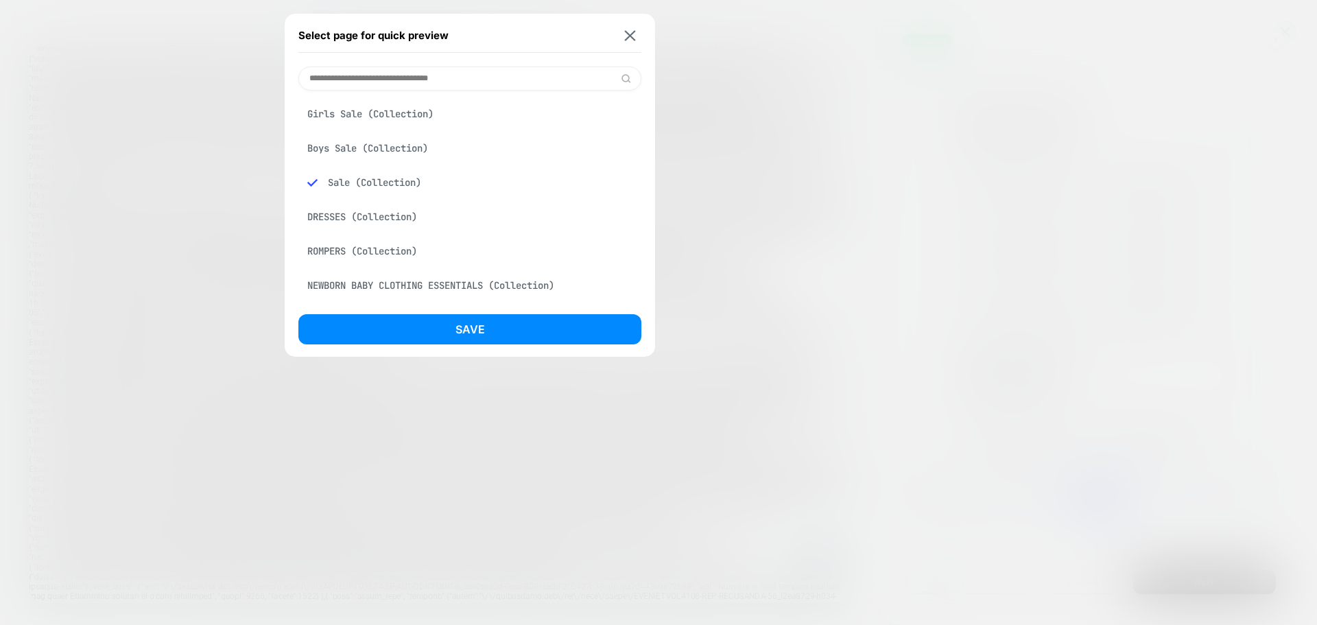
click at [387, 76] on input at bounding box center [469, 79] width 343 height 24
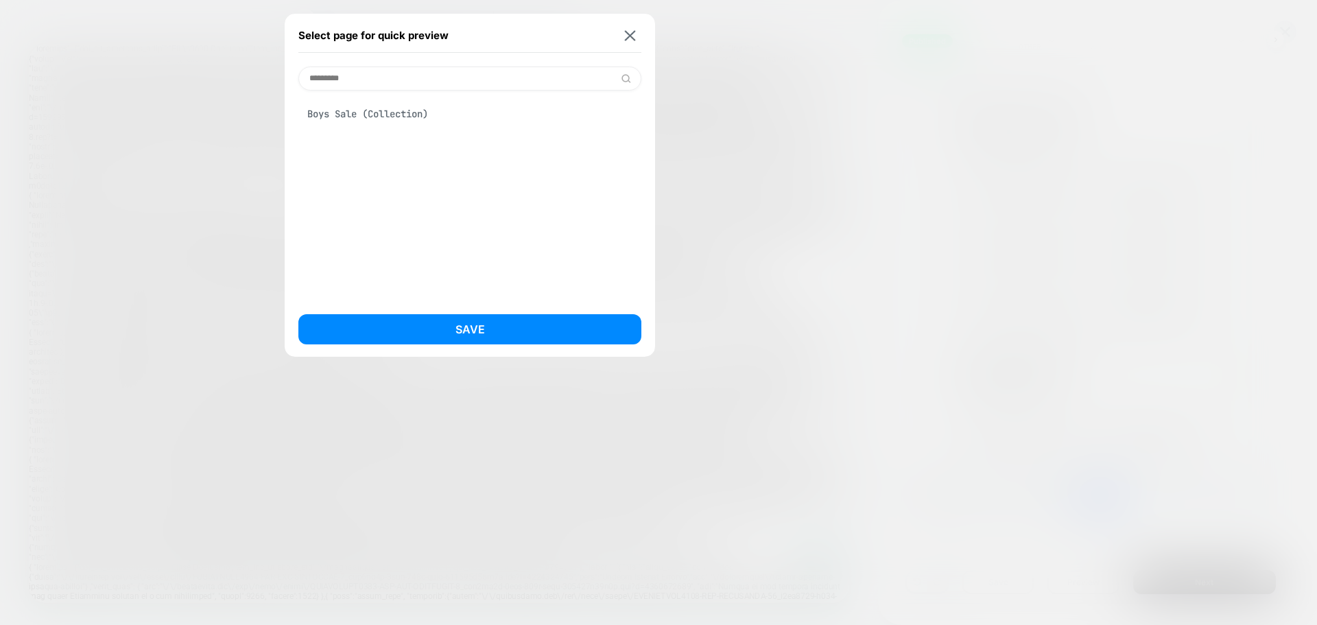
type input "*********"
click at [390, 113] on div "Boys Sale (Collection)" at bounding box center [469, 114] width 343 height 26
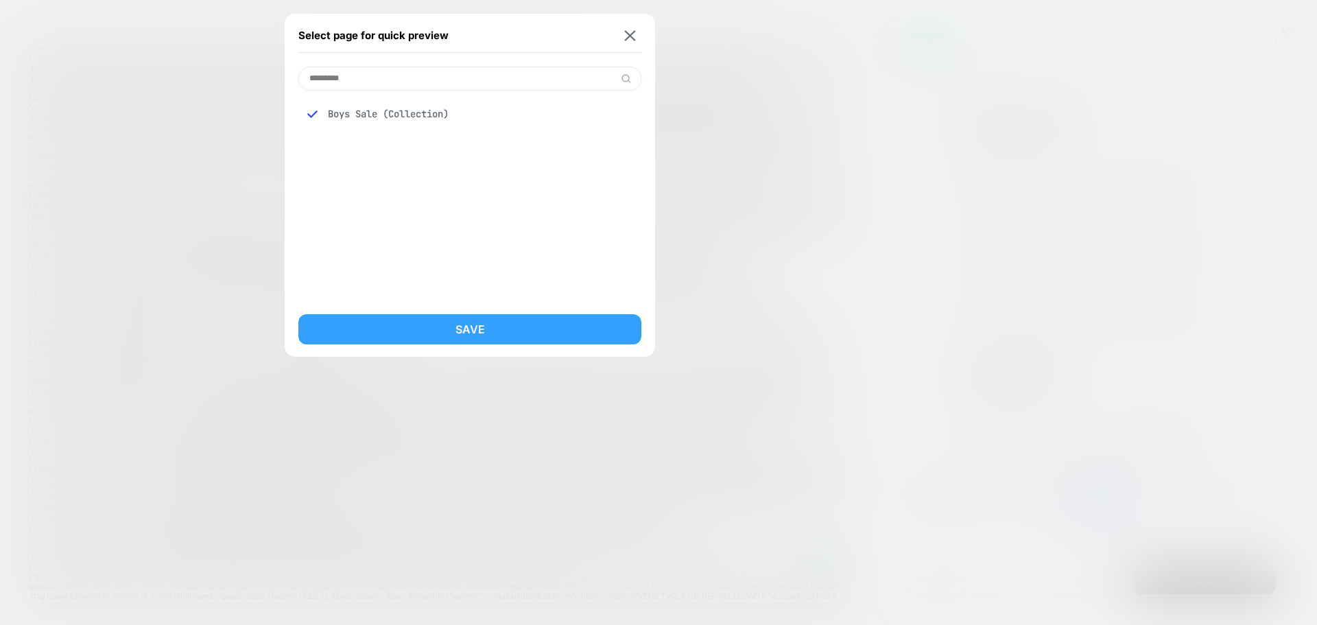
click at [459, 321] on button "Save" at bounding box center [469, 329] width 343 height 30
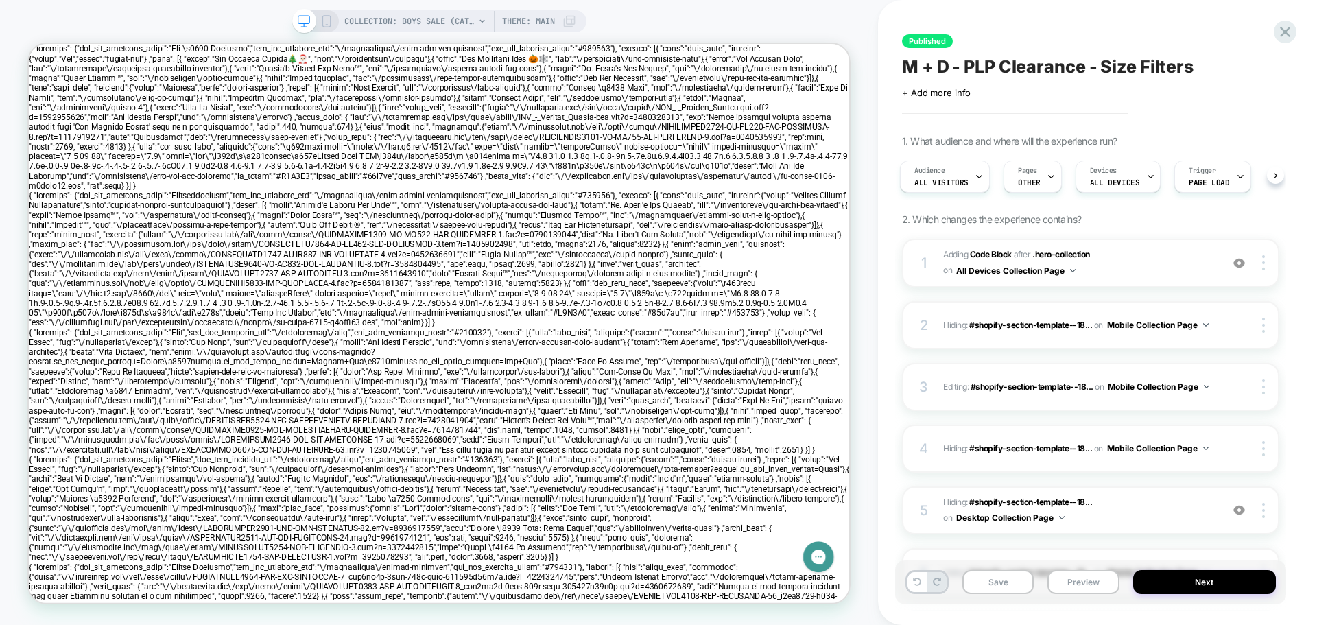
scroll to position [0, 0]
click at [939, 252] on div "1 Adding Code Block AFTER .hero-collection .hero-collection on All Devices Coll…" at bounding box center [1090, 263] width 377 height 49
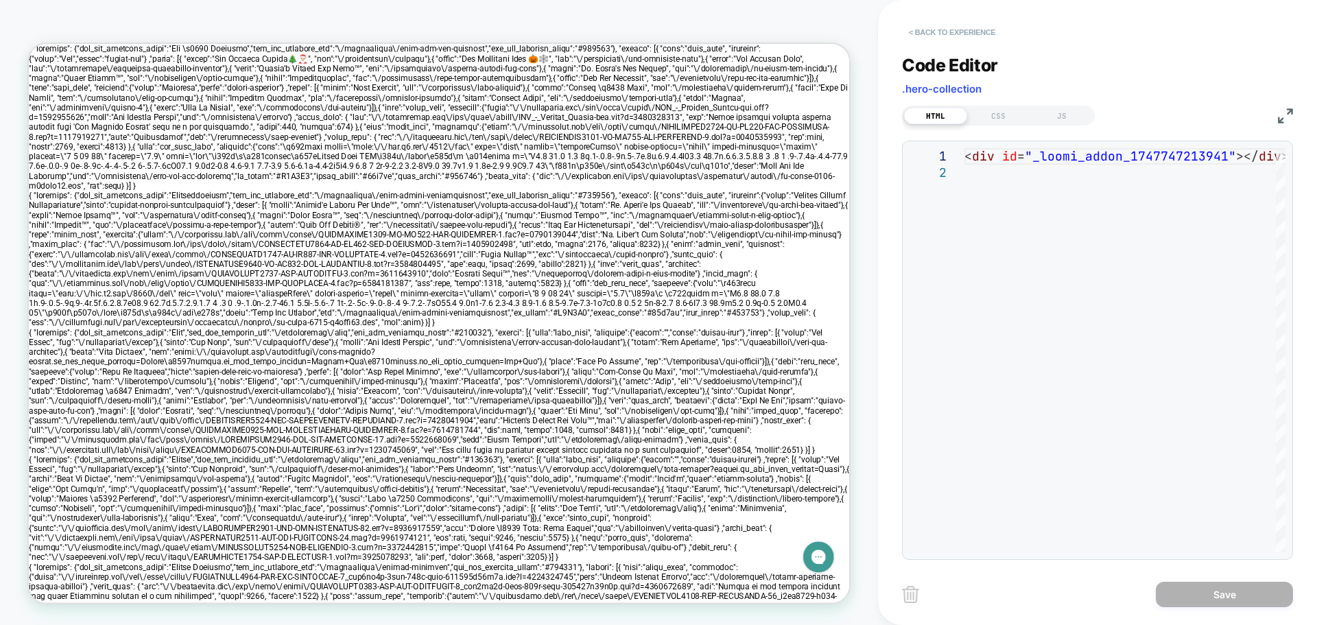
click at [908, 35] on button "< Back to experience" at bounding box center [952, 32] width 100 height 22
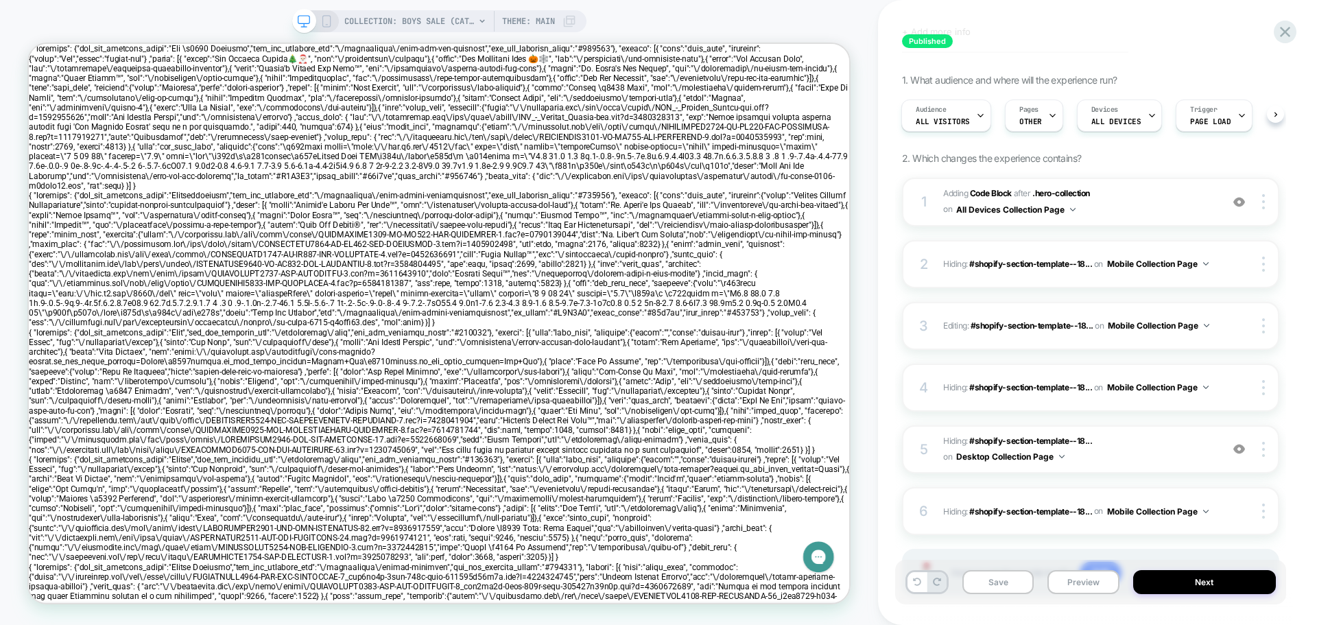
scroll to position [69, 0]
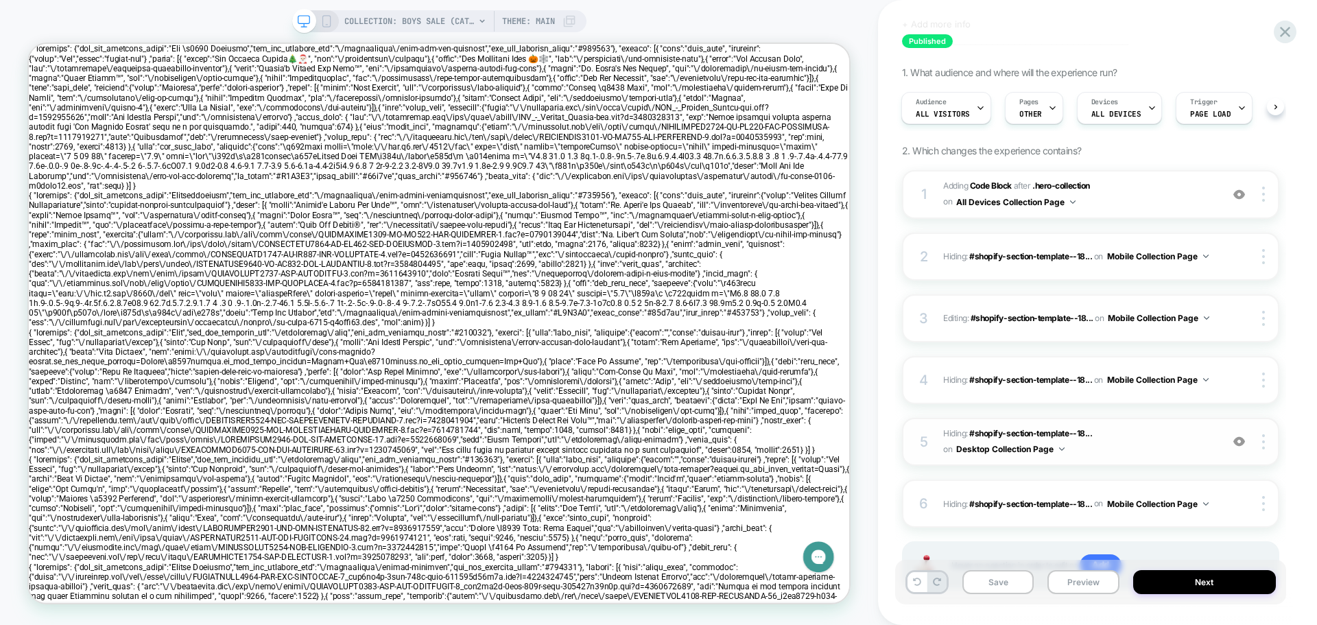
click at [951, 431] on span "Hiding : #shopify-section-template--18... #shopify-section-template--1810612895…" at bounding box center [1078, 442] width 271 height 32
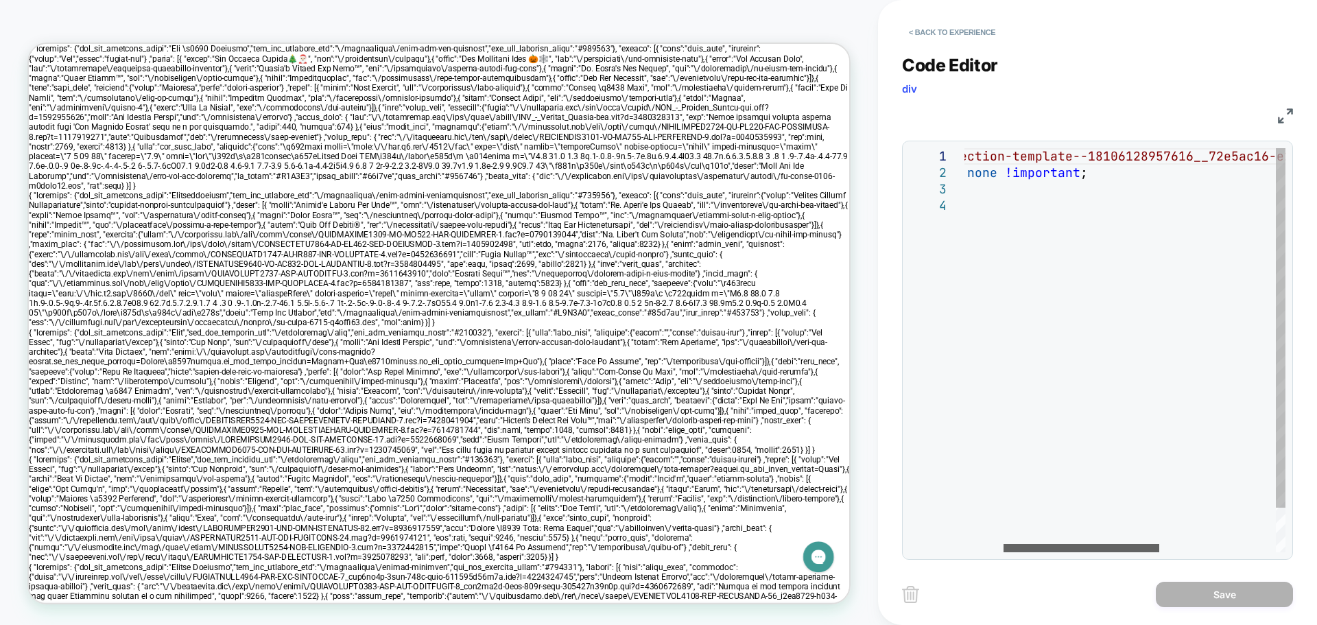
click at [1043, 544] on div at bounding box center [1082, 548] width 156 height 8
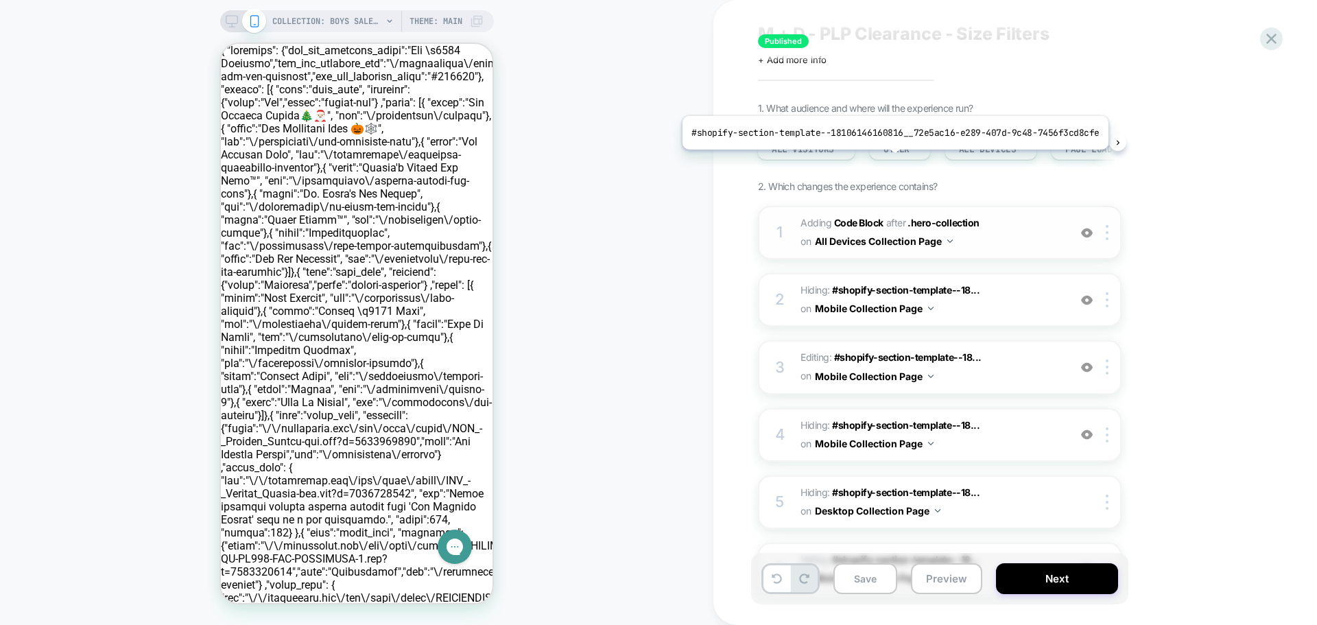
scroll to position [32, 0]
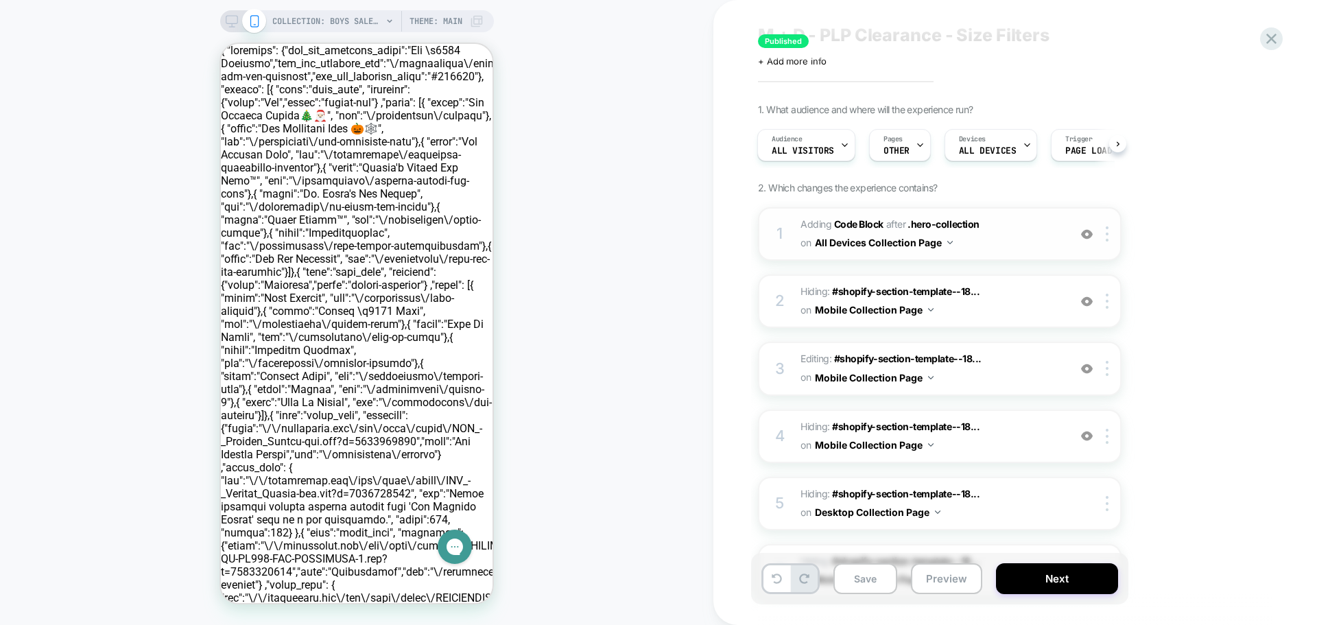
click at [1016, 218] on span "Adding Code Block AFTER .hero-collection .hero-collection on All Devices Collec…" at bounding box center [931, 233] width 261 height 37
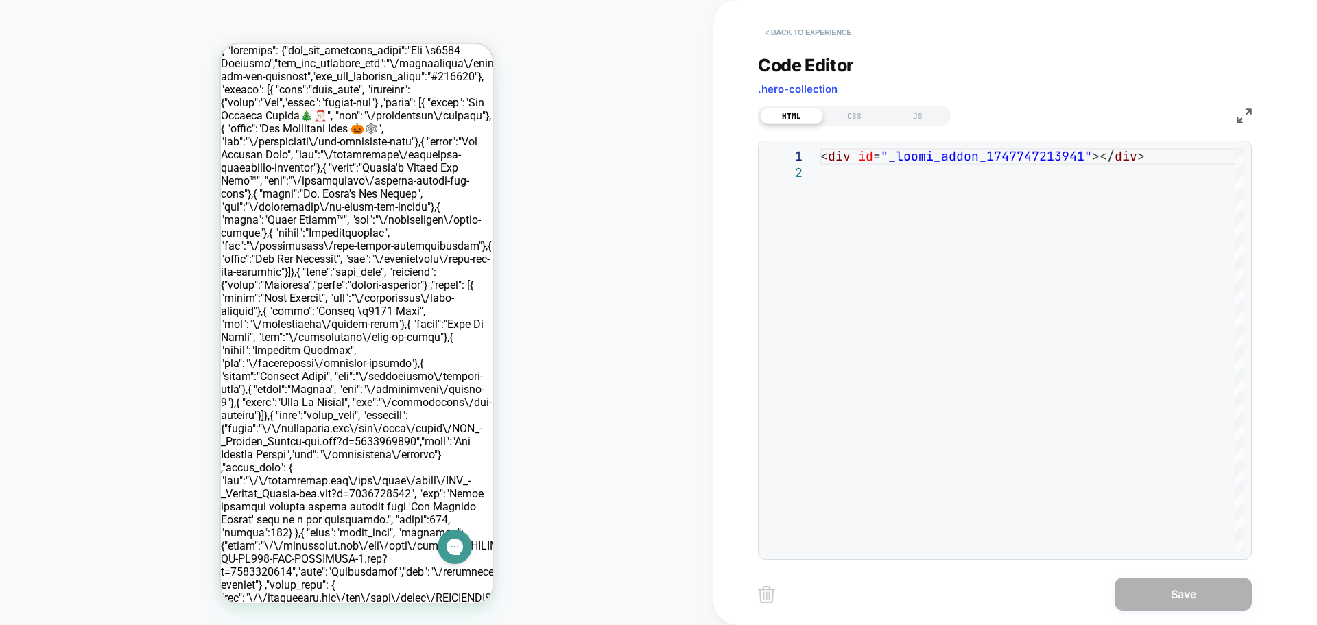
click at [774, 29] on button "< Back to experience" at bounding box center [808, 32] width 100 height 22
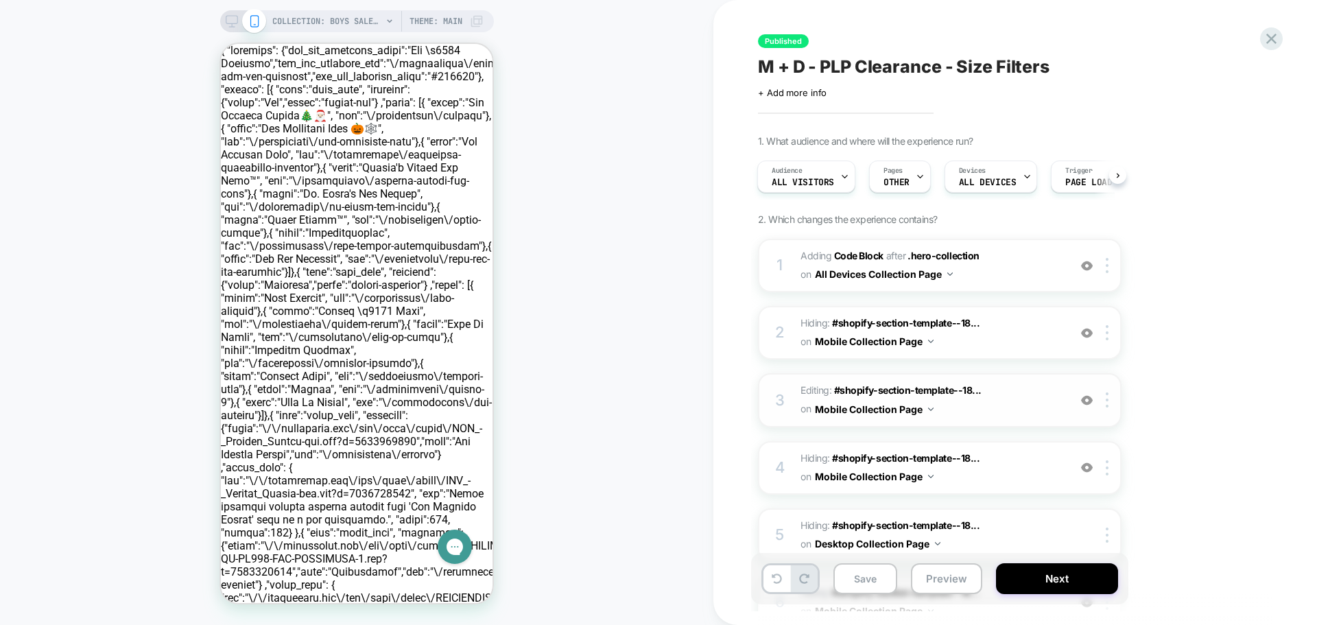
scroll to position [69, 0]
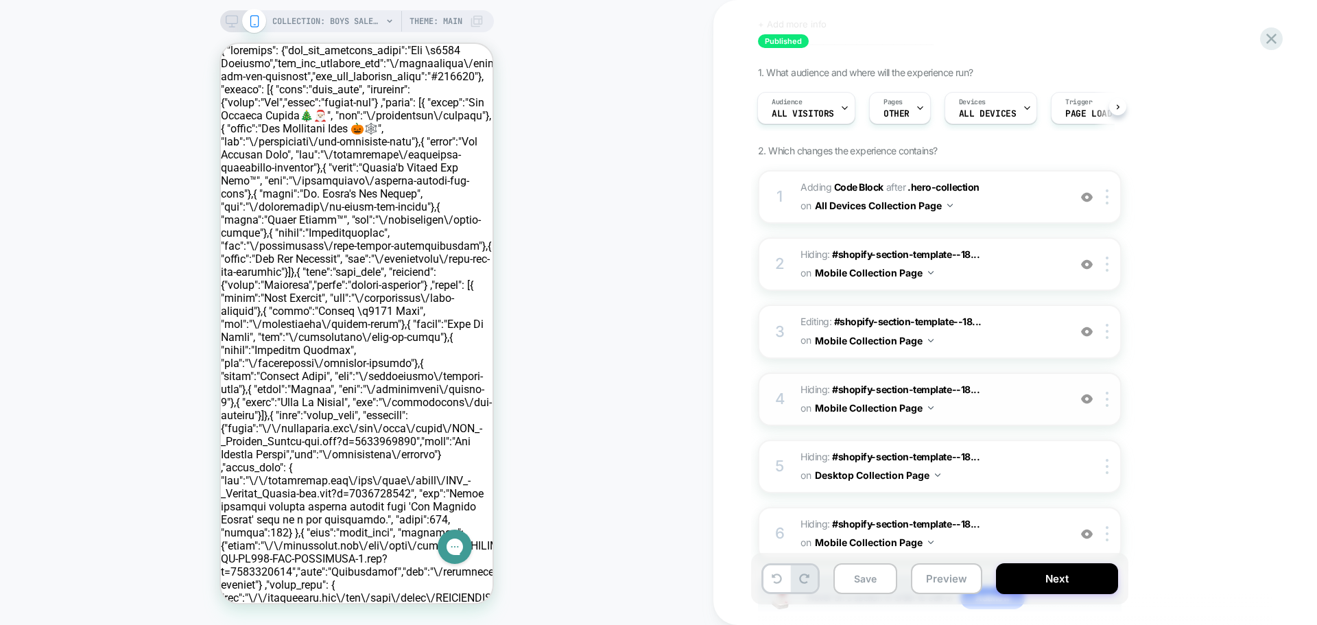
click at [1005, 393] on span "Hiding : #shopify-section-template--18... #shopify-section-template--1810614616…" at bounding box center [931, 399] width 261 height 37
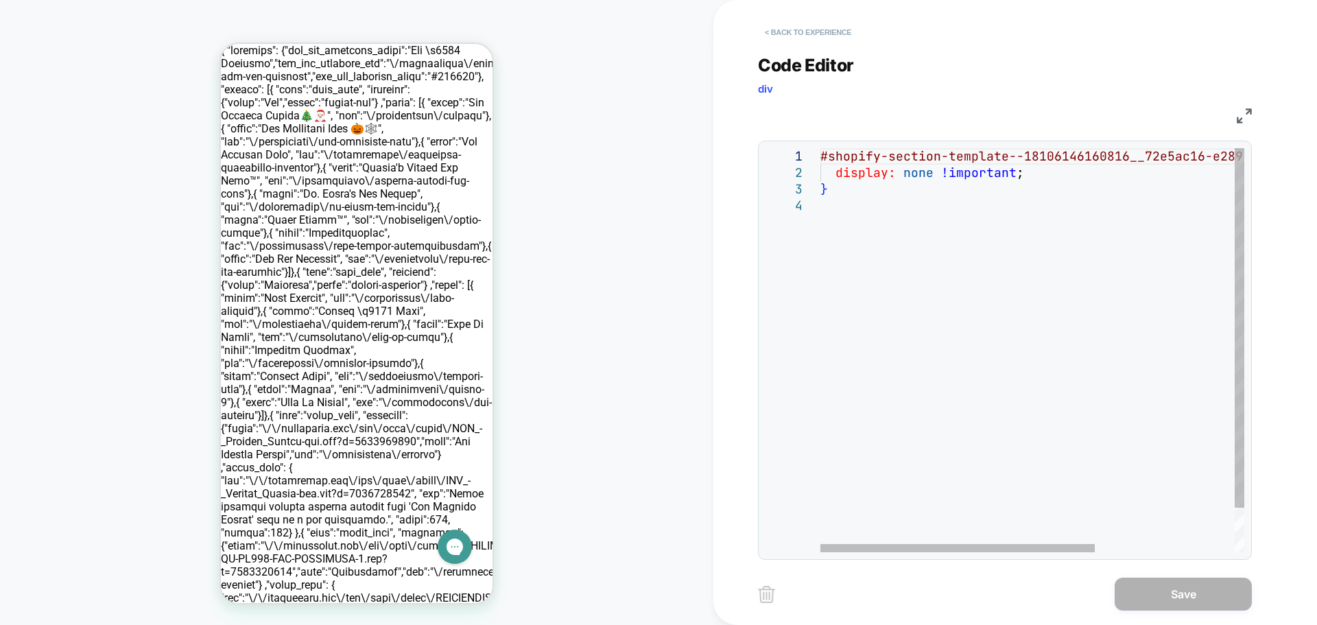
click at [770, 34] on button "< Back to experience" at bounding box center [808, 32] width 100 height 22
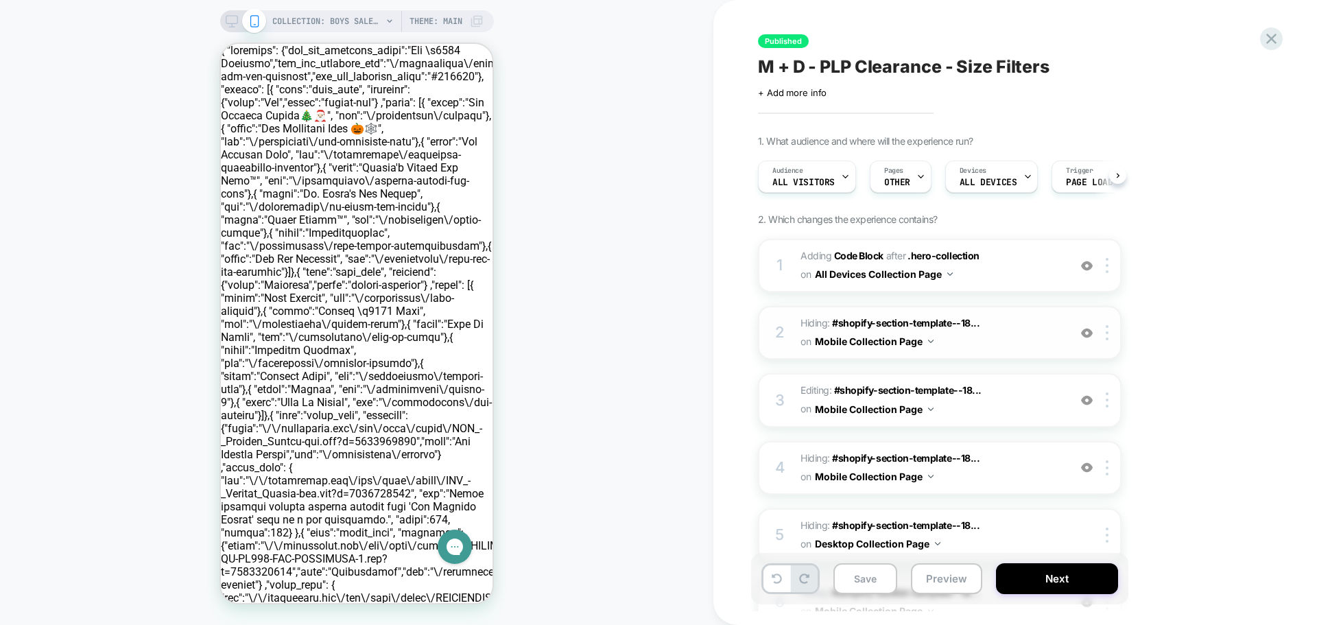
scroll to position [0, 1]
click at [1021, 453] on span "Hiding : #shopify-section-template--18... #shopify-section-template--1810614616…" at bounding box center [931, 467] width 261 height 37
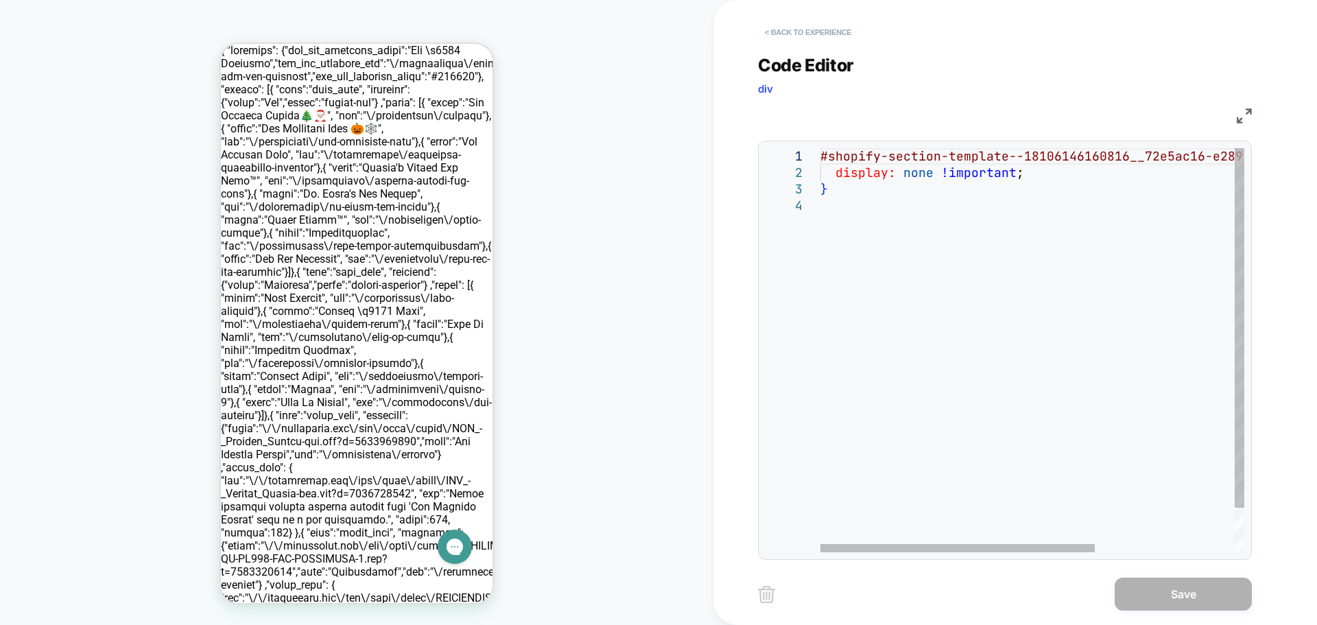
click at [782, 25] on button "< Back to experience" at bounding box center [808, 32] width 100 height 22
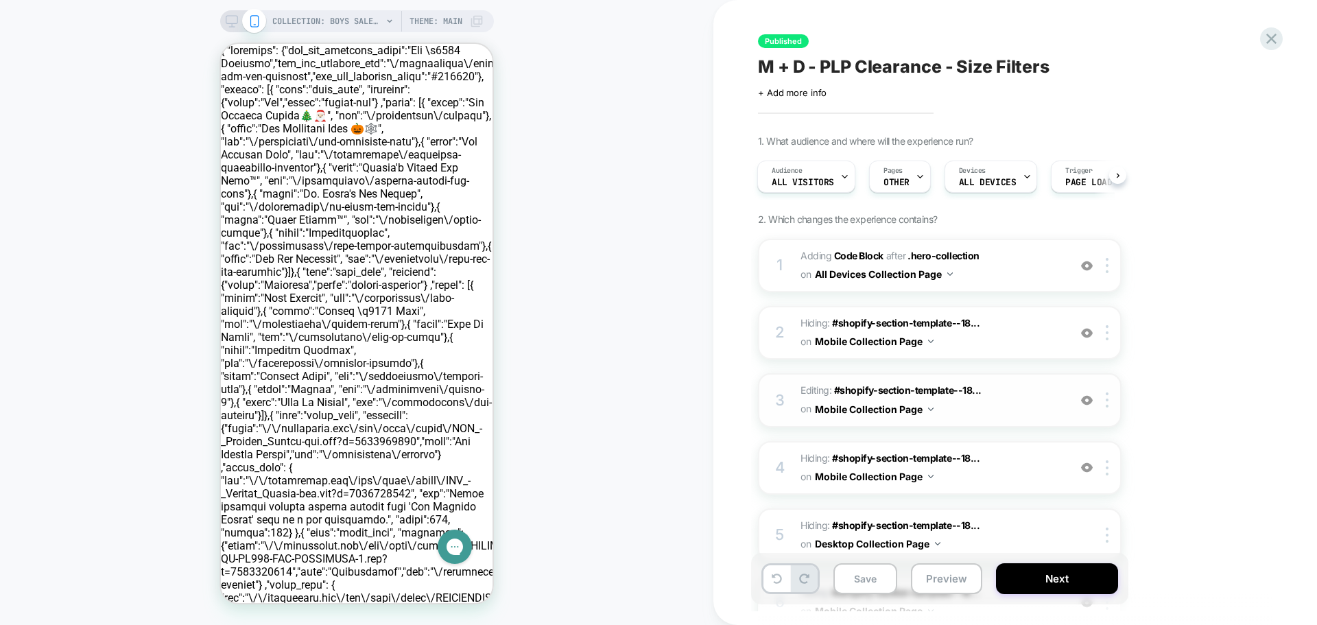
click at [1024, 405] on span "Editing : #shopify-section-template--18... #shopify-section-template--181061461…" at bounding box center [931, 399] width 261 height 37
click at [791, 386] on div "3 Editing : #shopify-section-template--18... #shopify-section-template--1810614…" at bounding box center [940, 400] width 364 height 54
click at [1008, 330] on span "Hiding : #shopify-section-template--18... #shopify-section-template--1810614616…" at bounding box center [931, 332] width 261 height 37
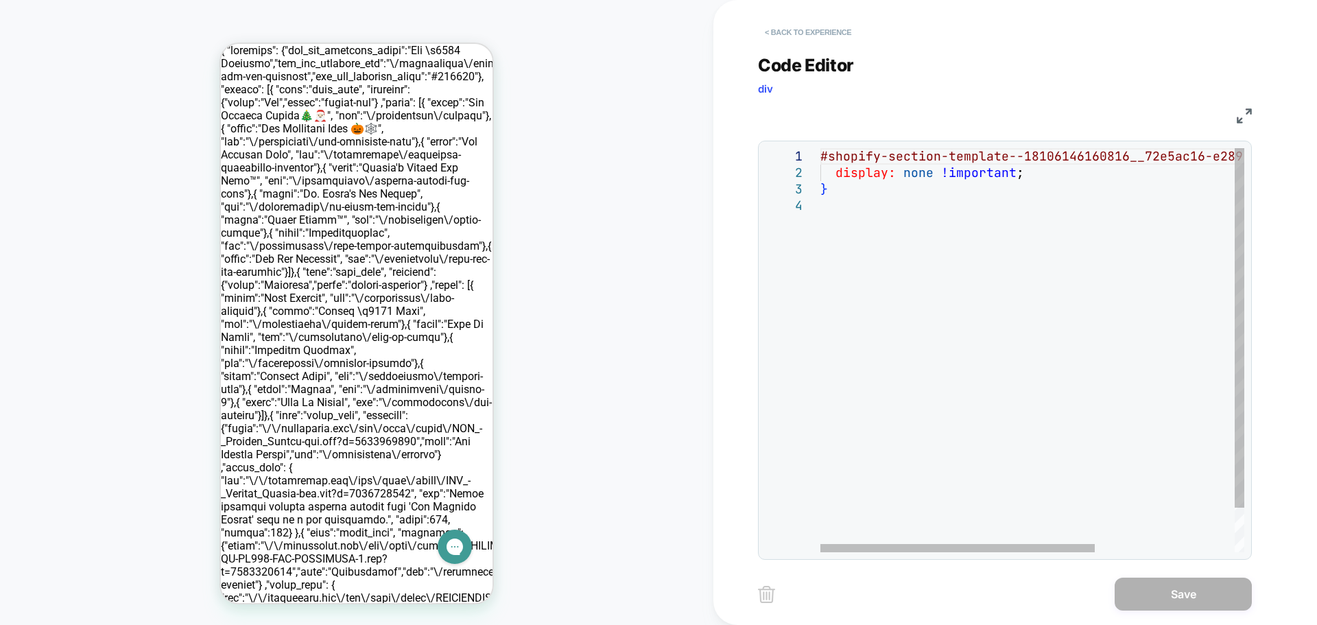
click at [779, 29] on button "< Back to experience" at bounding box center [808, 32] width 100 height 22
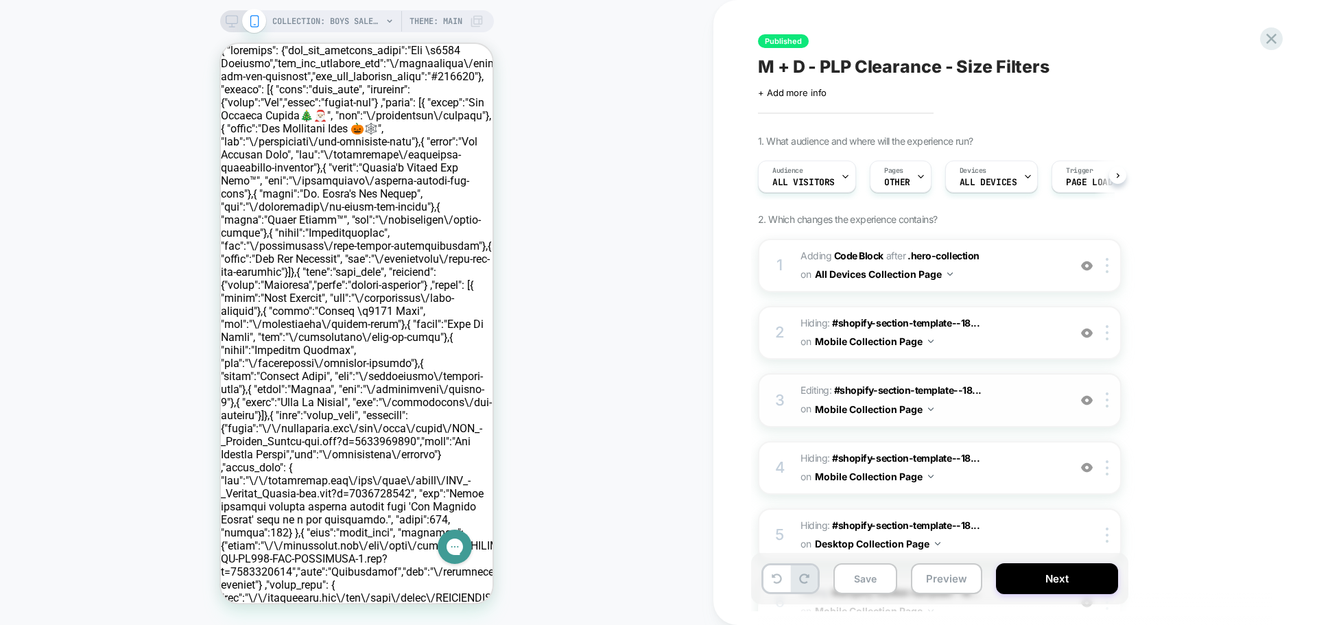
click at [1028, 390] on span "Editing : #shopify-section-template--18... #shopify-section-template--181061461…" at bounding box center [931, 399] width 261 height 37
click at [853, 409] on button "Mobile Collection Page" at bounding box center [874, 409] width 119 height 20
click at [1208, 368] on div "1. What audience and where will the experience run? Audience All Visitors Pages…" at bounding box center [1008, 430] width 501 height 590
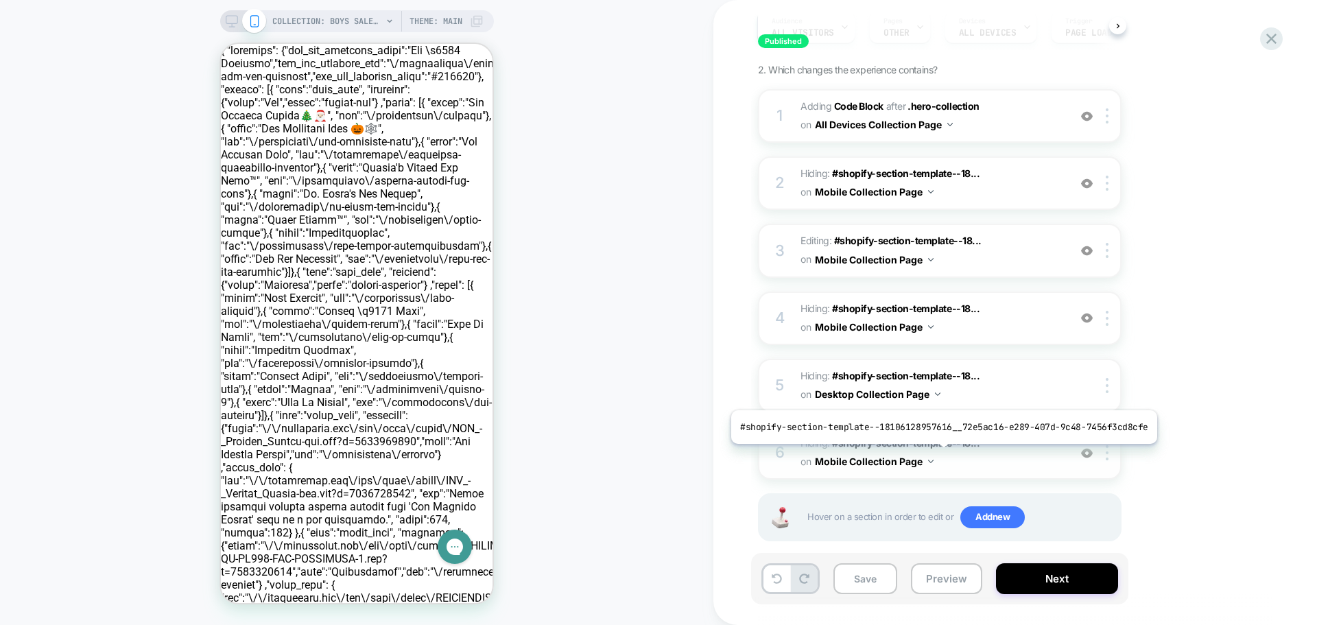
scroll to position [169, 0]
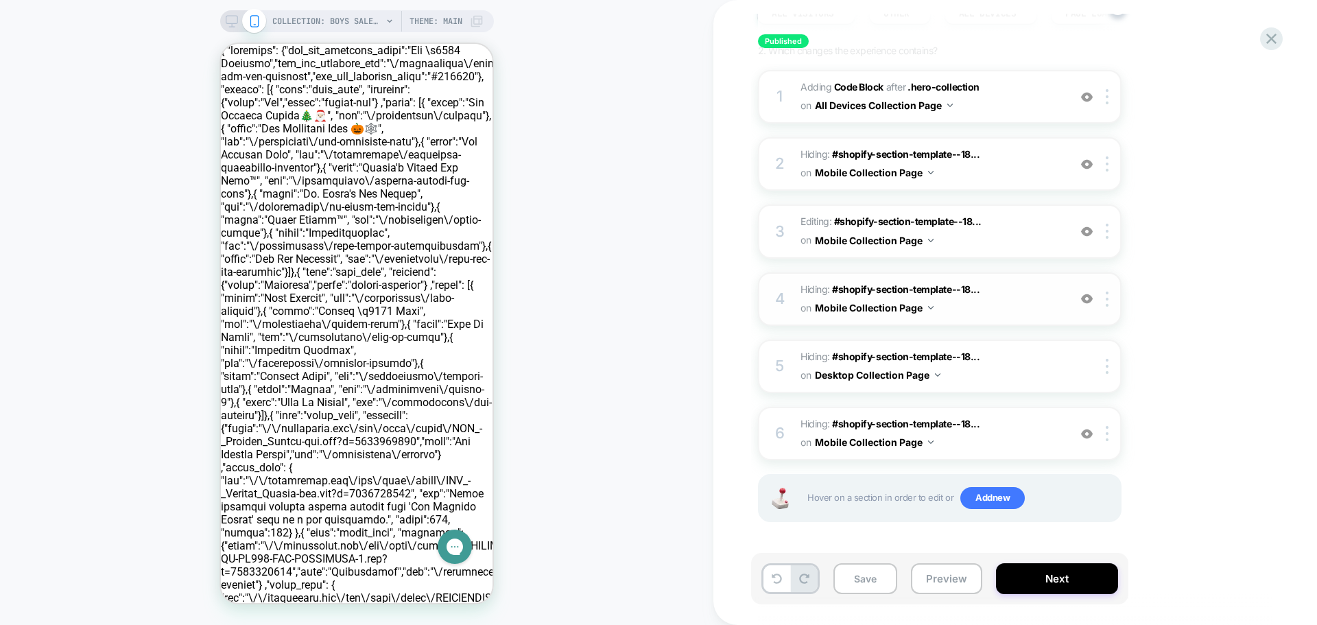
click at [1005, 294] on span "Hiding : #shopify-section-template--18... #shopify-section-template--1810614616…" at bounding box center [931, 299] width 261 height 37
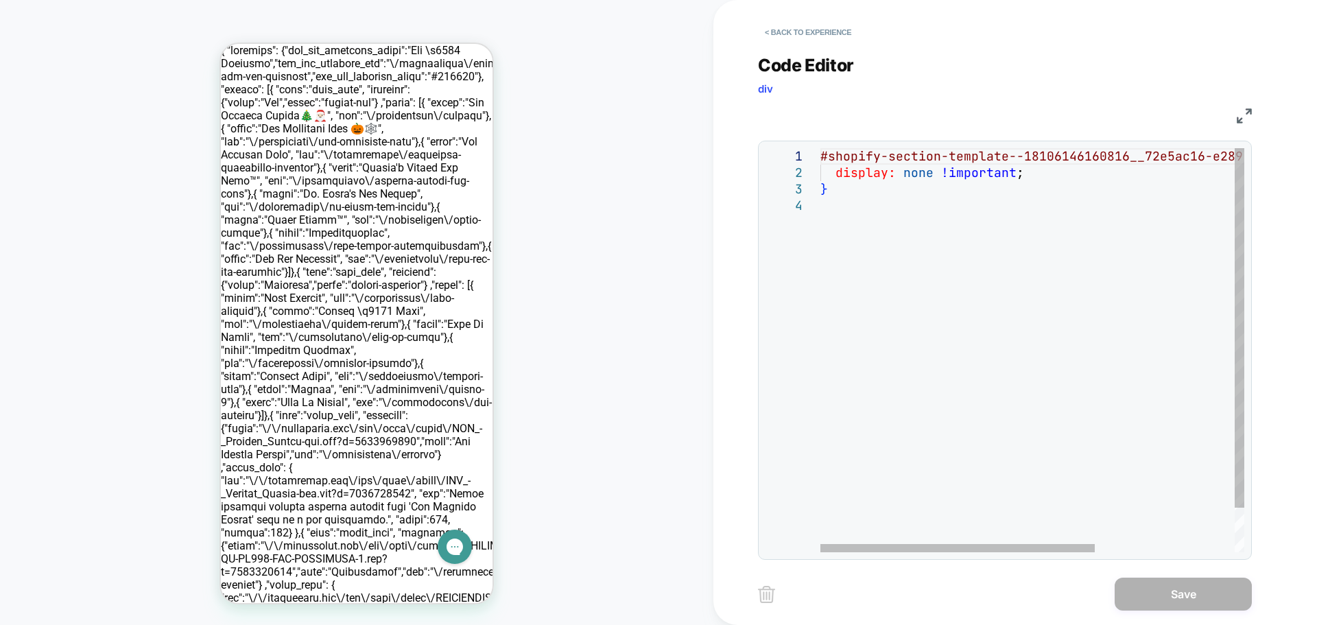
click at [786, 19] on div "< Back to experience" at bounding box center [1060, 20] width 604 height 41
click at [786, 28] on button "< Back to experience" at bounding box center [808, 32] width 100 height 22
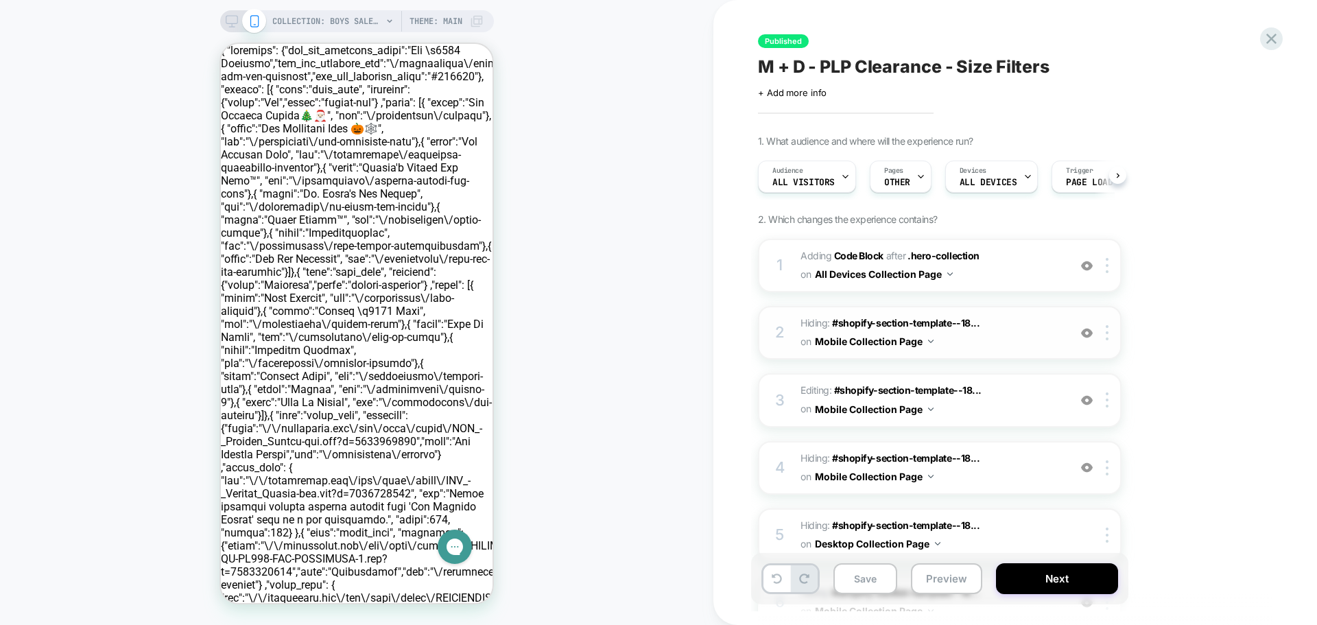
scroll to position [0, 1]
click at [1034, 399] on span "Editing : #shopify-section-template--18... #shopify-section-template--181061461…" at bounding box center [931, 399] width 261 height 37
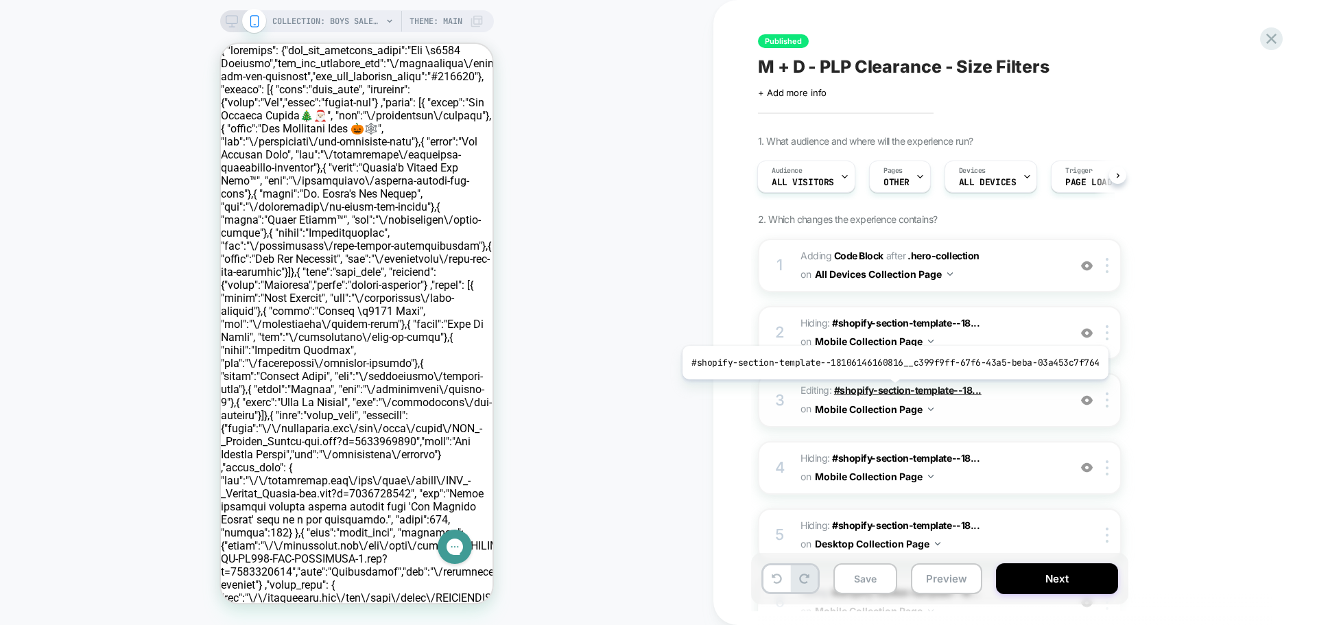
click at [890, 390] on span "#shopify-section-template--18..." at bounding box center [908, 390] width 148 height 12
click at [917, 390] on span "#shopify-section-template--18..." at bounding box center [908, 390] width 148 height 12
click at [856, 414] on button "Mobile Collection Page" at bounding box center [874, 409] width 119 height 20
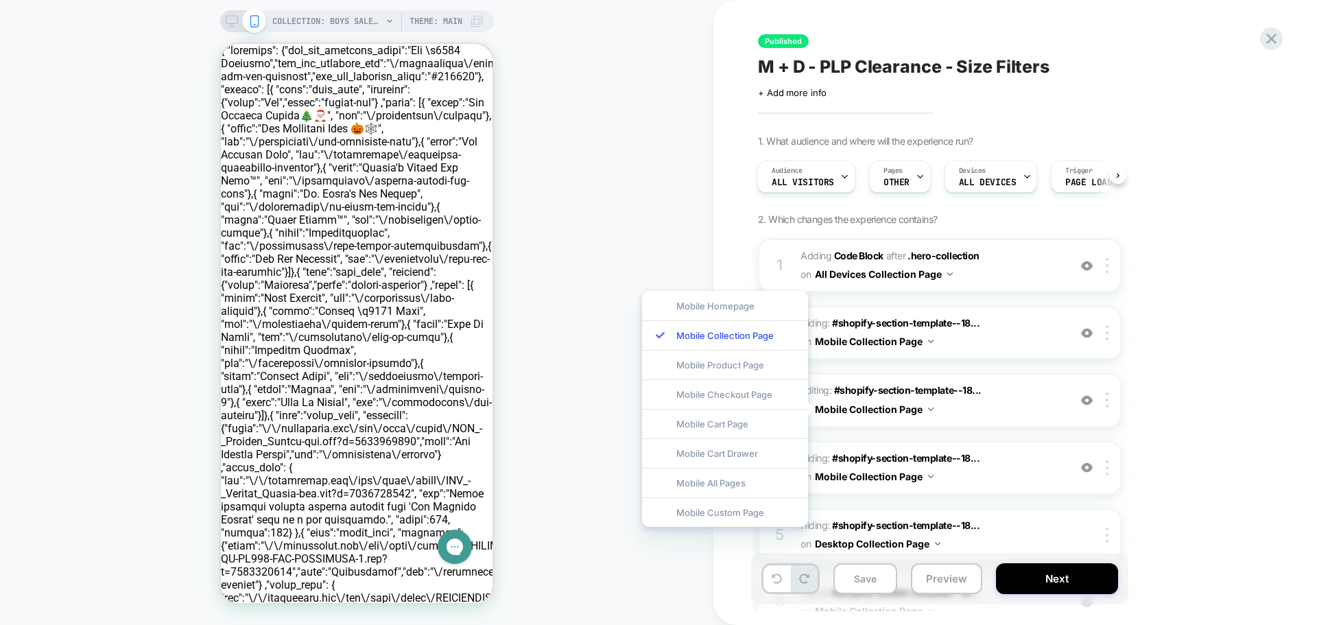
click at [1220, 362] on div "1. What audience and where will the experience run? Audience All Visitors Pages…" at bounding box center [1008, 430] width 501 height 590
click at [786, 387] on div "3" at bounding box center [780, 400] width 14 height 27
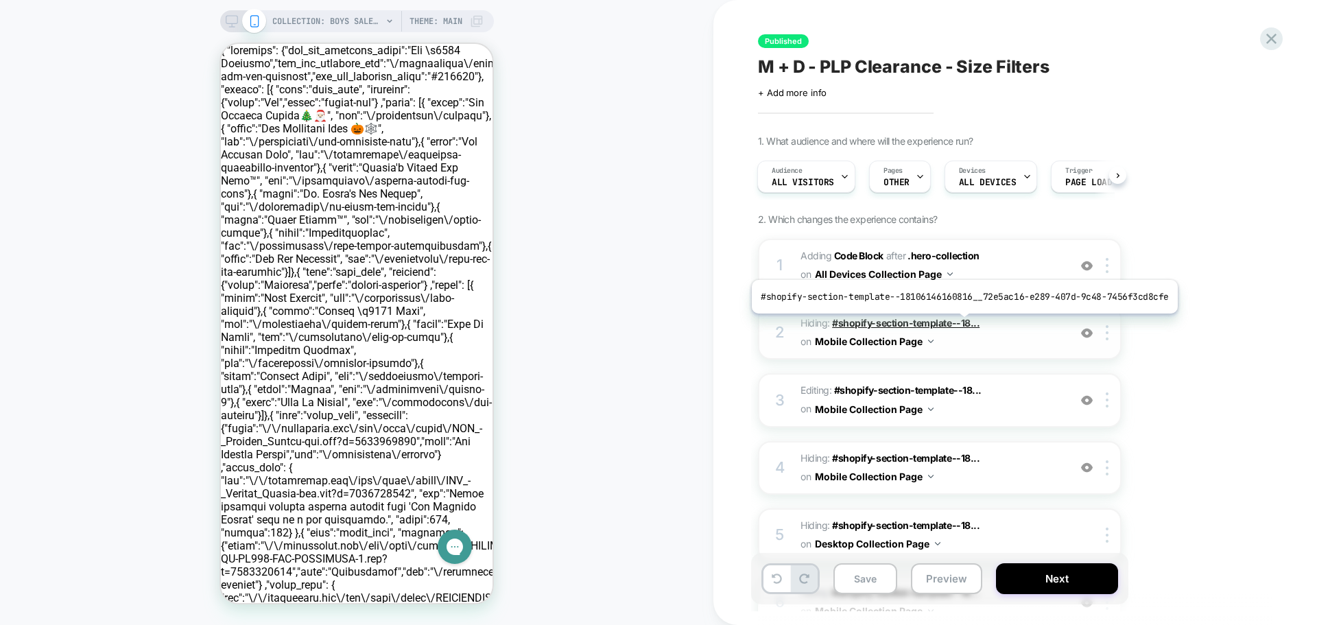
click at [960, 324] on span "#shopify-section-template--18..." at bounding box center [906, 323] width 148 height 12
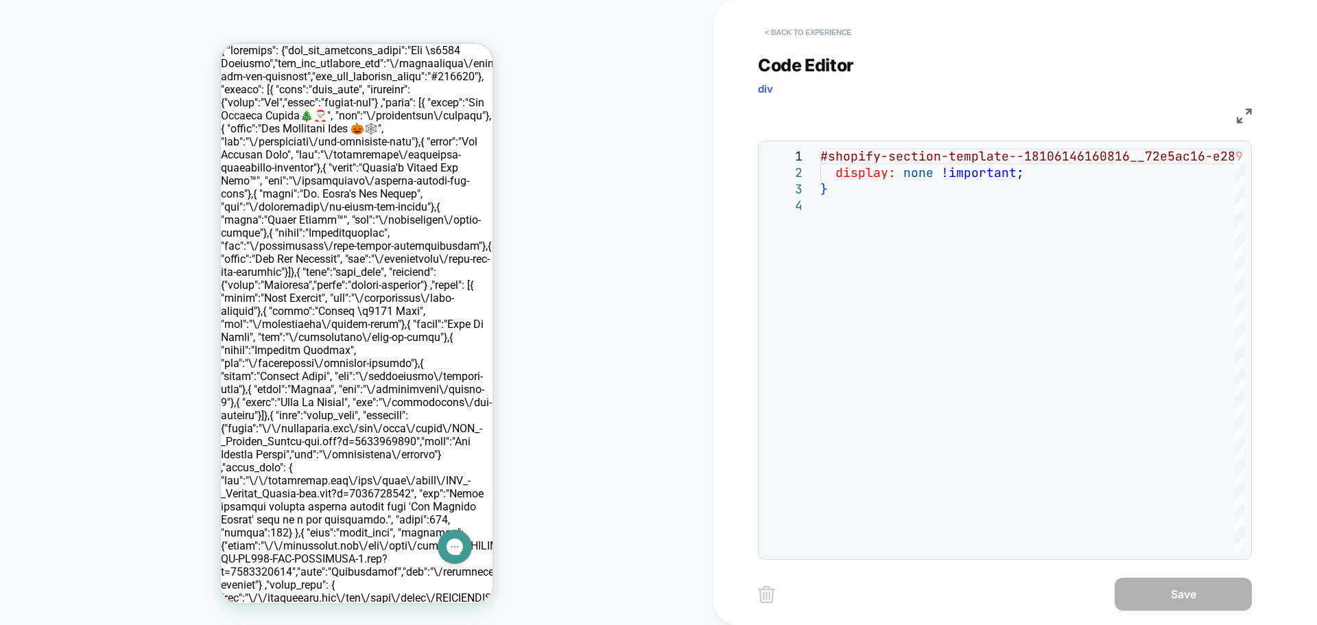
click at [783, 25] on button "< Back to experience" at bounding box center [808, 32] width 100 height 22
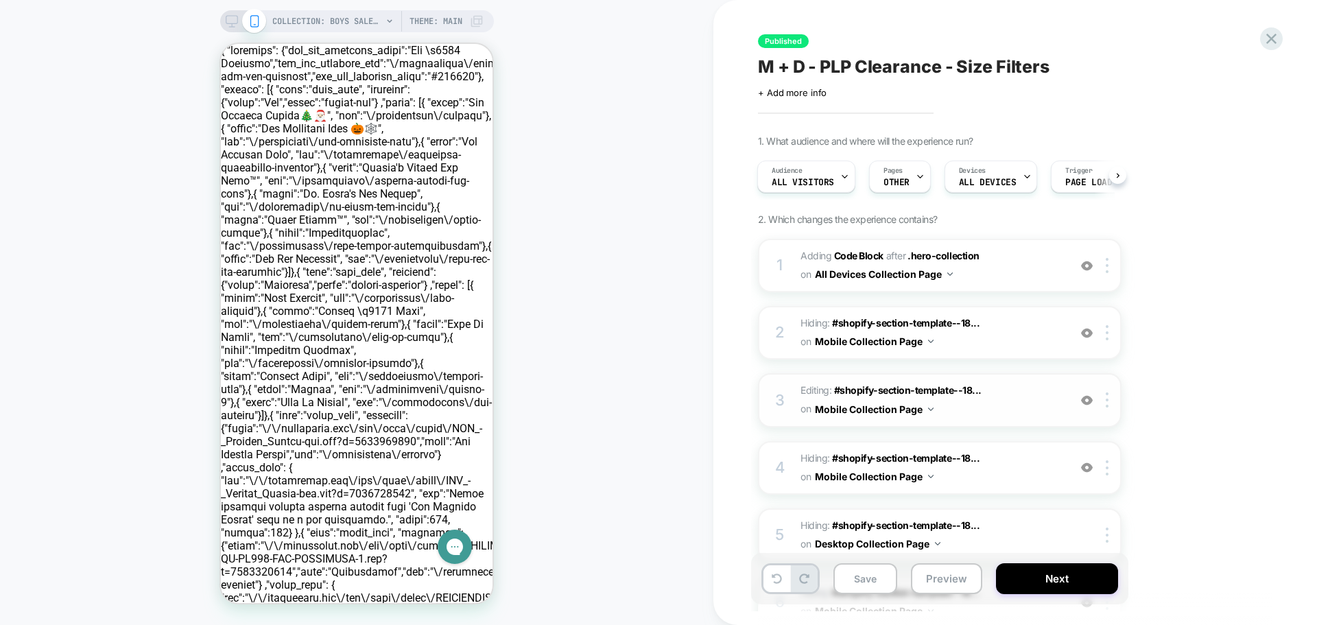
click at [814, 386] on span "Editing : #shopify-section-template--18... #shopify-section-template--181061461…" at bounding box center [931, 399] width 261 height 37
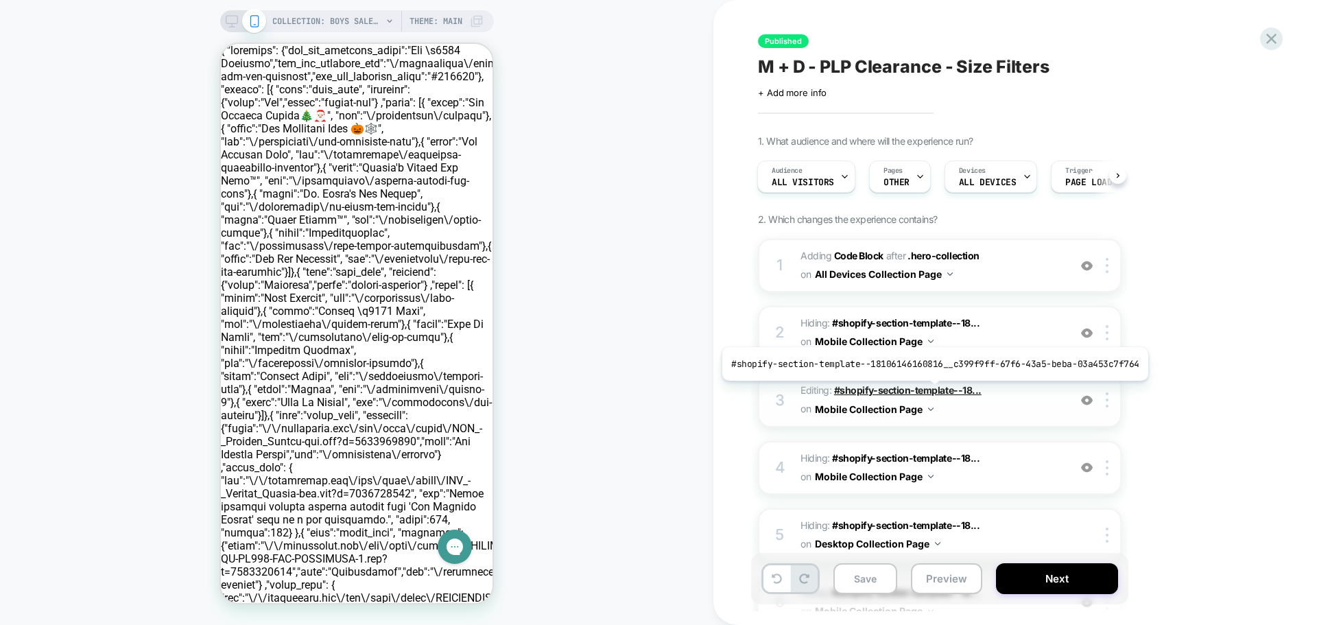
click at [930, 391] on span "#shopify-section-template--18..." at bounding box center [908, 390] width 148 height 12
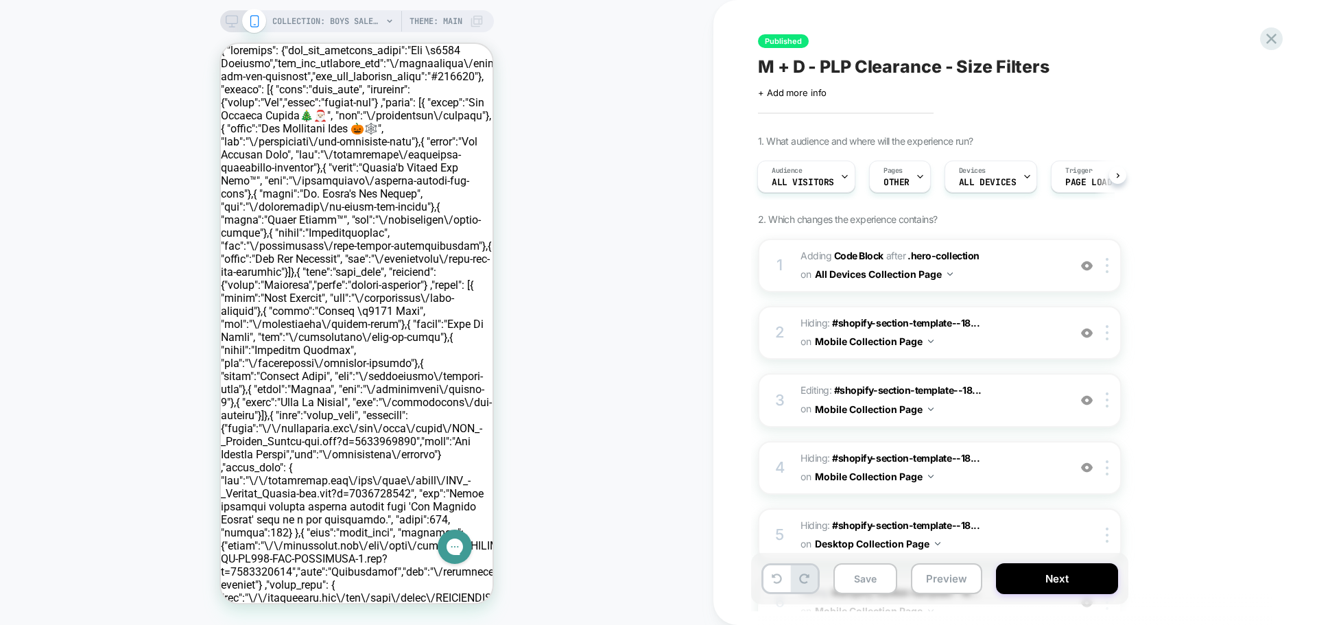
scroll to position [0, 8]
click at [382, 24] on div "COLLECTION: Boys Sale (Category) Theme: MAIN" at bounding box center [377, 21] width 211 height 22
click at [381, 15] on span "COLLECTION: Boys Sale (Category)" at bounding box center [327, 21] width 110 height 22
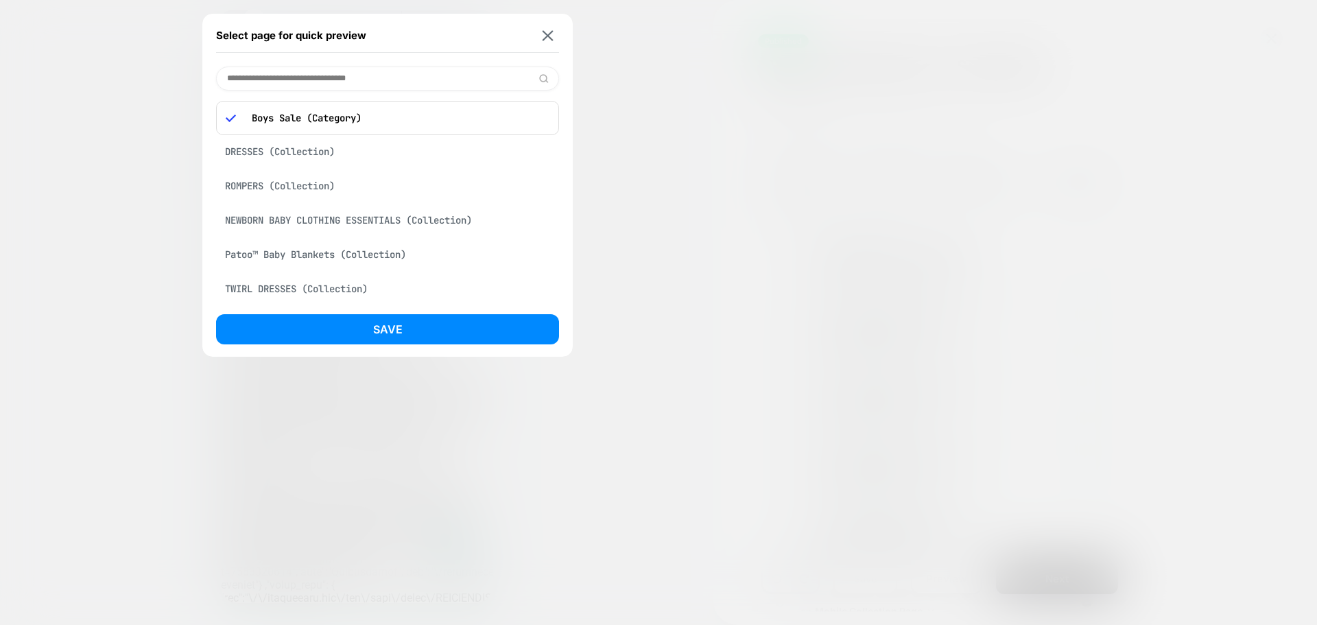
click at [370, 81] on input at bounding box center [387, 79] width 343 height 24
type input "*"
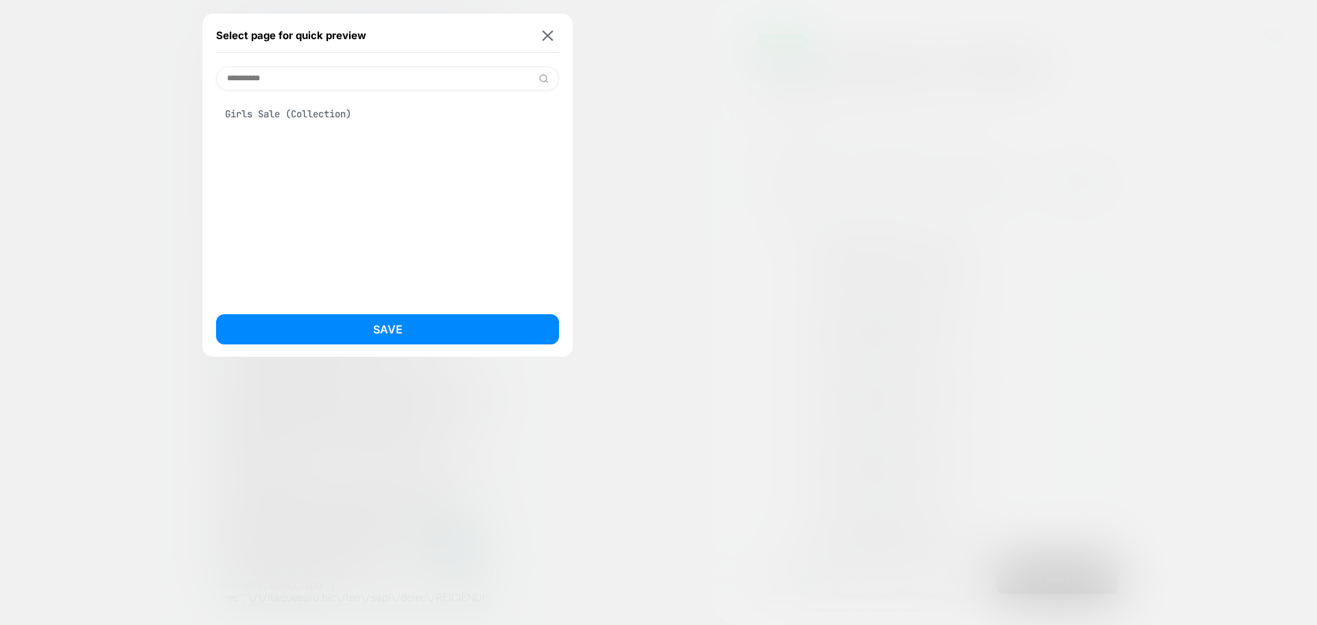
type input "**********"
click at [305, 118] on div "Girls Sale (Collection)" at bounding box center [387, 114] width 343 height 26
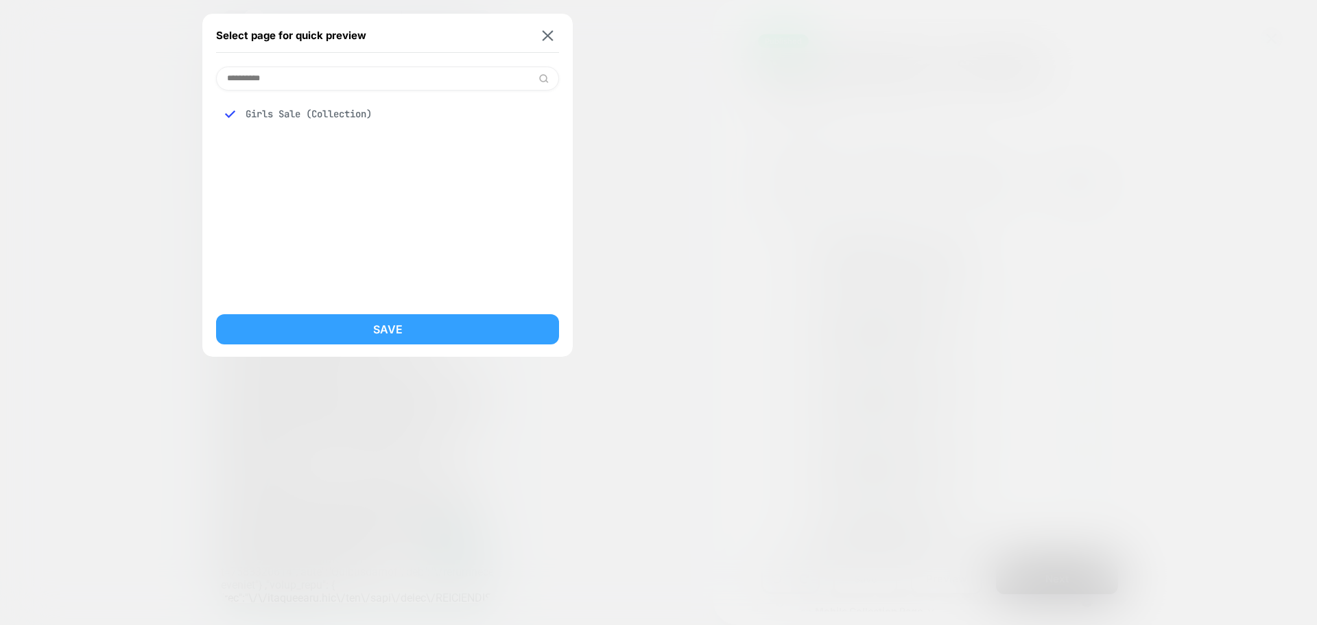
click at [414, 333] on button "Save" at bounding box center [387, 329] width 343 height 30
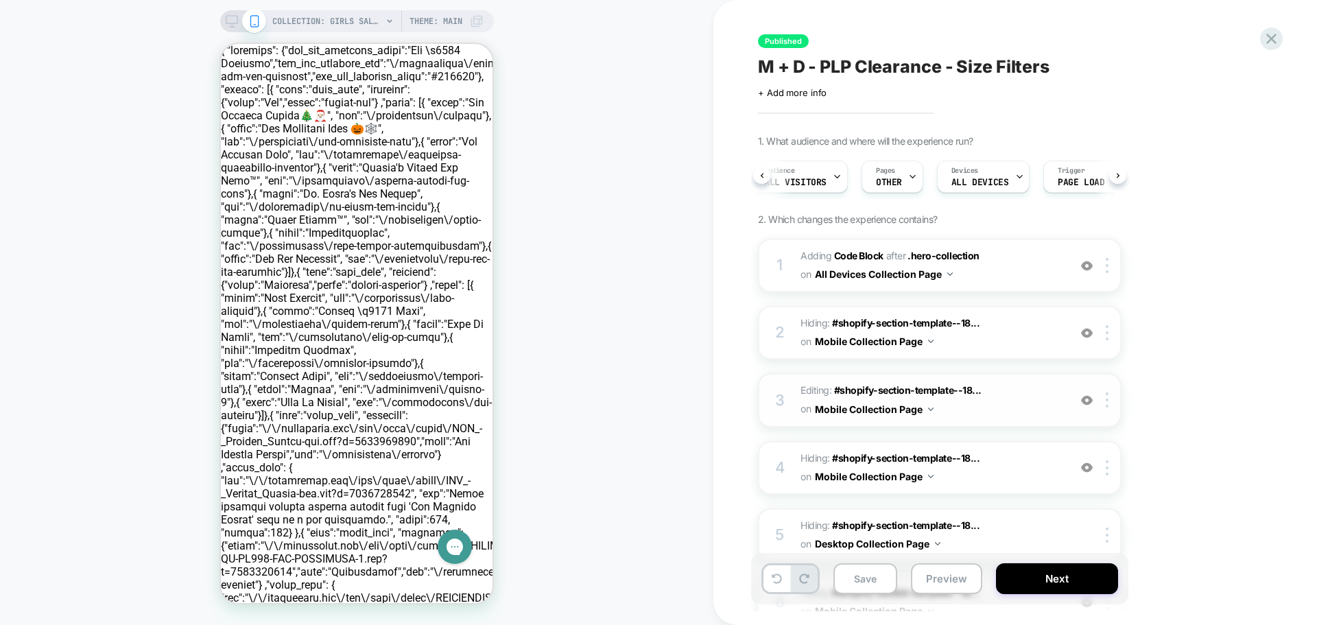
scroll to position [0, 0]
click at [1014, 393] on span "Editing : #shopify-section-template--18... #shopify-section-template--181061461…" at bounding box center [931, 399] width 261 height 37
drag, startPoint x: 1002, startPoint y: 385, endPoint x: 953, endPoint y: 390, distance: 48.9
click at [1002, 385] on span "Editing : #shopify-section-template--18... #shopify-section-template--181061461…" at bounding box center [931, 399] width 261 height 37
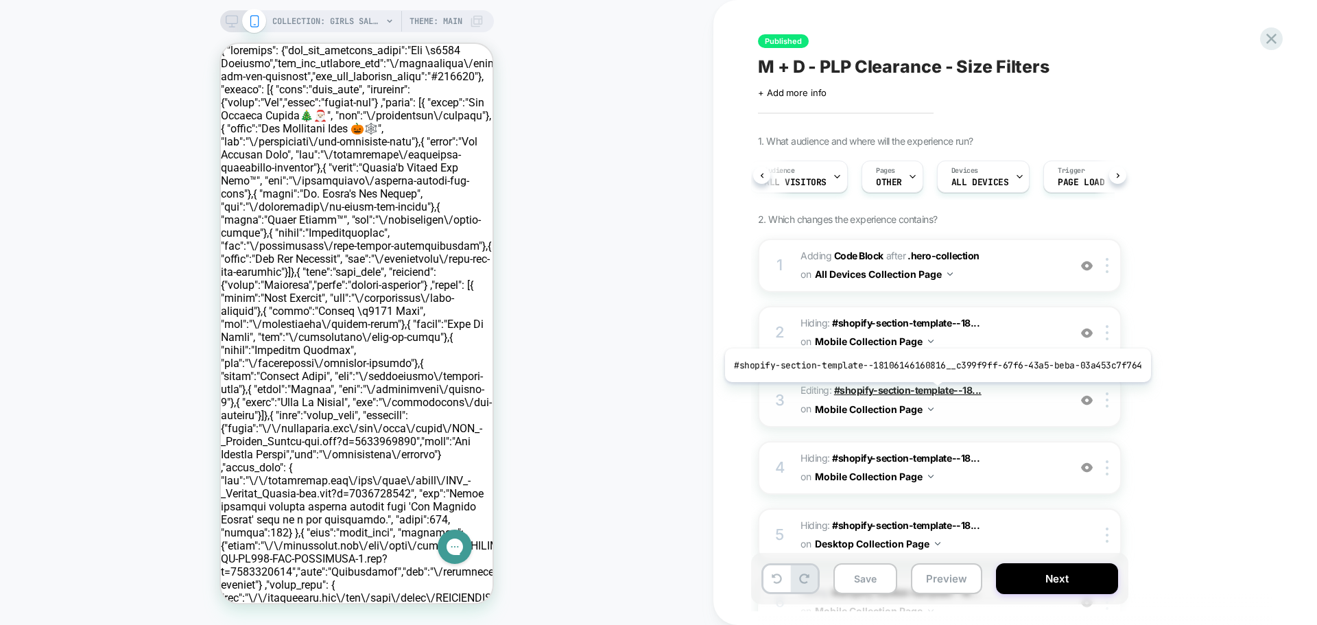
click at [934, 392] on span "#shopify-section-template--18..." at bounding box center [908, 390] width 148 height 12
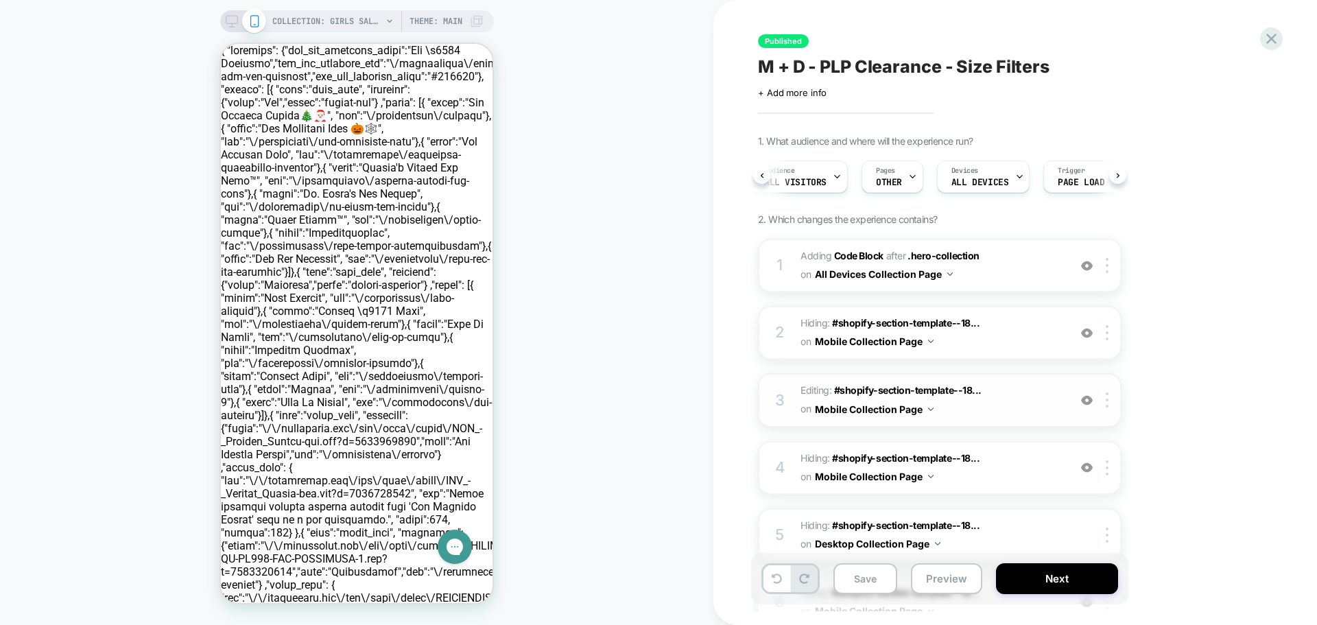
click at [1001, 384] on span "Editing : #shopify-section-template--18... #shopify-section-template--181061461…" at bounding box center [931, 399] width 261 height 37
click at [814, 389] on span "Editing : #shopify-section-template--18... #shopify-section-template--181061461…" at bounding box center [931, 399] width 261 height 37
click at [343, 22] on span "COLLECTION: Girls Sale (Category)" at bounding box center [327, 21] width 110 height 22
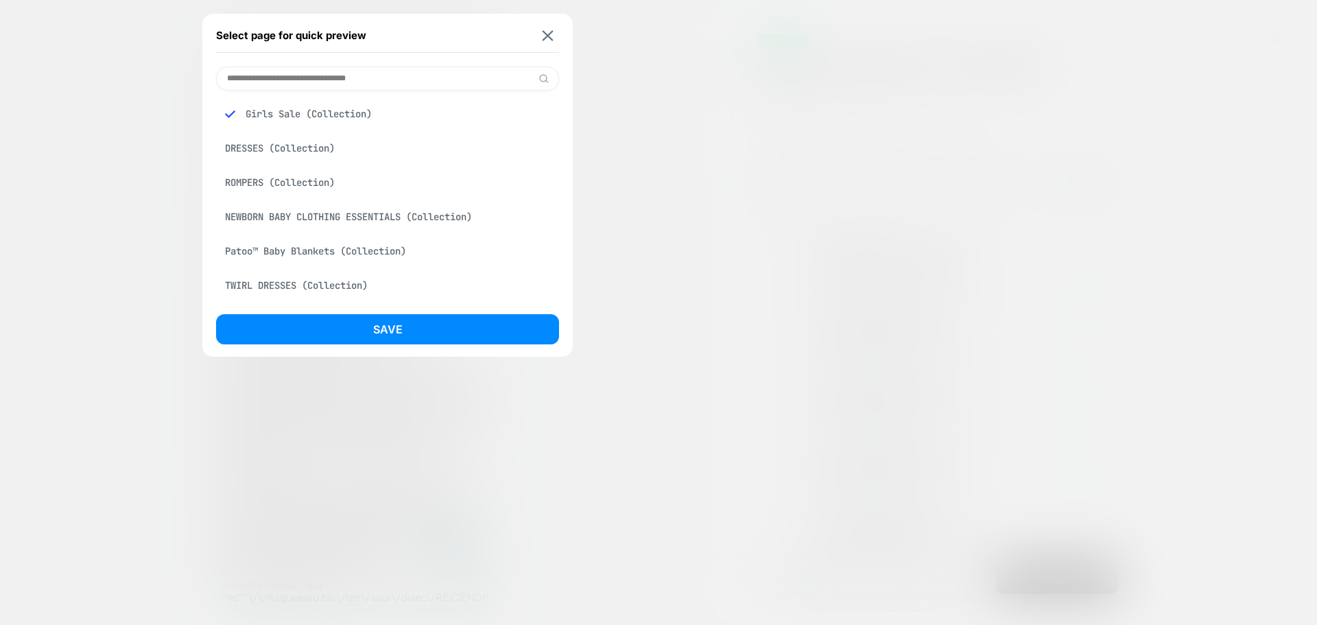
click at [326, 85] on input at bounding box center [387, 79] width 343 height 24
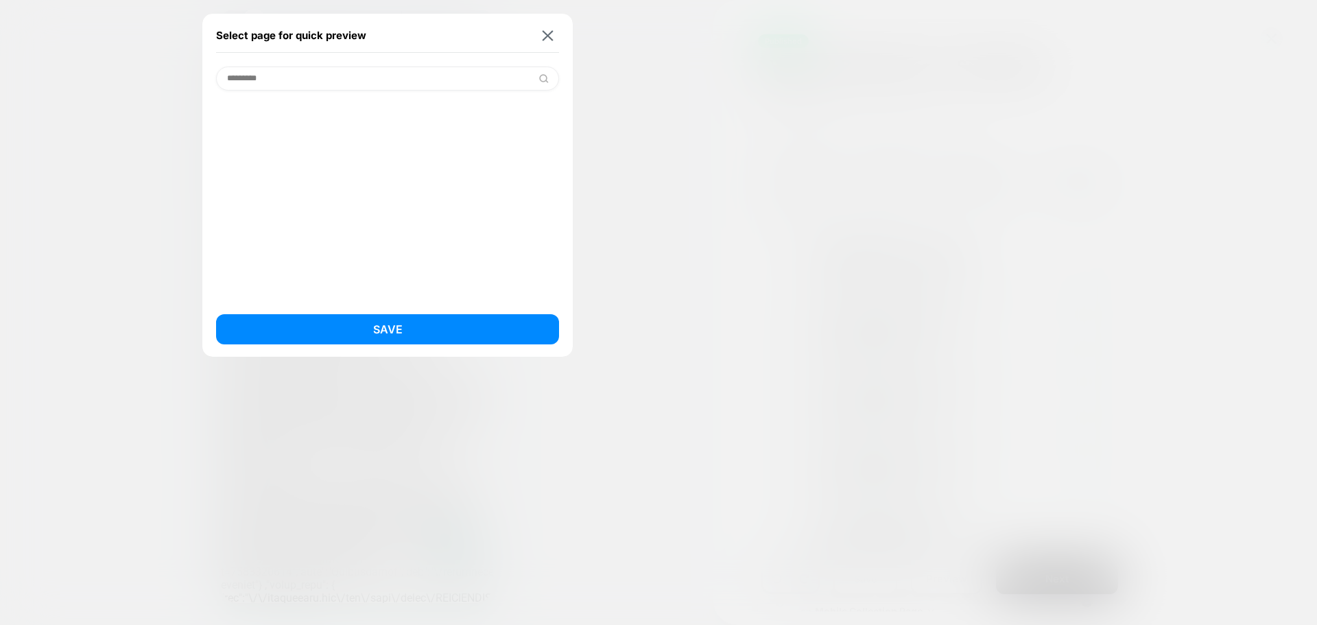
drag, startPoint x: 279, startPoint y: 75, endPoint x: 251, endPoint y: 78, distance: 28.3
click at [251, 78] on input "*********" at bounding box center [387, 79] width 343 height 24
type input "*********"
click at [287, 109] on div "Boys Sale (Collection)" at bounding box center [387, 114] width 343 height 26
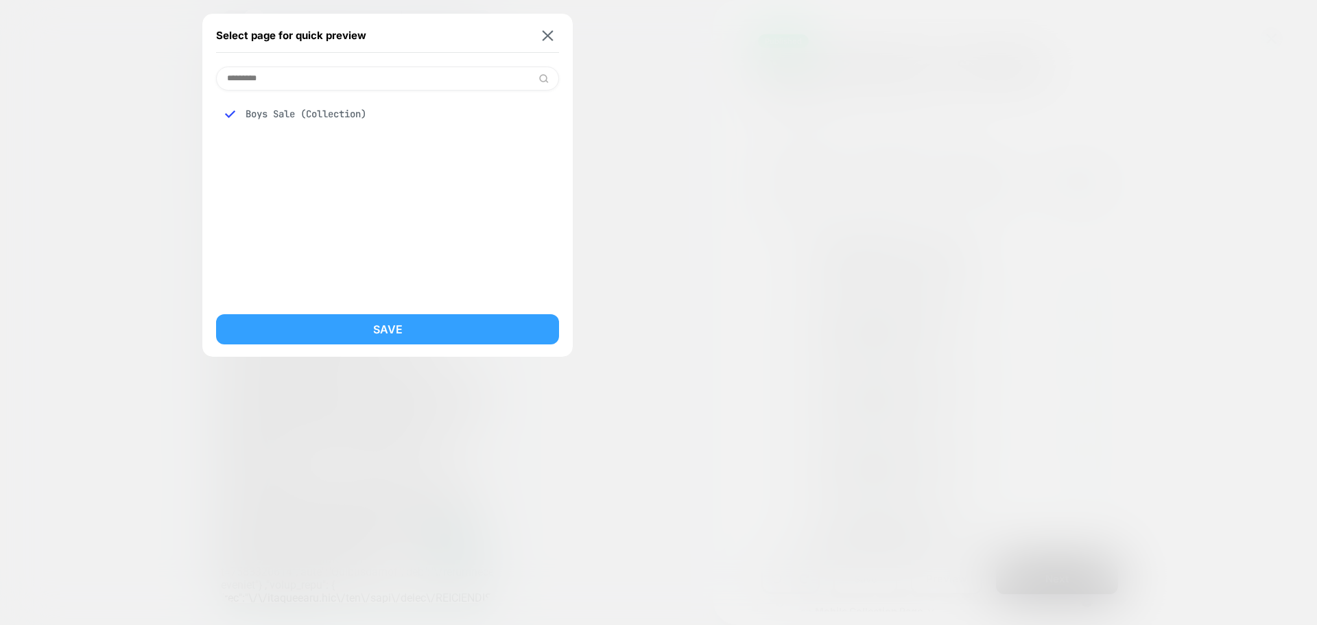
click at [394, 322] on button "Save" at bounding box center [387, 329] width 343 height 30
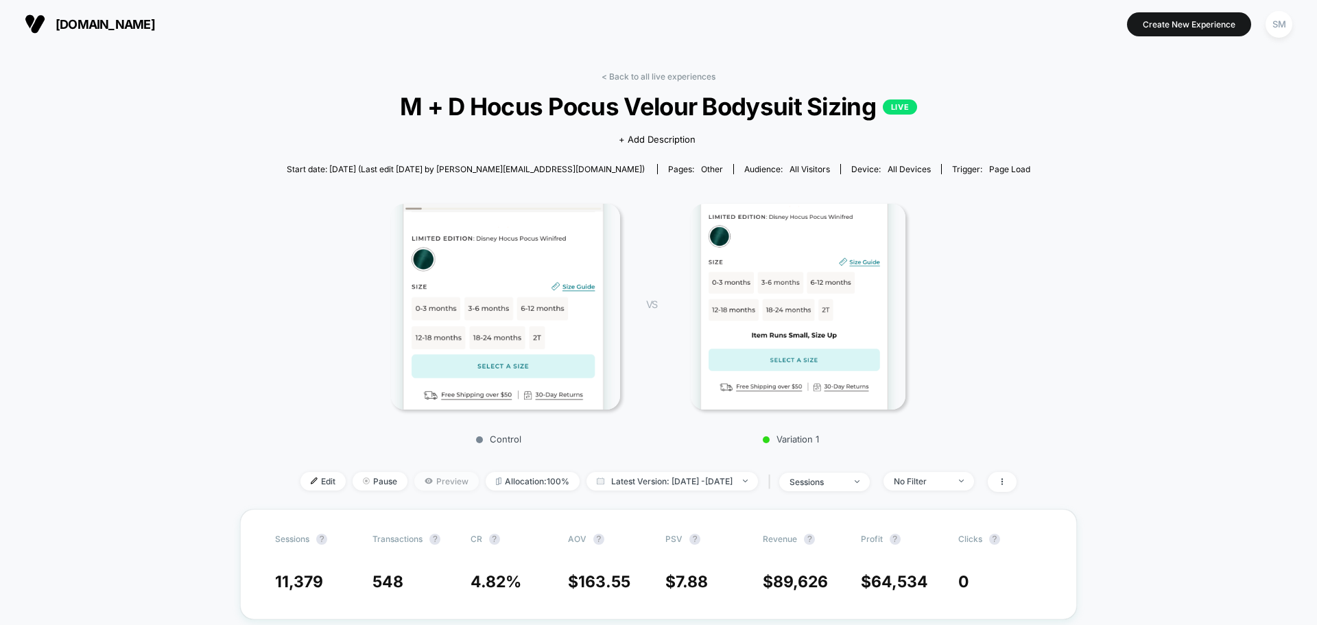
click at [422, 479] on span "Preview" at bounding box center [446, 481] width 64 height 19
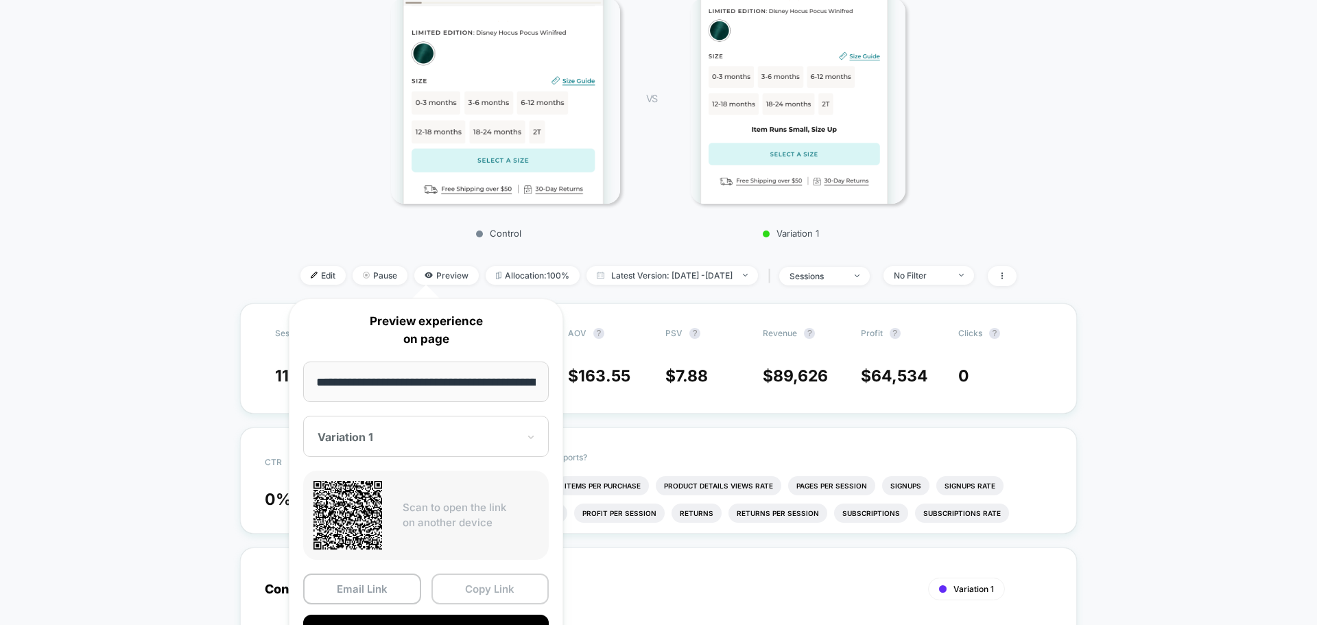
click at [486, 589] on button "Copy Link" at bounding box center [491, 589] width 118 height 31
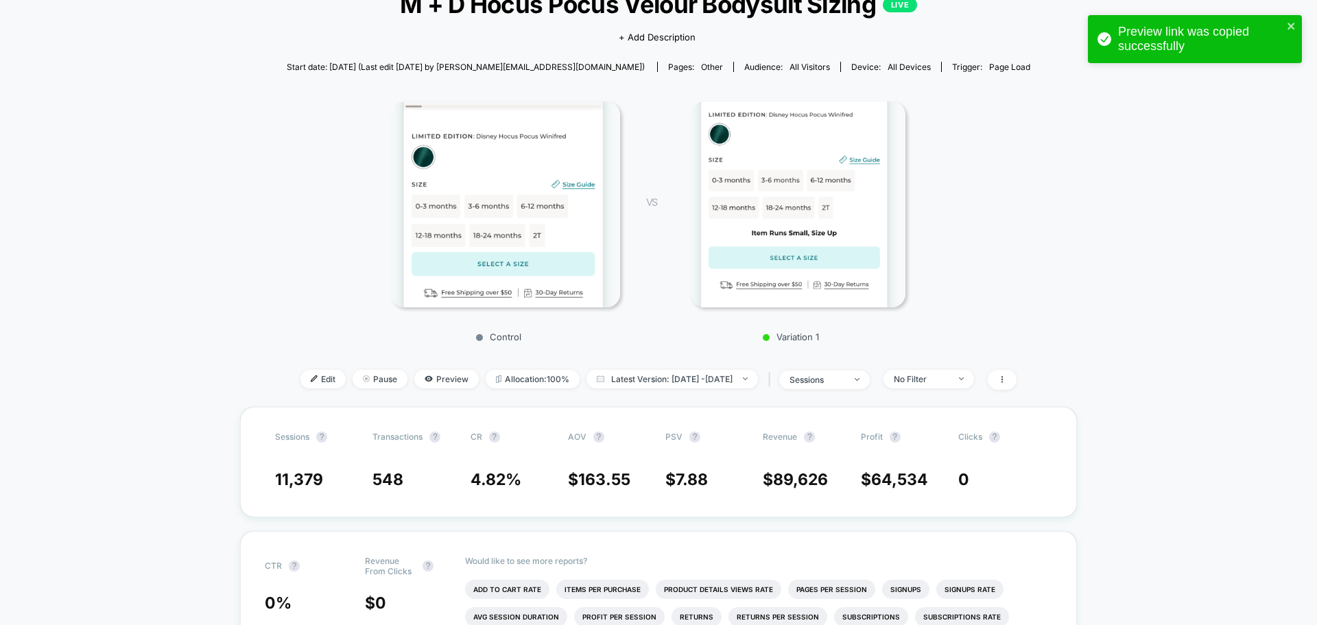
scroll to position [206, 0]
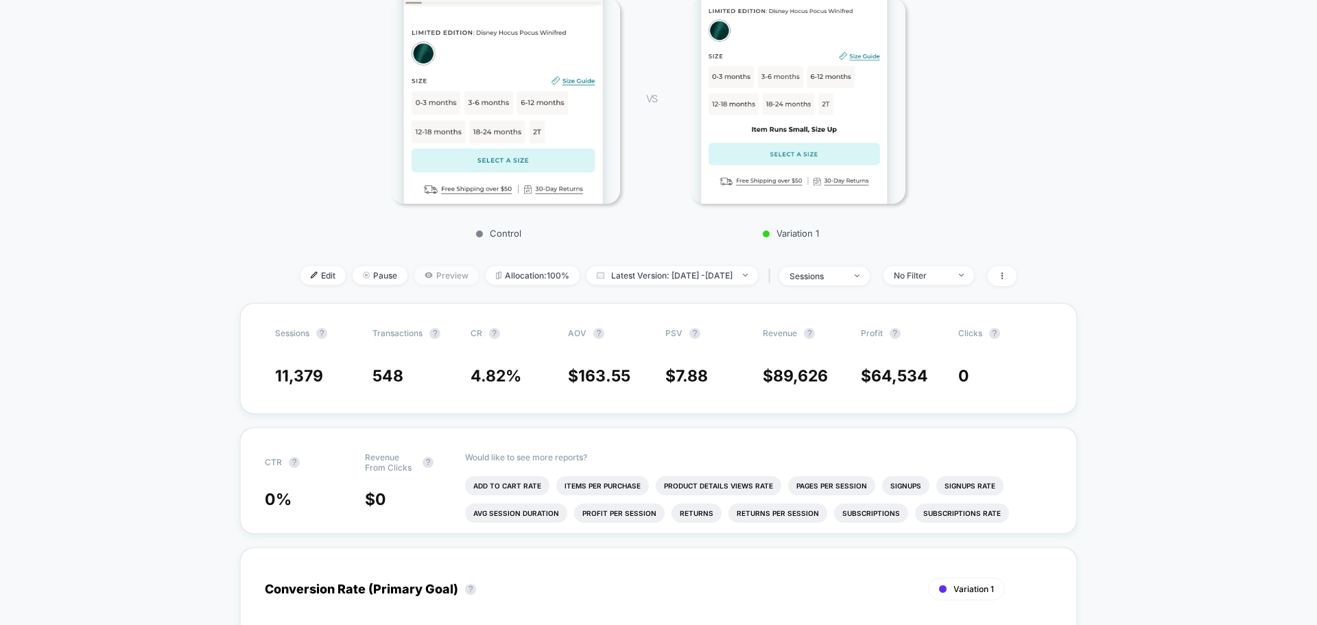
click at [446, 272] on span "Preview" at bounding box center [446, 275] width 64 height 19
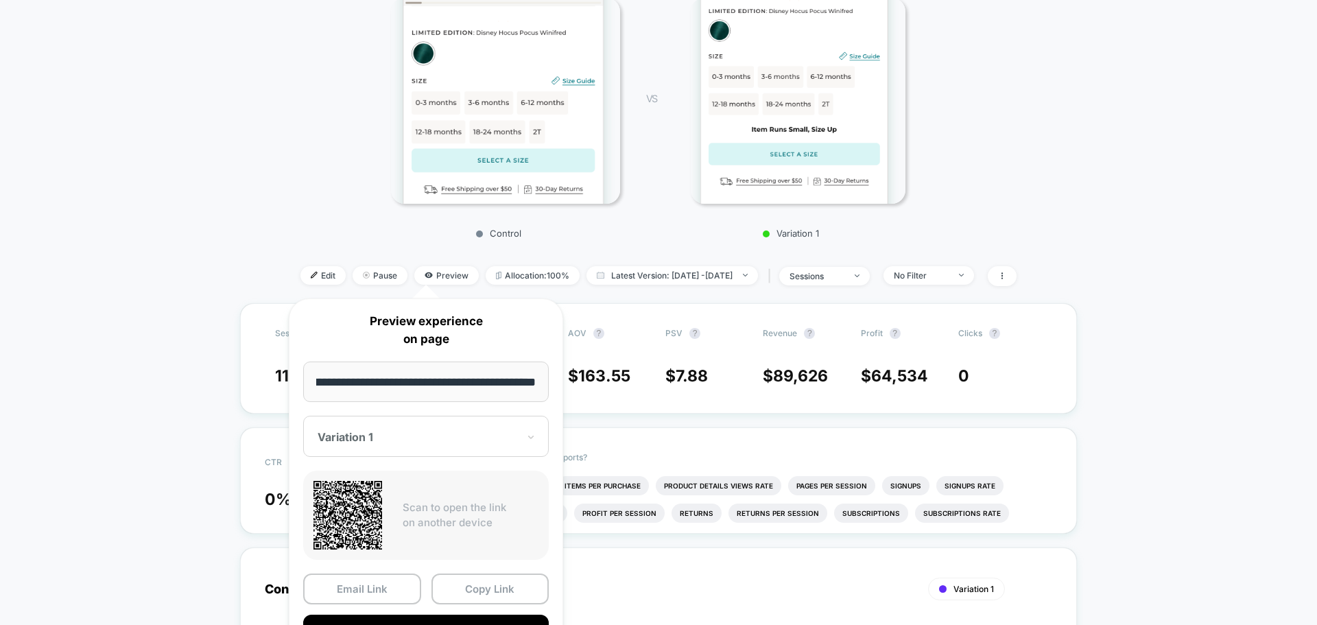
scroll to position [0, 0]
click at [478, 427] on div "Variation 1" at bounding box center [426, 436] width 246 height 41
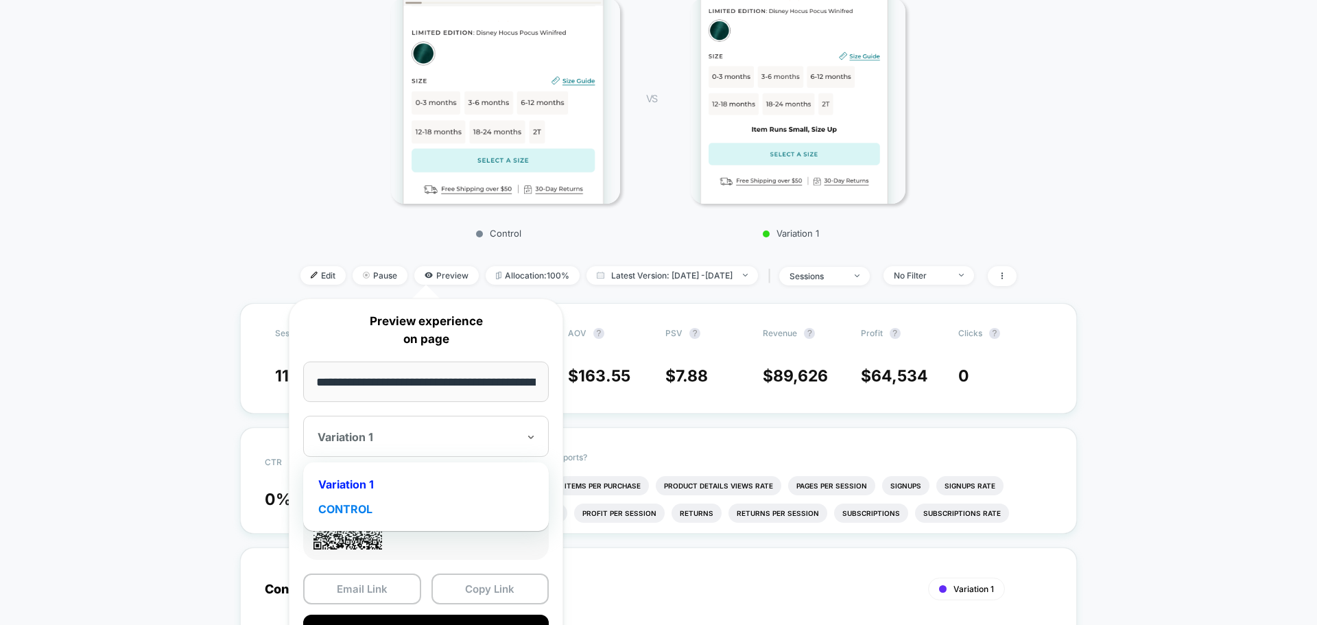
click at [361, 510] on div "CONTROL" at bounding box center [426, 509] width 232 height 25
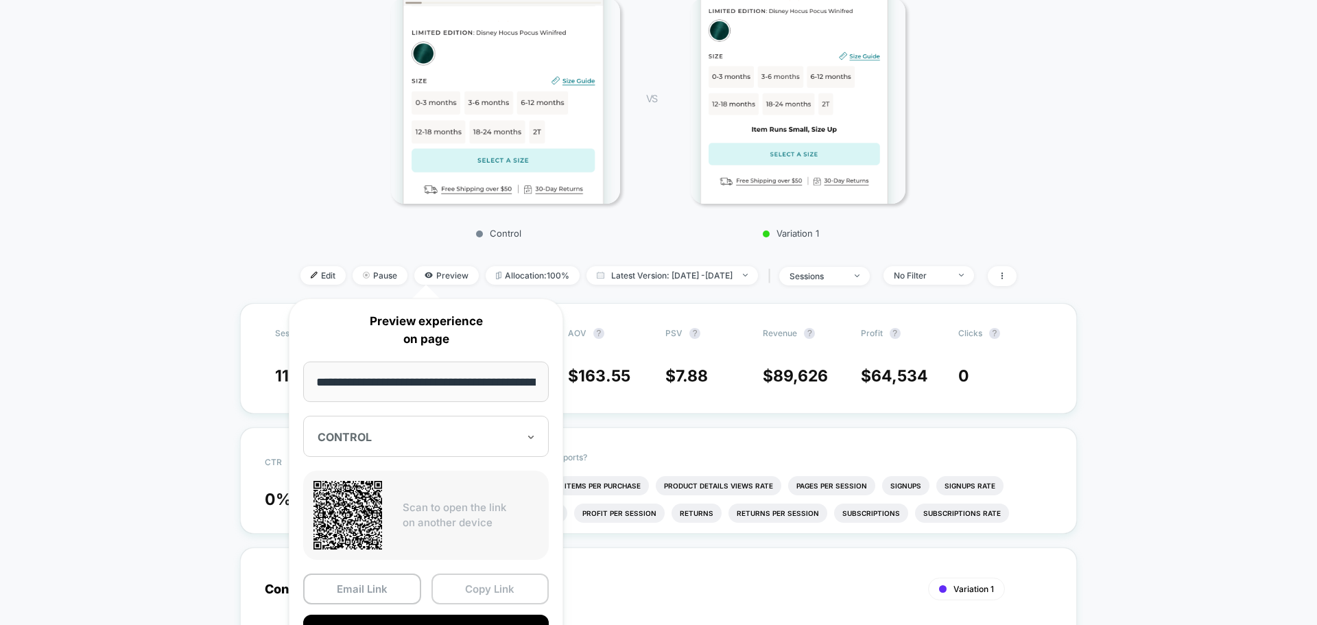
click at [503, 588] on button "Copy Link" at bounding box center [491, 589] width 118 height 31
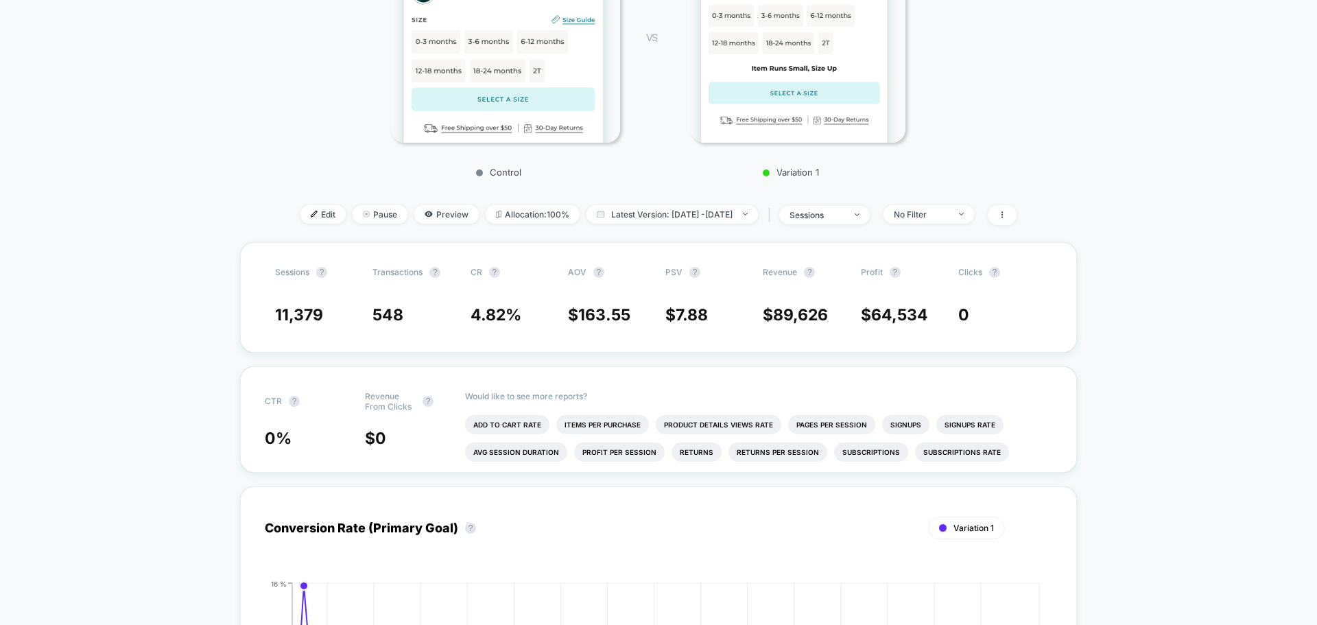
scroll to position [274, 0]
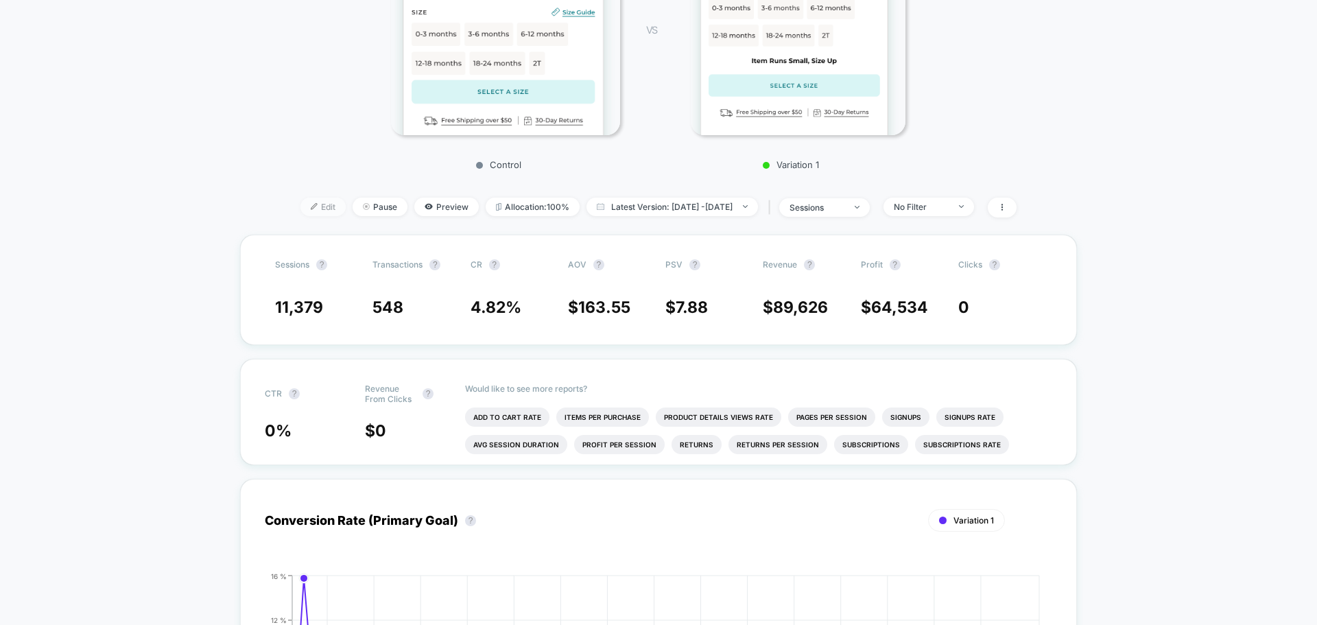
click at [307, 213] on span "Edit" at bounding box center [322, 207] width 45 height 19
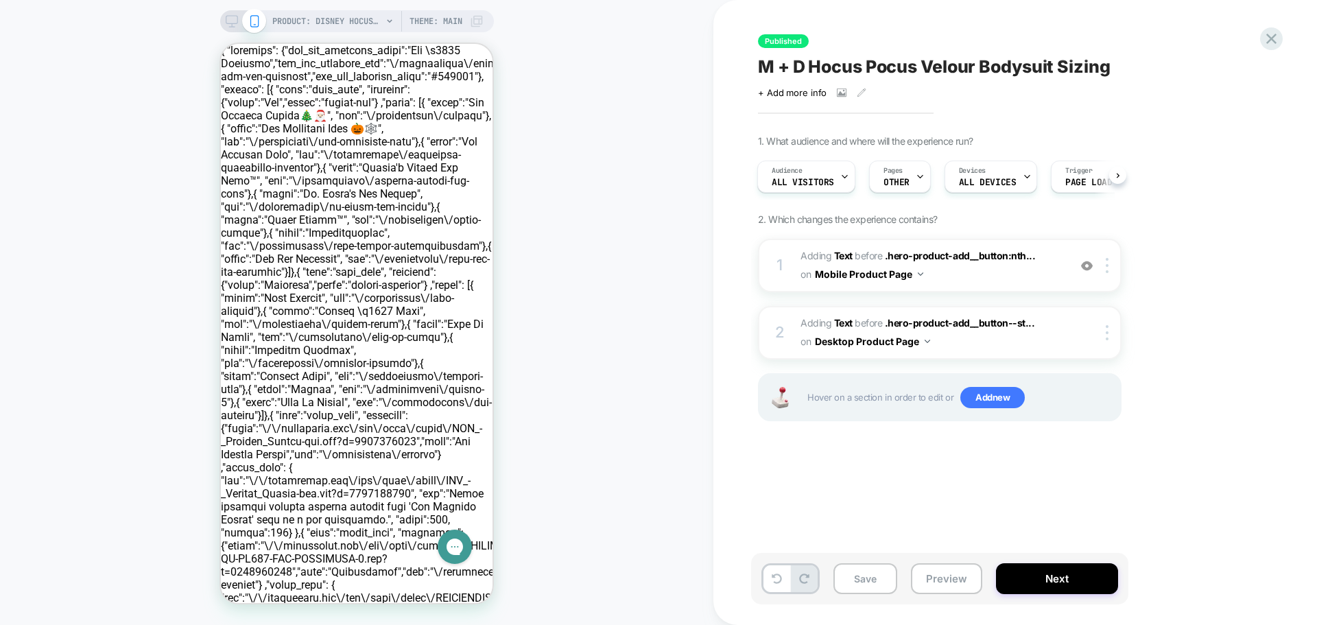
click at [229, 23] on icon at bounding box center [232, 21] width 12 height 12
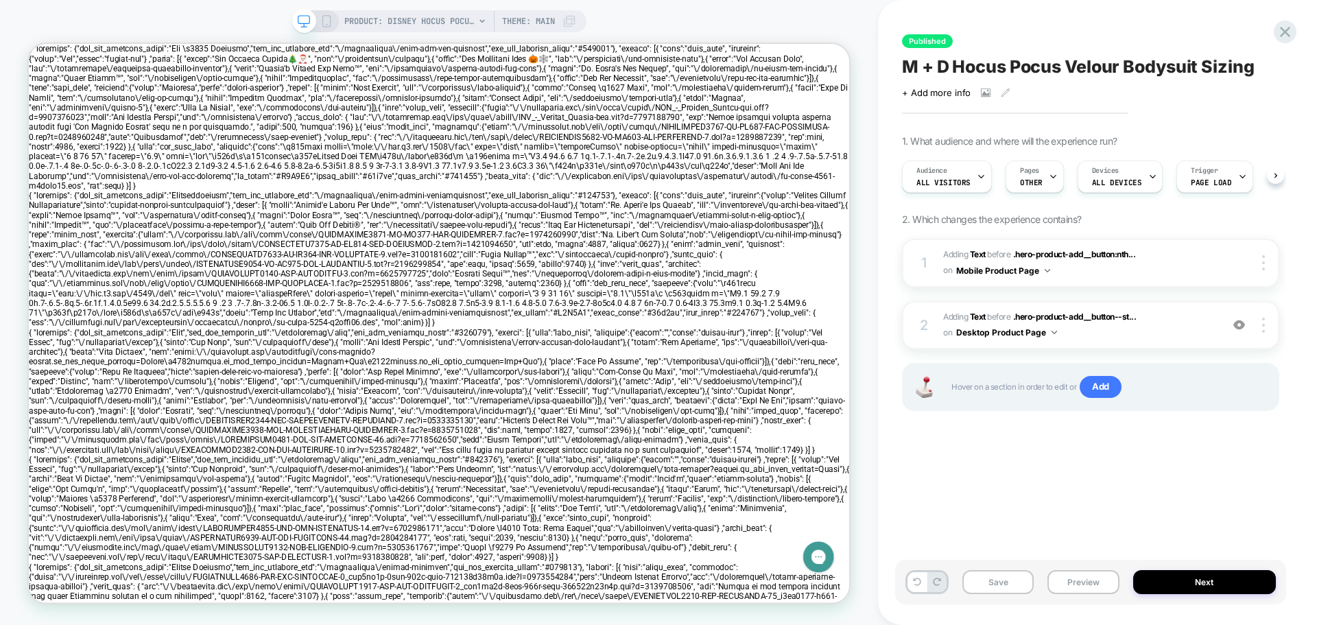
scroll to position [0, 1]
click at [947, 317] on span "Adding Text" at bounding box center [964, 316] width 43 height 10
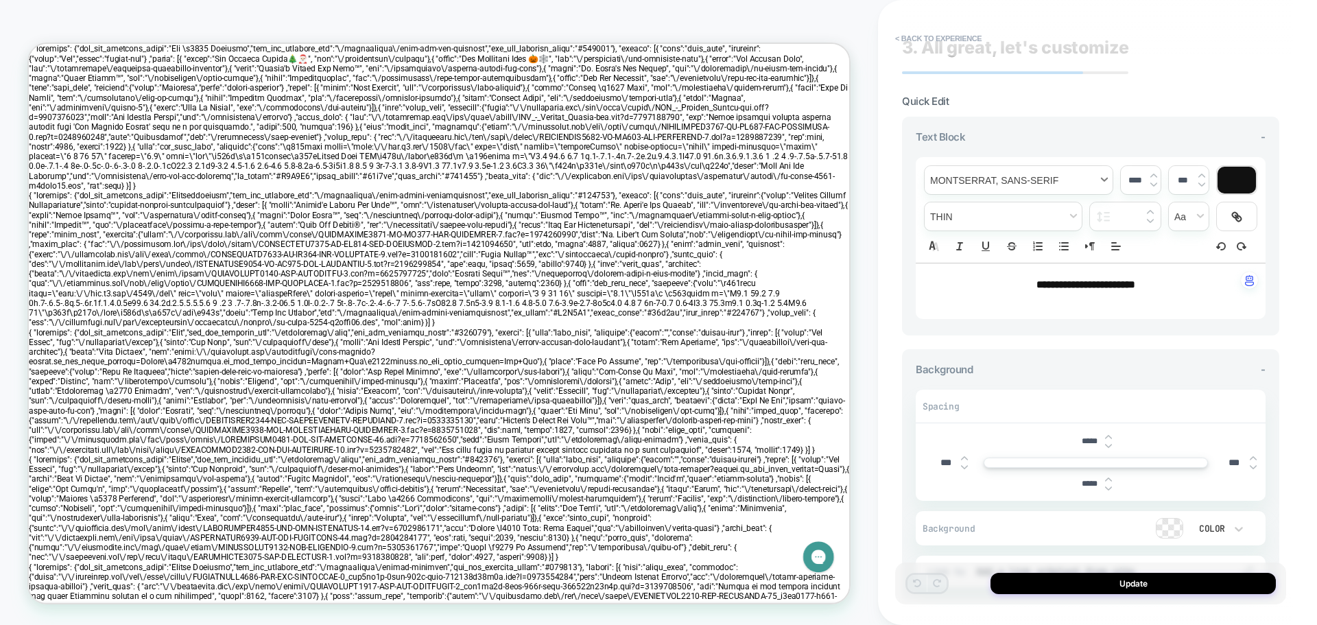
scroll to position [0, 0]
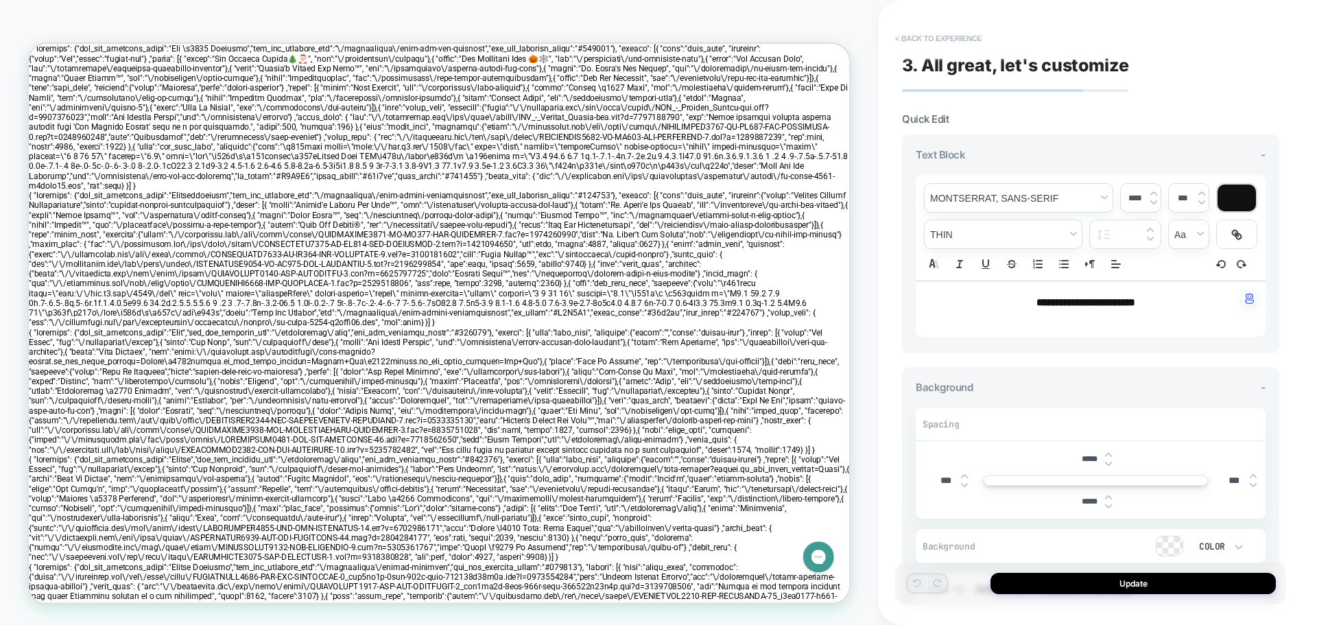
click at [916, 35] on button "< Back to experience" at bounding box center [938, 38] width 100 height 22
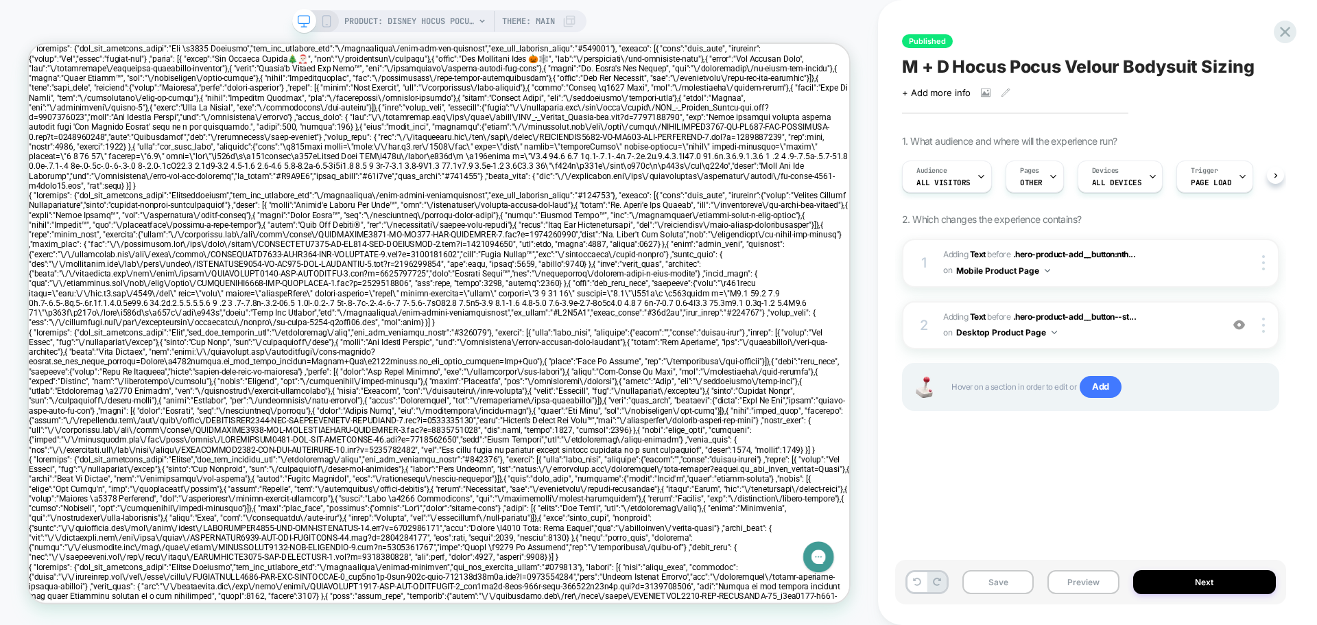
scroll to position [0, 1]
click at [329, 25] on icon at bounding box center [326, 21] width 12 height 12
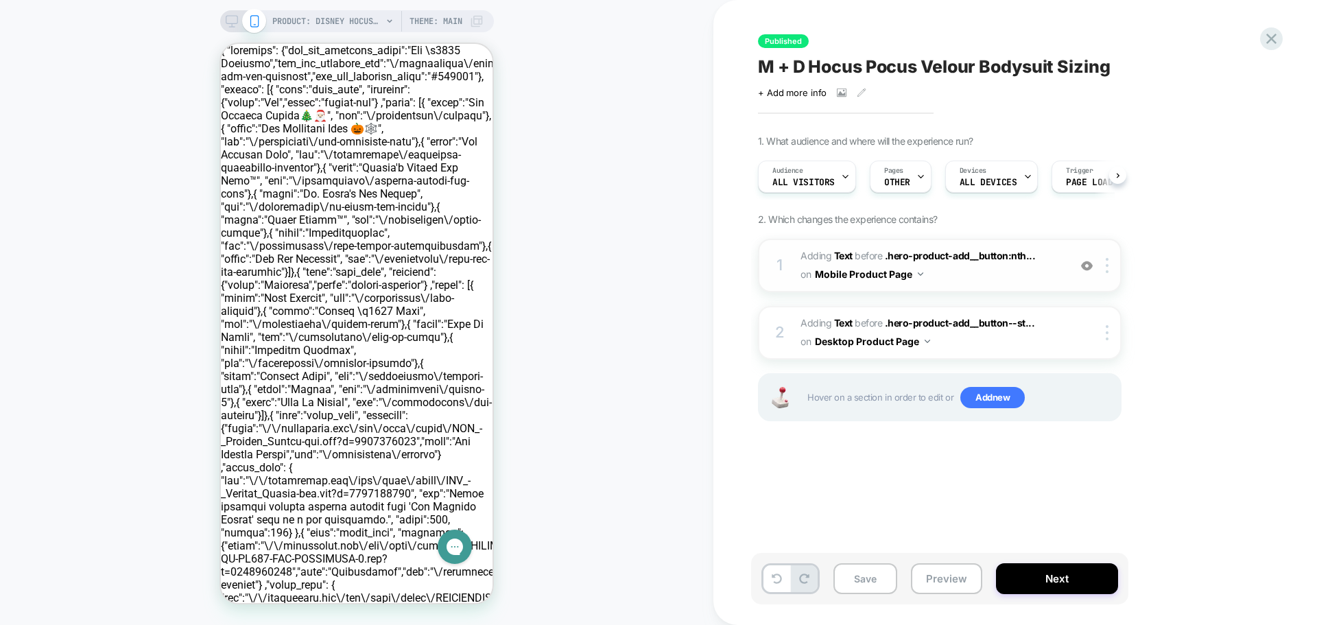
scroll to position [0, 1]
click at [793, 256] on div "1 #_loomi_addon_1754348918717 Adding Text BEFORE .hero-product-add__button:nth.…" at bounding box center [940, 266] width 364 height 54
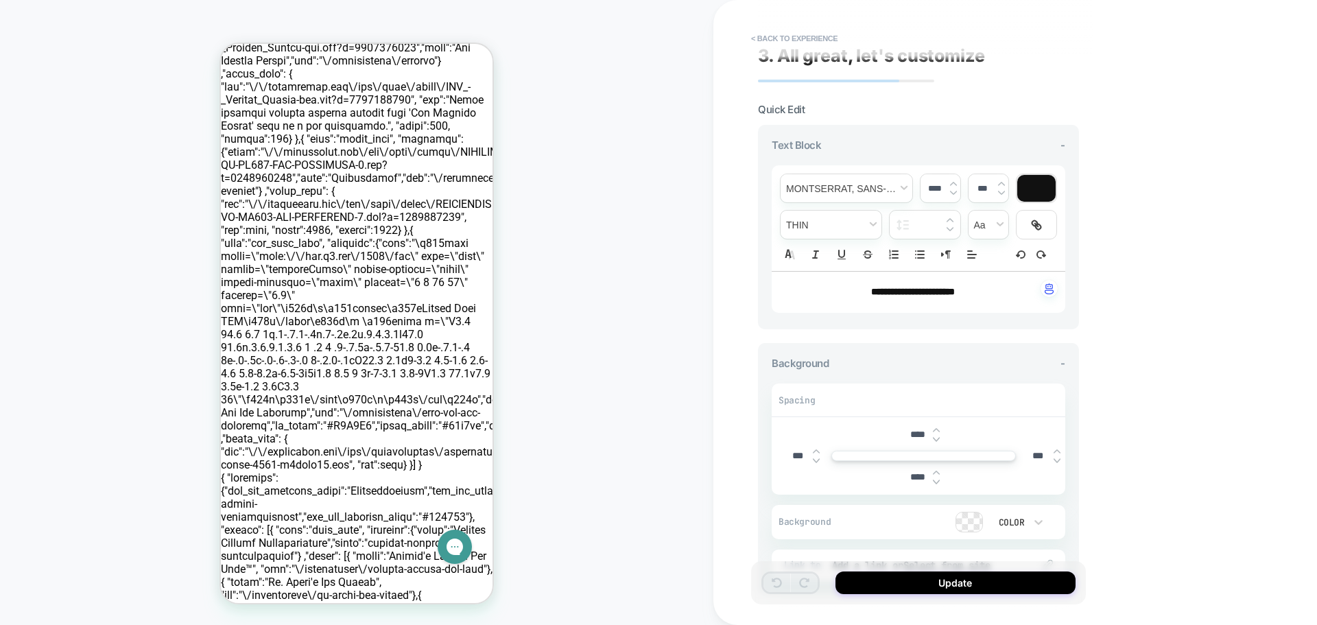
scroll to position [0, 0]
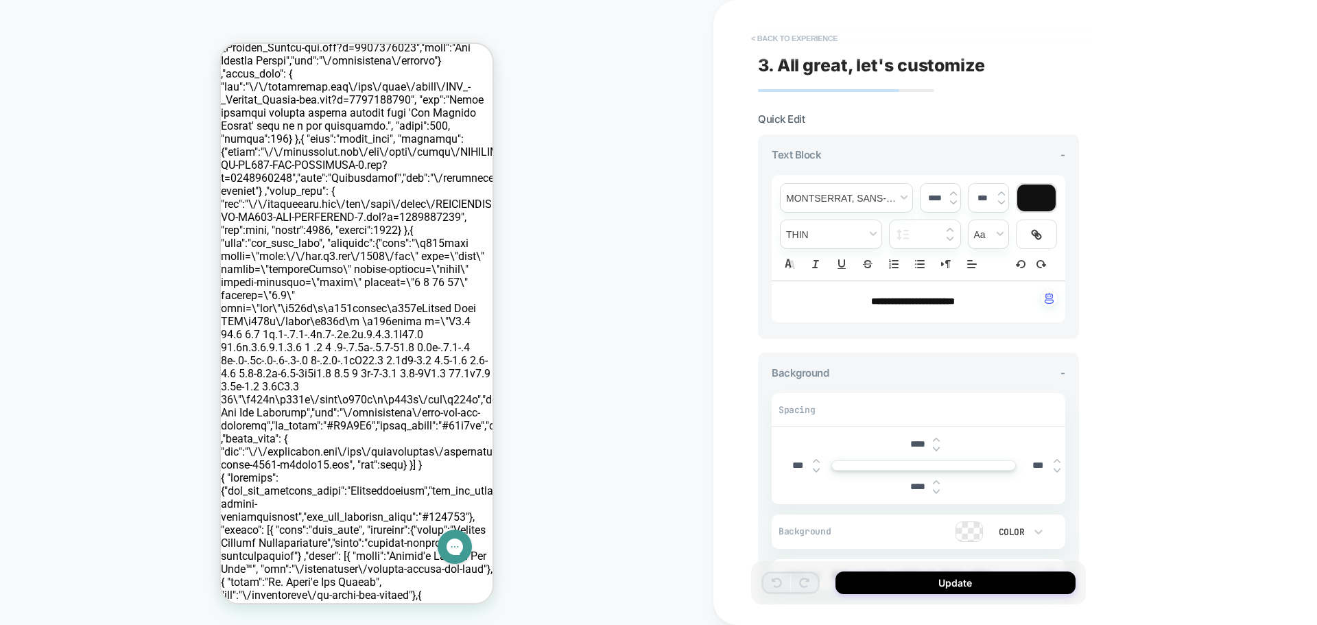
click at [759, 40] on button "< Back to experience" at bounding box center [794, 38] width 100 height 22
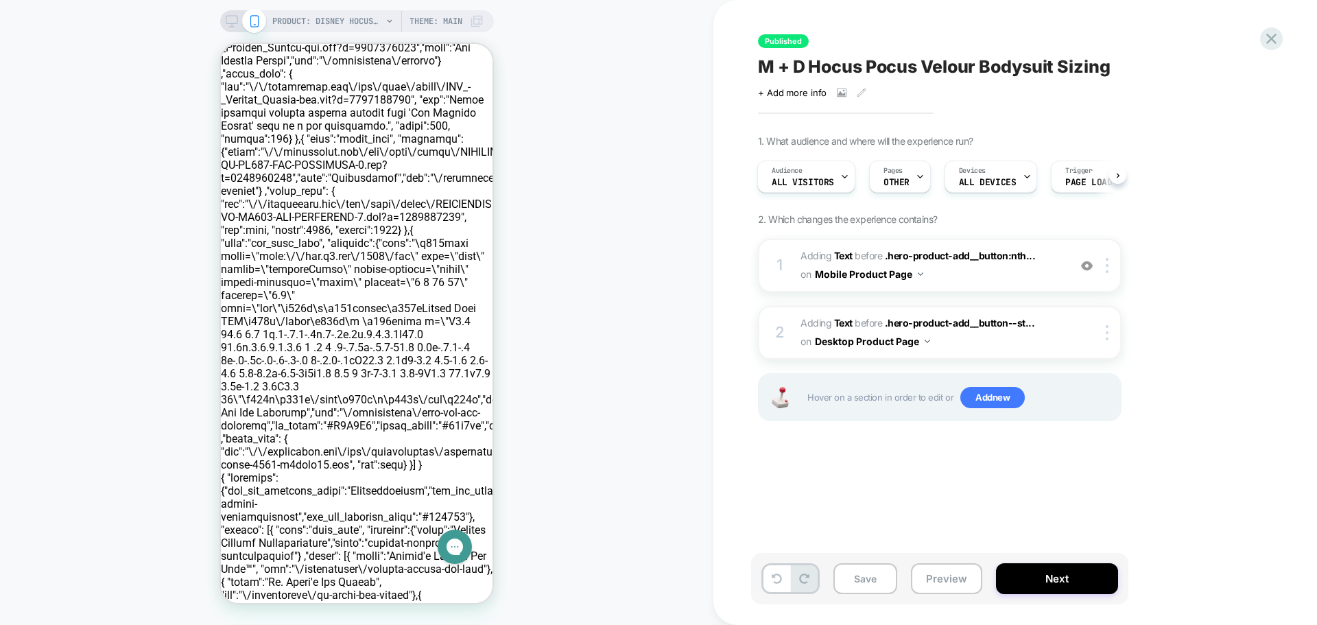
click at [234, 21] on icon at bounding box center [232, 21] width 12 height 12
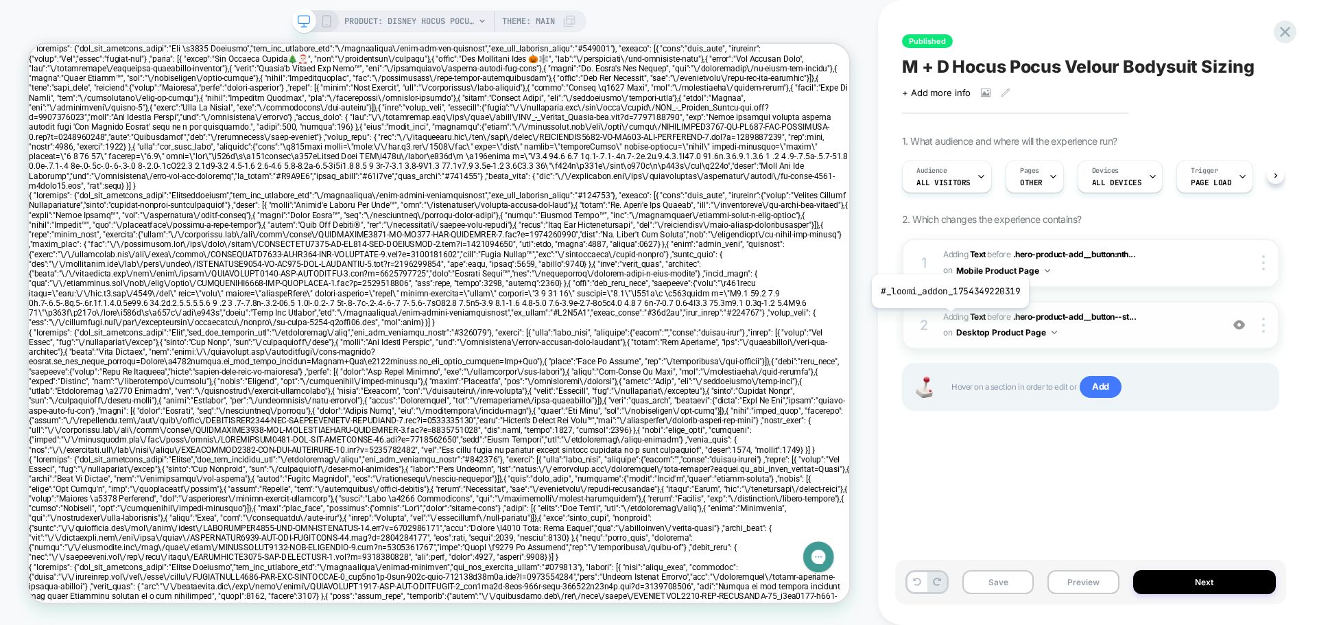
scroll to position [0, 1]
click at [941, 318] on div "2 #_loomi_addon_1754349220319 Adding Text BEFORE .hero-product-add__button--st.…" at bounding box center [1090, 325] width 377 height 49
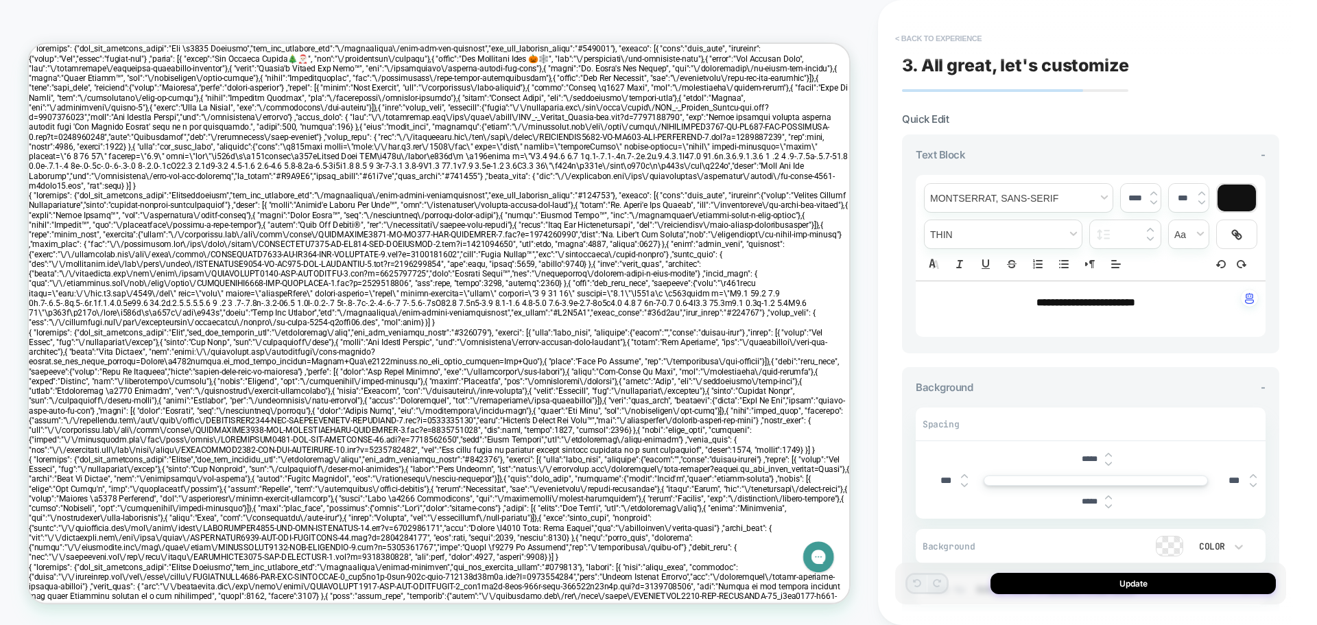
click at [899, 37] on button "< Back to experience" at bounding box center [938, 38] width 100 height 22
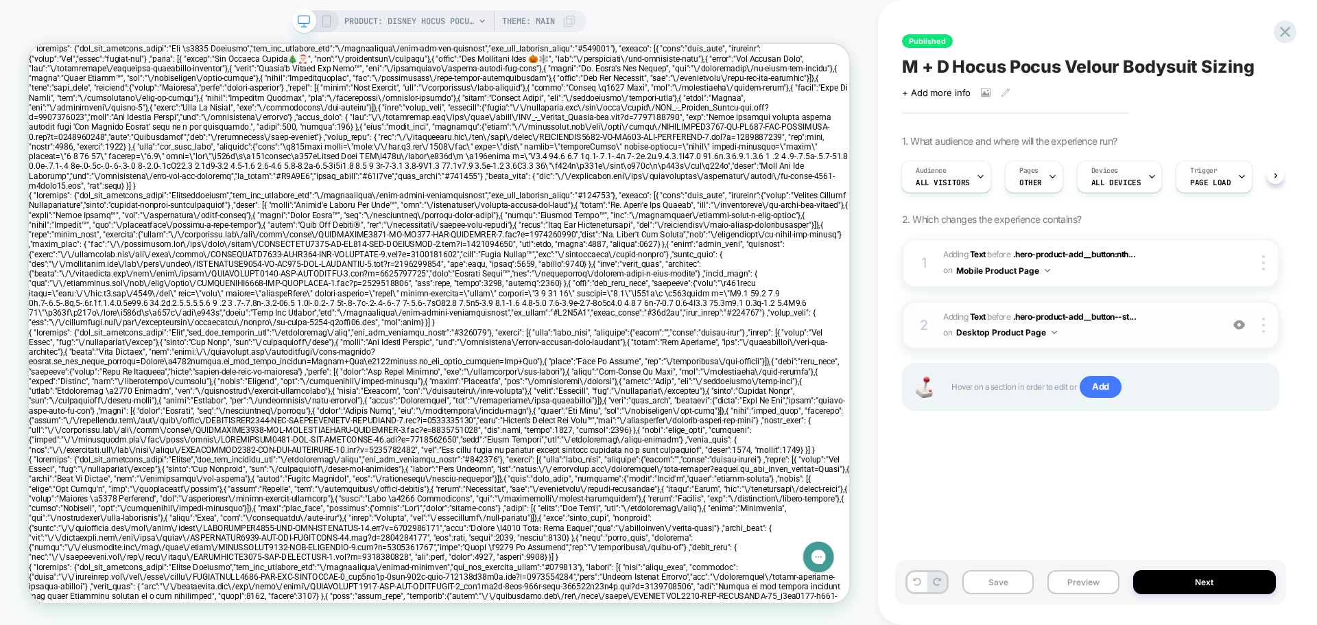
click at [926, 320] on div "2" at bounding box center [924, 325] width 14 height 25
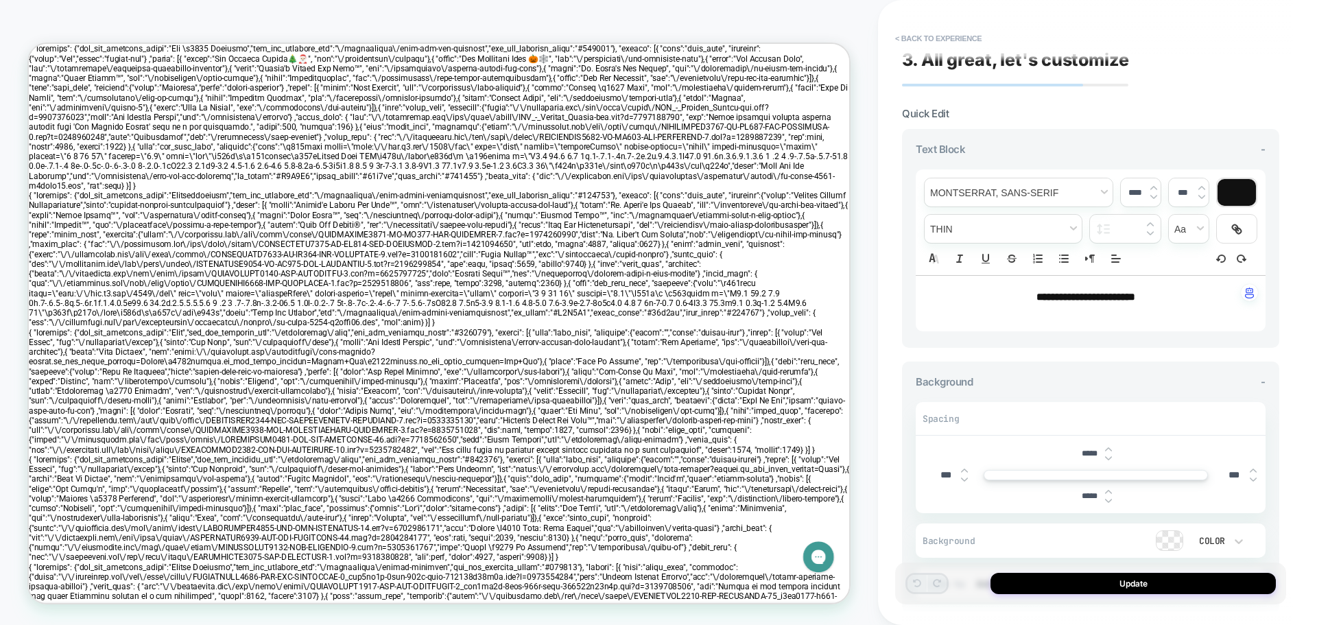
scroll to position [0, 0]
click at [907, 40] on button "< Back to experience" at bounding box center [938, 38] width 100 height 22
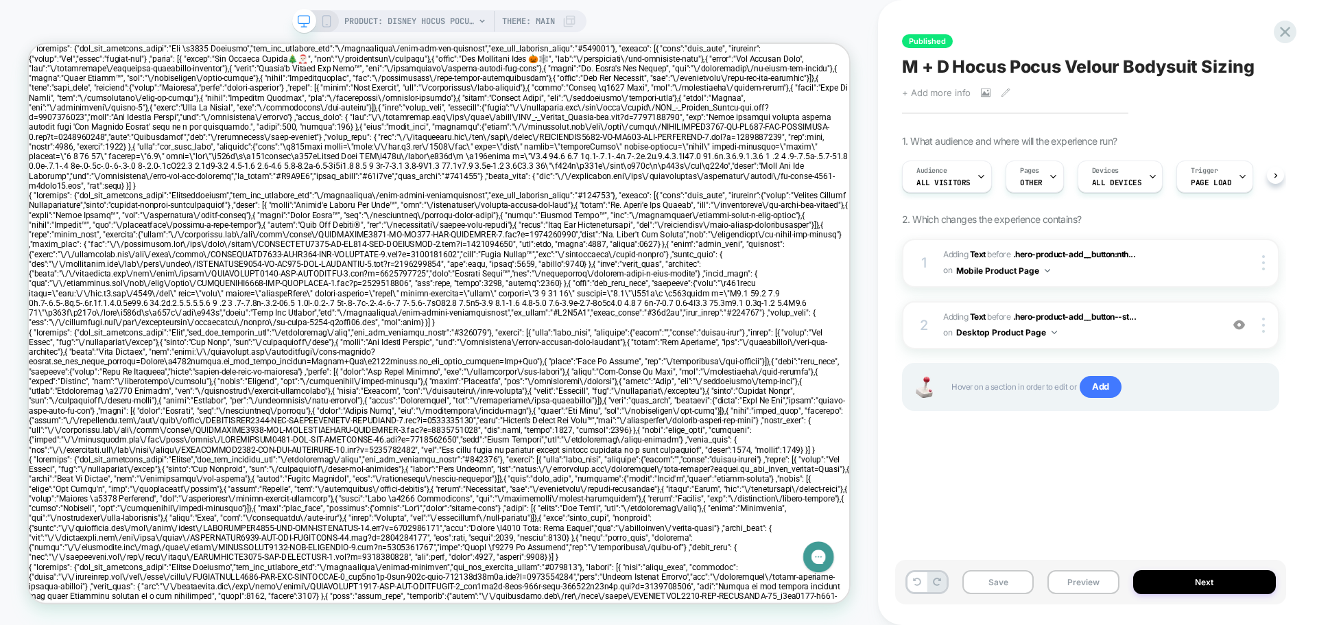
scroll to position [0, 1]
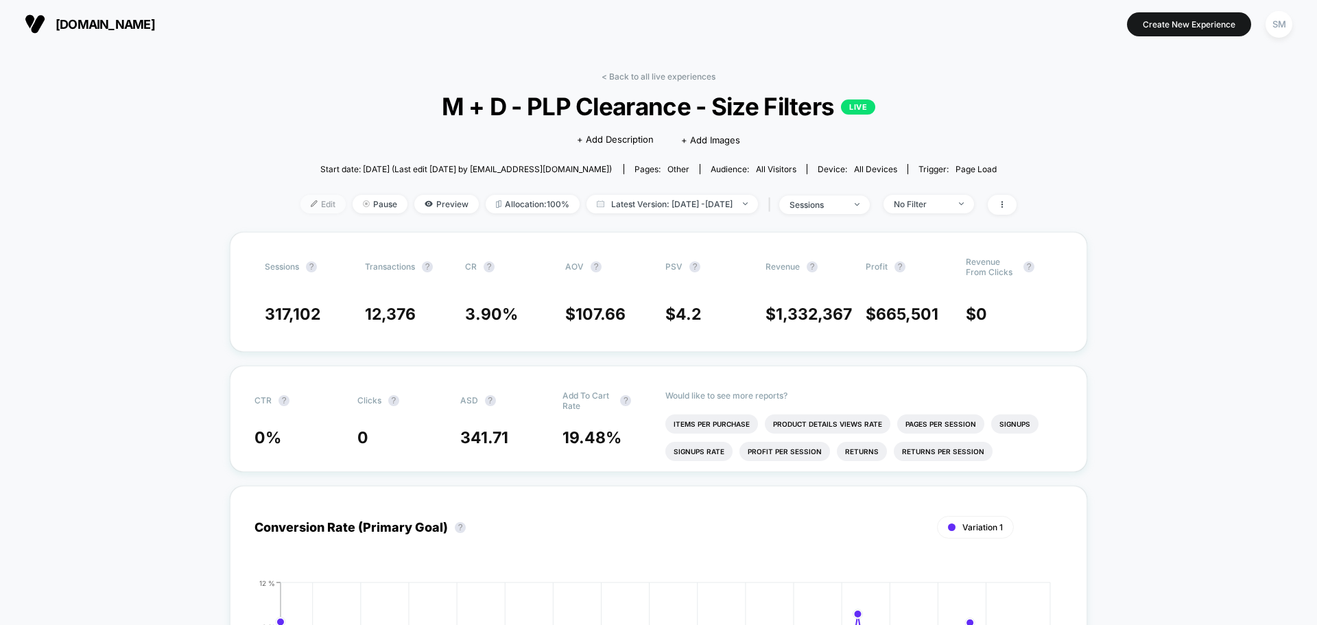
click at [309, 207] on span "Edit" at bounding box center [322, 204] width 45 height 19
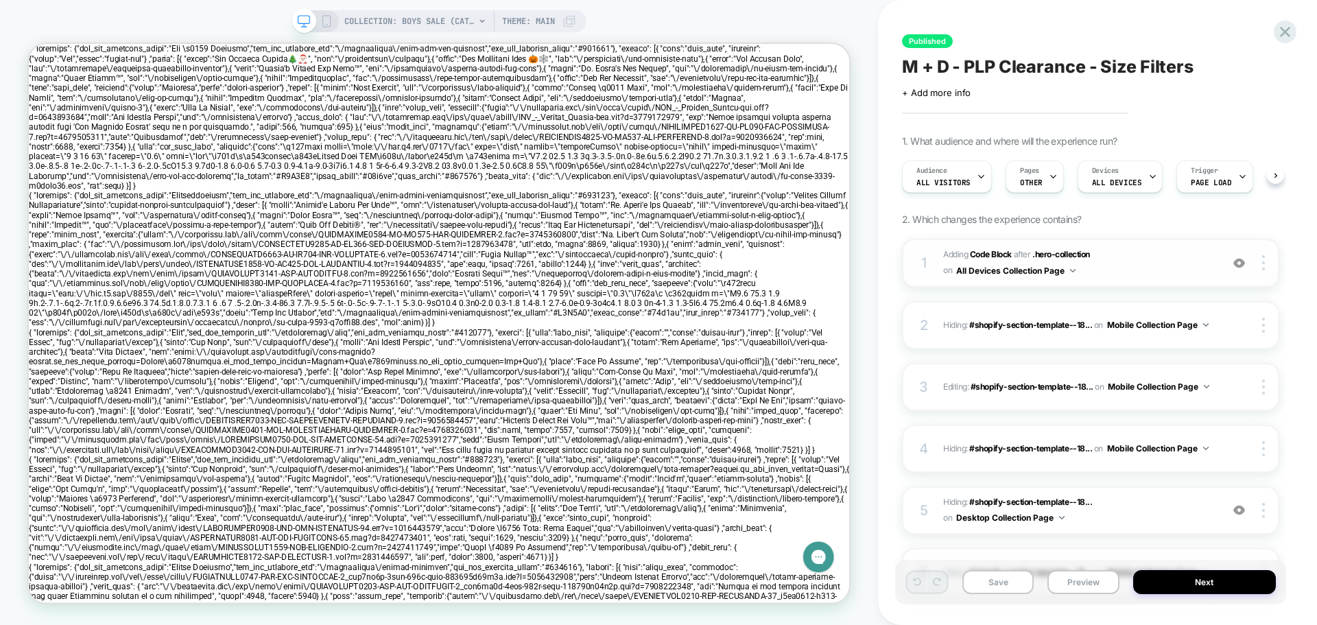
scroll to position [0, 1]
click at [947, 255] on span "Adding Code Block" at bounding box center [977, 254] width 69 height 10
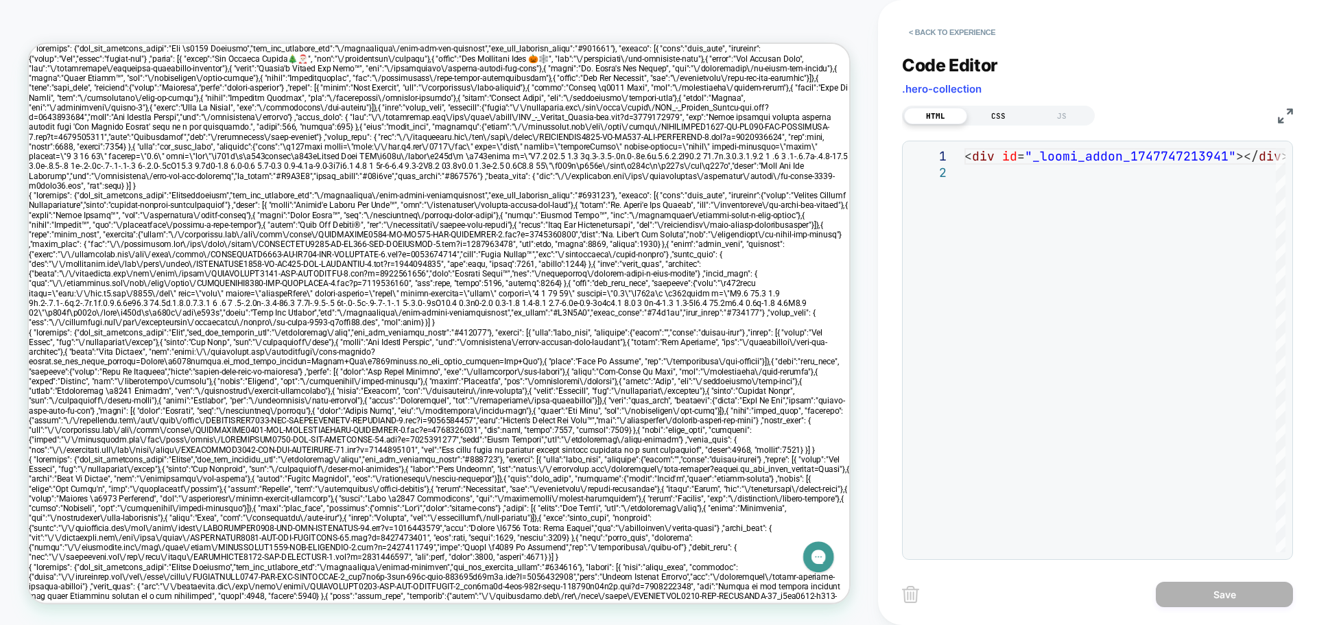
click at [990, 116] on div "CSS" at bounding box center [998, 116] width 63 height 16
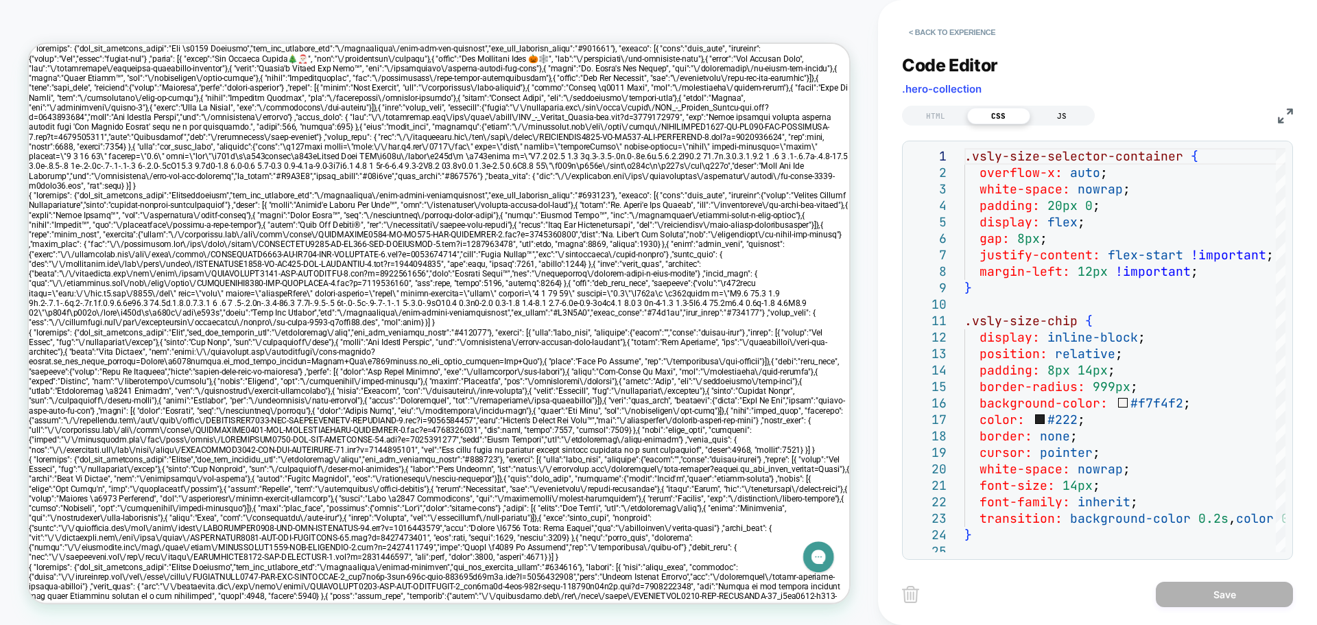
click at [1059, 115] on div "JS" at bounding box center [1061, 116] width 63 height 16
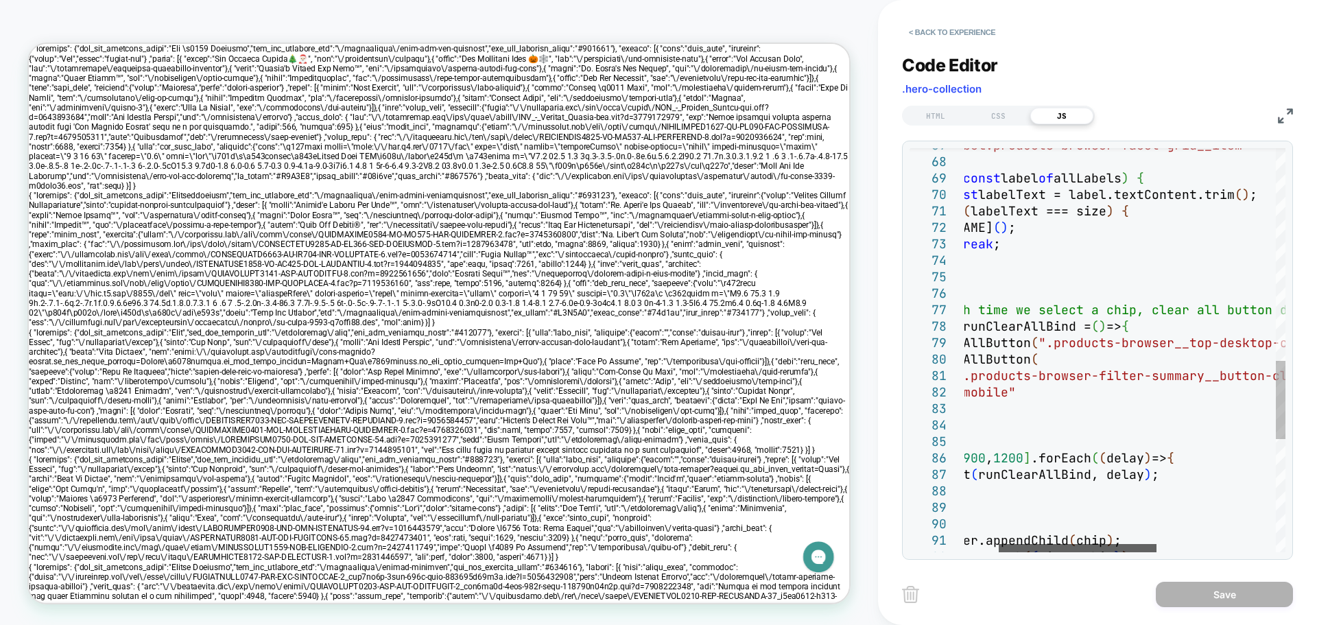
click at [1040, 545] on div at bounding box center [1078, 548] width 158 height 8
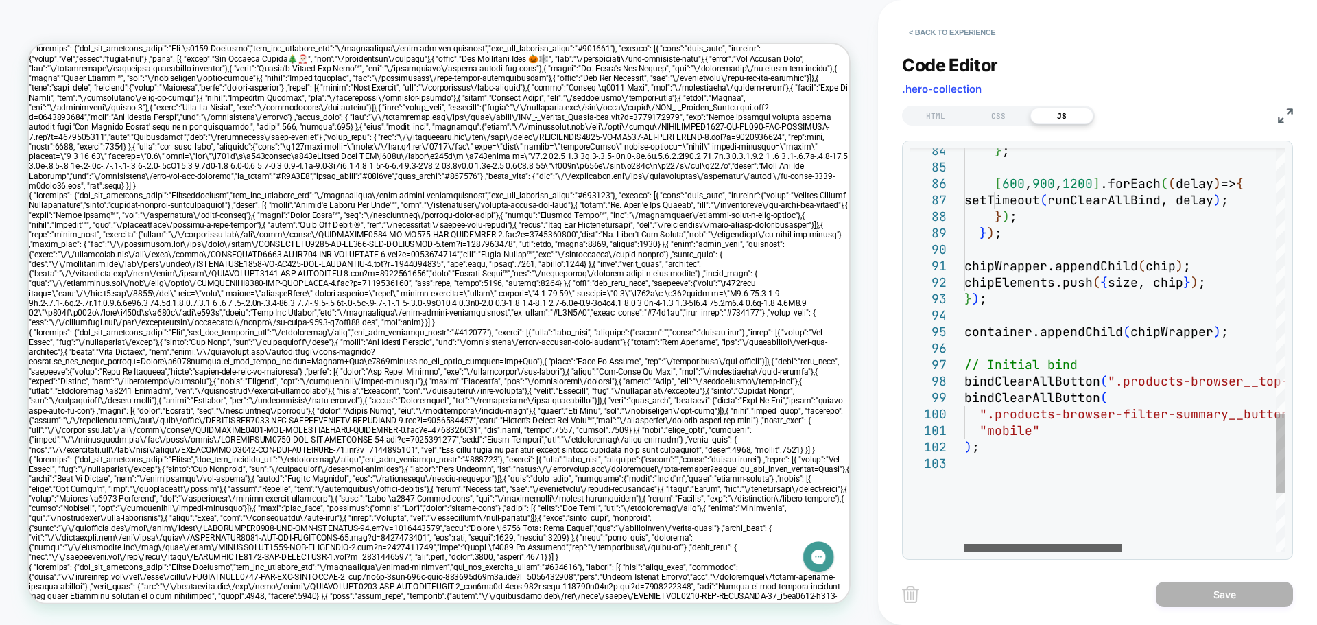
click at [1017, 544] on div at bounding box center [1044, 548] width 158 height 8
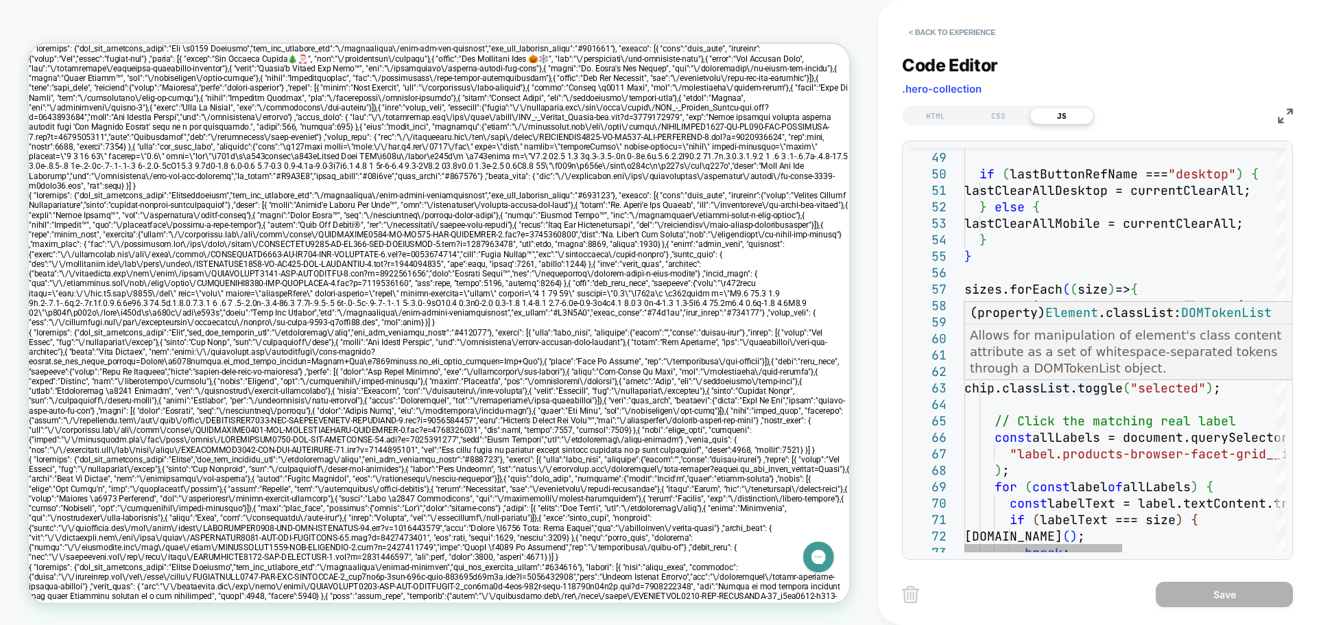
type textarea "**********"
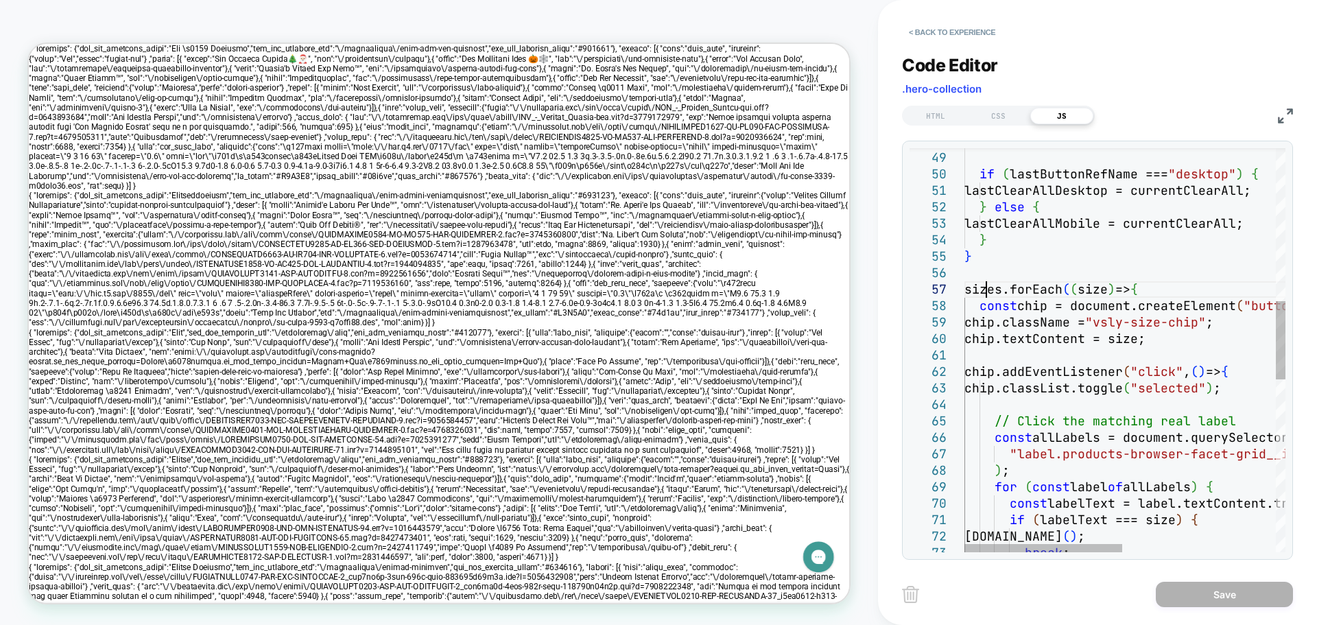
scroll to position [0, 0]
click at [986, 290] on div "break ; if ( labelText === size ) { [DOMAIN_NAME] ( ) ; for ( const label of al…" at bounding box center [1281, 401] width 632 height 2084
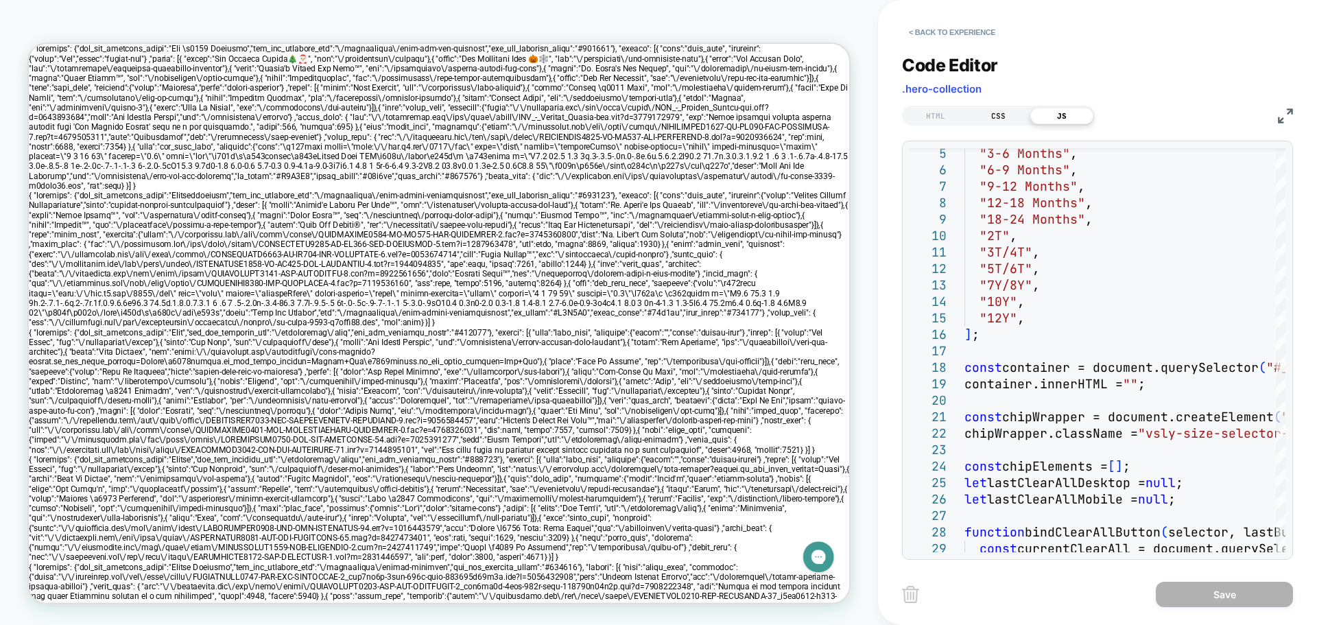
click at [1003, 113] on div "CSS" at bounding box center [998, 116] width 63 height 16
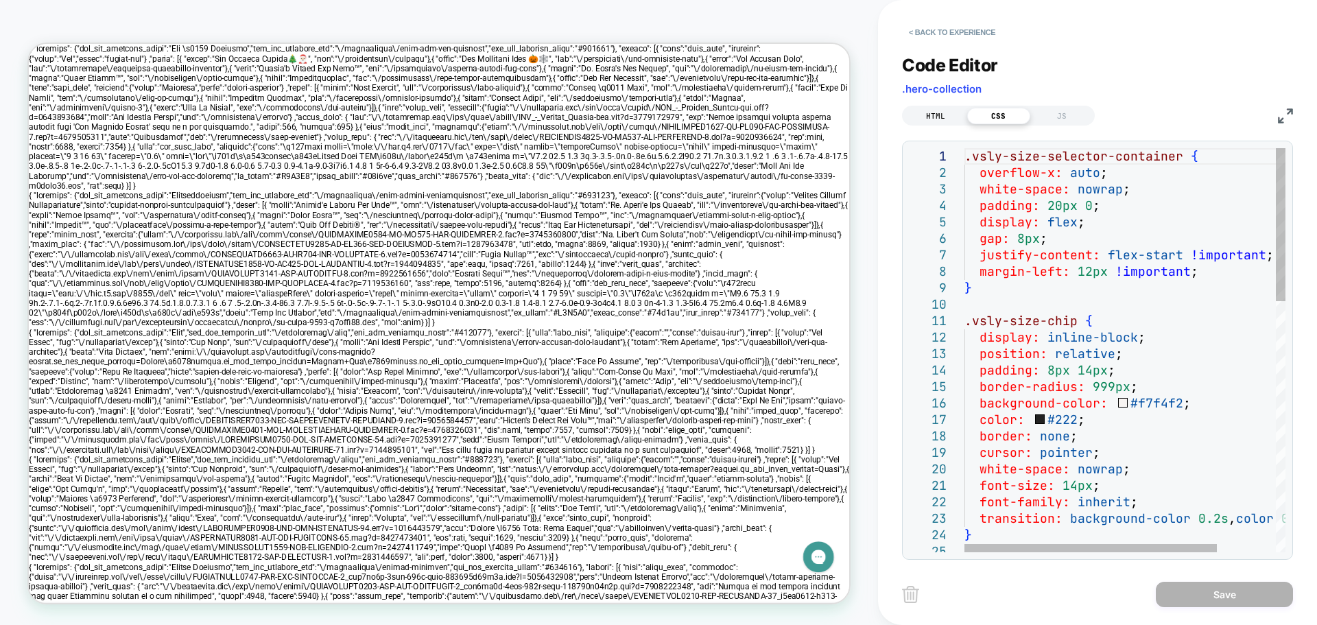
click at [945, 117] on div "HTML" at bounding box center [935, 116] width 63 height 16
